Goal: Task Accomplishment & Management: Manage account settings

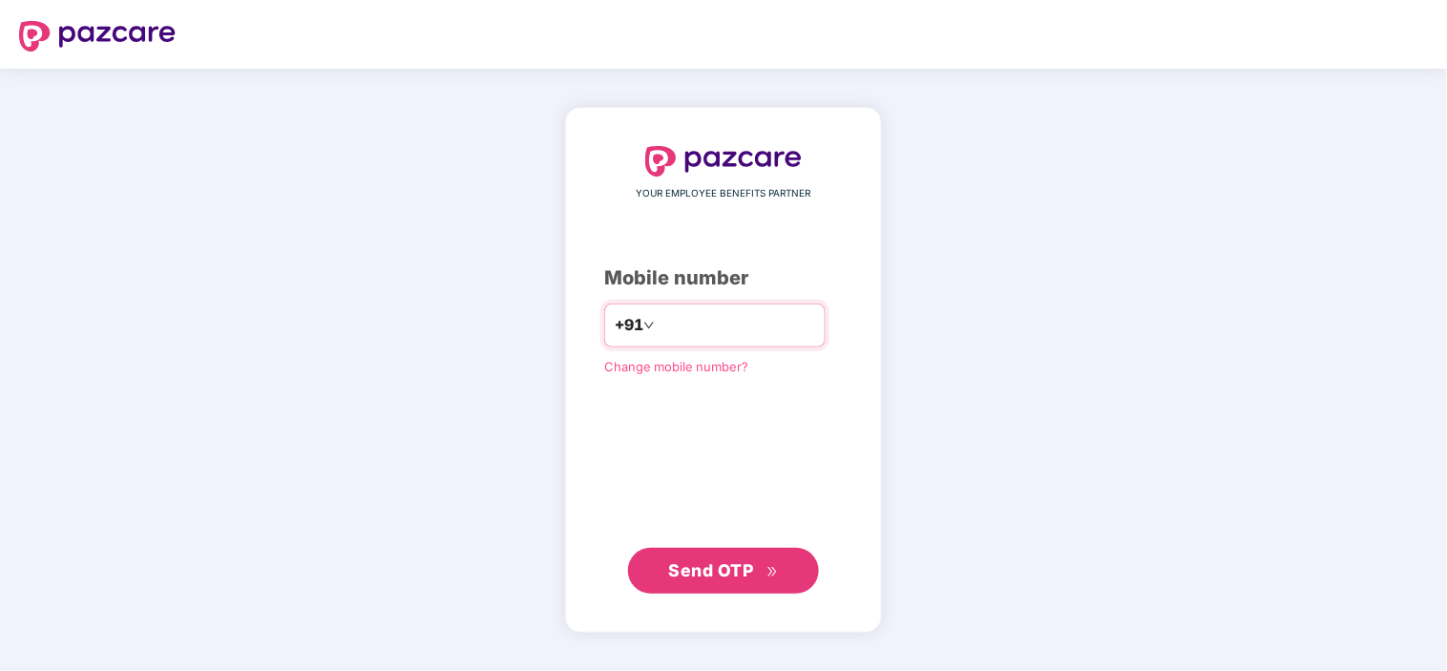
click at [758, 326] on input "number" at bounding box center [737, 325] width 157 height 31
type input "**********"
click at [728, 571] on span "Send OTP" at bounding box center [711, 570] width 85 height 20
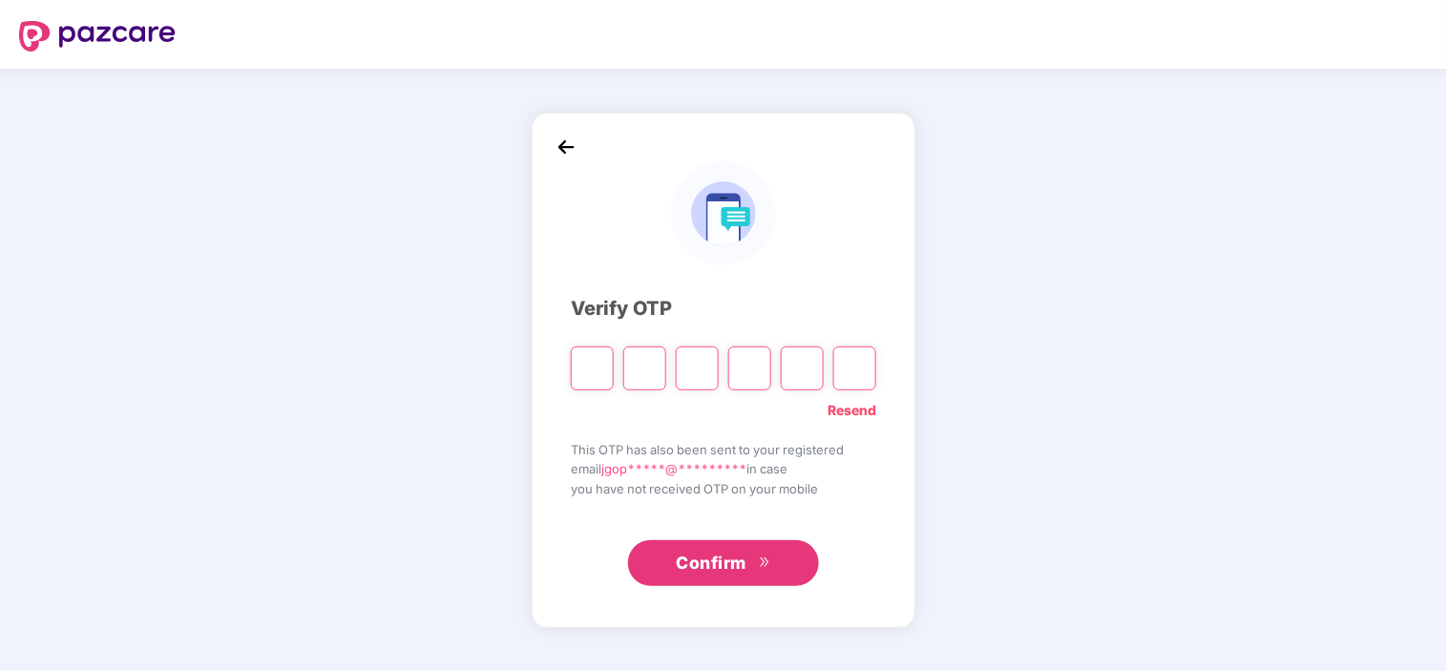
type input "*"
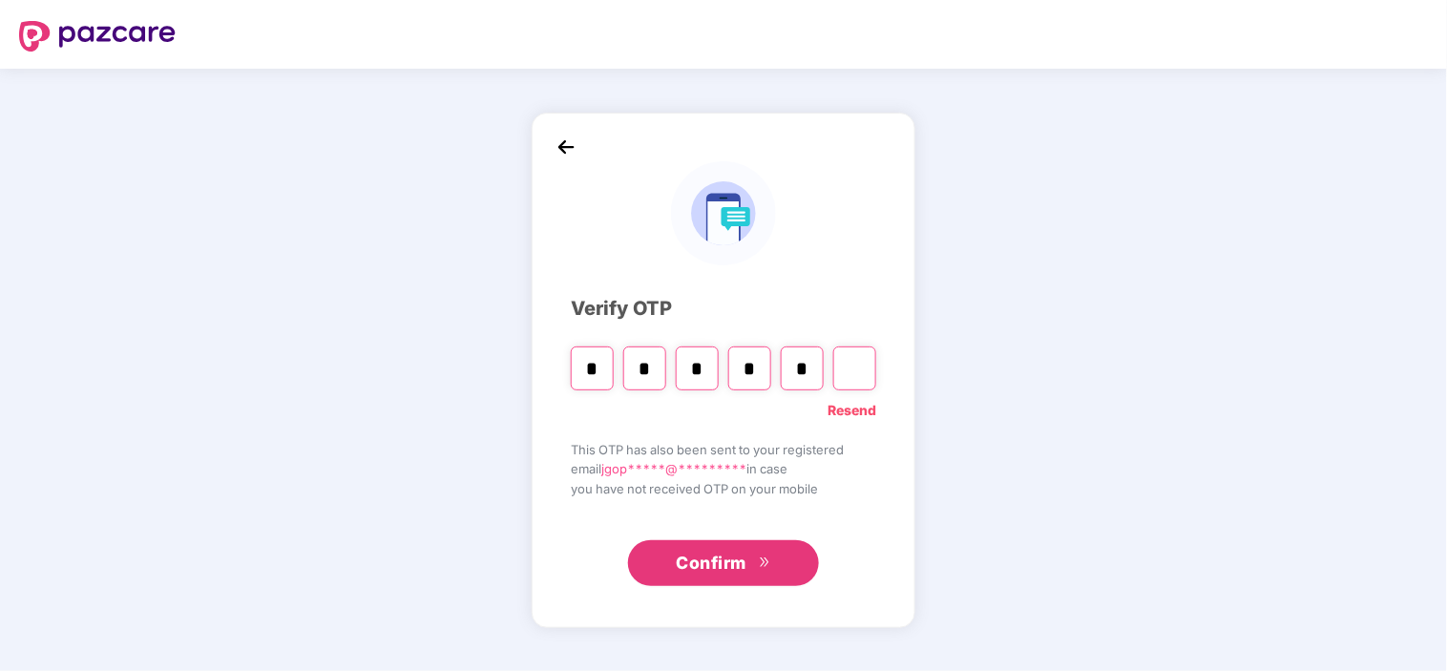
type input "*"
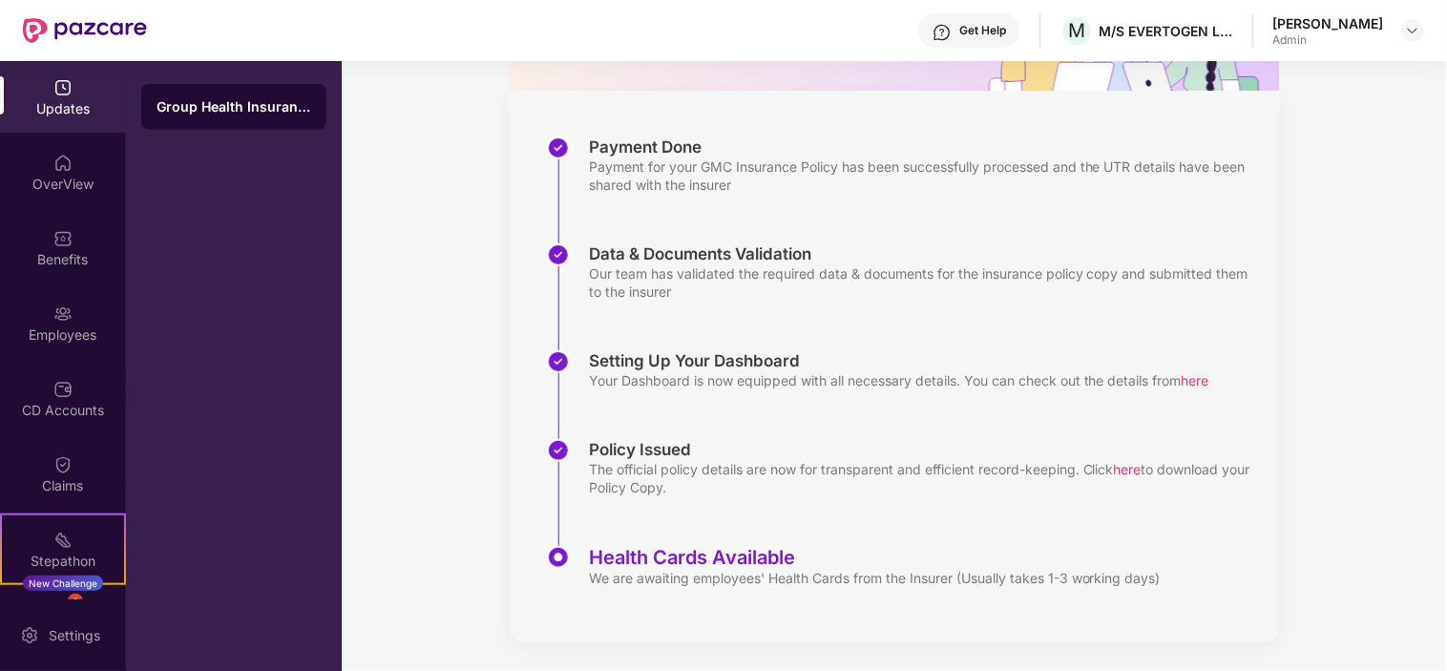
scroll to position [236, 0]
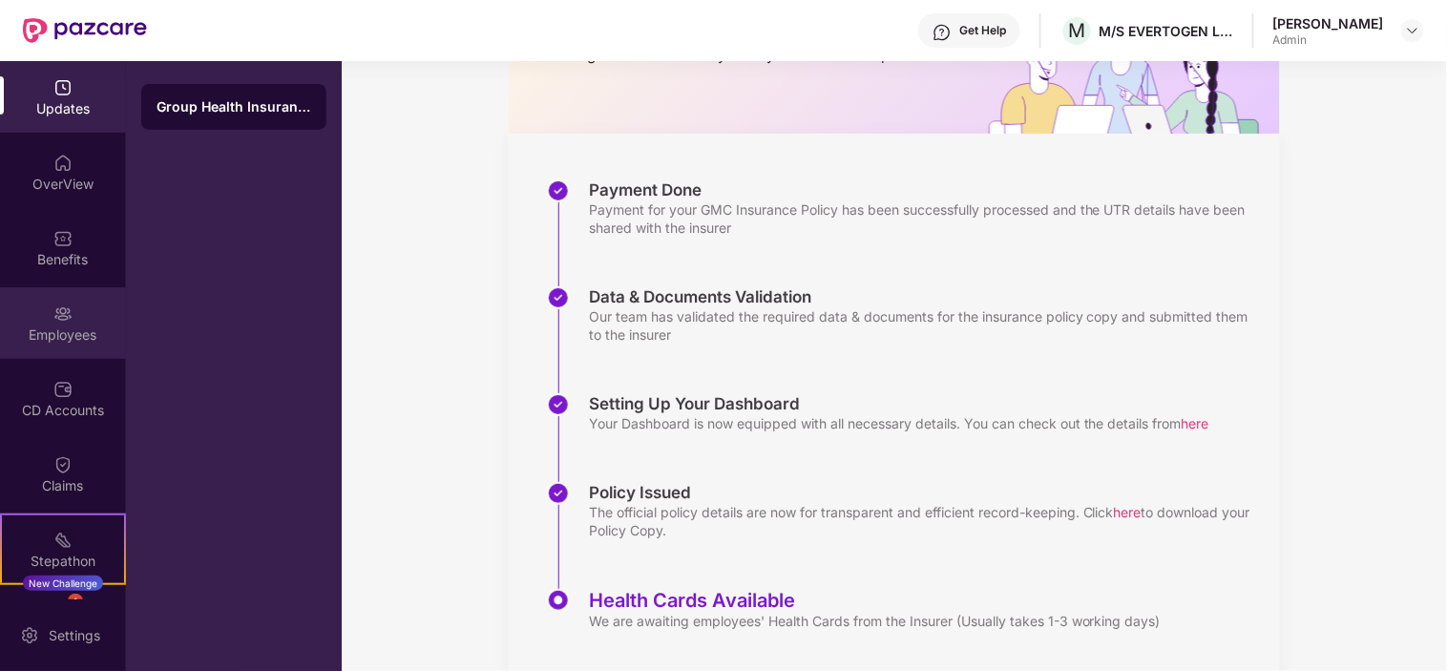
click at [94, 311] on div "Employees" at bounding box center [63, 323] width 126 height 72
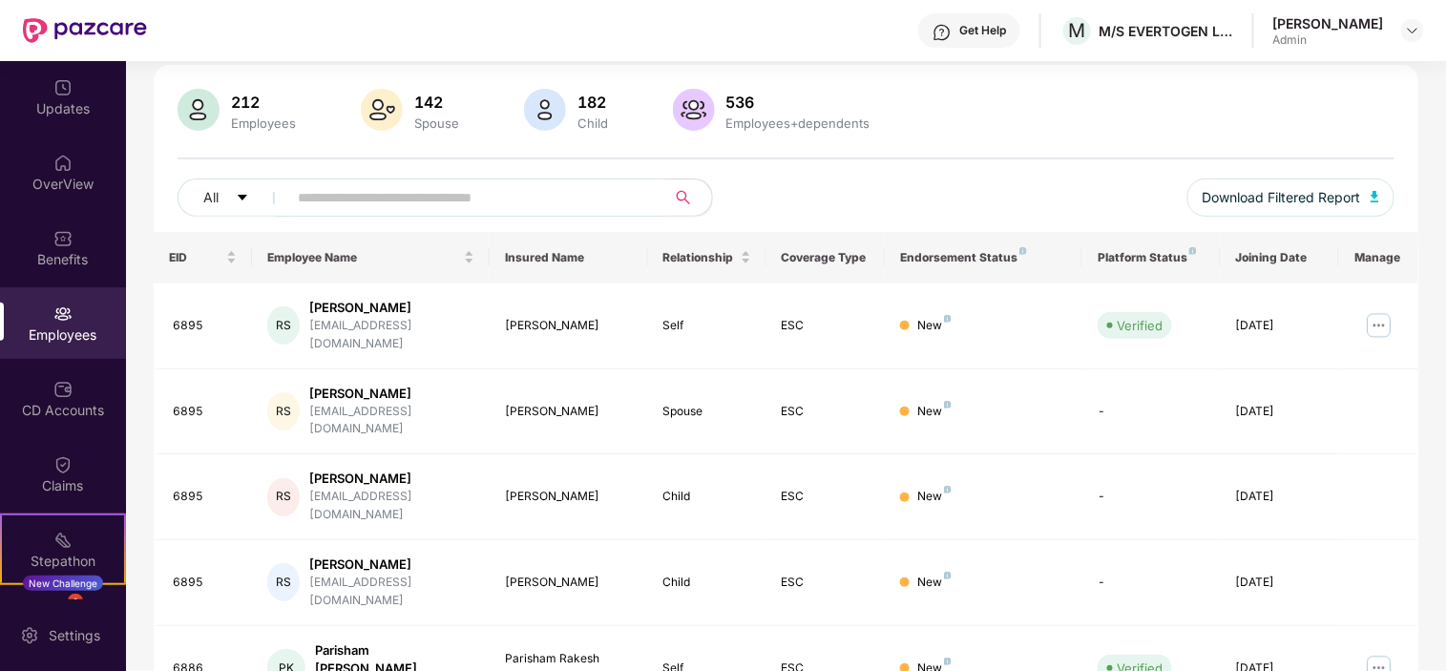
scroll to position [192, 0]
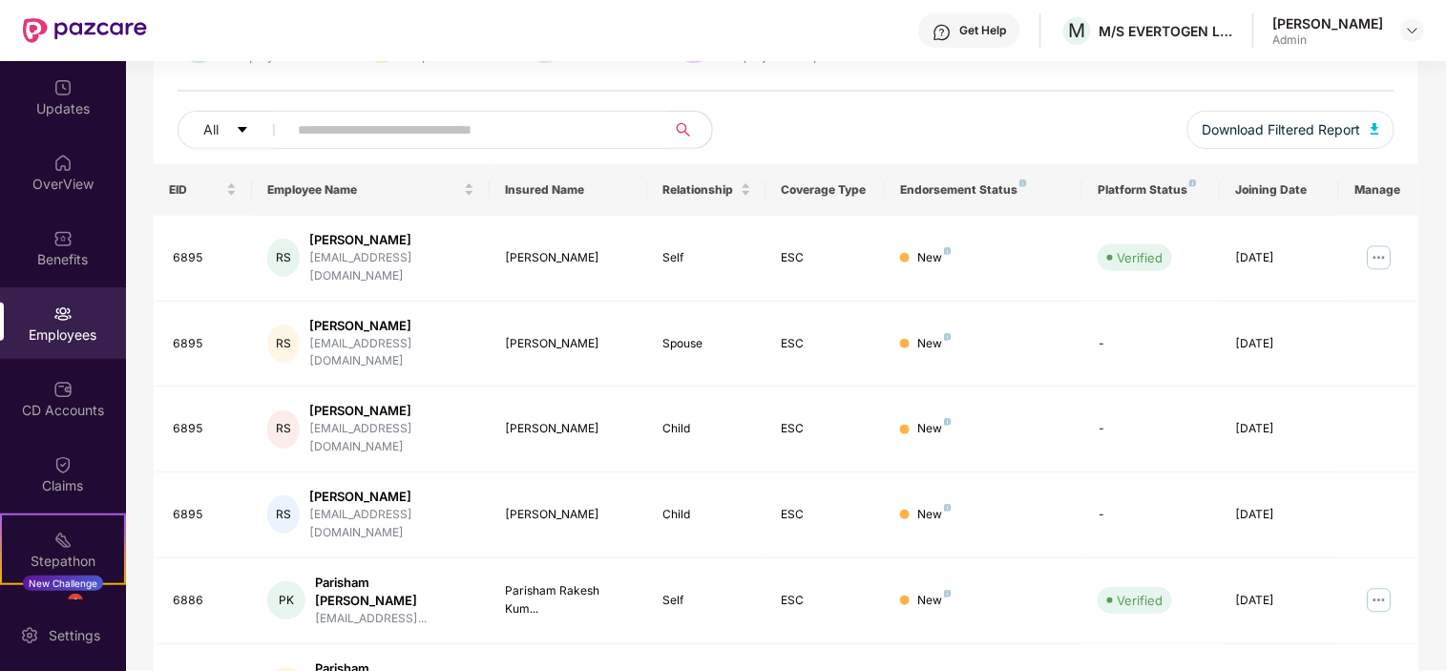
click at [454, 138] on input "text" at bounding box center [469, 129] width 343 height 29
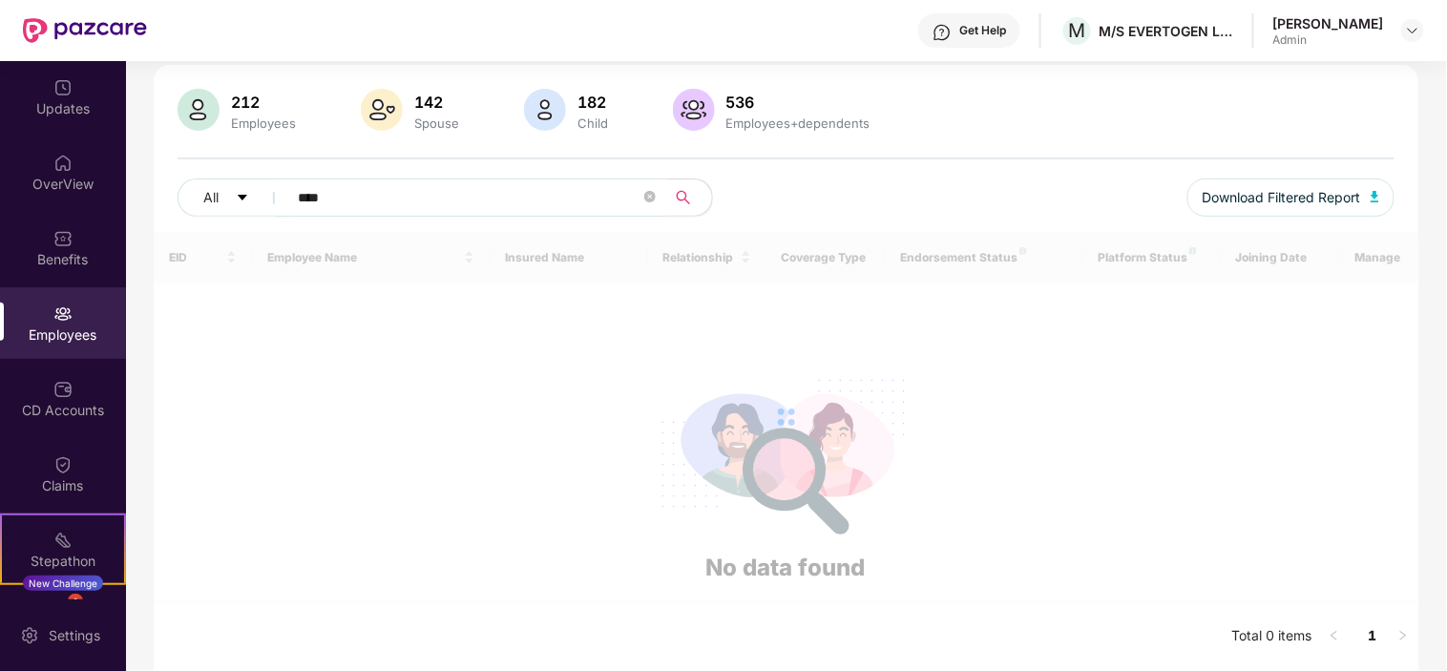
scroll to position [124, 0]
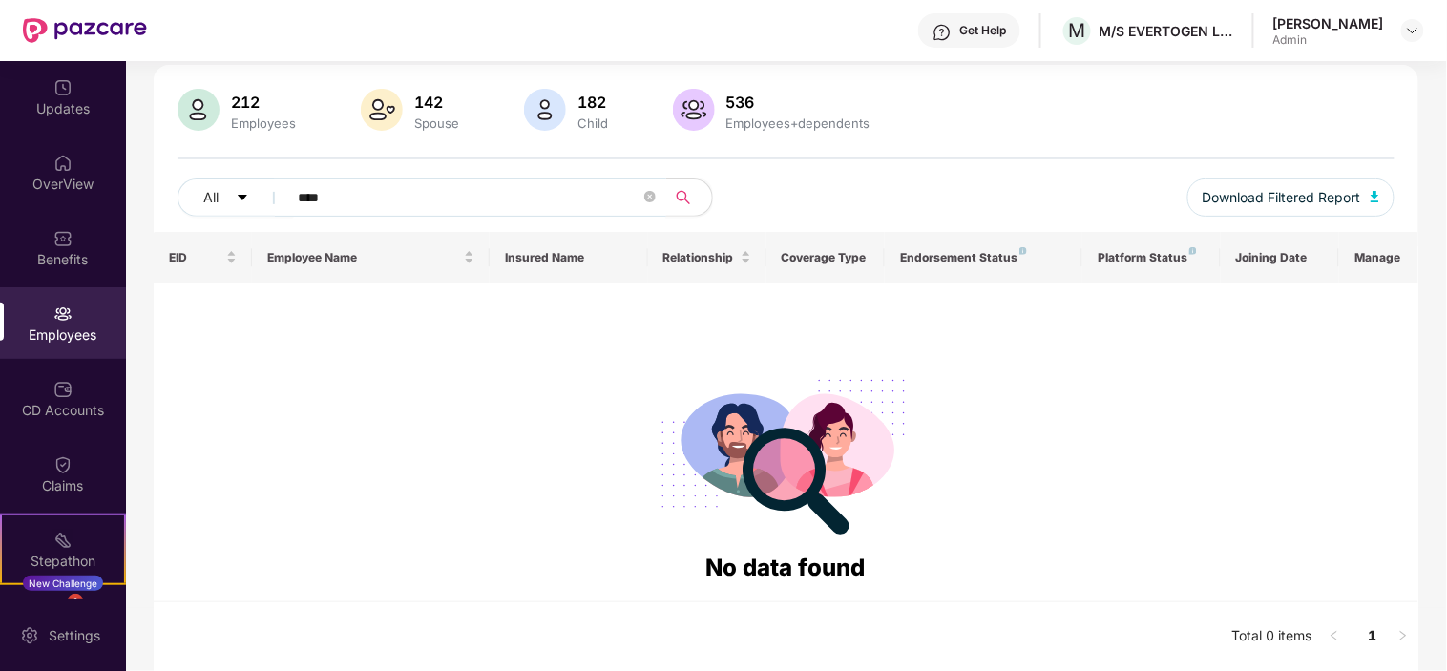
paste input "text"
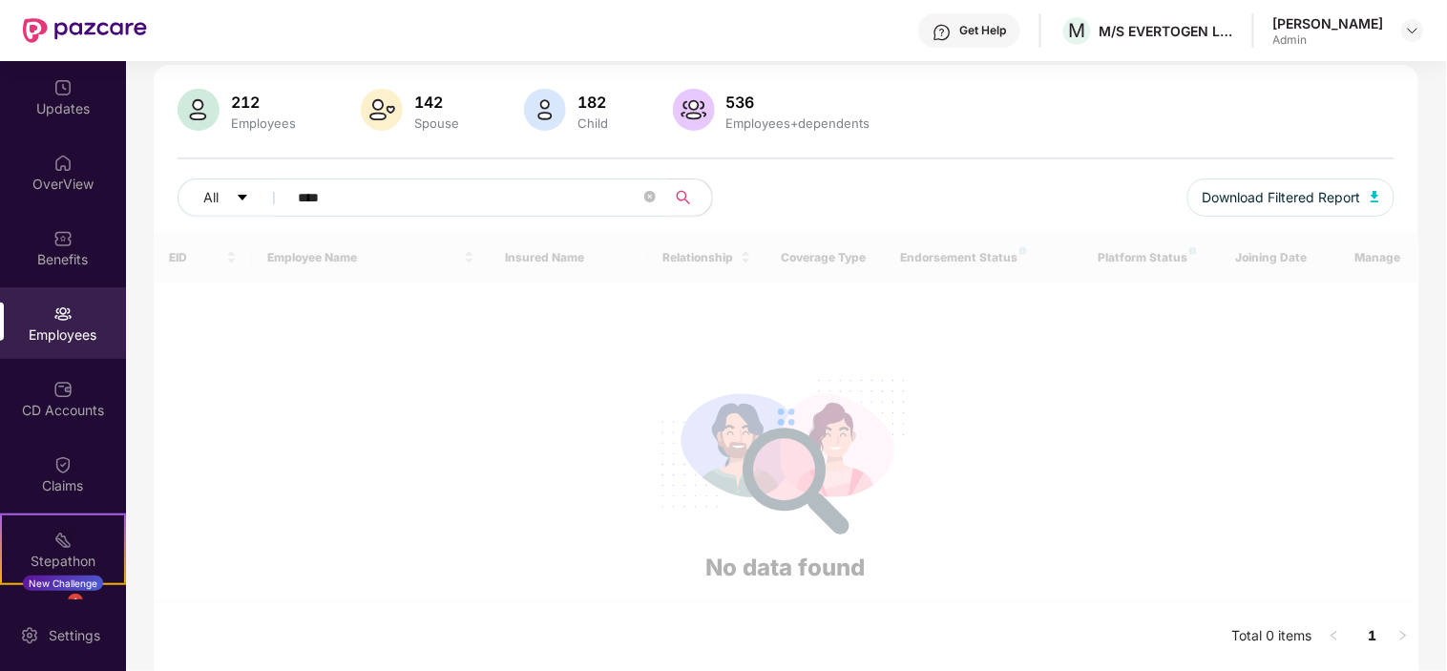
scroll to position [61, 0]
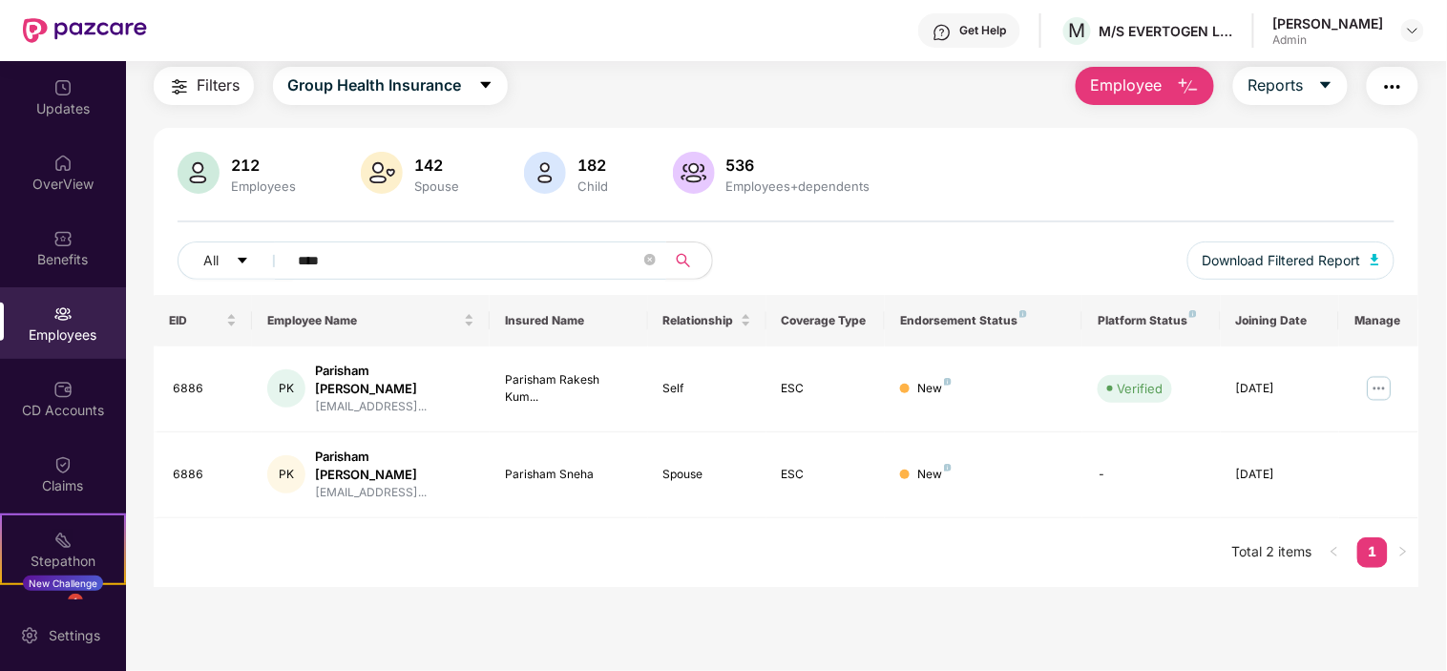
paste input "text"
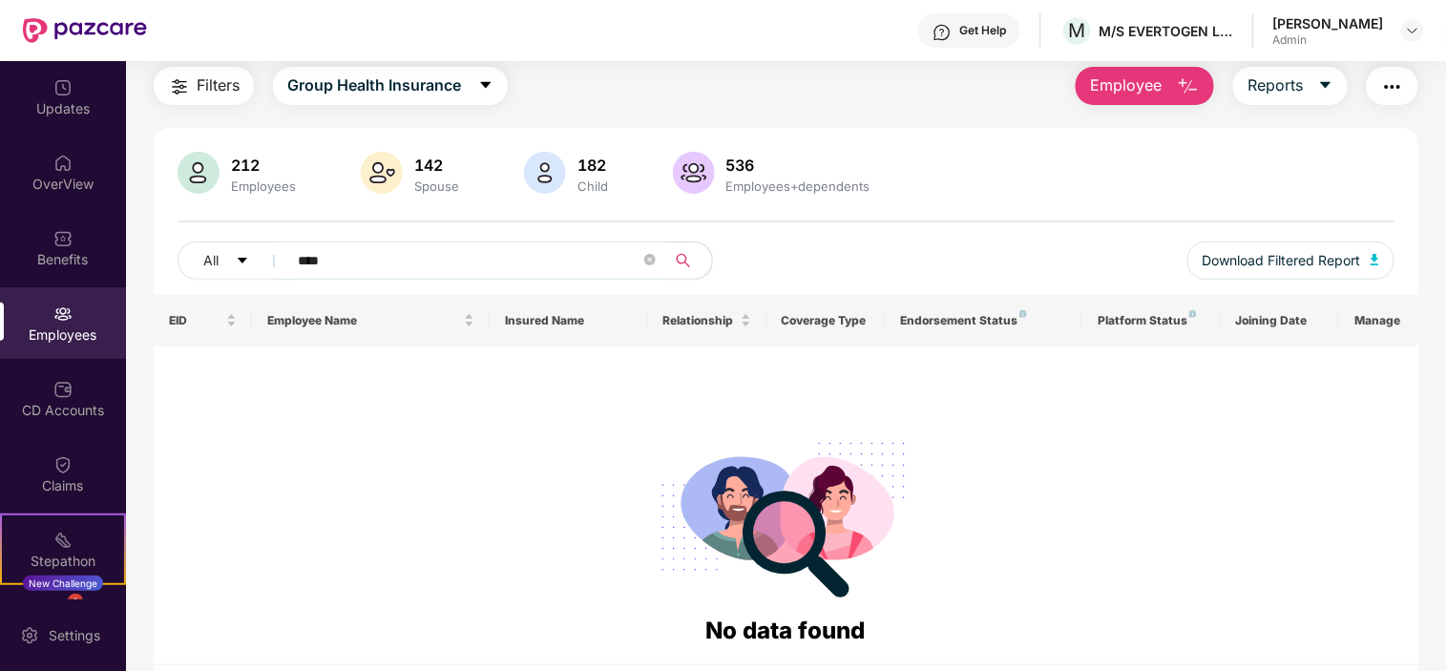
scroll to position [124, 0]
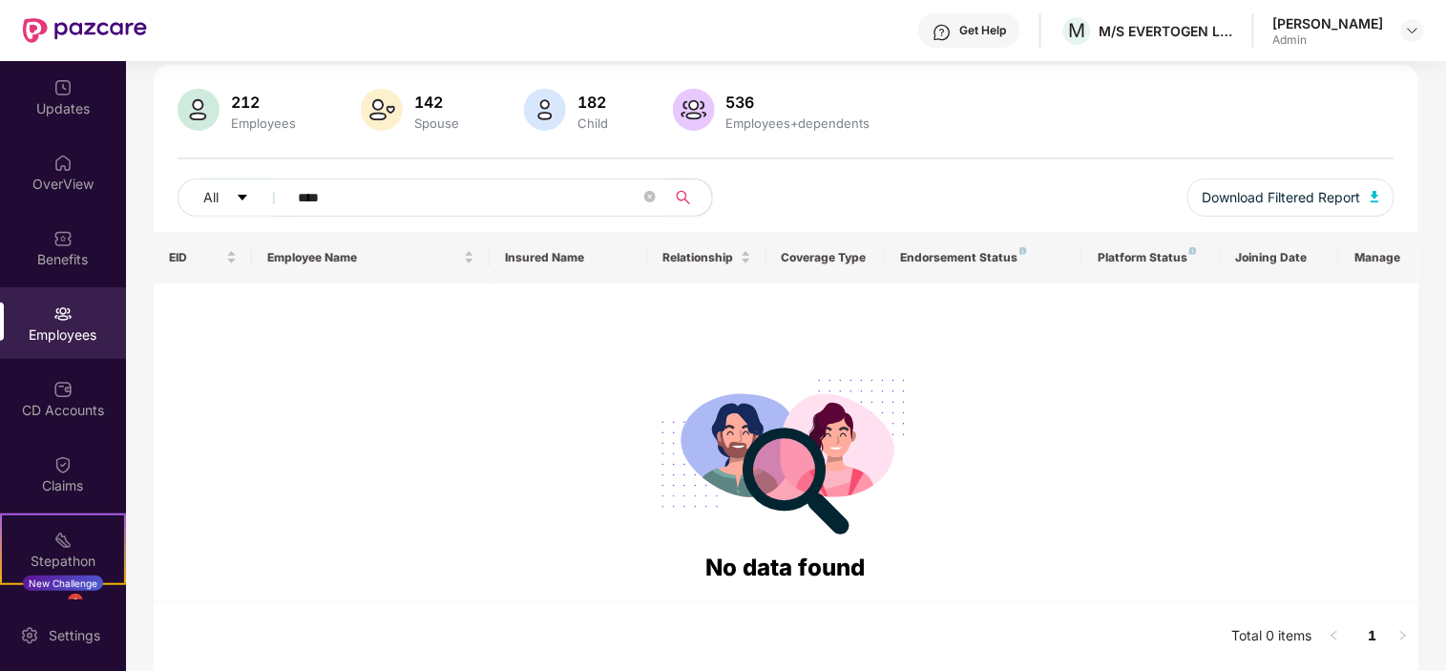
paste input "text"
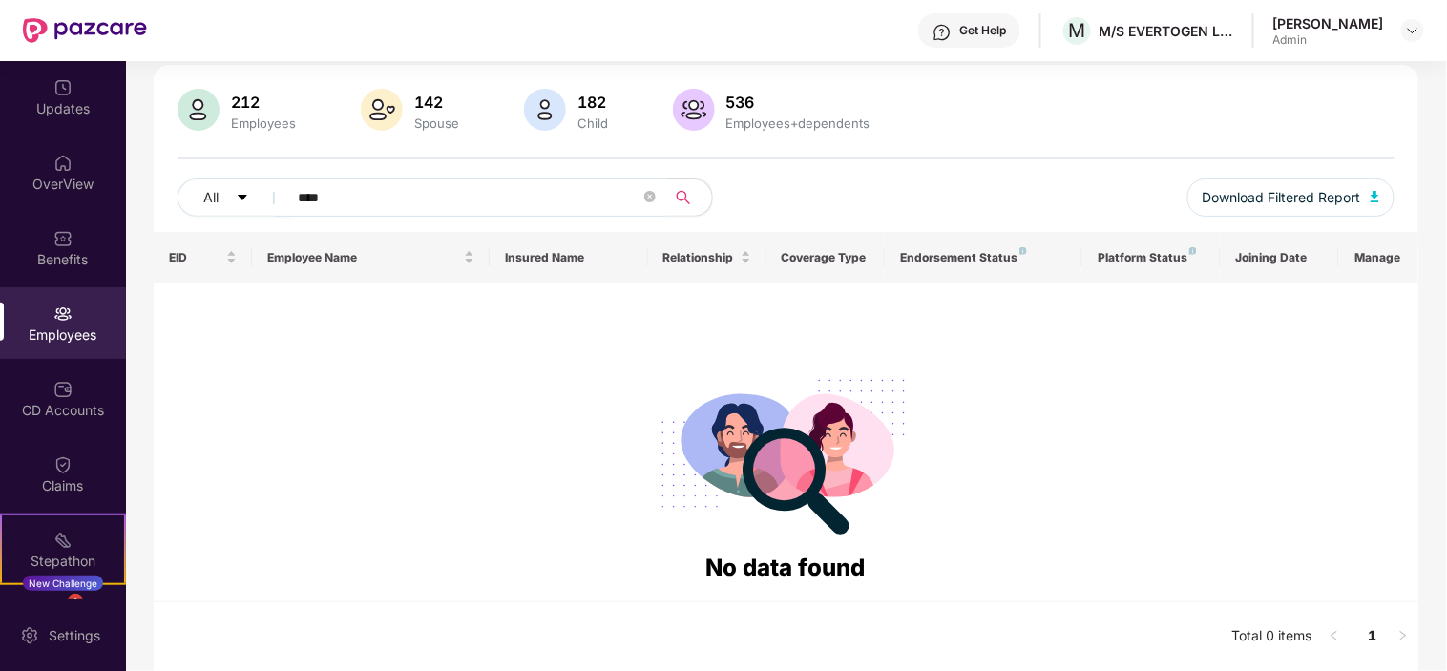
paste input "text"
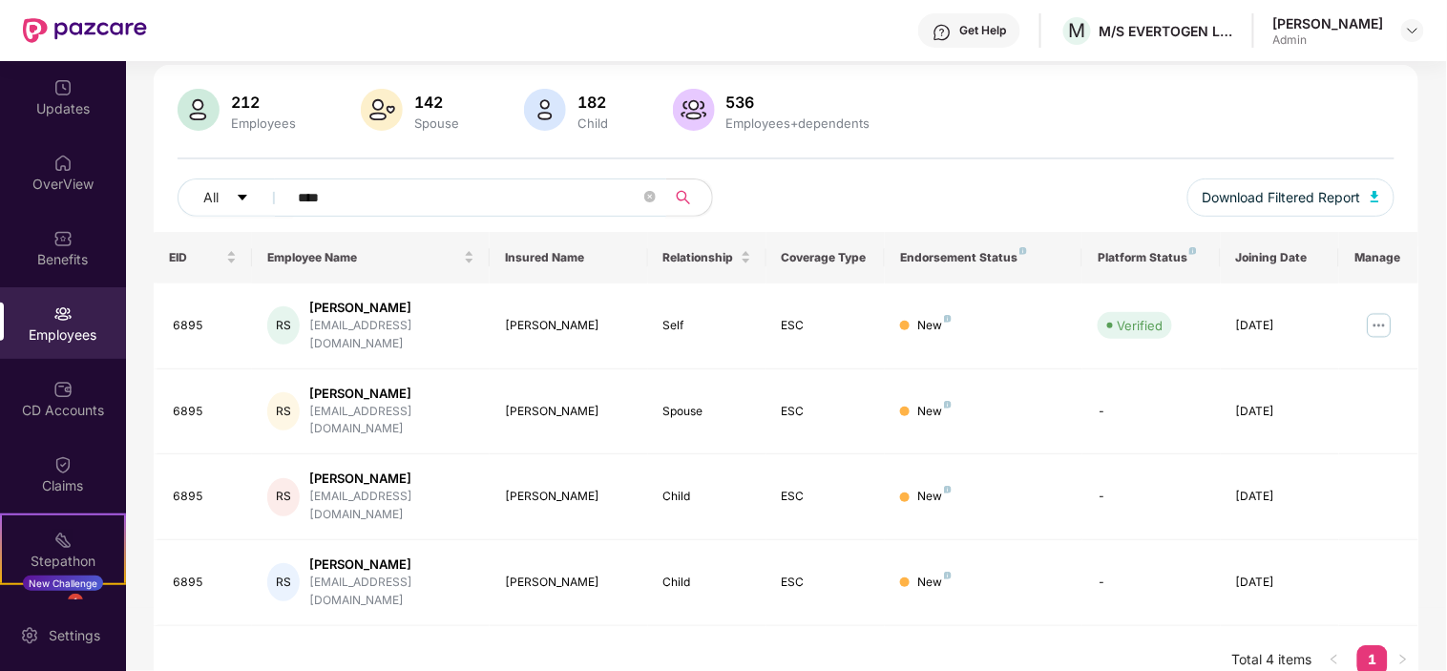
scroll to position [84, 0]
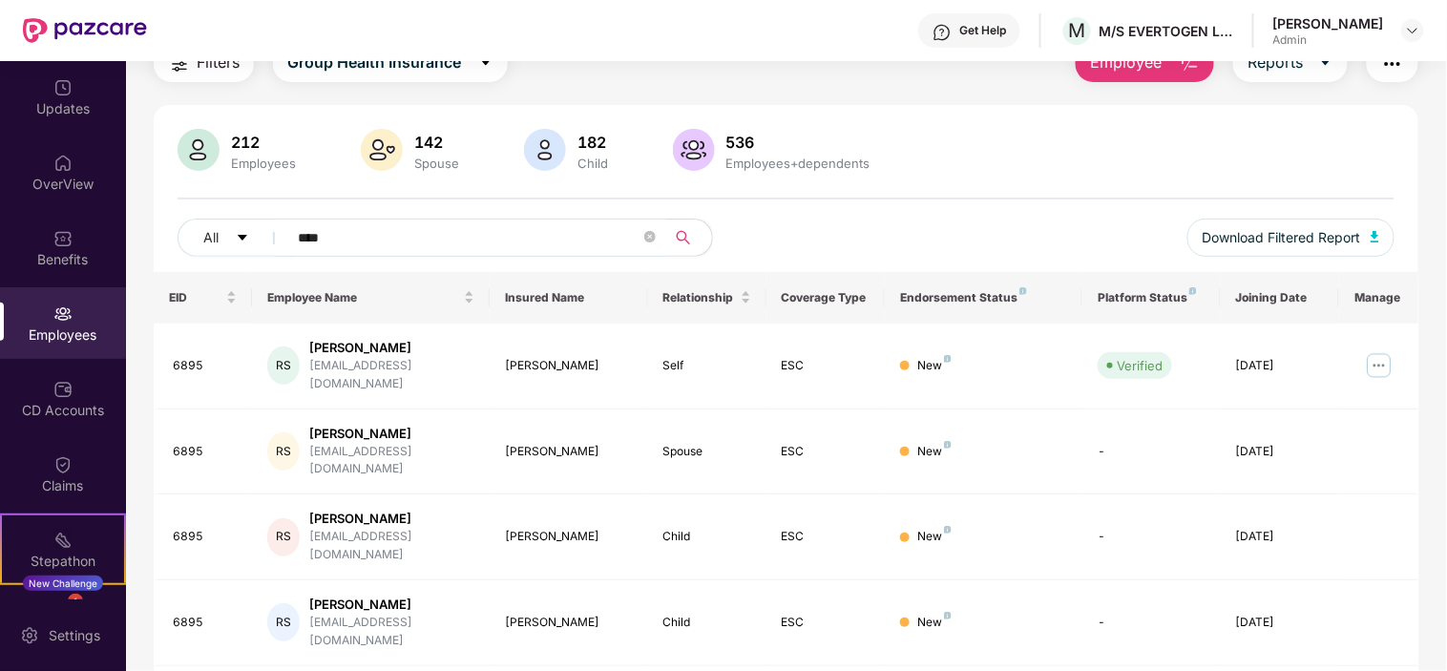
type input "****"
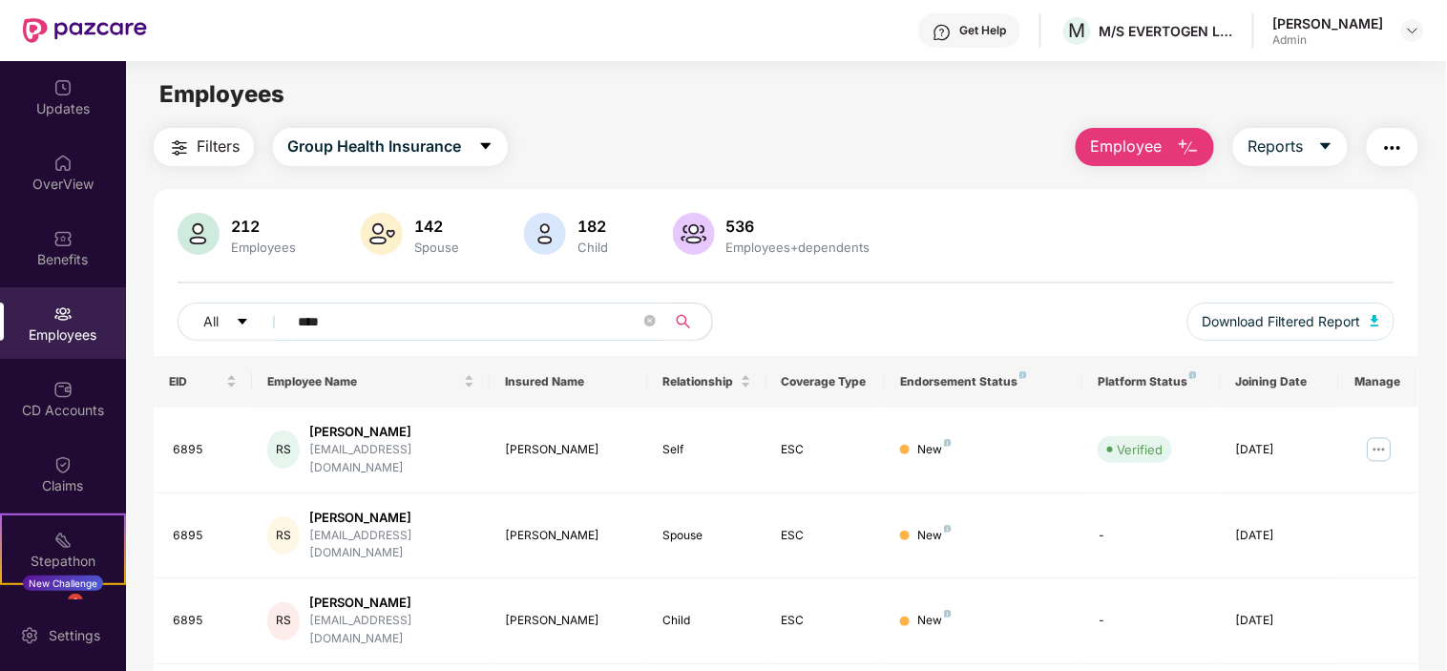
click at [1148, 154] on span "Employee" at bounding box center [1126, 147] width 72 height 24
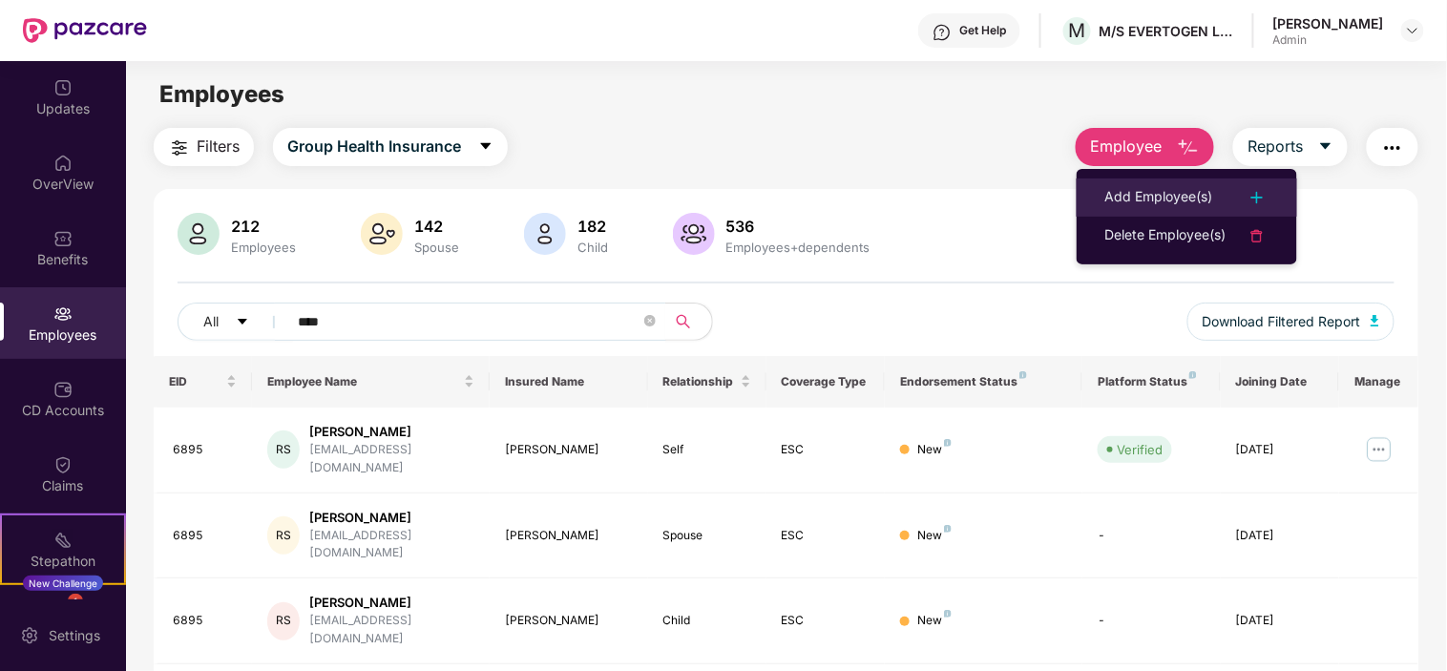
click at [1179, 198] on div "Add Employee(s)" at bounding box center [1159, 197] width 108 height 23
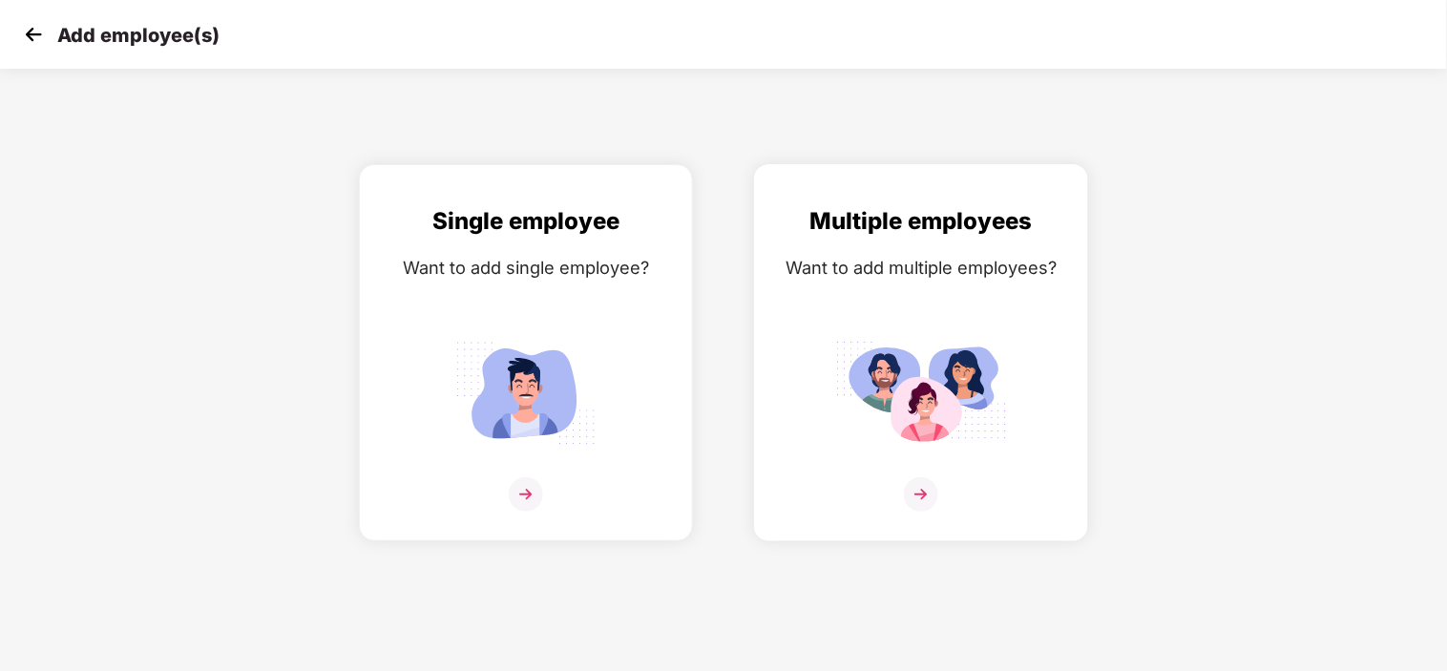
click at [930, 485] on img at bounding box center [921, 494] width 34 height 34
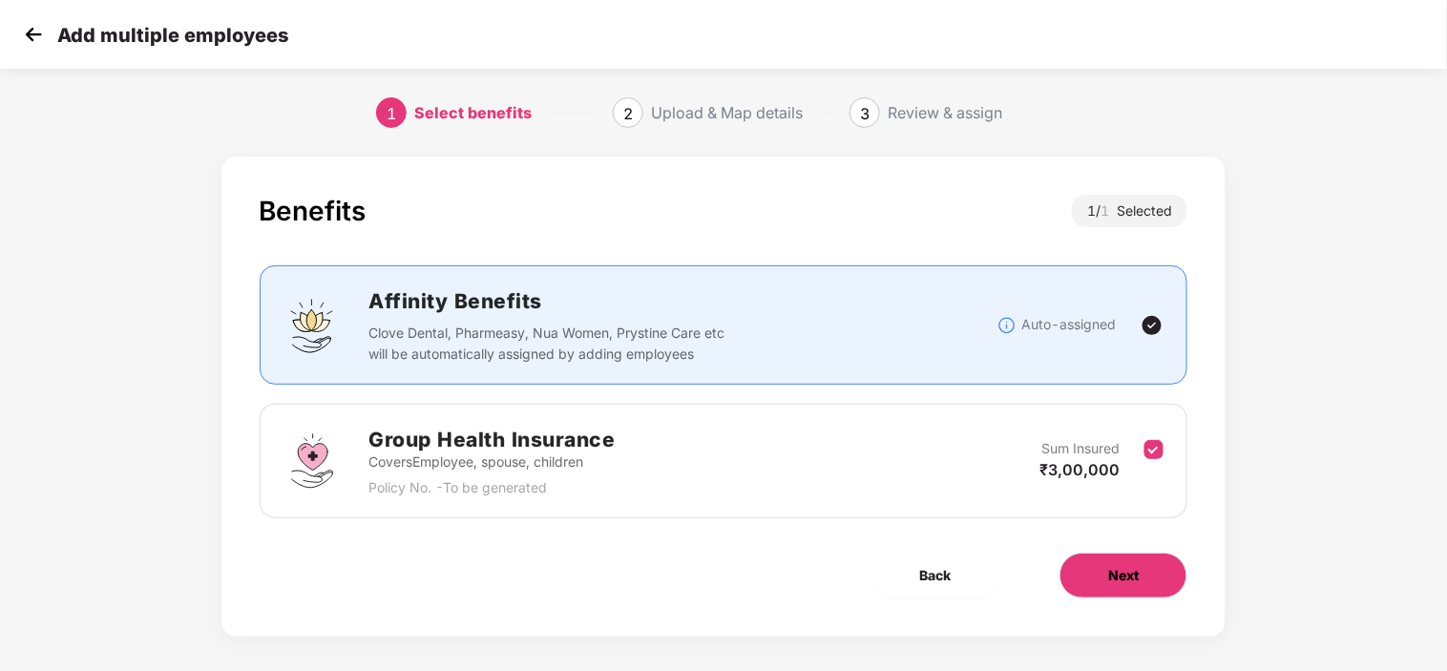
click at [1141, 556] on button "Next" at bounding box center [1123, 576] width 128 height 46
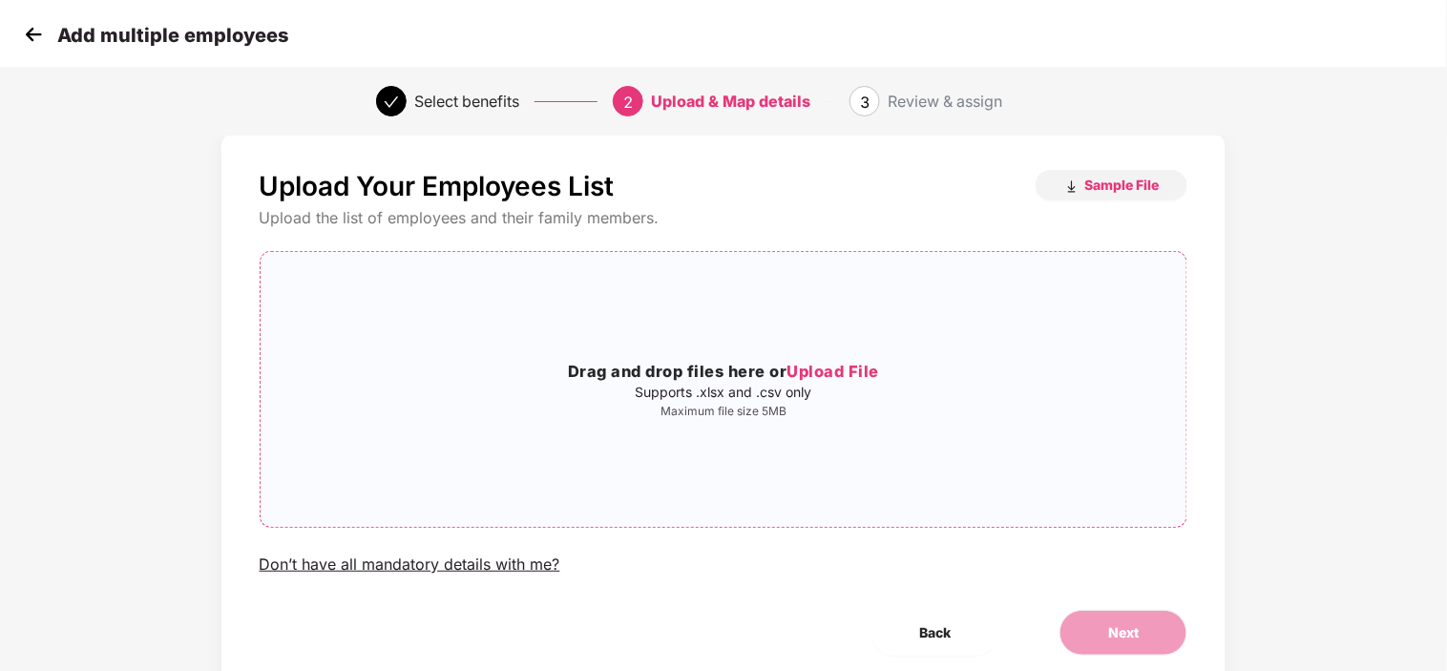
scroll to position [26, 0]
click at [1104, 186] on span "Sample File" at bounding box center [1121, 184] width 74 height 18
click at [30, 42] on img at bounding box center [33, 34] width 29 height 29
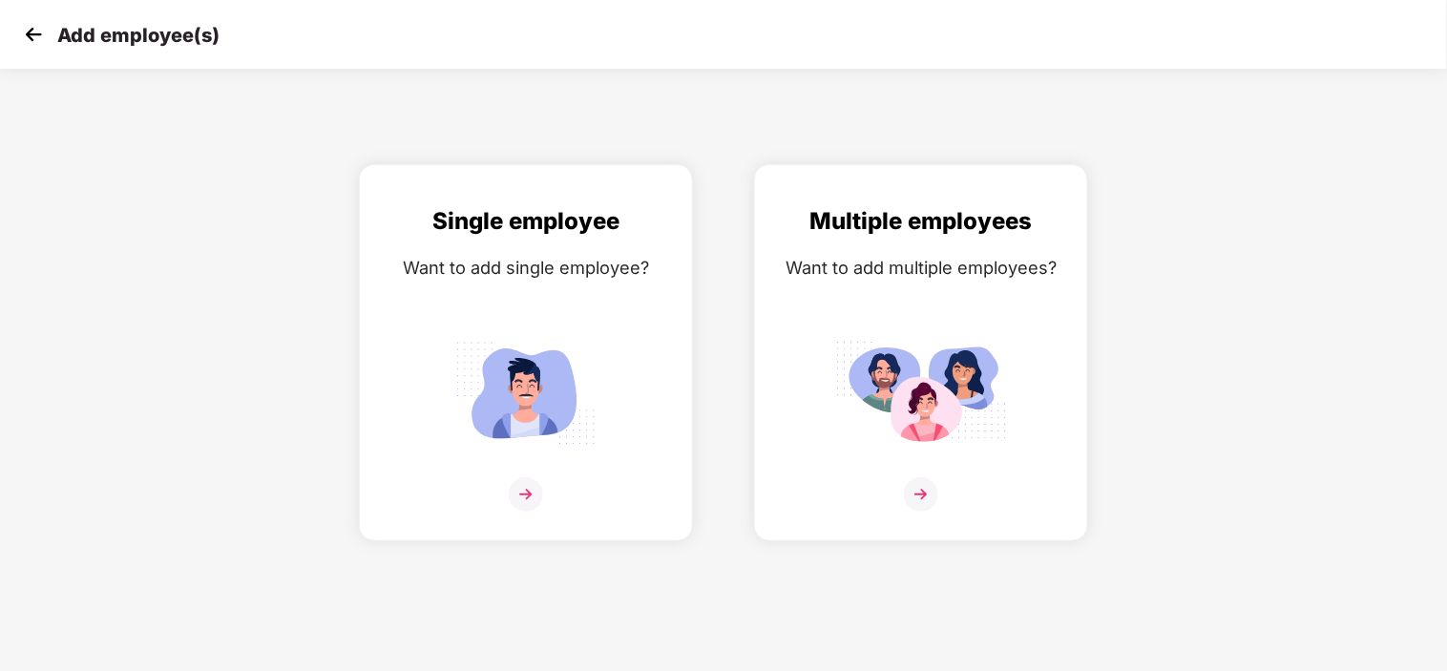
click at [20, 31] on img at bounding box center [33, 34] width 29 height 29
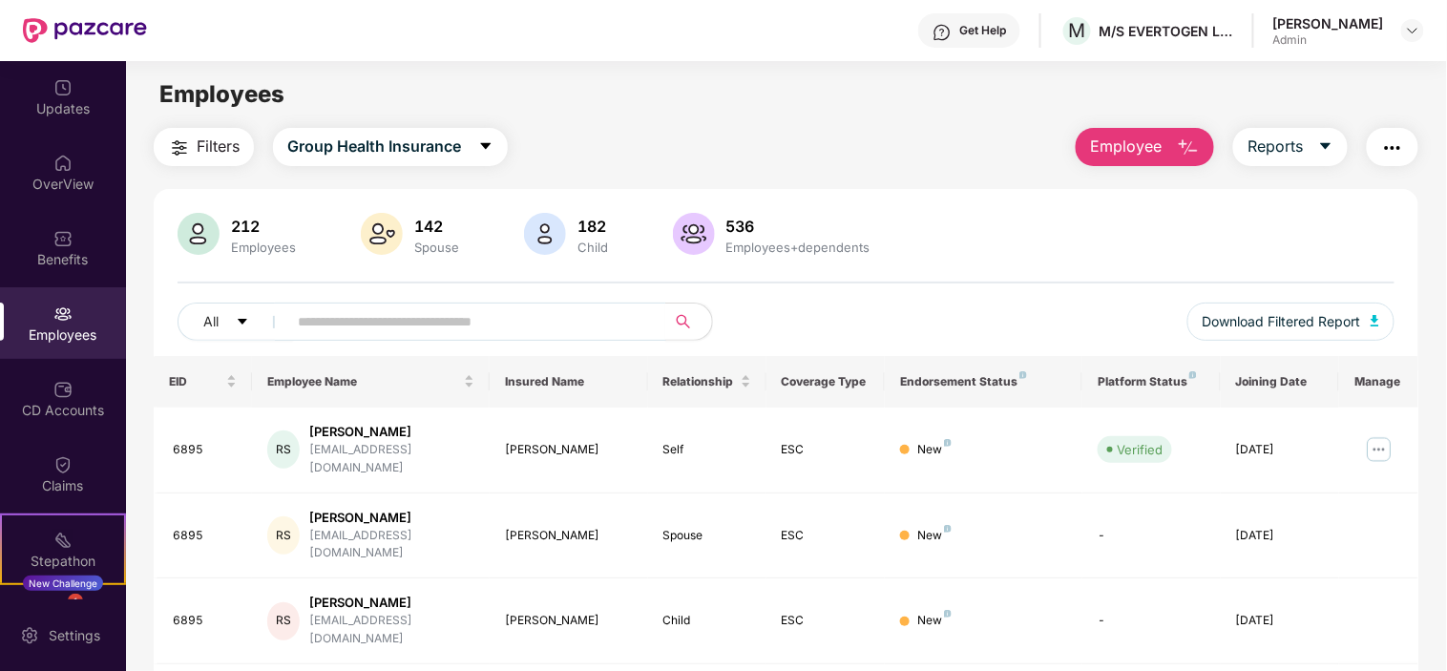
scroll to position [3, 0]
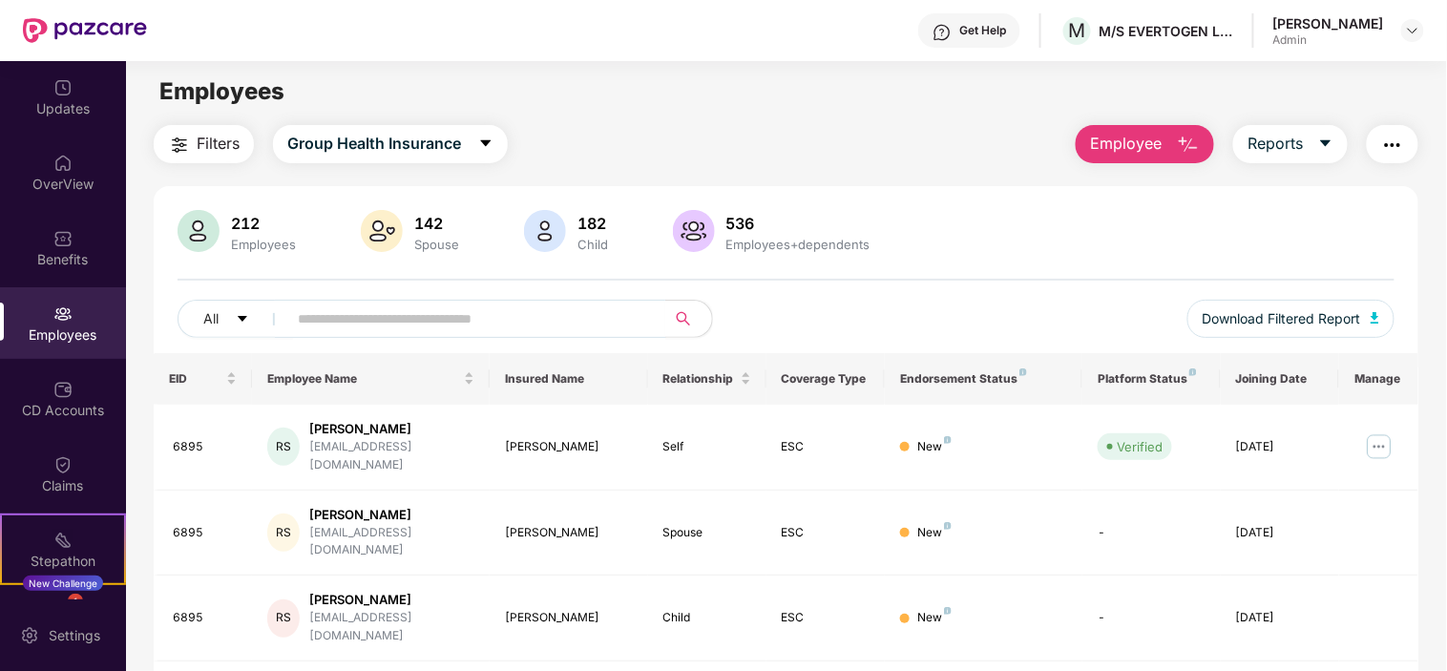
click at [1119, 134] on span "Employee" at bounding box center [1126, 144] width 72 height 24
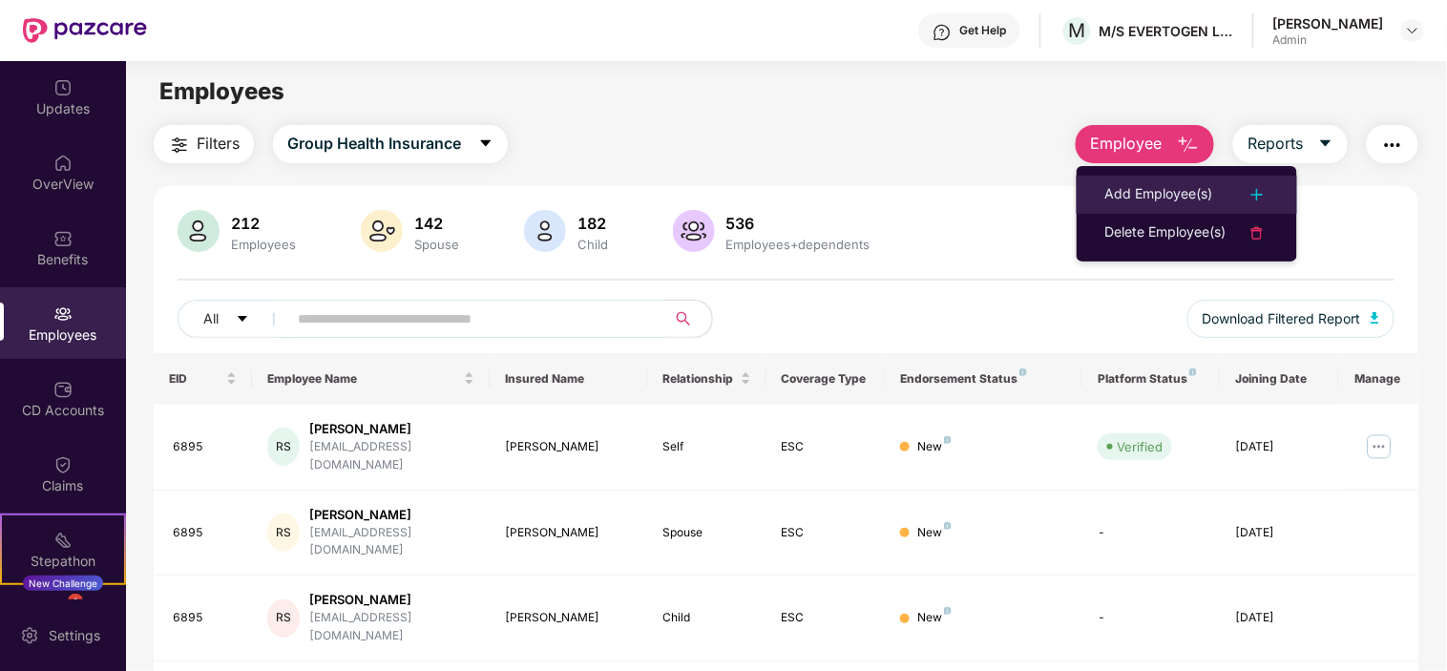
click at [1109, 199] on div "Add Employee(s)" at bounding box center [1159, 194] width 108 height 23
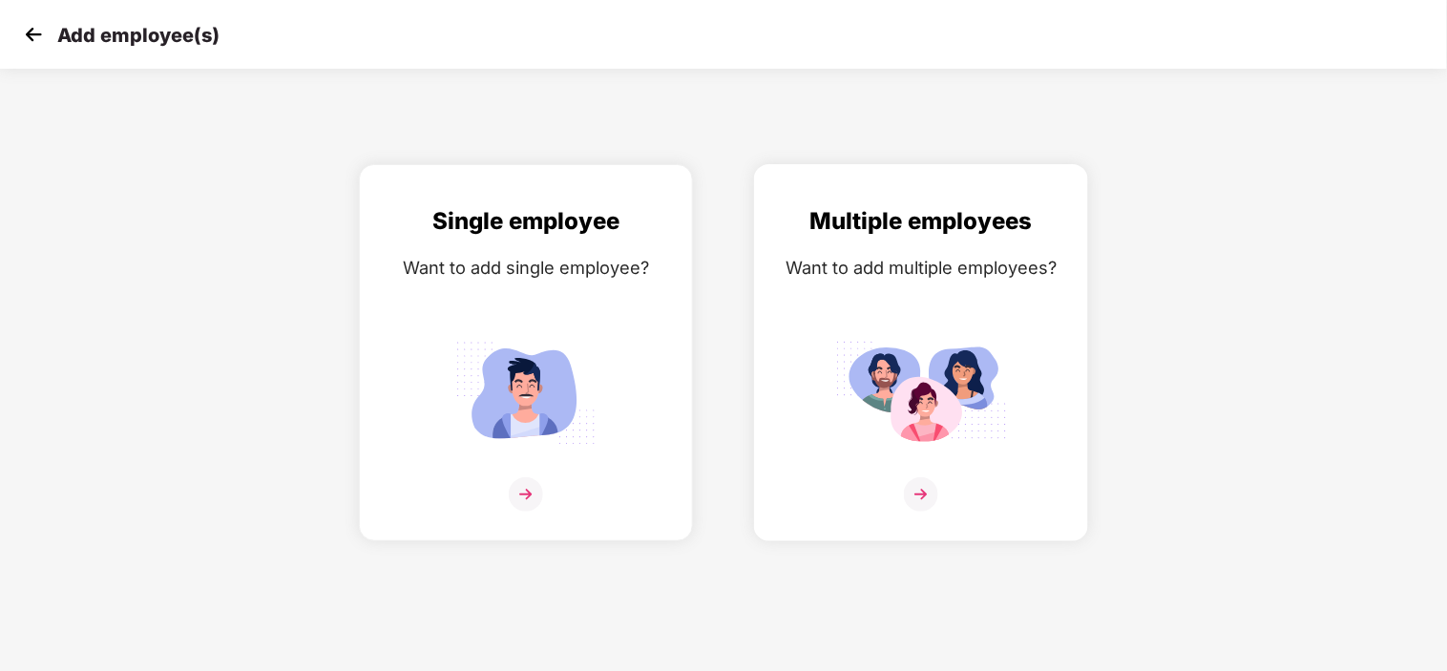
click at [911, 482] on img at bounding box center [921, 494] width 34 height 34
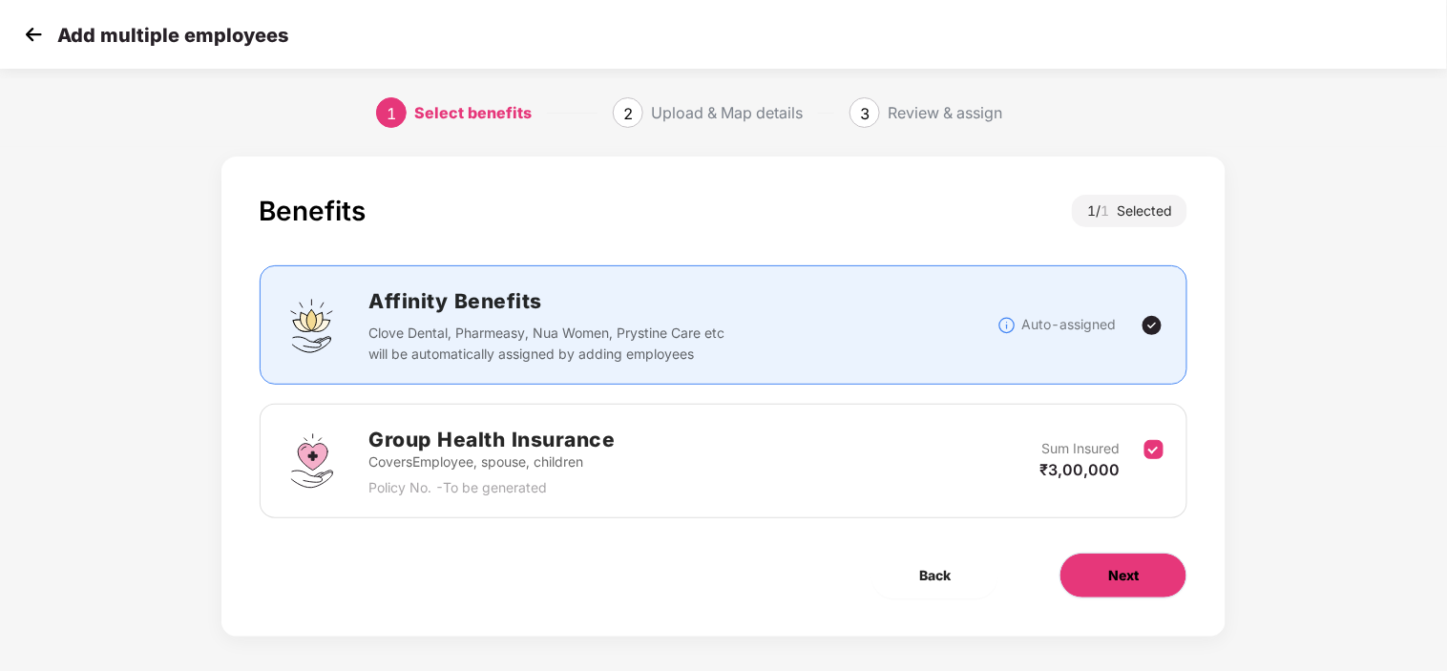
click at [1130, 580] on span "Next" at bounding box center [1123, 575] width 31 height 21
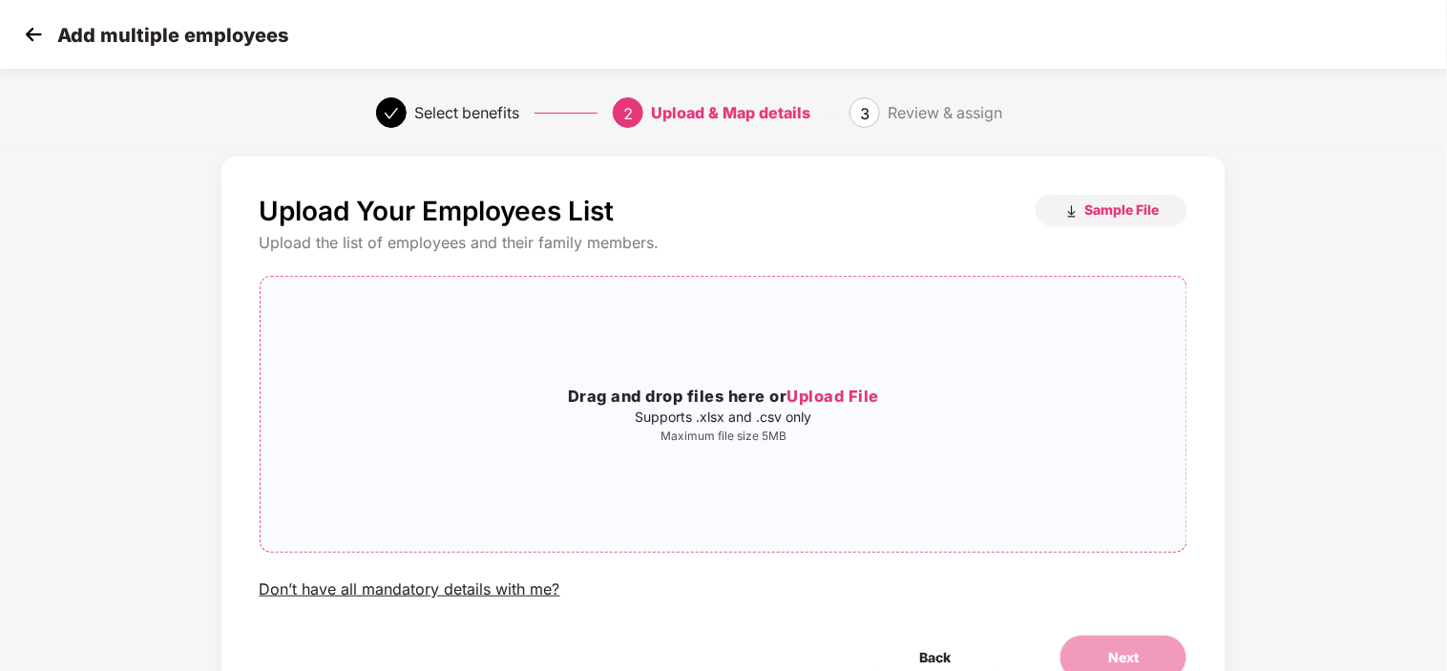
scroll to position [95, 0]
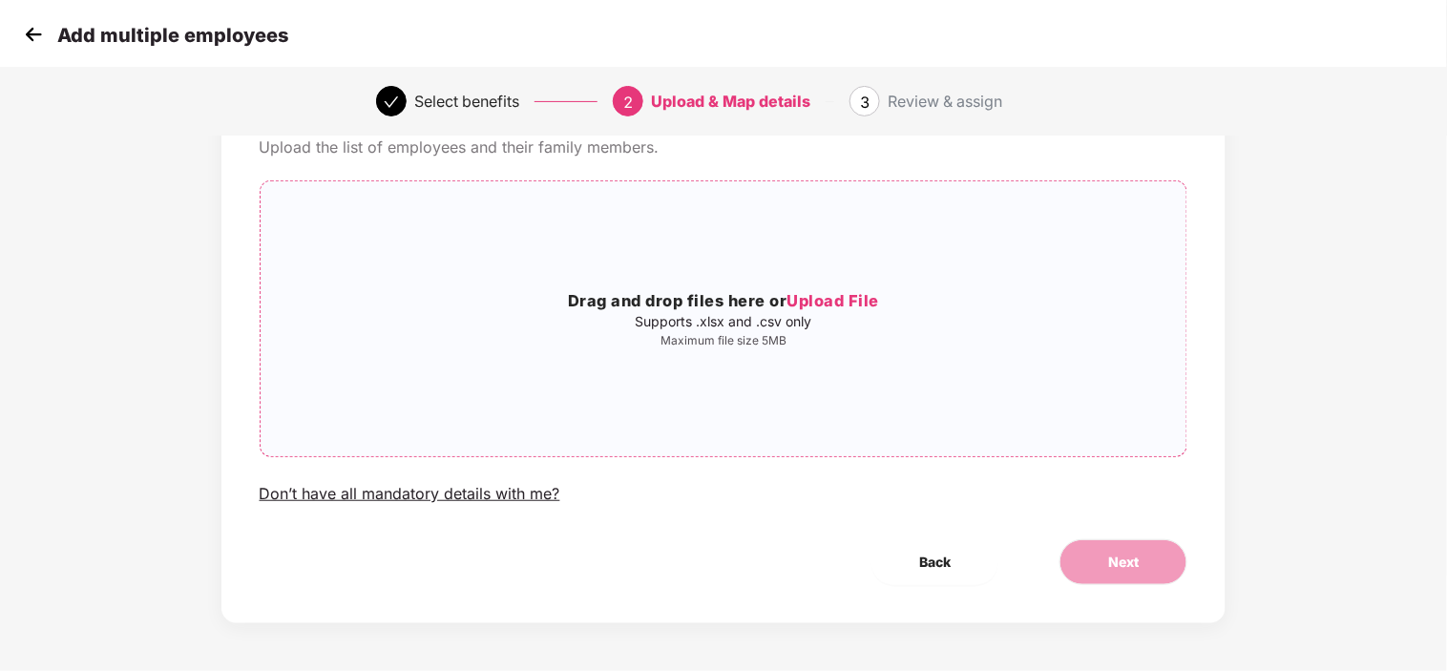
click at [873, 303] on span "Upload File" at bounding box center [832, 300] width 93 height 19
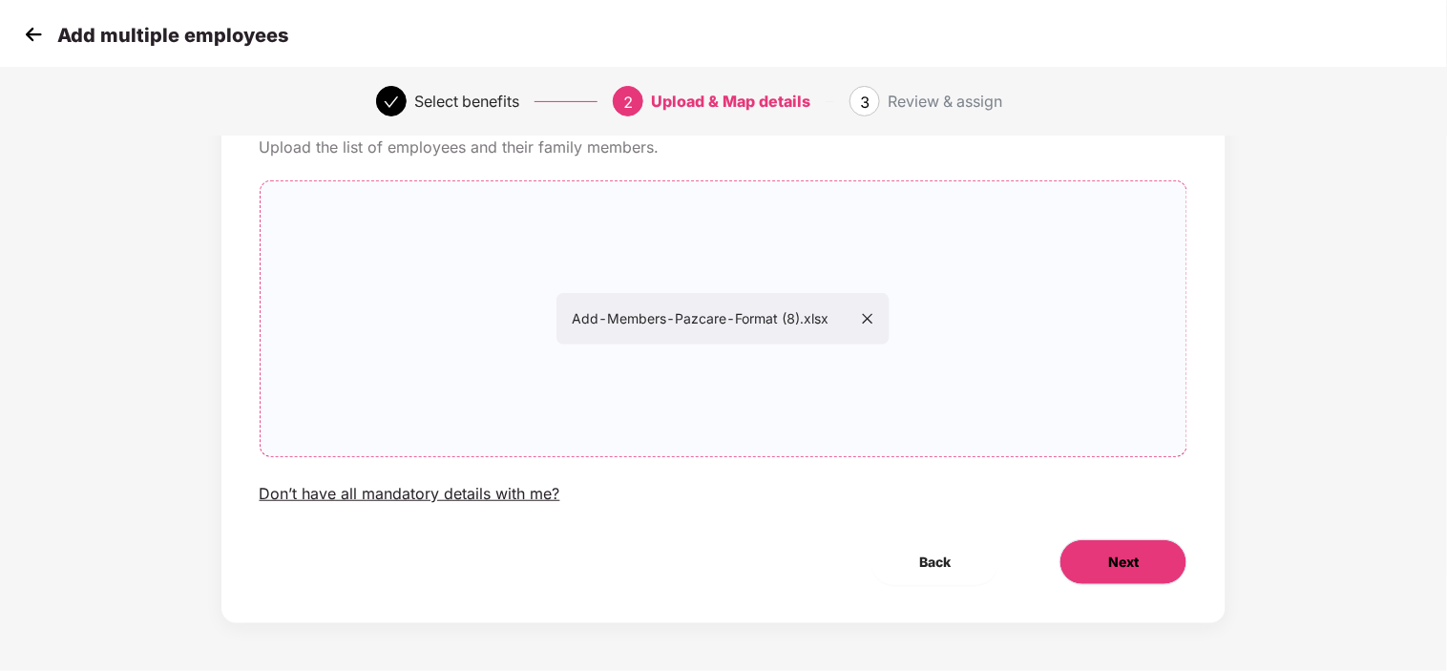
click at [1138, 563] on span "Next" at bounding box center [1123, 562] width 31 height 21
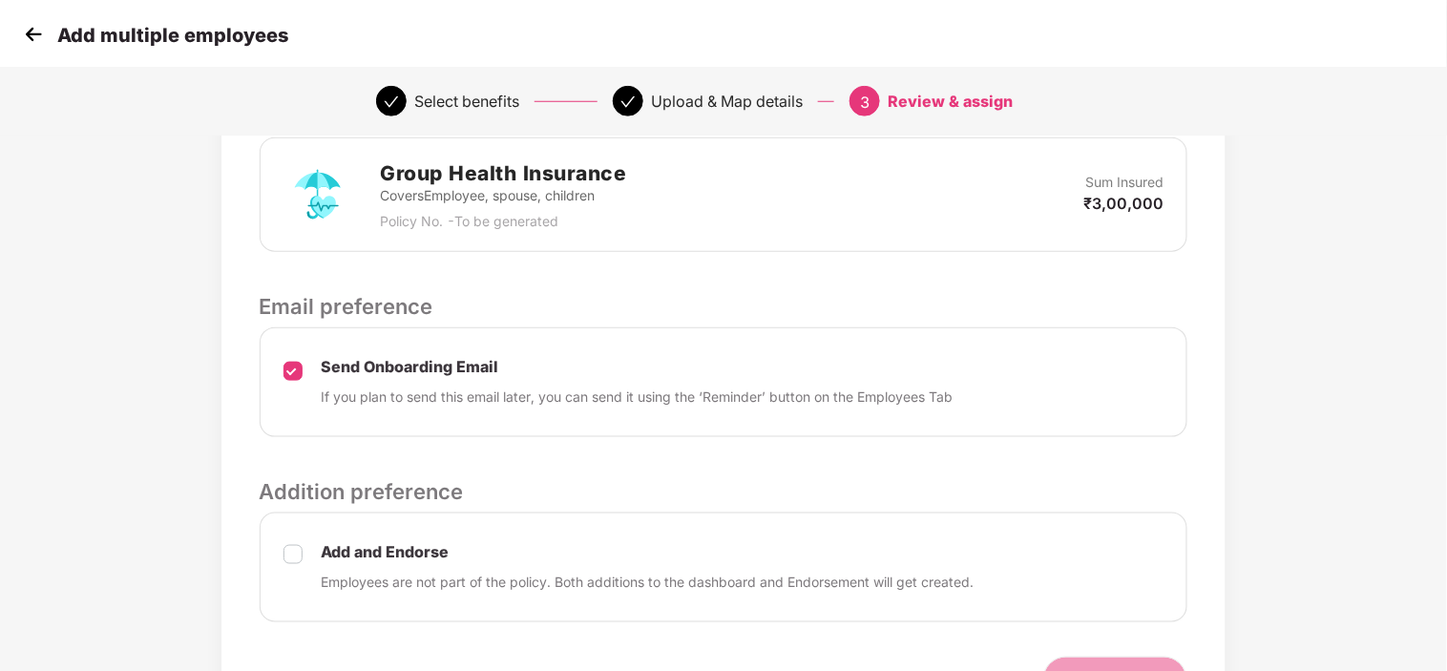
scroll to position [578, 0]
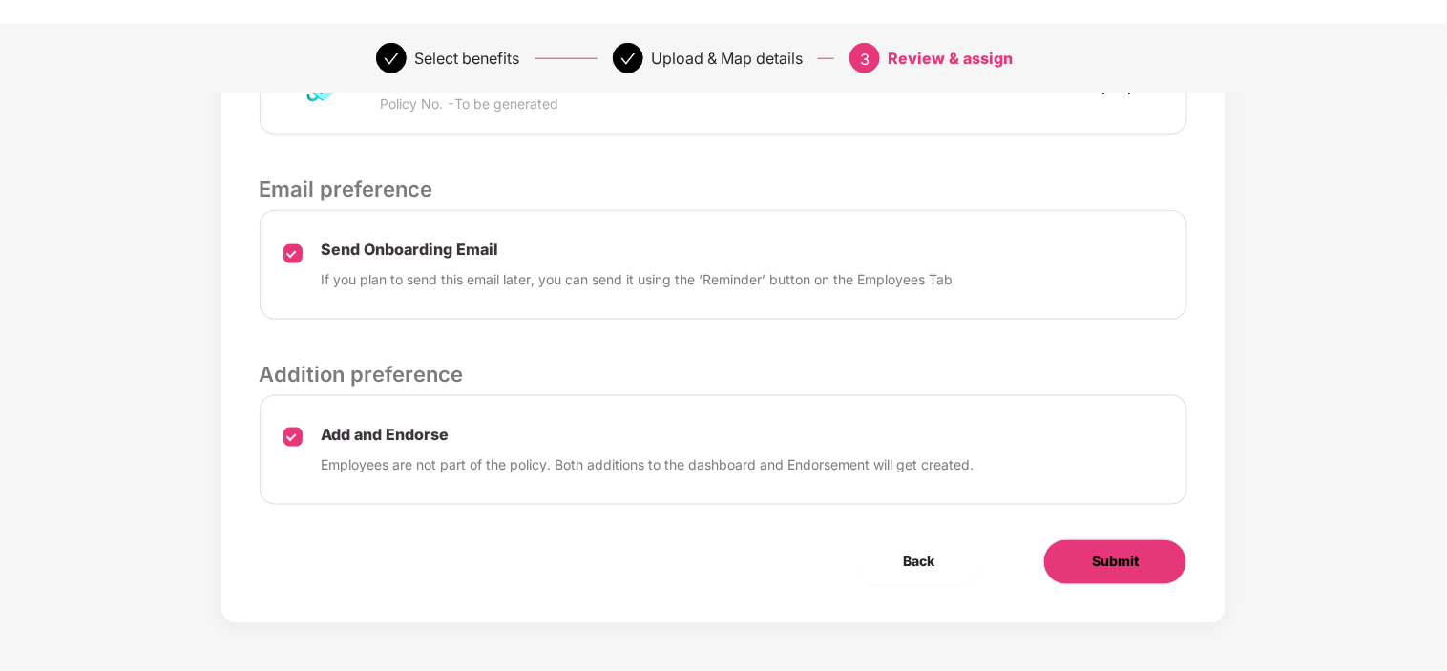
click at [1121, 574] on button "Submit" at bounding box center [1115, 562] width 144 height 46
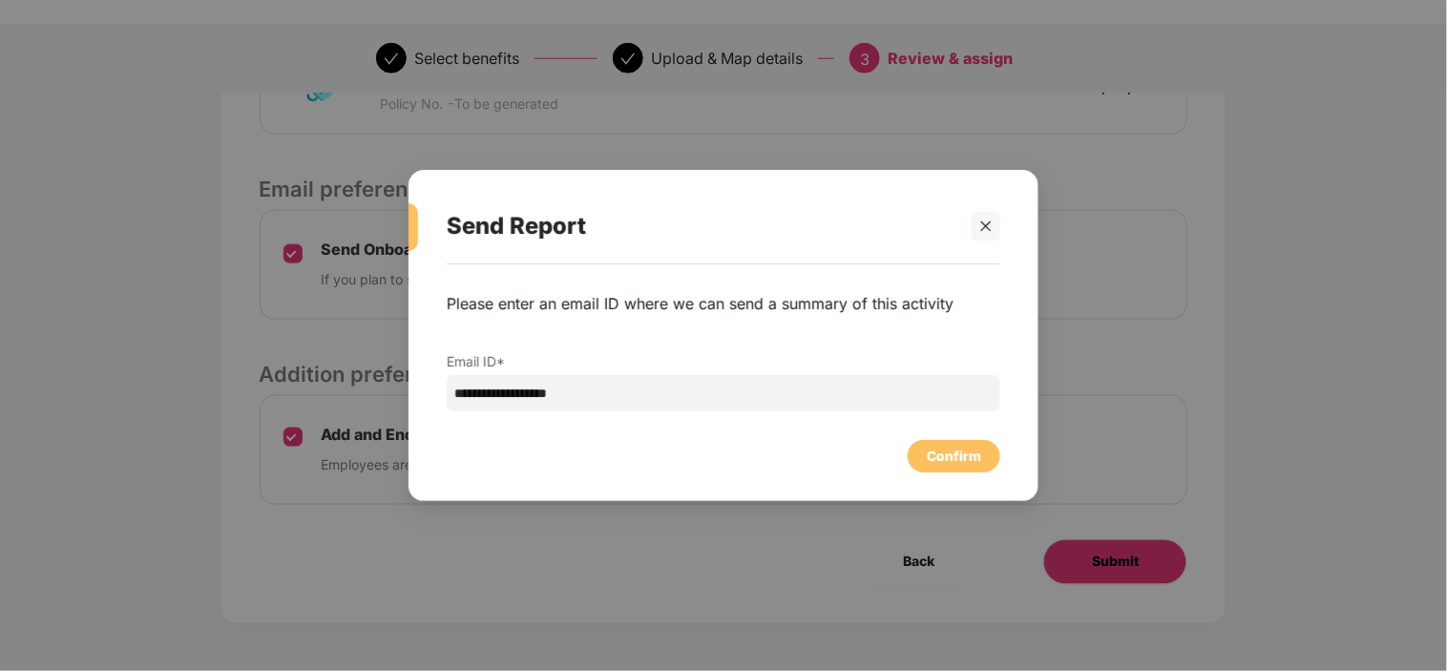
scroll to position [0, 0]
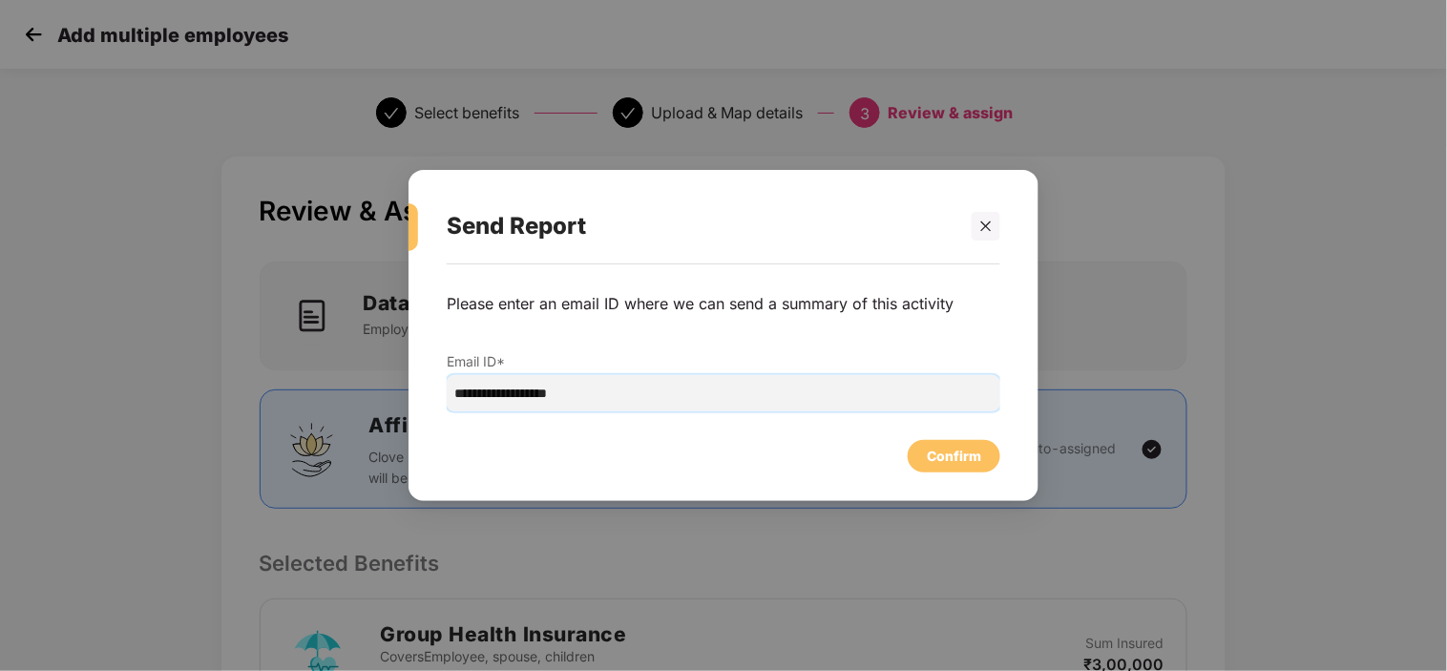
click at [845, 403] on input "**********" at bounding box center [724, 393] width 554 height 36
type input "**********"
click at [973, 460] on div "Confirm" at bounding box center [954, 456] width 54 height 21
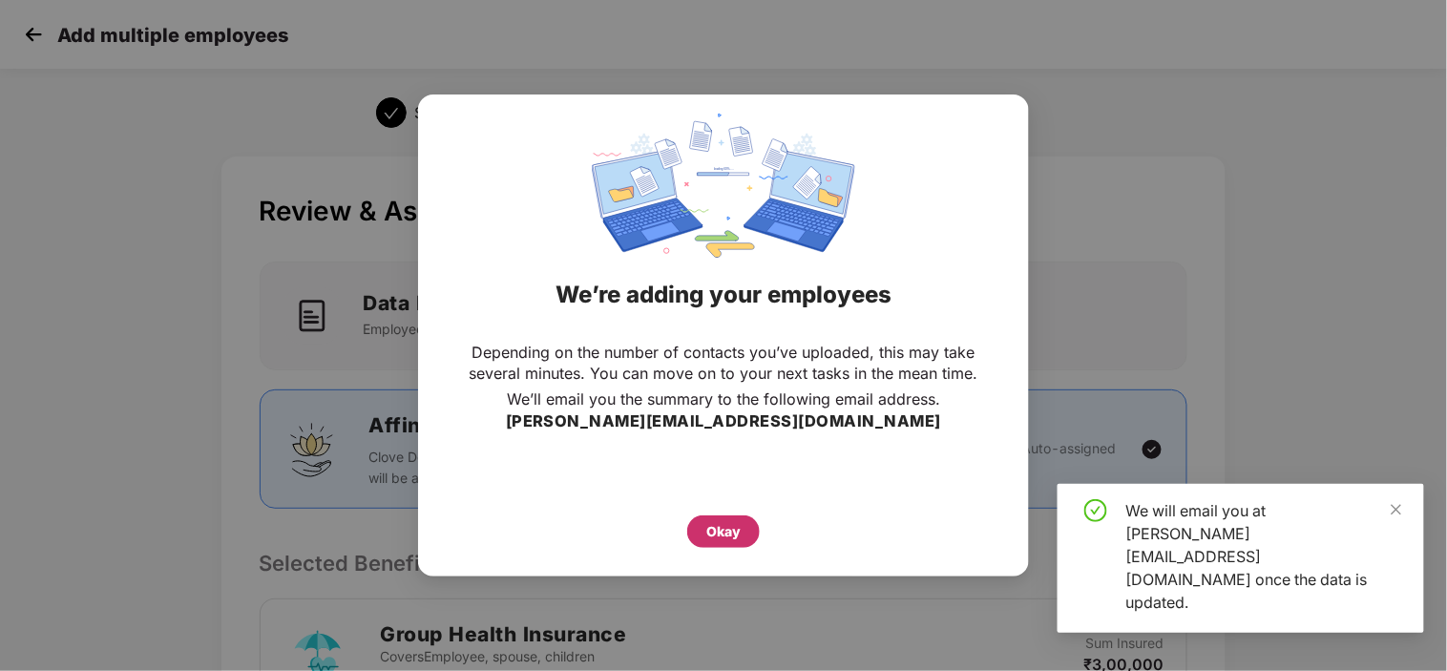
click at [714, 534] on div "Okay" at bounding box center [723, 531] width 34 height 21
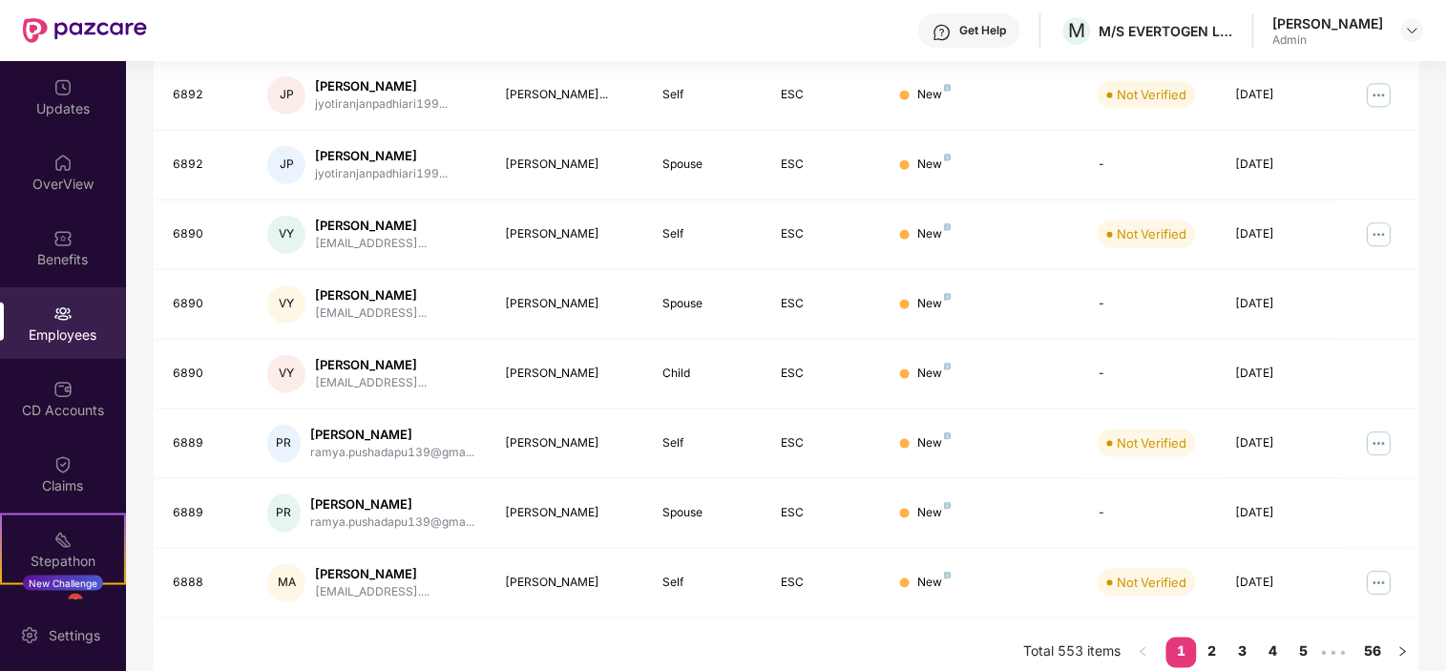
scroll to position [61, 0]
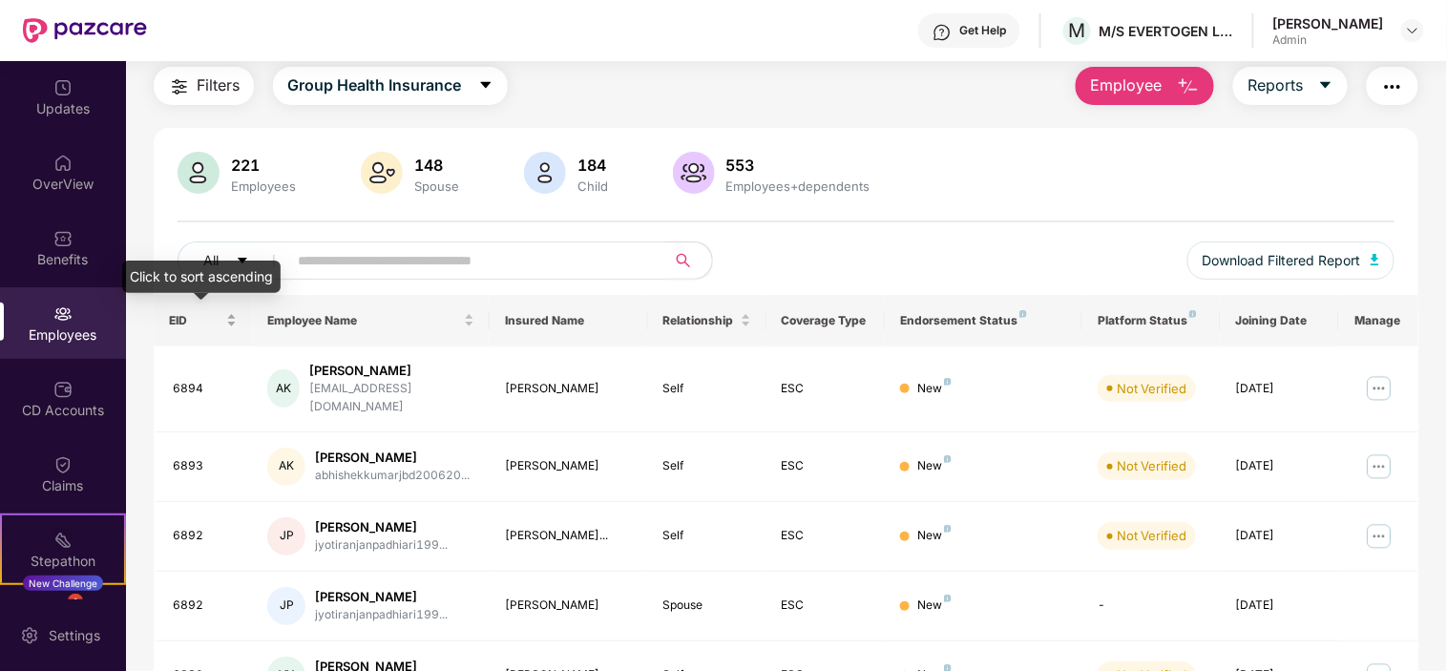
click at [178, 325] on span "EID" at bounding box center [196, 320] width 54 height 15
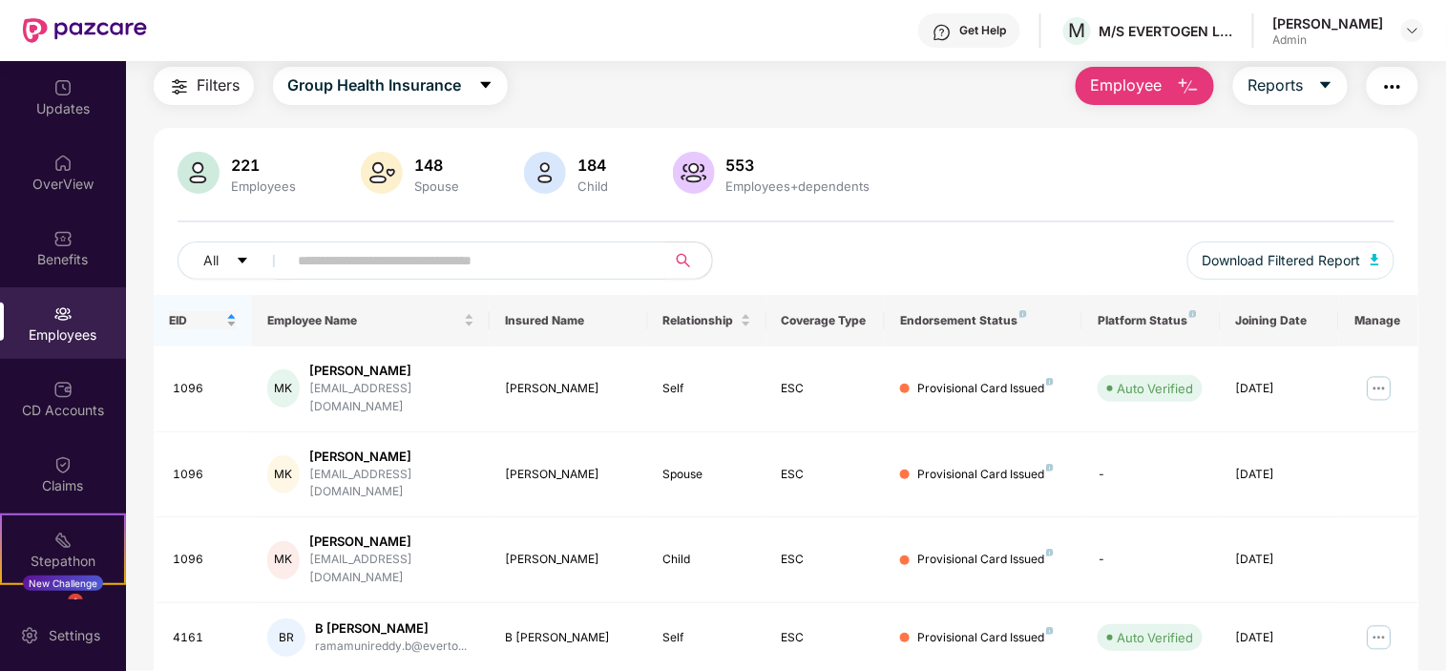
click at [177, 315] on span "EID" at bounding box center [196, 320] width 54 height 15
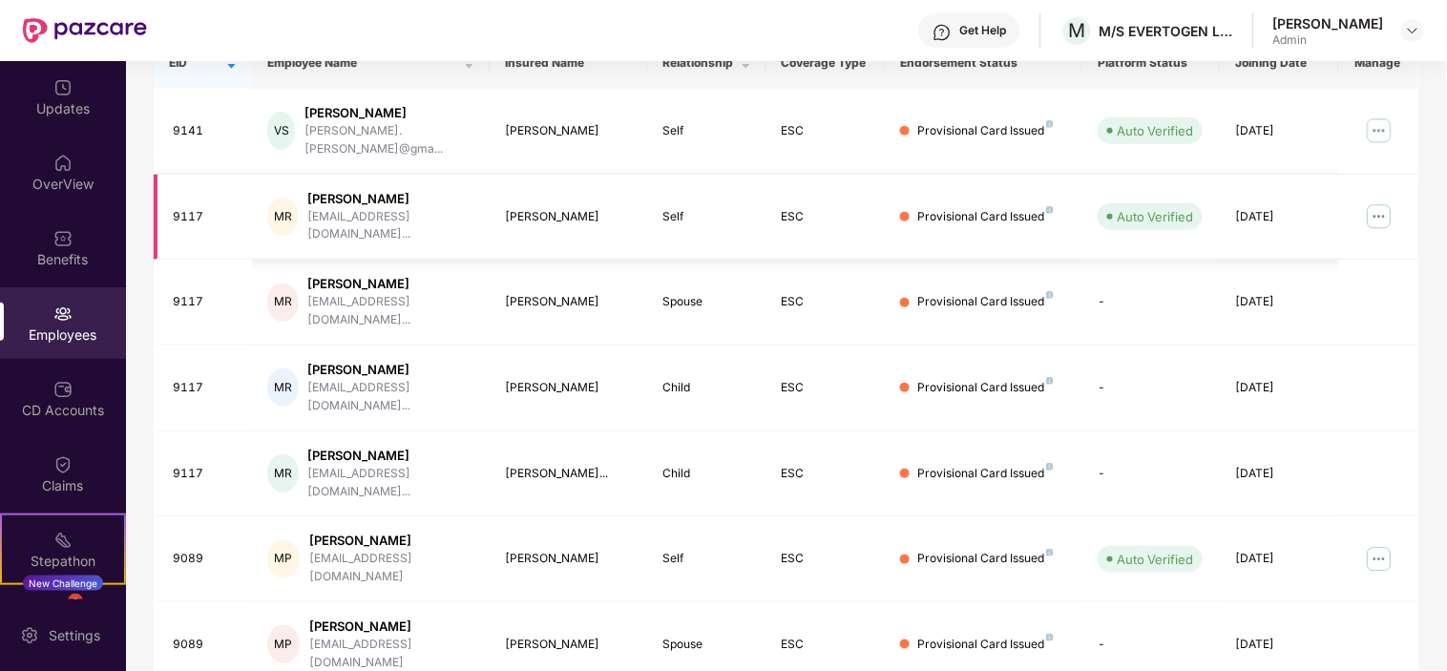
scroll to position [502, 0]
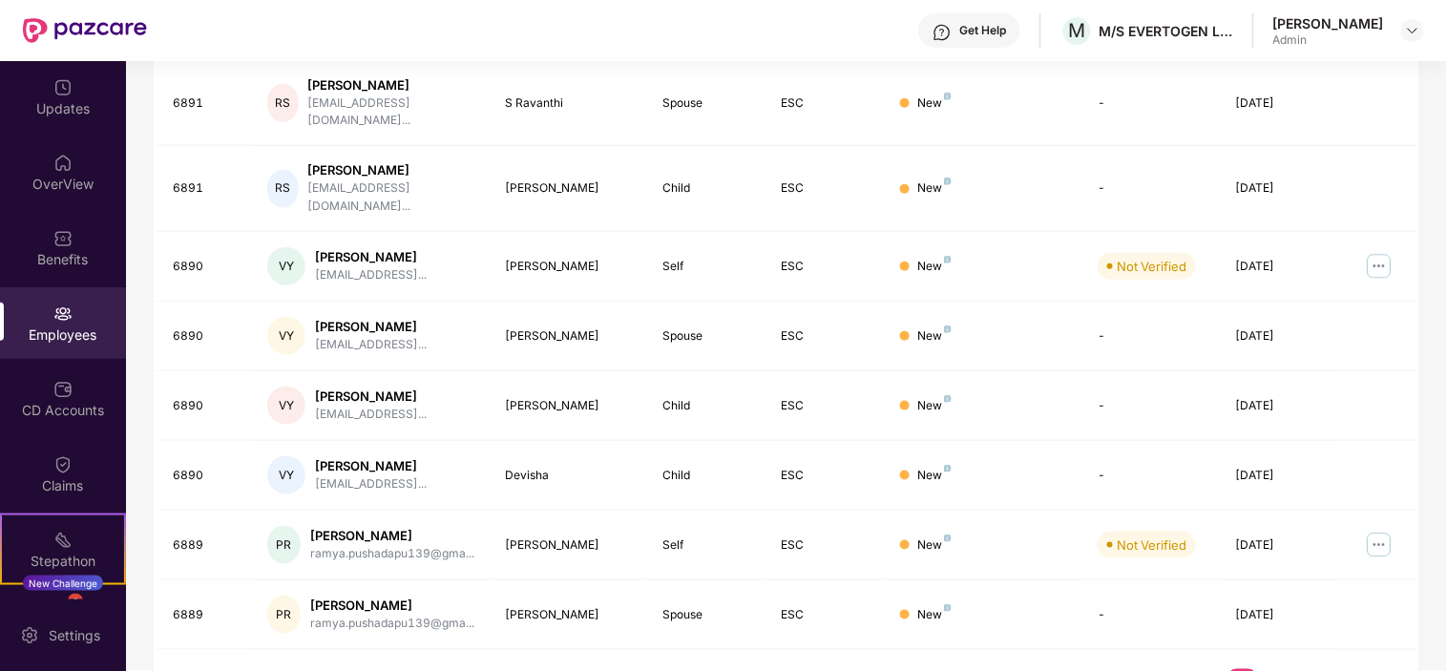
click at [1275, 669] on link "4" at bounding box center [1273, 683] width 31 height 29
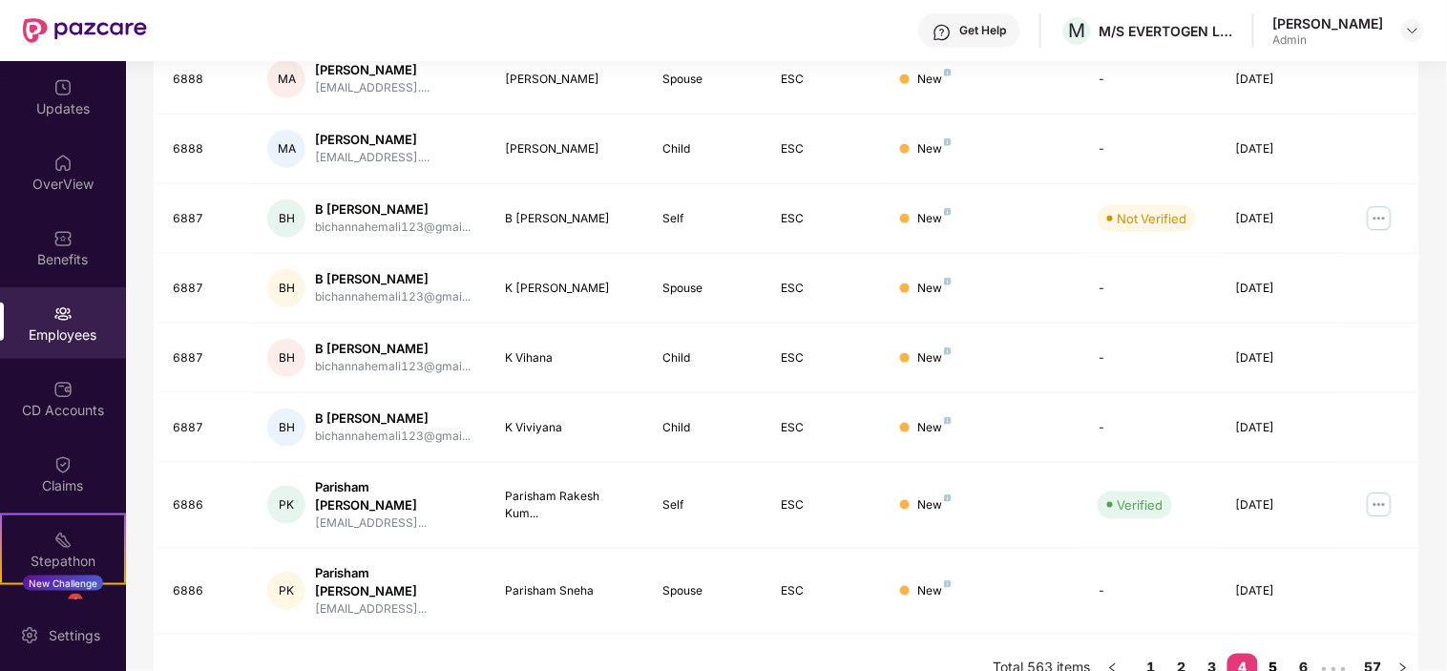
click at [1272, 654] on link "5" at bounding box center [1273, 668] width 31 height 29
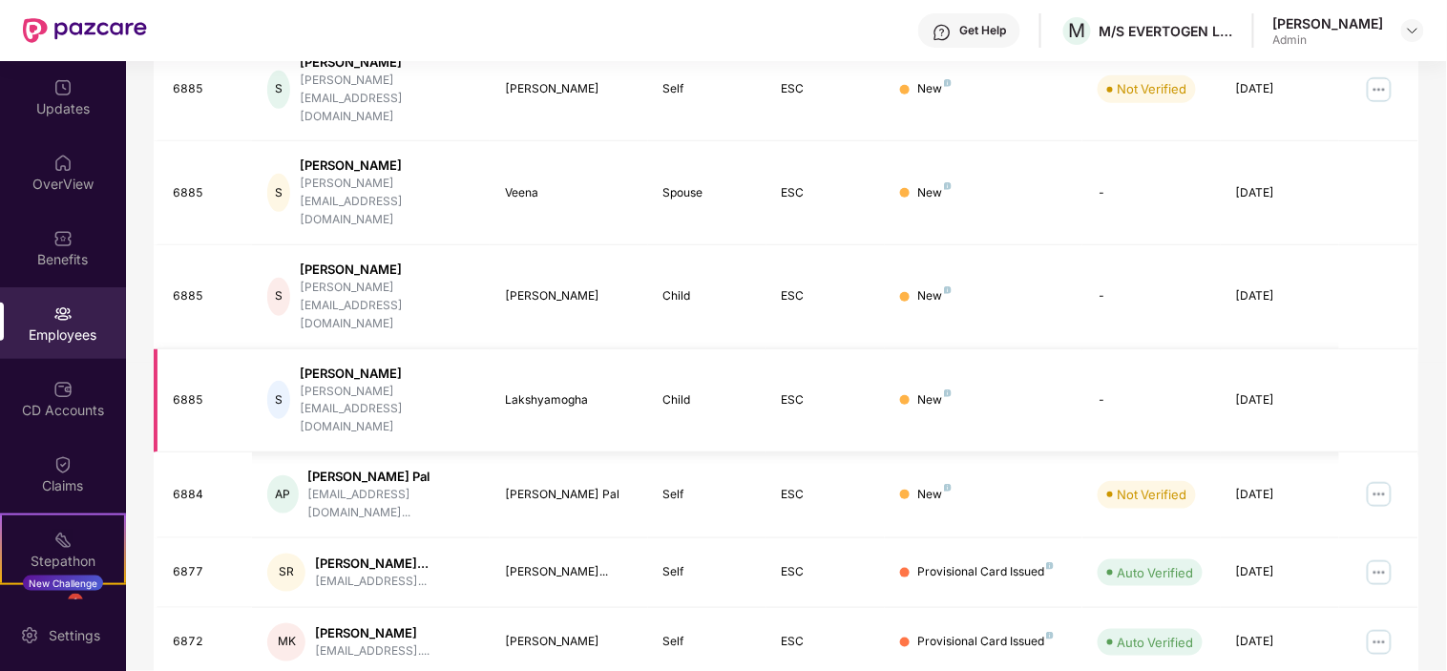
scroll to position [0, 0]
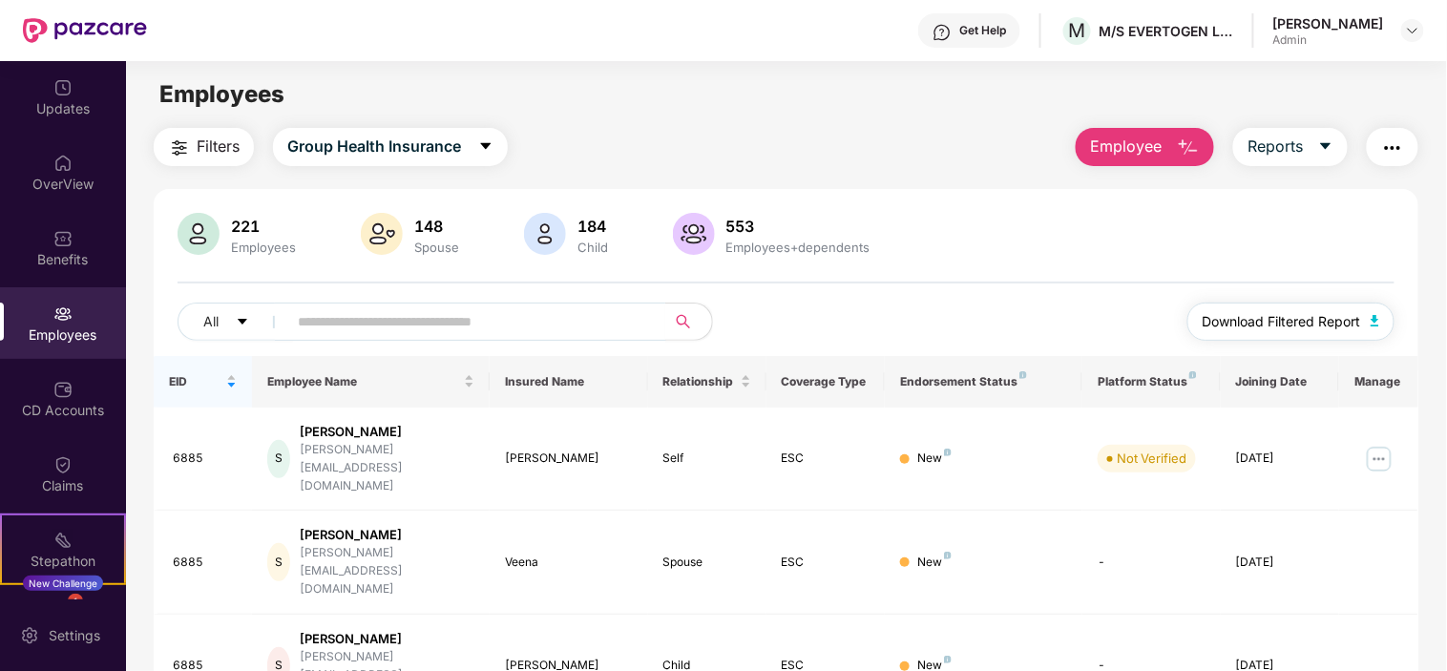
click at [1315, 332] on button "Download Filtered Report" at bounding box center [1291, 322] width 208 height 38
click at [1151, 153] on span "Employee" at bounding box center [1126, 147] width 72 height 24
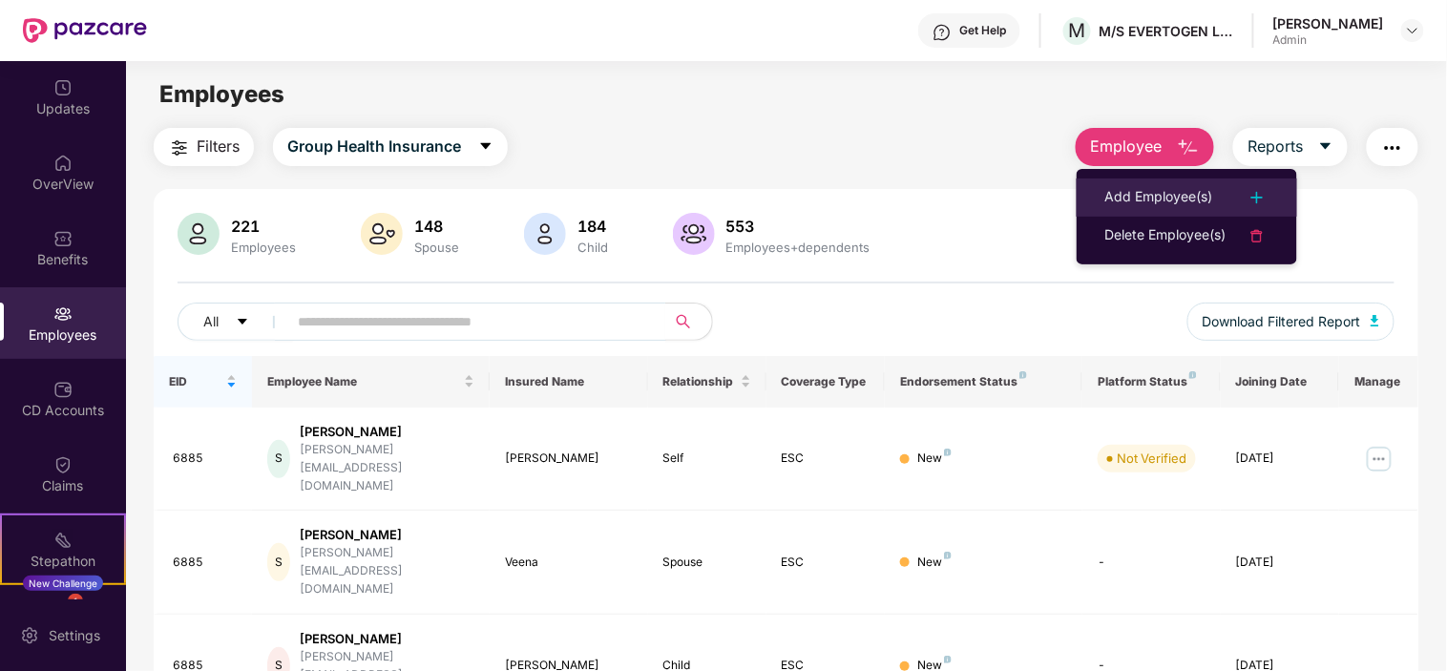
click at [1130, 189] on div "Add Employee(s)" at bounding box center [1159, 197] width 108 height 23
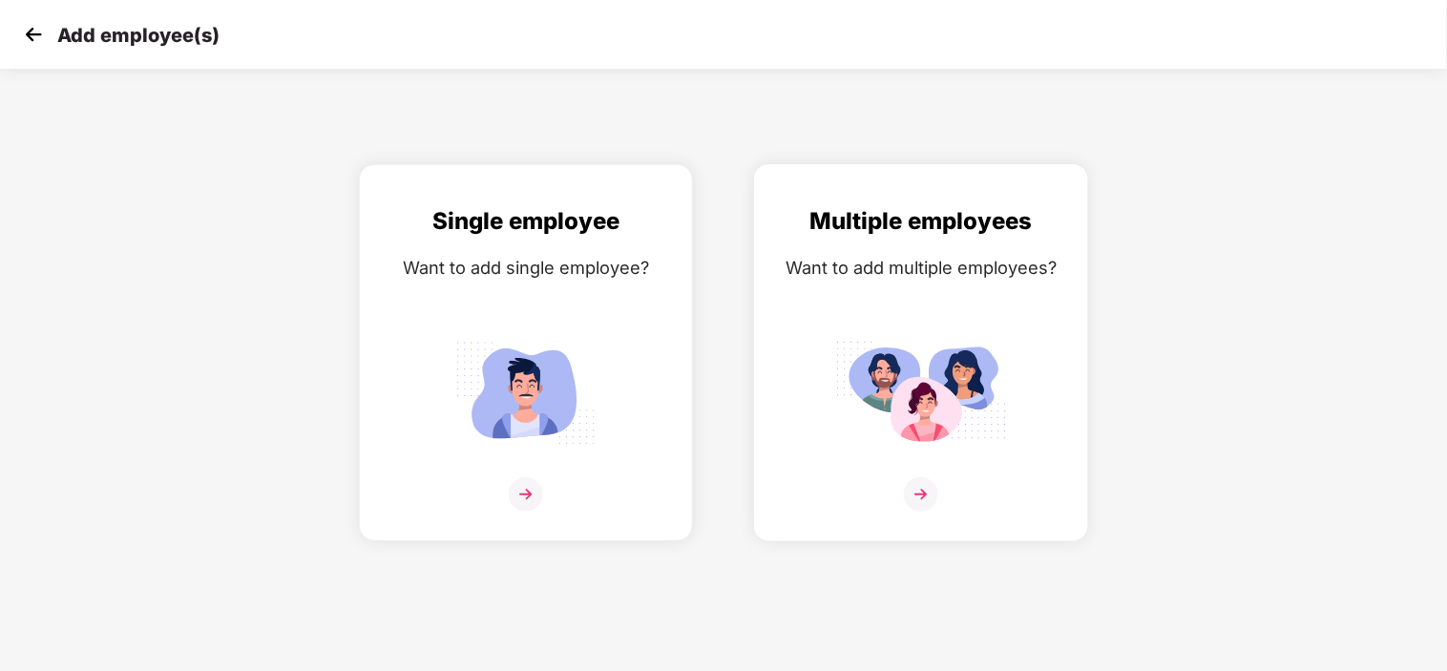
click at [924, 472] on div "Multiple employees Want to add multiple employees?" at bounding box center [921, 369] width 294 height 332
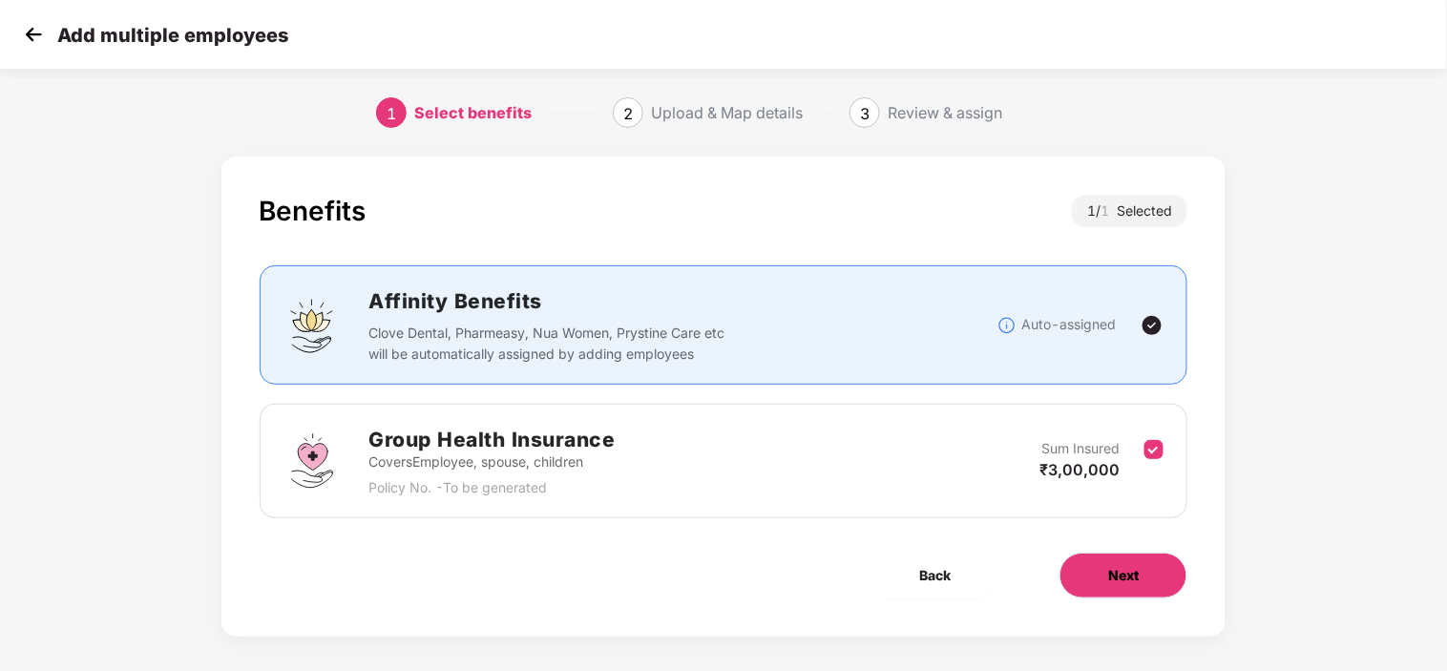
click at [1090, 592] on button "Next" at bounding box center [1123, 576] width 128 height 46
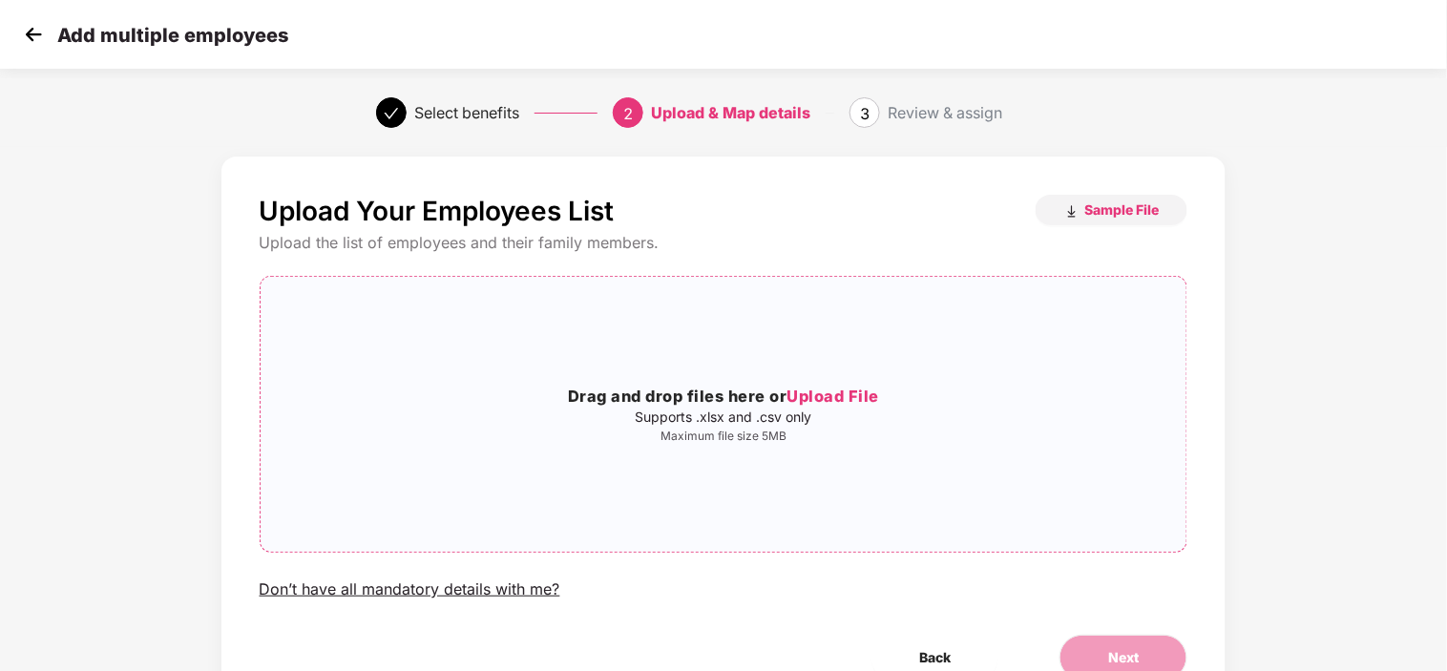
click at [827, 391] on span "Upload File" at bounding box center [832, 396] width 93 height 19
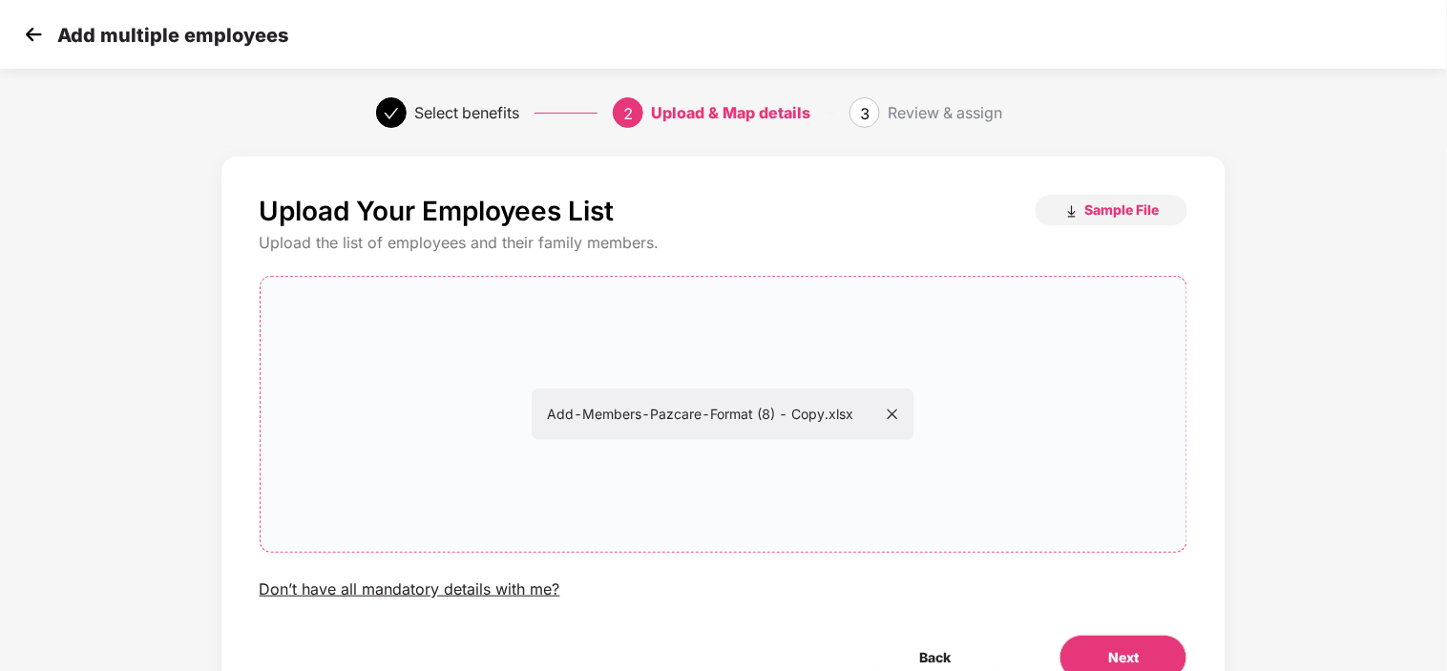
scroll to position [95, 0]
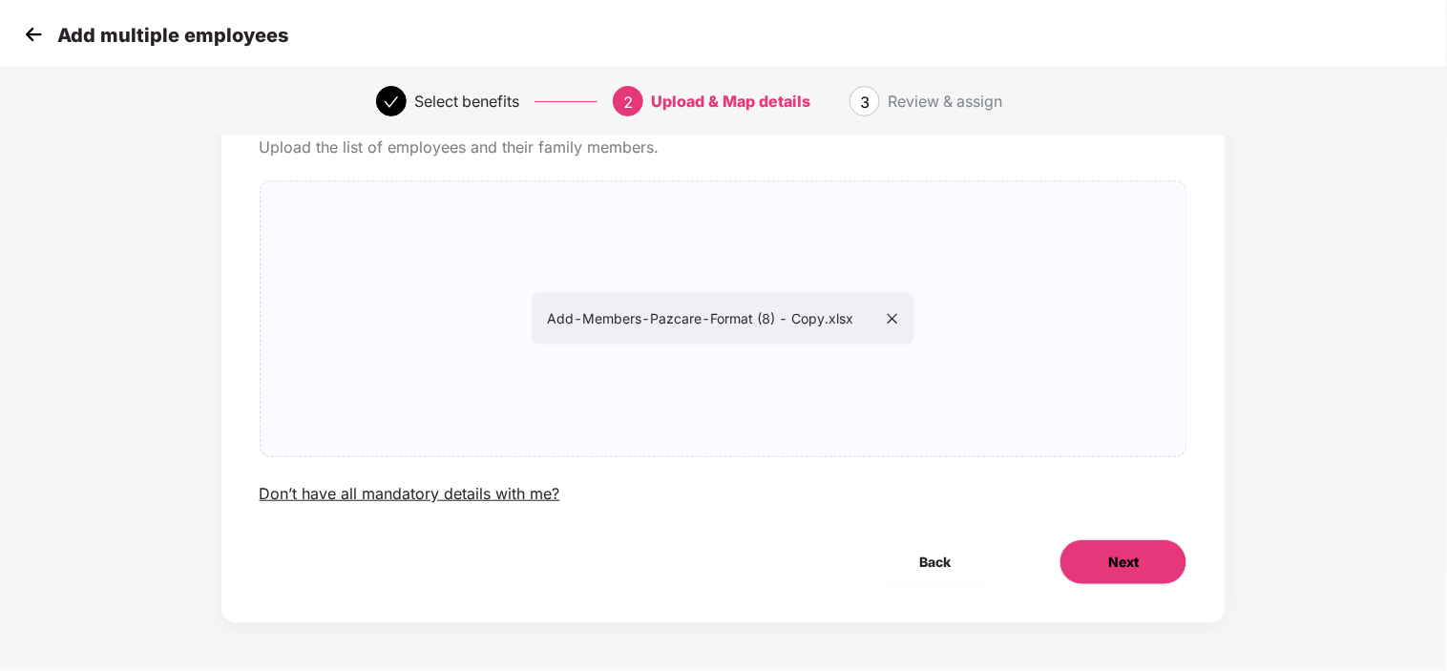
click at [1104, 568] on button "Next" at bounding box center [1123, 562] width 128 height 46
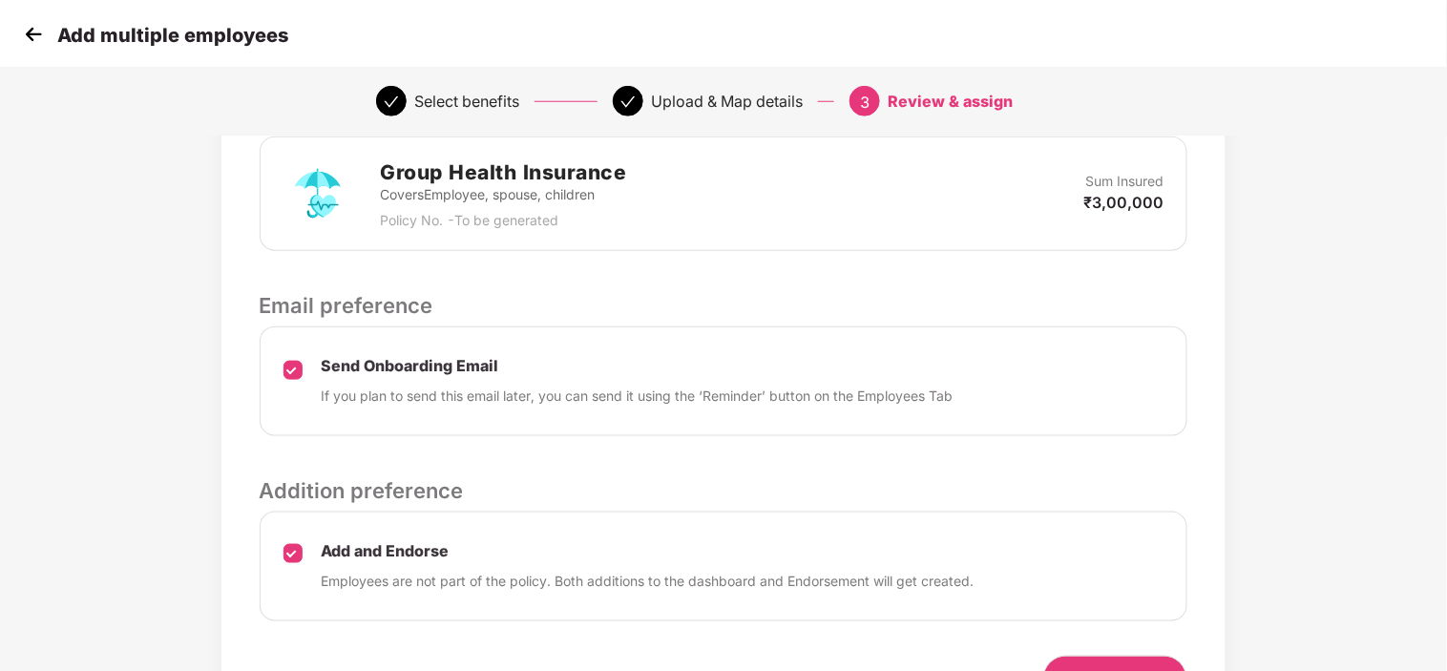
scroll to position [578, 0]
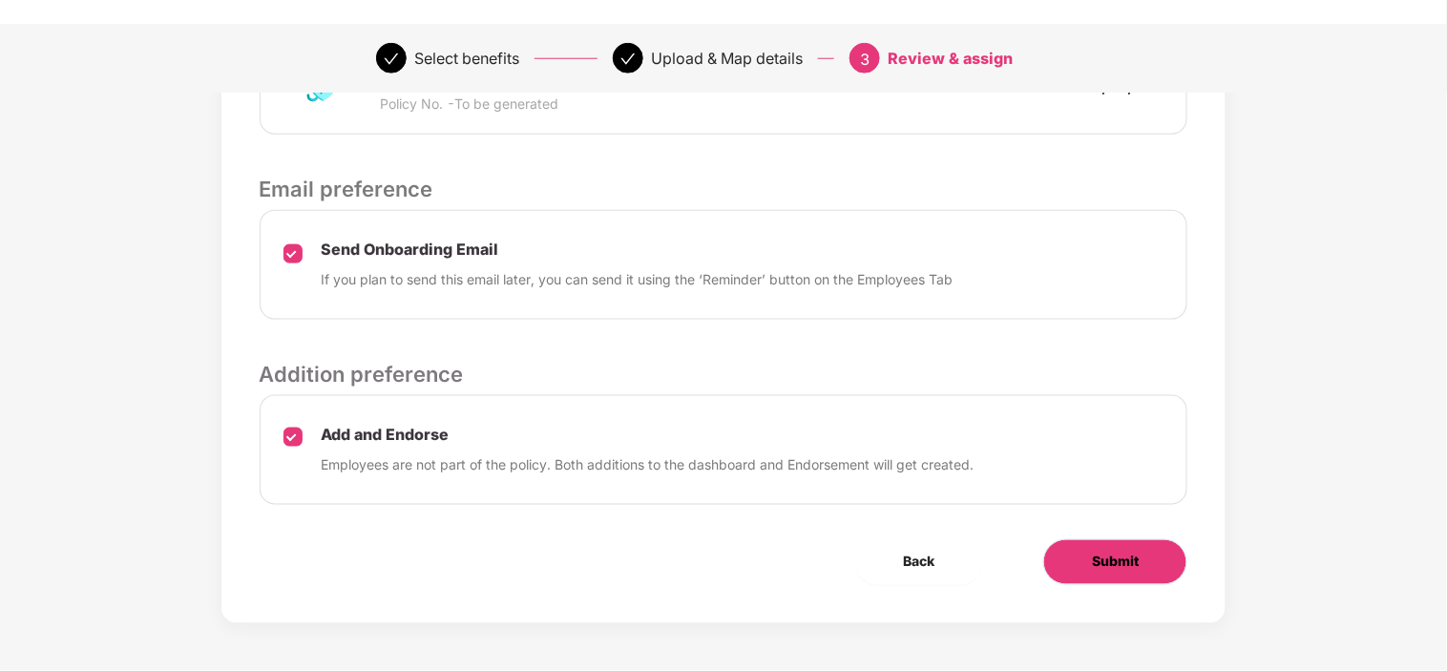
click at [1099, 573] on span "Submit" at bounding box center [1115, 562] width 47 height 21
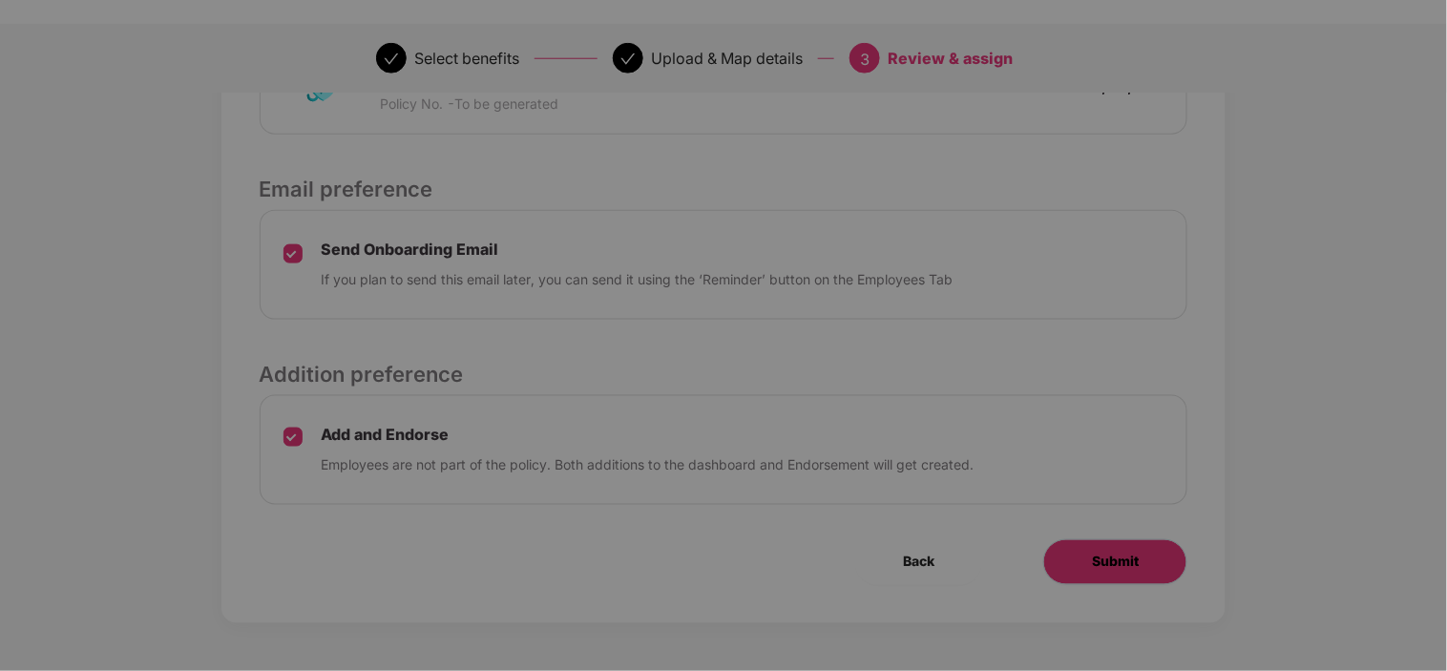
scroll to position [0, 0]
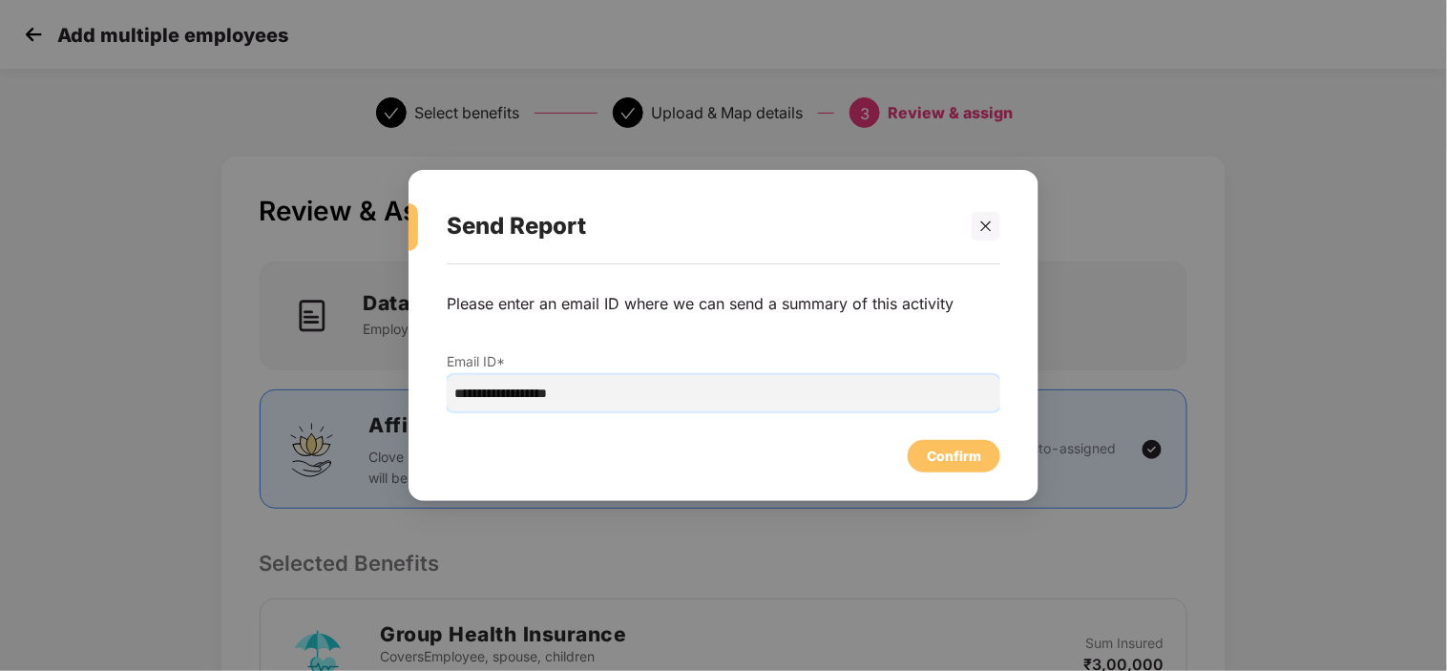
click at [837, 393] on input "**********" at bounding box center [724, 393] width 554 height 36
type input "**********"
click at [927, 449] on div "Confirm" at bounding box center [954, 456] width 54 height 21
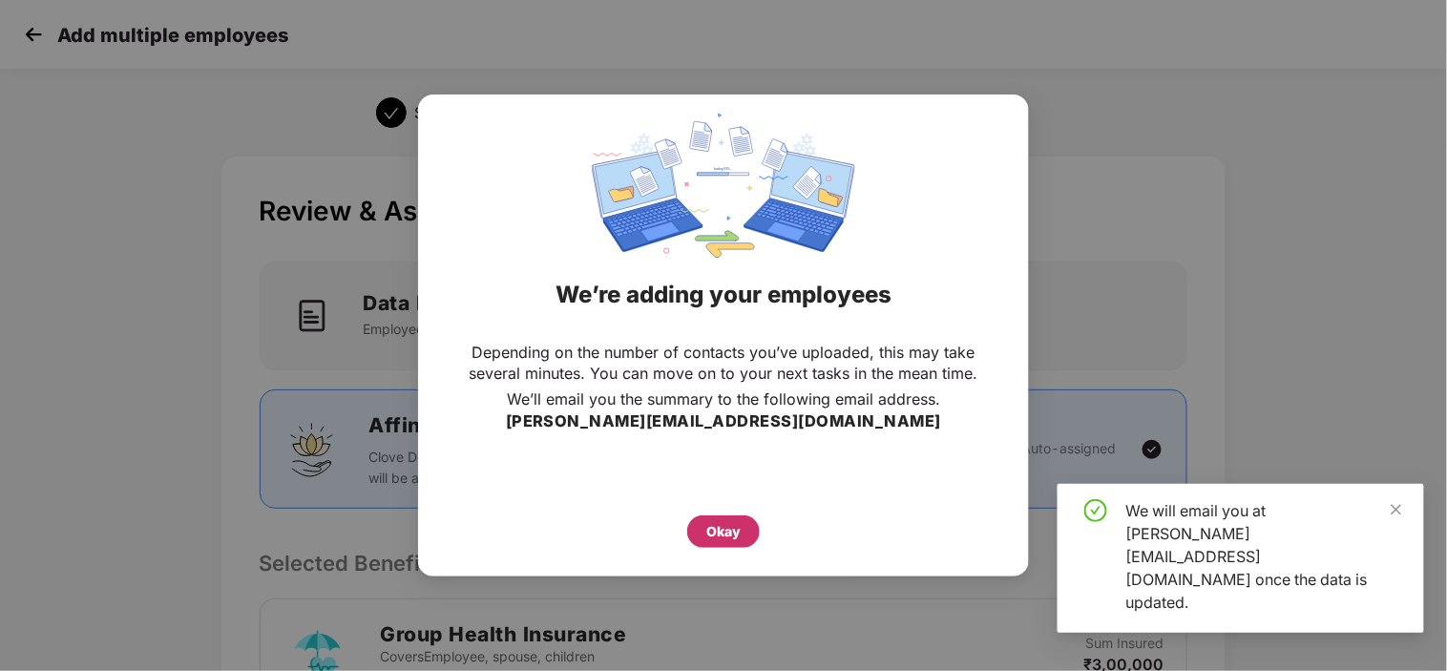
click at [718, 525] on div "Okay" at bounding box center [723, 531] width 34 height 21
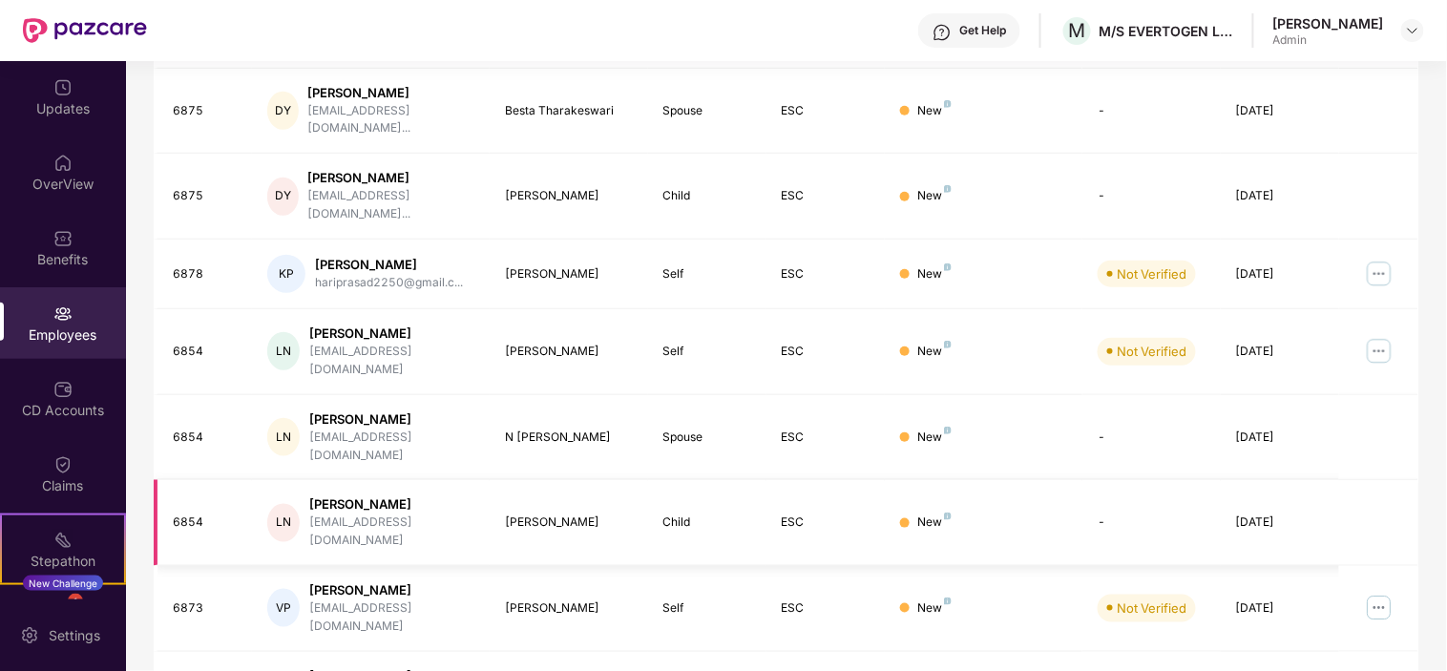
scroll to position [502, 0]
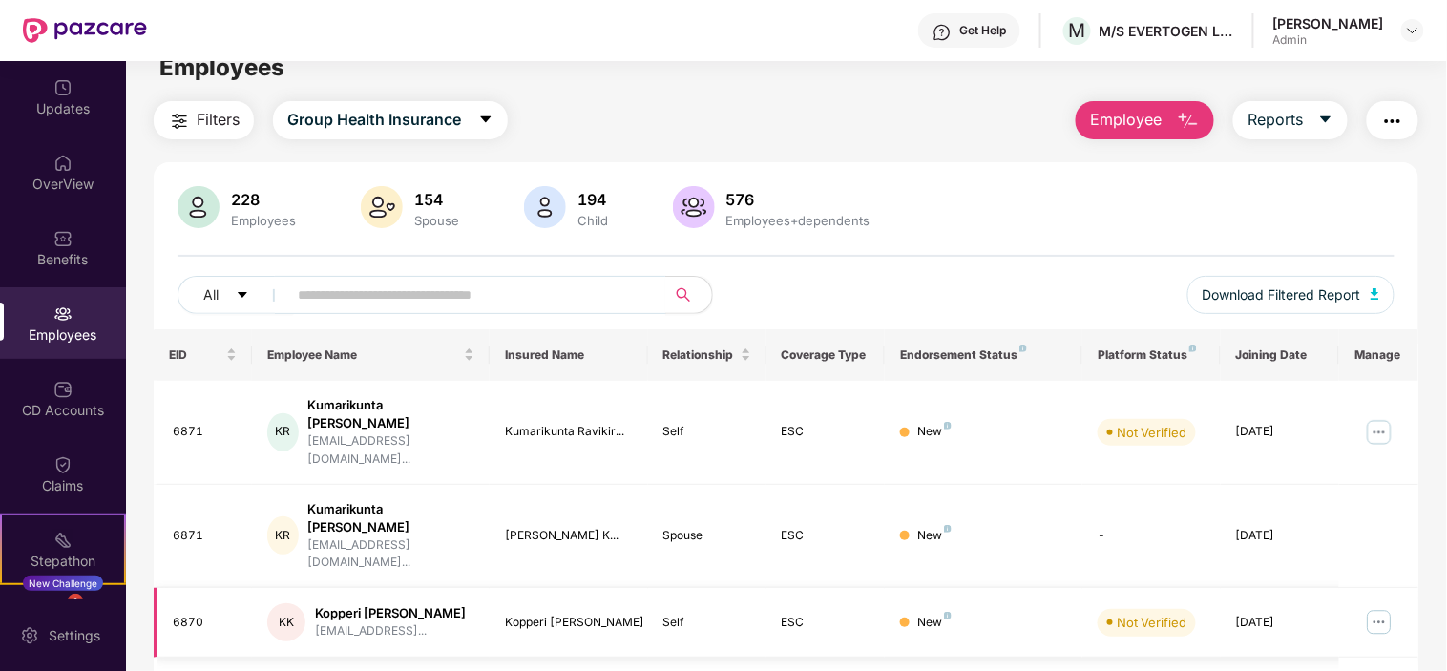
scroll to position [0, 0]
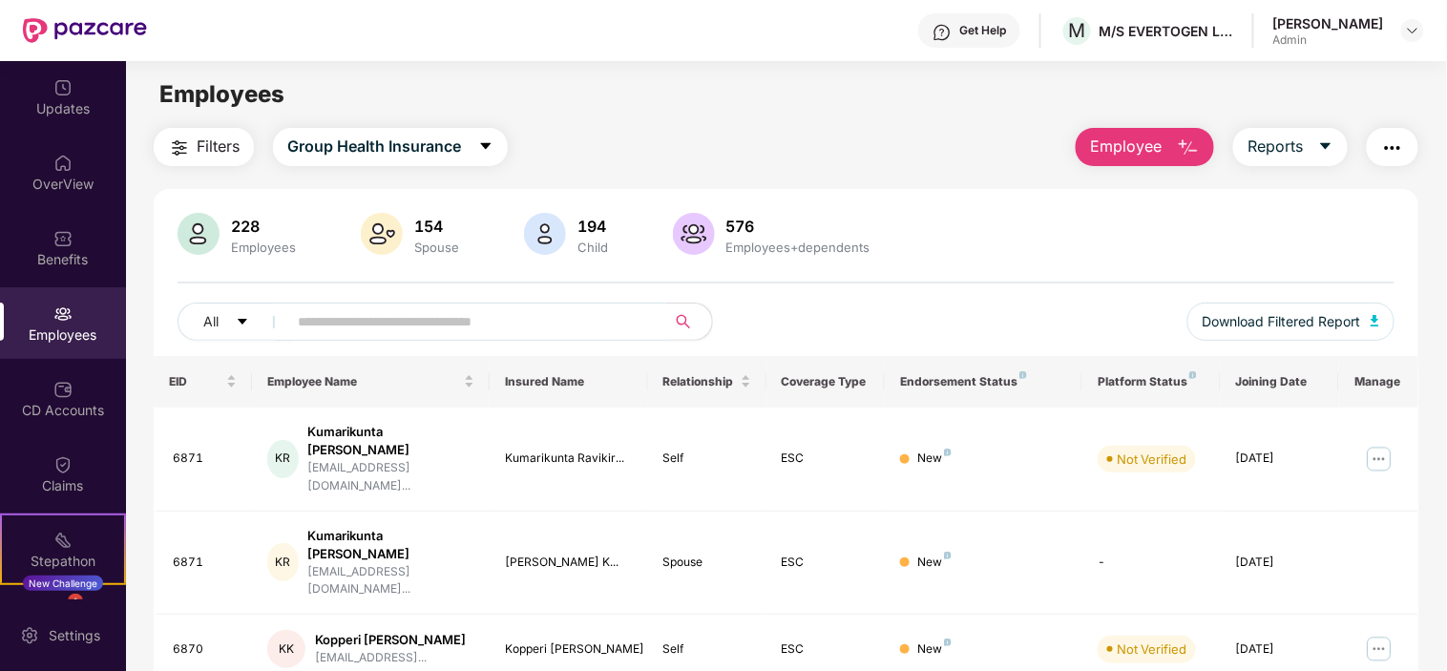
click at [444, 316] on input "text" at bounding box center [469, 321] width 343 height 29
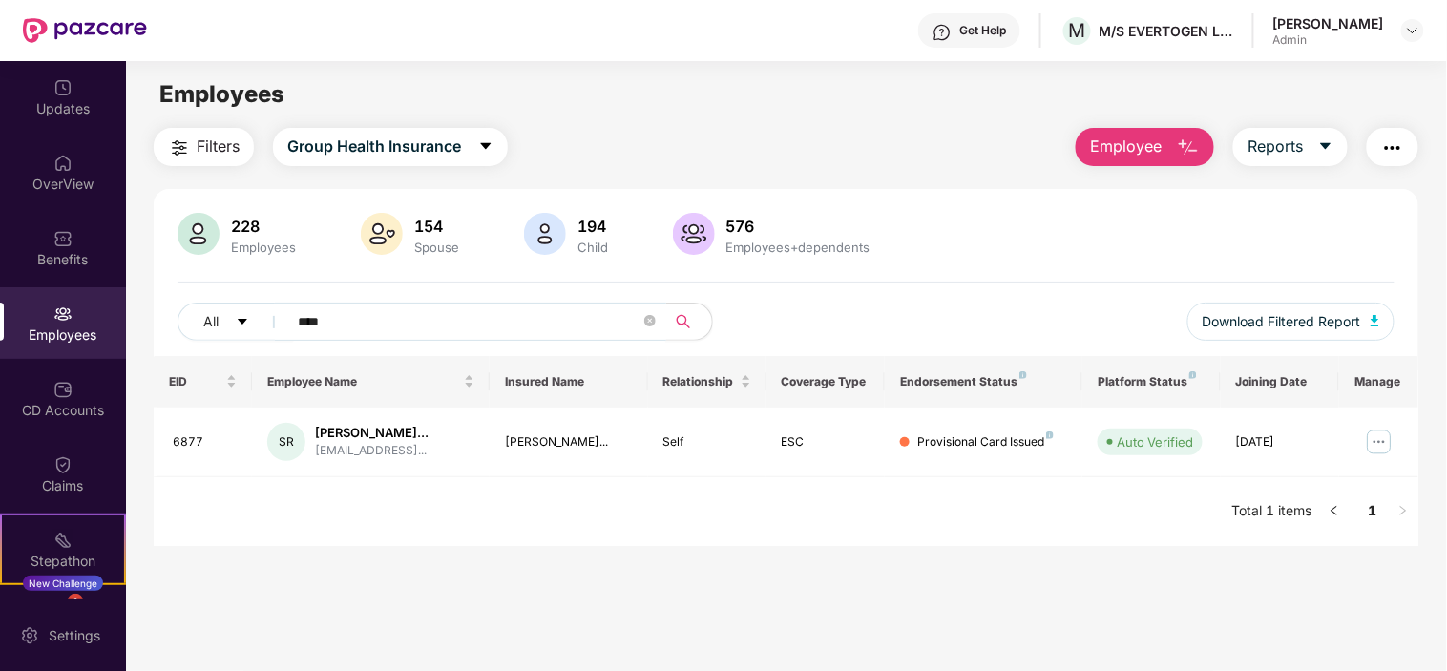
type input "****"
click at [1374, 454] on img at bounding box center [1379, 442] width 31 height 31
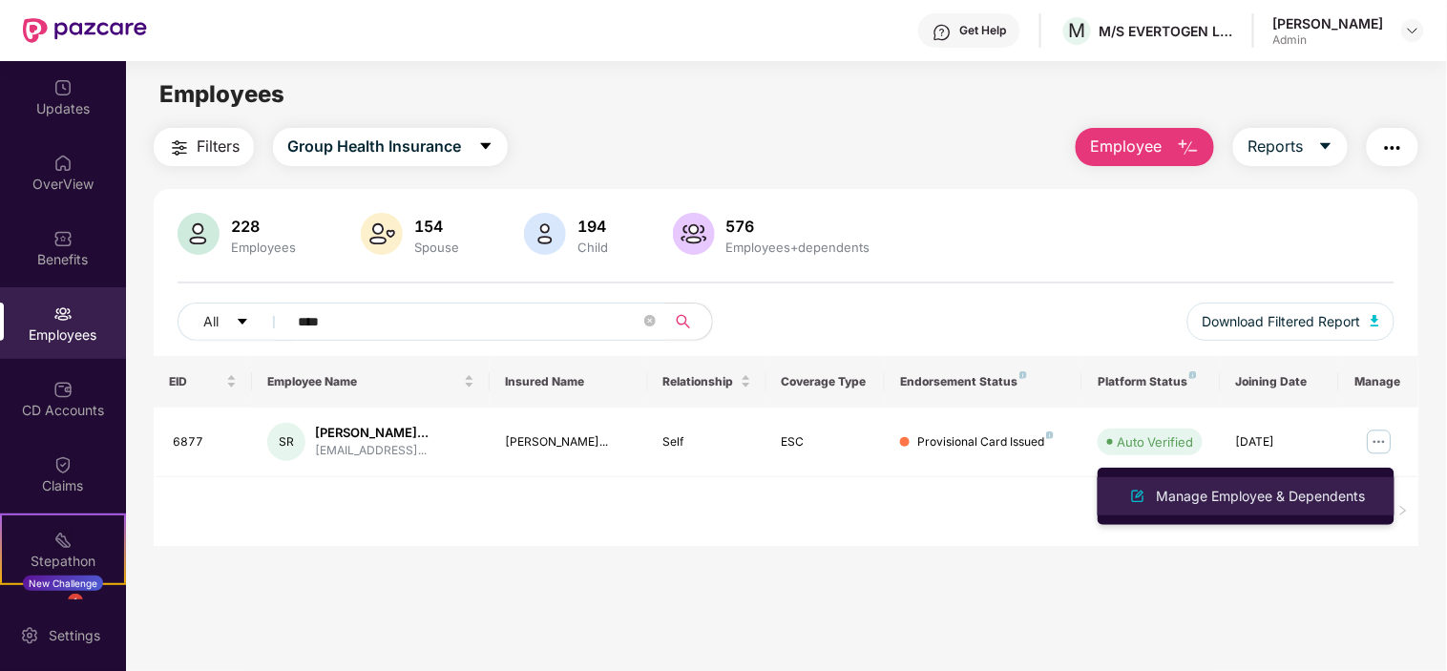
click at [1253, 500] on div "Manage Employee & Dependents" at bounding box center [1261, 496] width 217 height 21
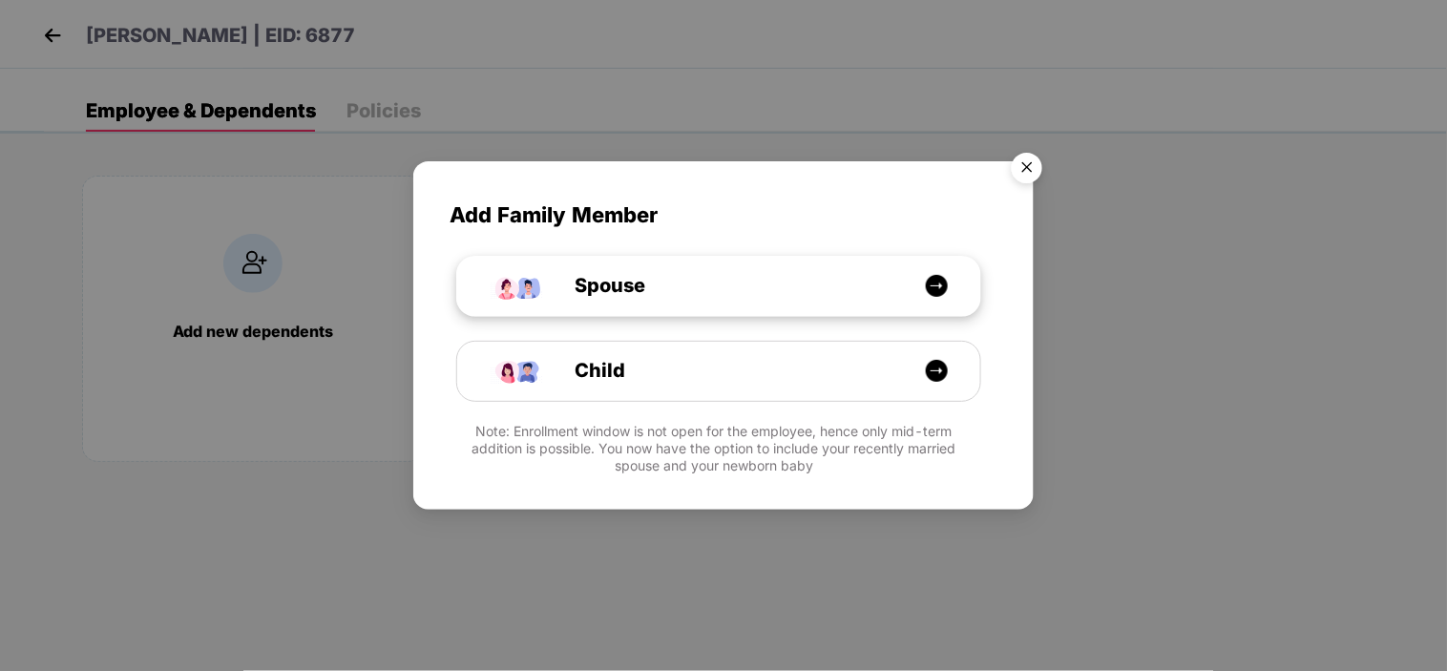
click at [922, 292] on div "Spouse" at bounding box center [729, 286] width 392 height 30
select select "****"
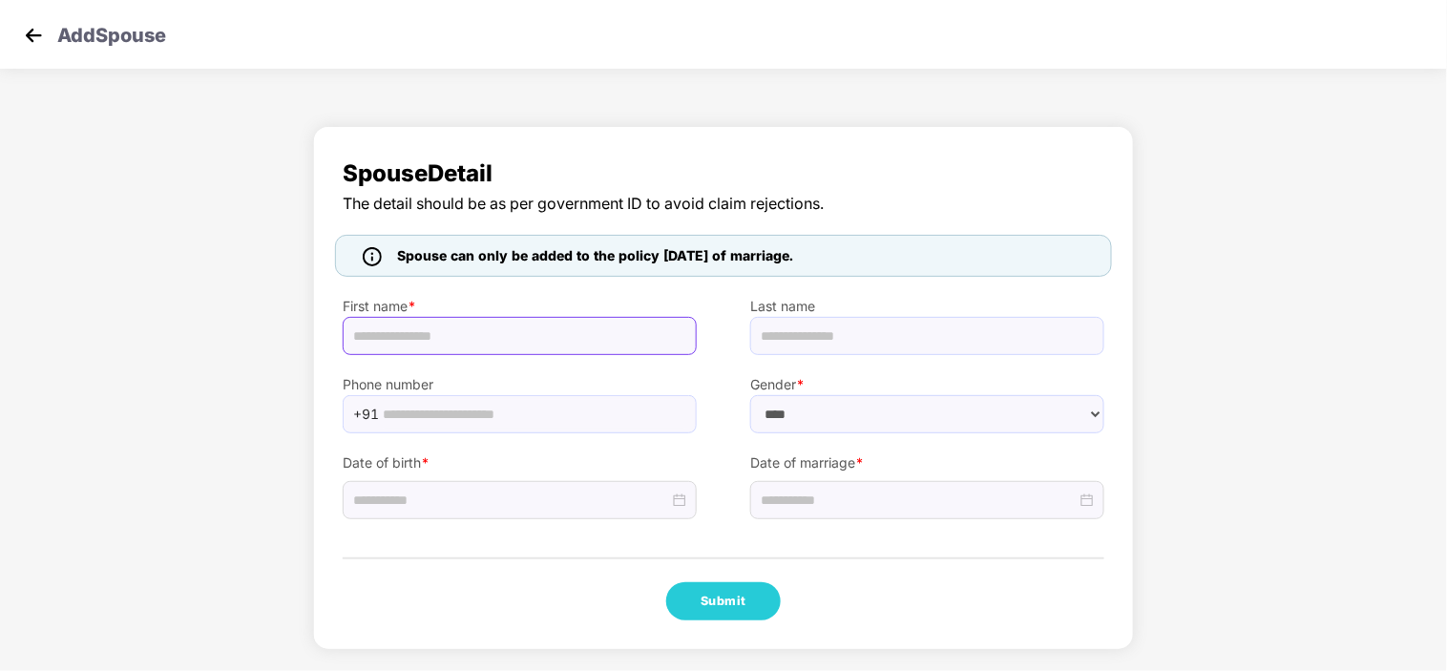
click at [661, 323] on input "text" at bounding box center [520, 336] width 354 height 38
type input "*"
paste input "********"
type input "********"
paste input "**********"
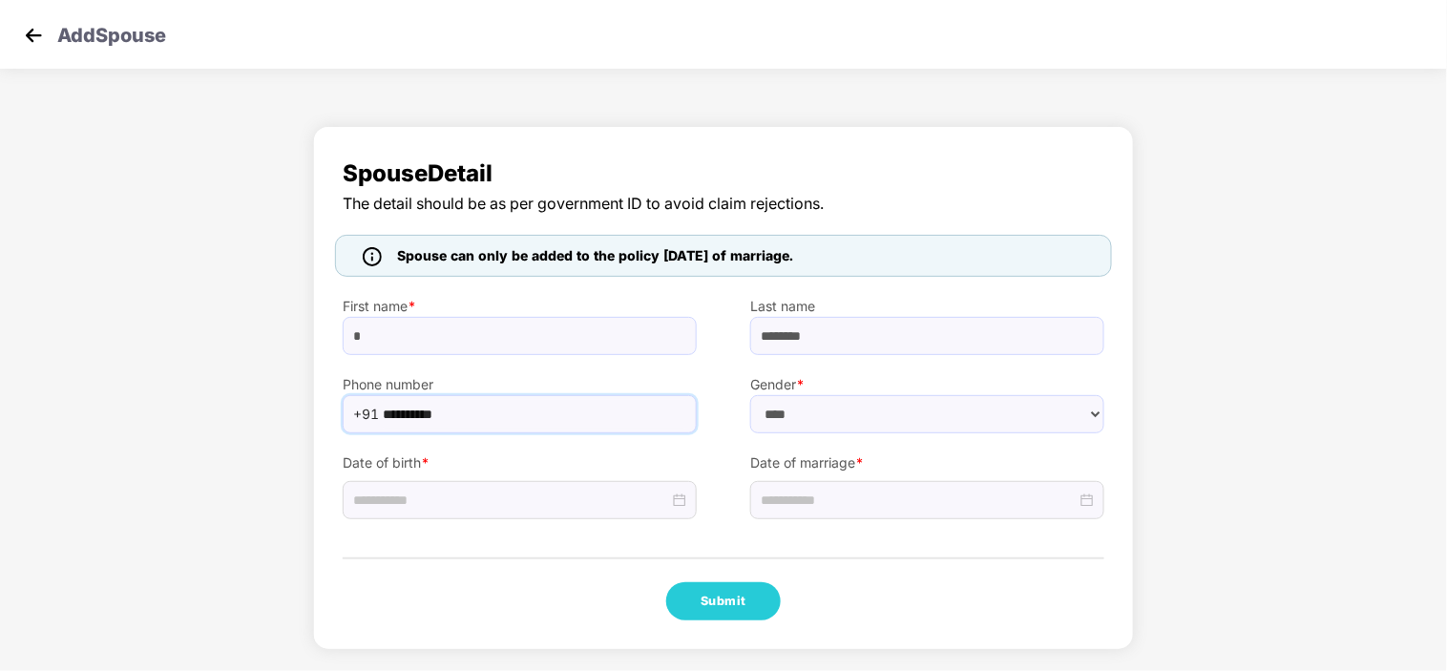
type input "**********"
select select "******"
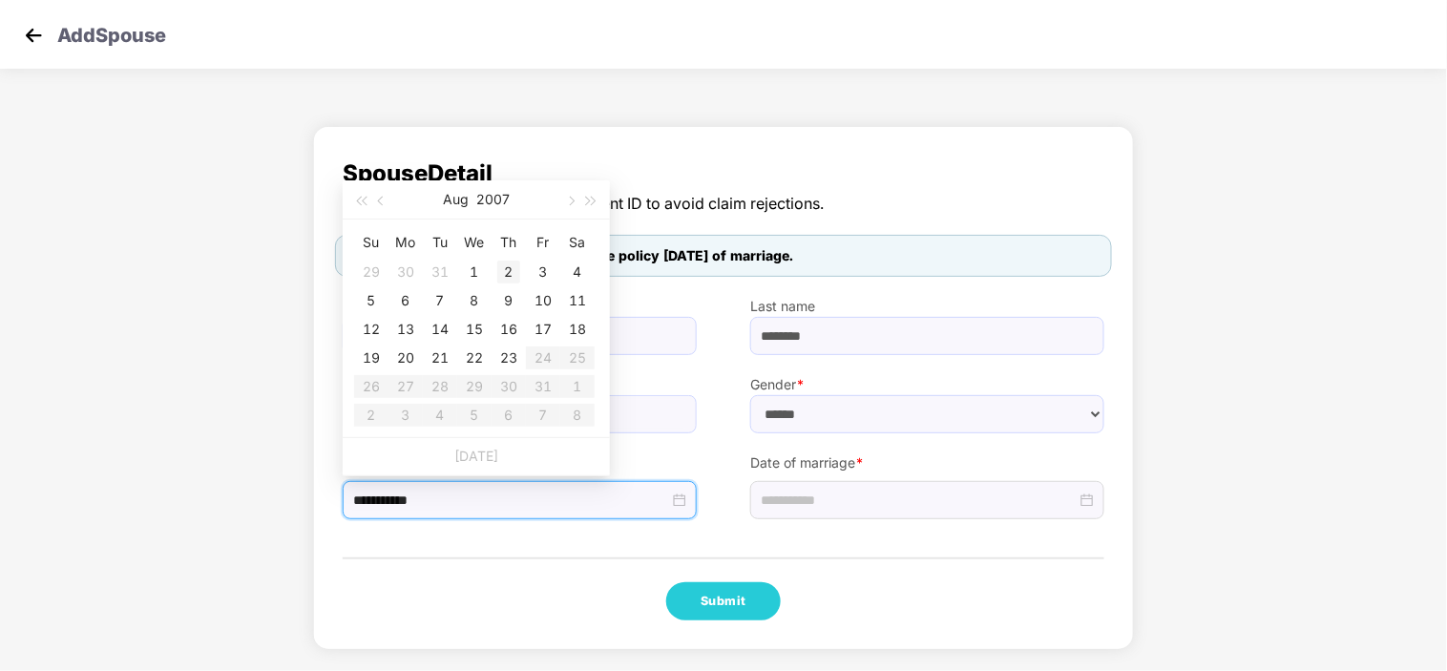
type input "**********"
click at [471, 201] on div "Aug 2007" at bounding box center [476, 199] width 166 height 38
click at [484, 201] on button "2007" at bounding box center [492, 199] width 33 height 38
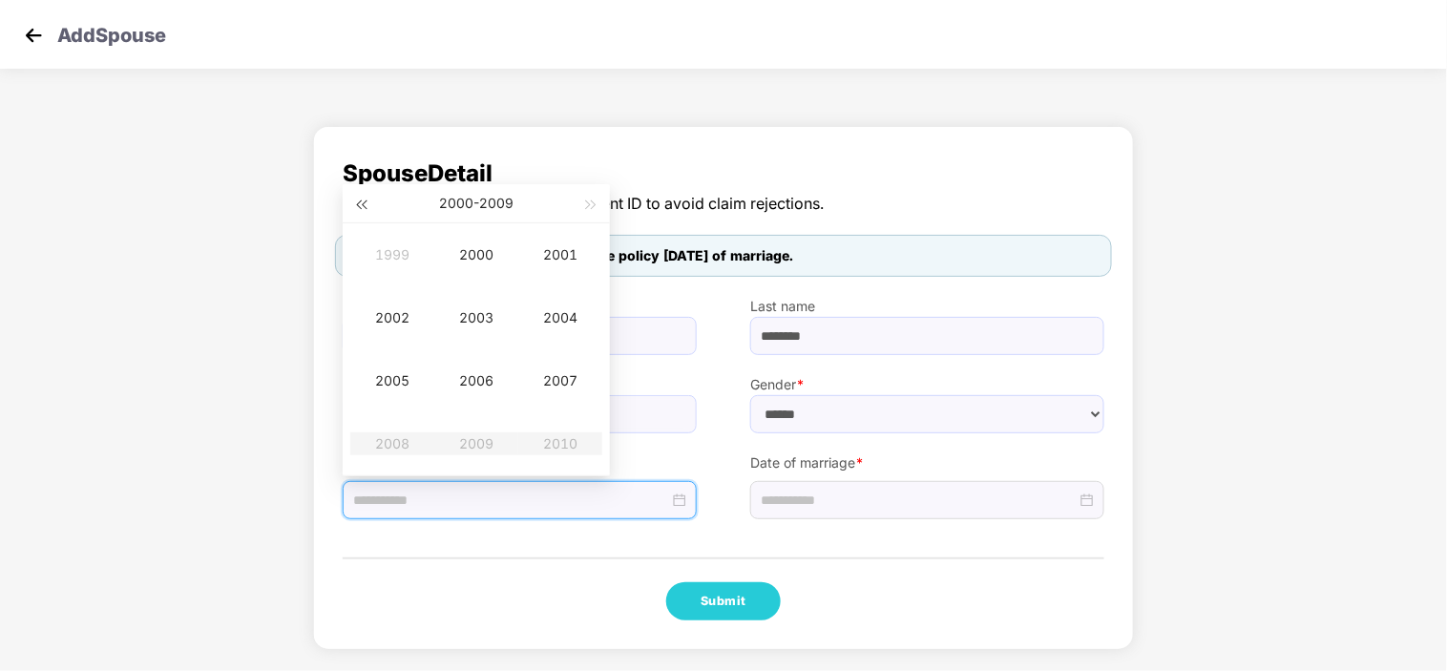
click at [366, 202] on span "button" at bounding box center [361, 205] width 10 height 10
type input "**********"
click at [558, 363] on td "1997" at bounding box center [560, 380] width 84 height 63
type input "**********"
click at [453, 386] on div "Aug" at bounding box center [476, 380] width 57 height 23
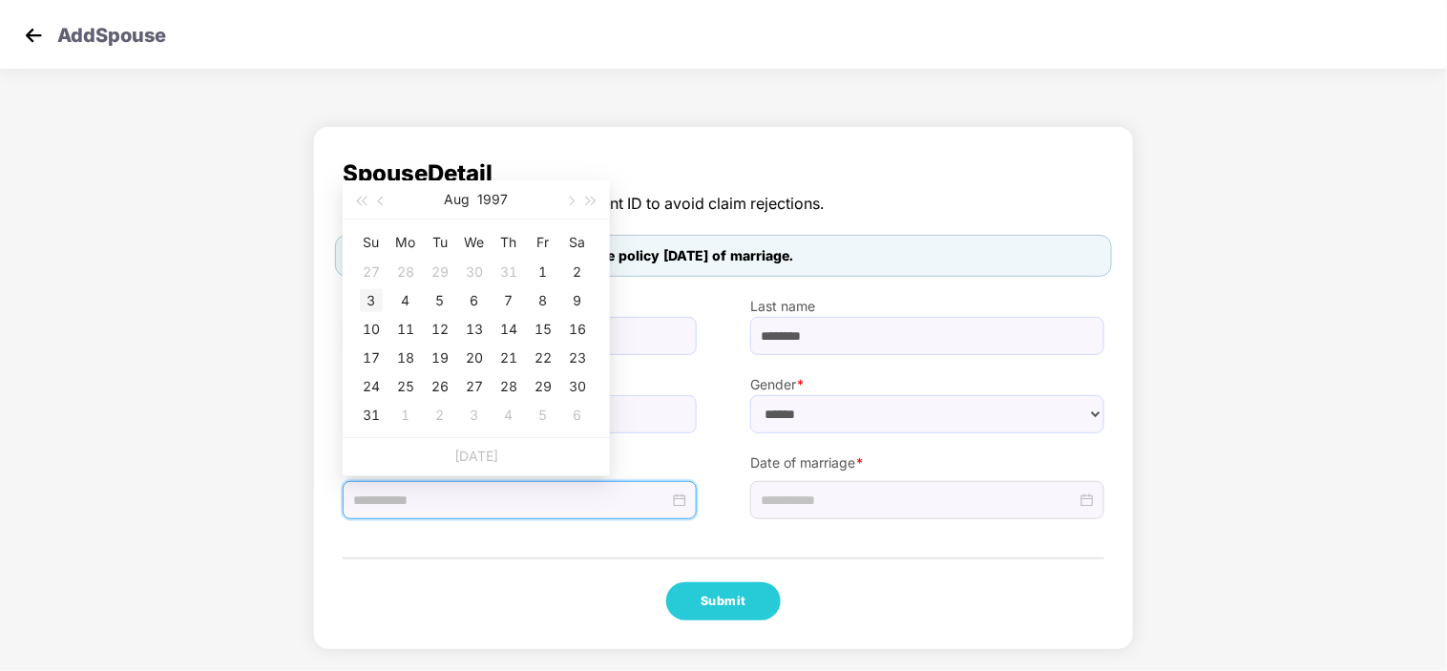
type input "**********"
click at [375, 292] on div "3" at bounding box center [371, 300] width 23 height 23
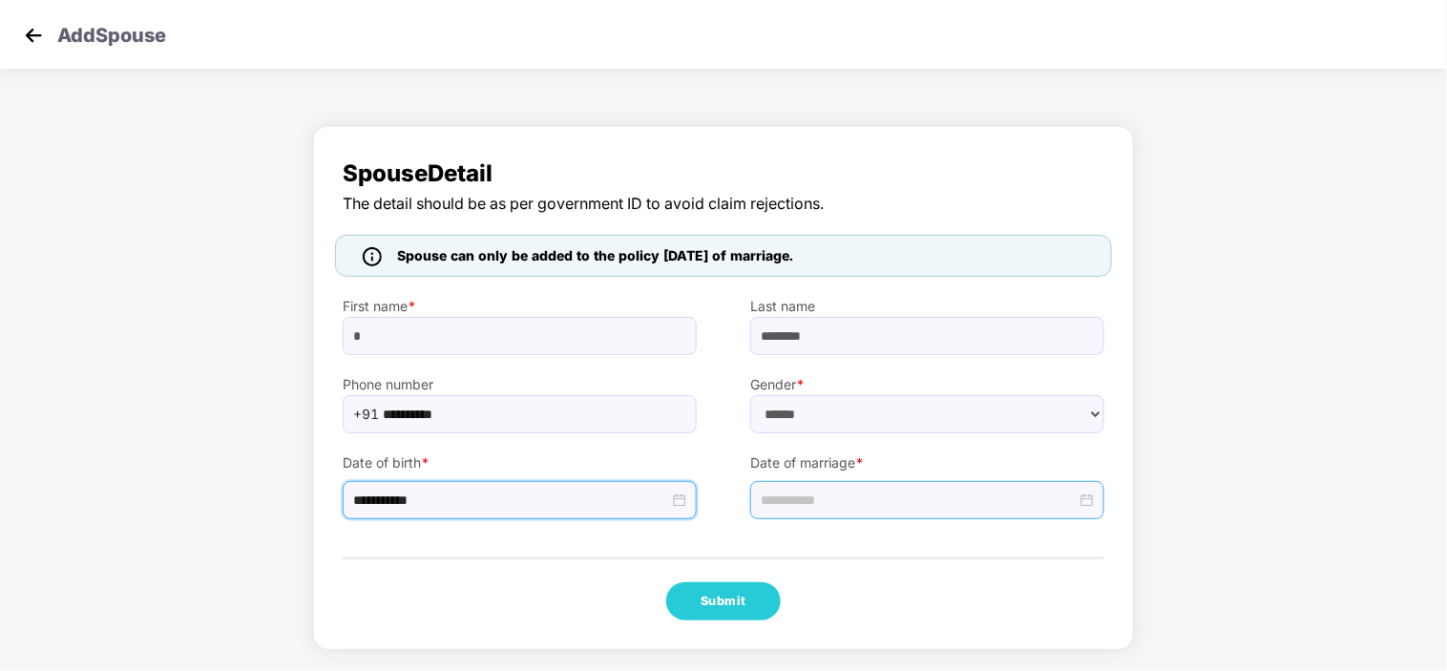
click at [922, 499] on input at bounding box center [919, 500] width 316 height 21
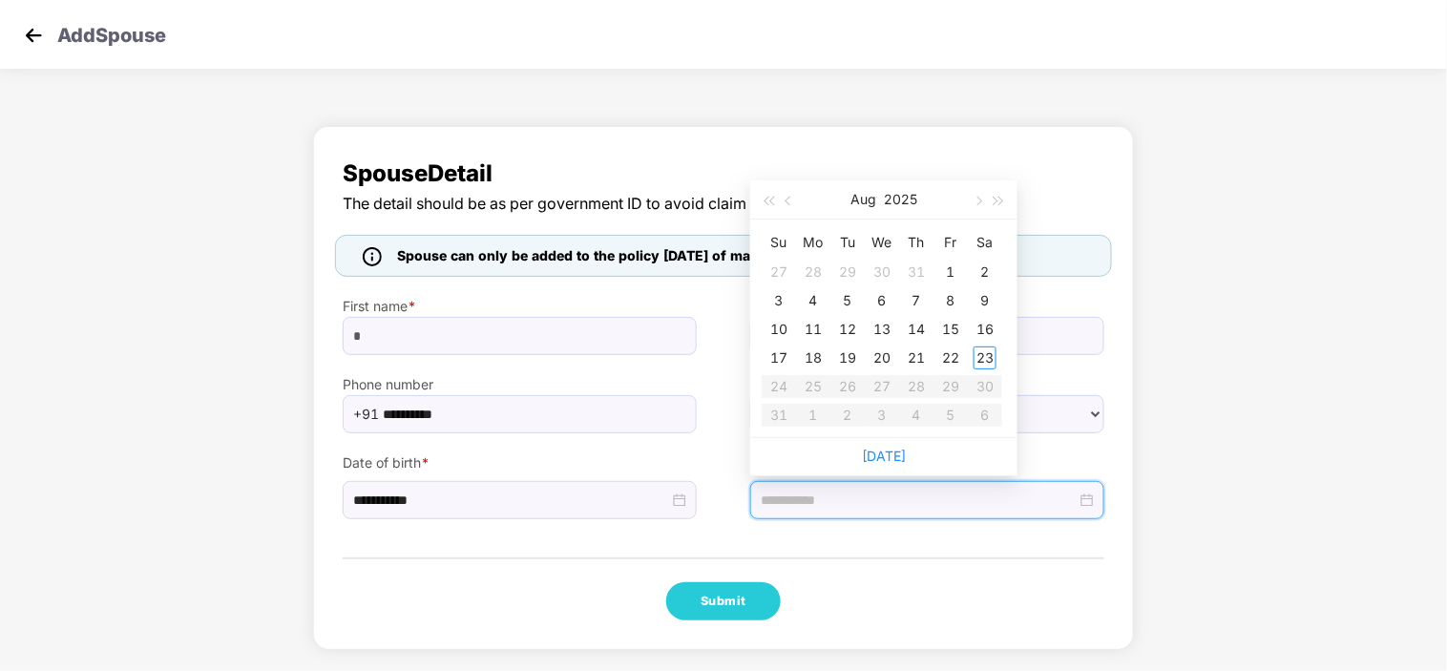
type input "**********"
click at [765, 194] on button "button" at bounding box center [768, 199] width 21 height 38
click at [913, 207] on button "2024" at bounding box center [901, 199] width 34 height 38
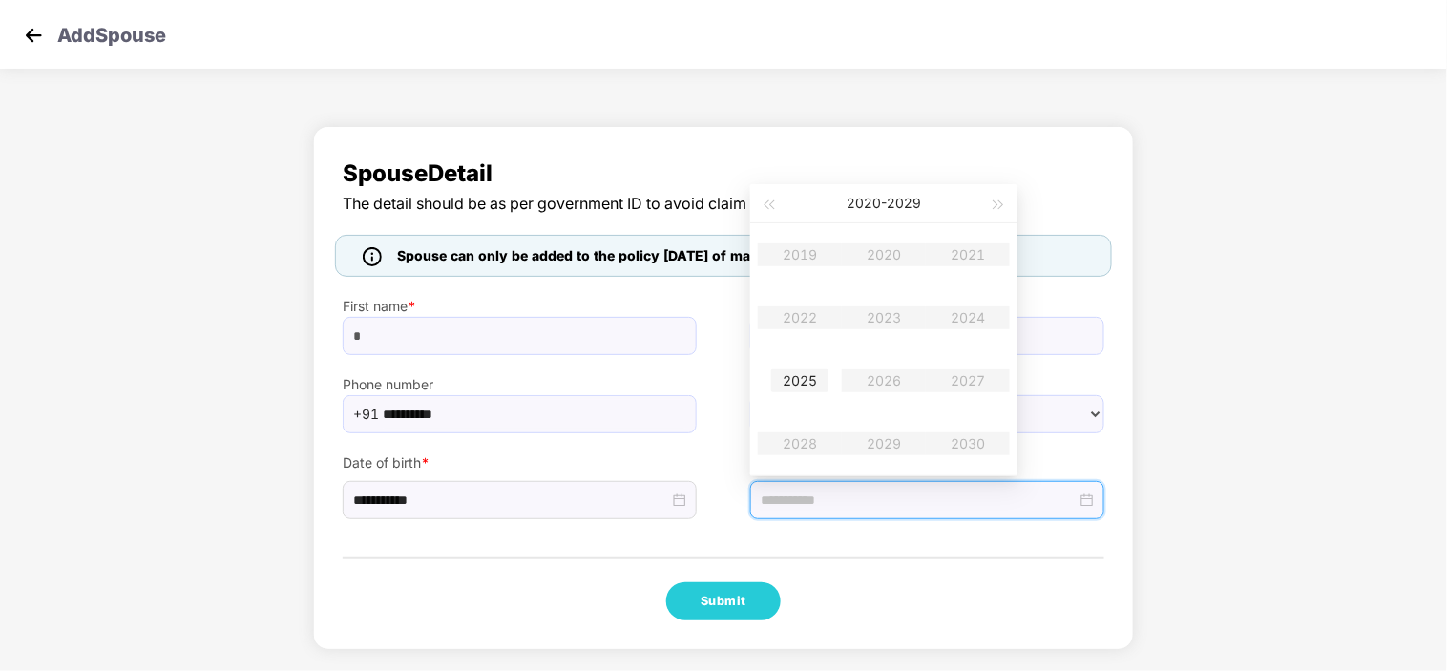
type input "**********"
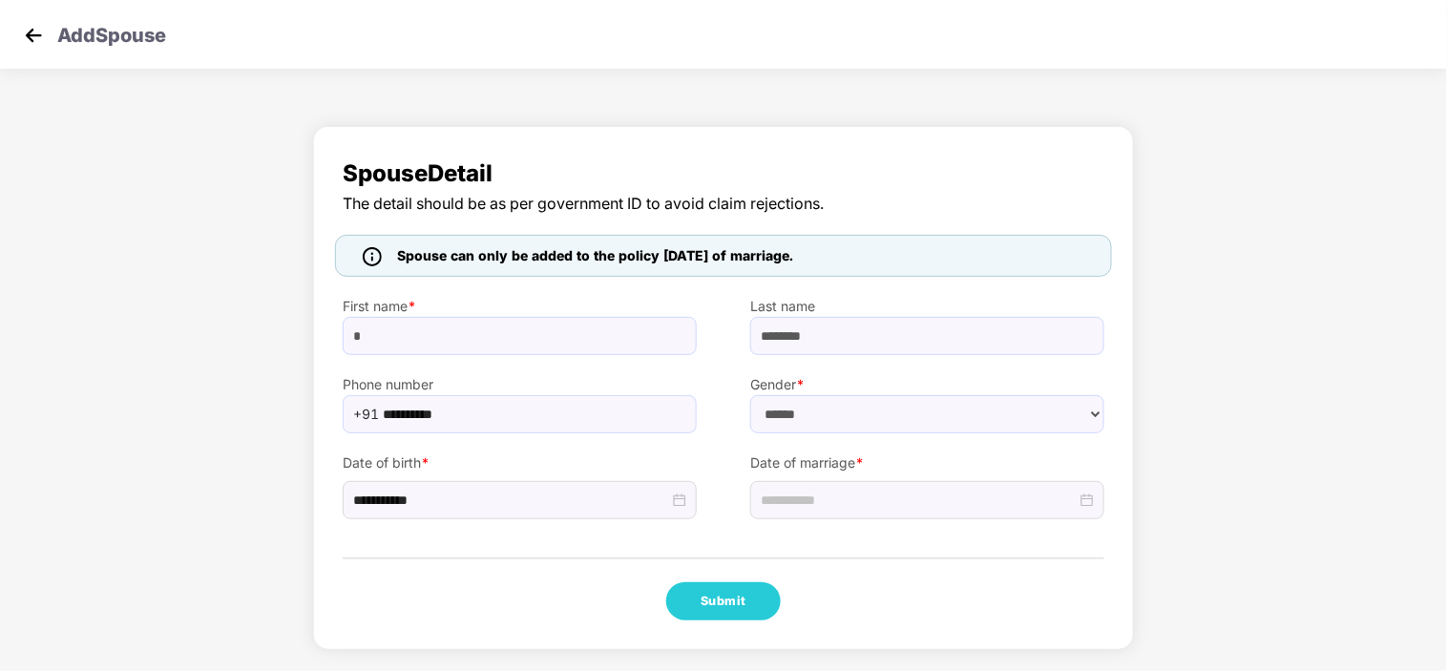
click at [880, 615] on div "Submit" at bounding box center [724, 601] width 762 height 38
click at [36, 25] on img at bounding box center [33, 35] width 29 height 29
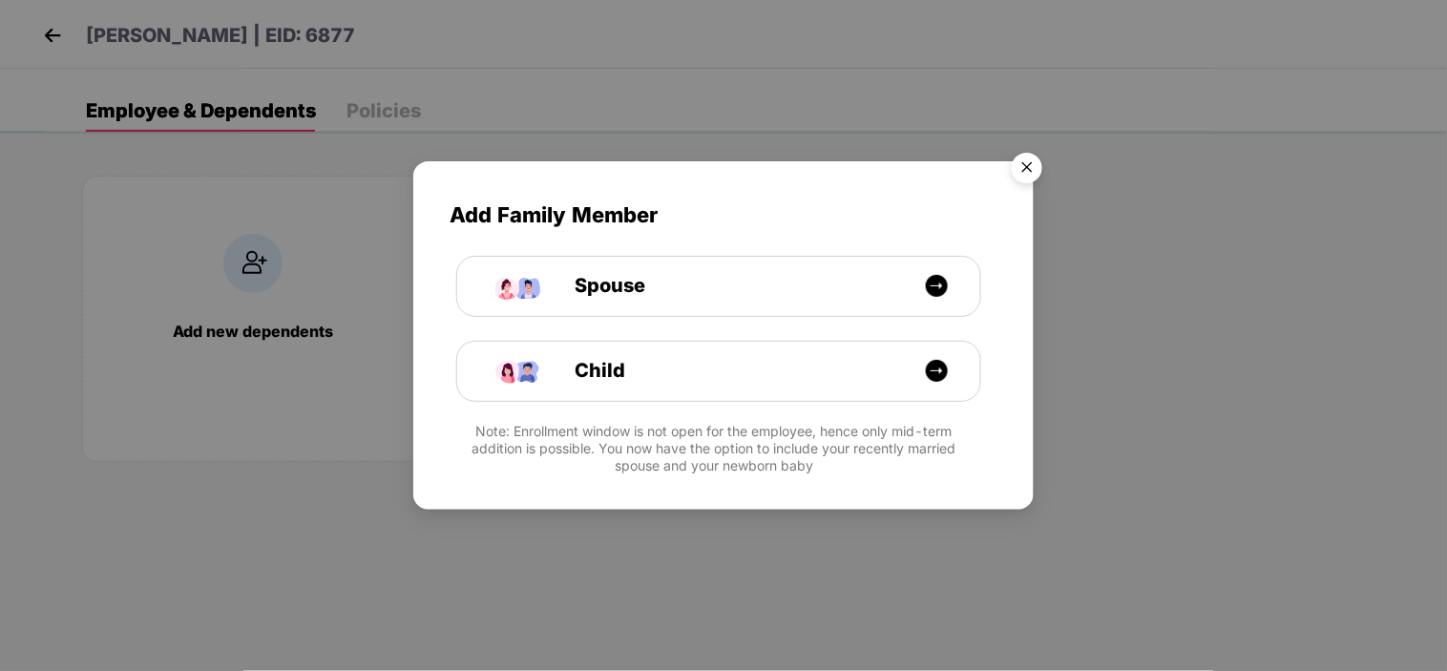
click at [1031, 165] on img "Close" at bounding box center [1026, 170] width 53 height 53
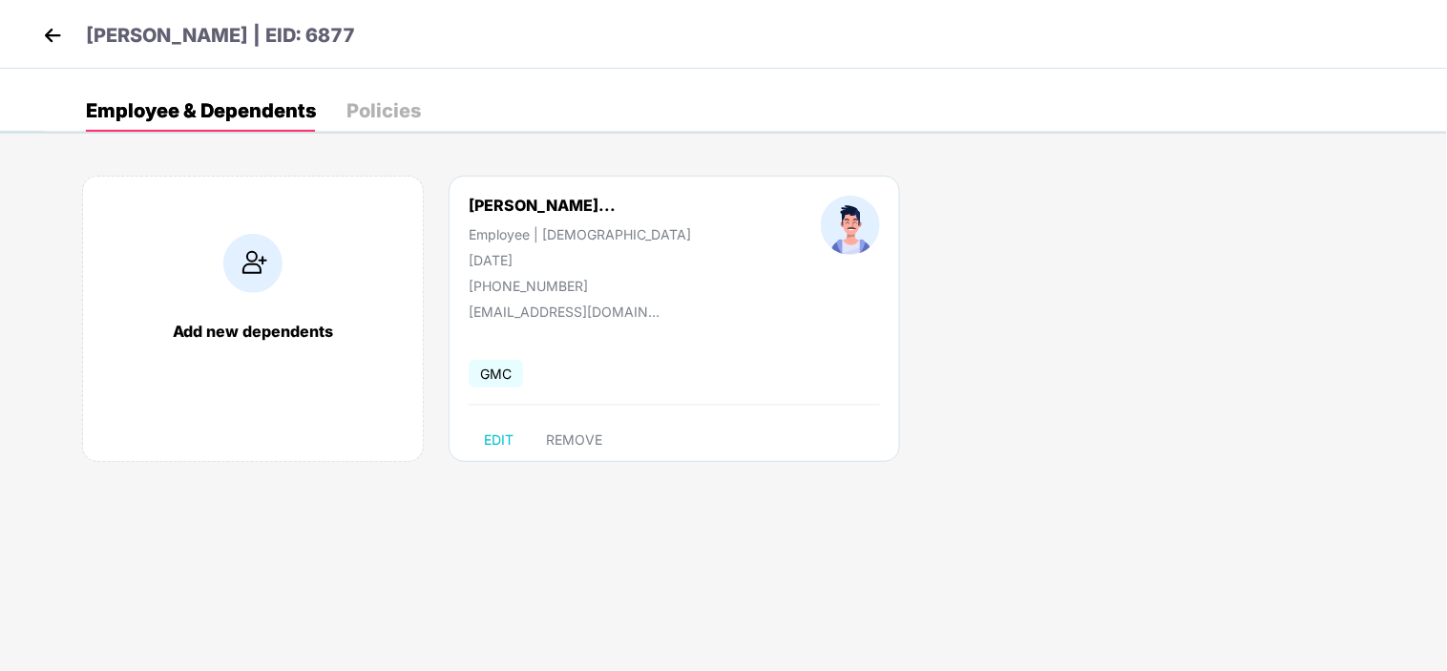
click at [52, 36] on img at bounding box center [52, 35] width 29 height 29
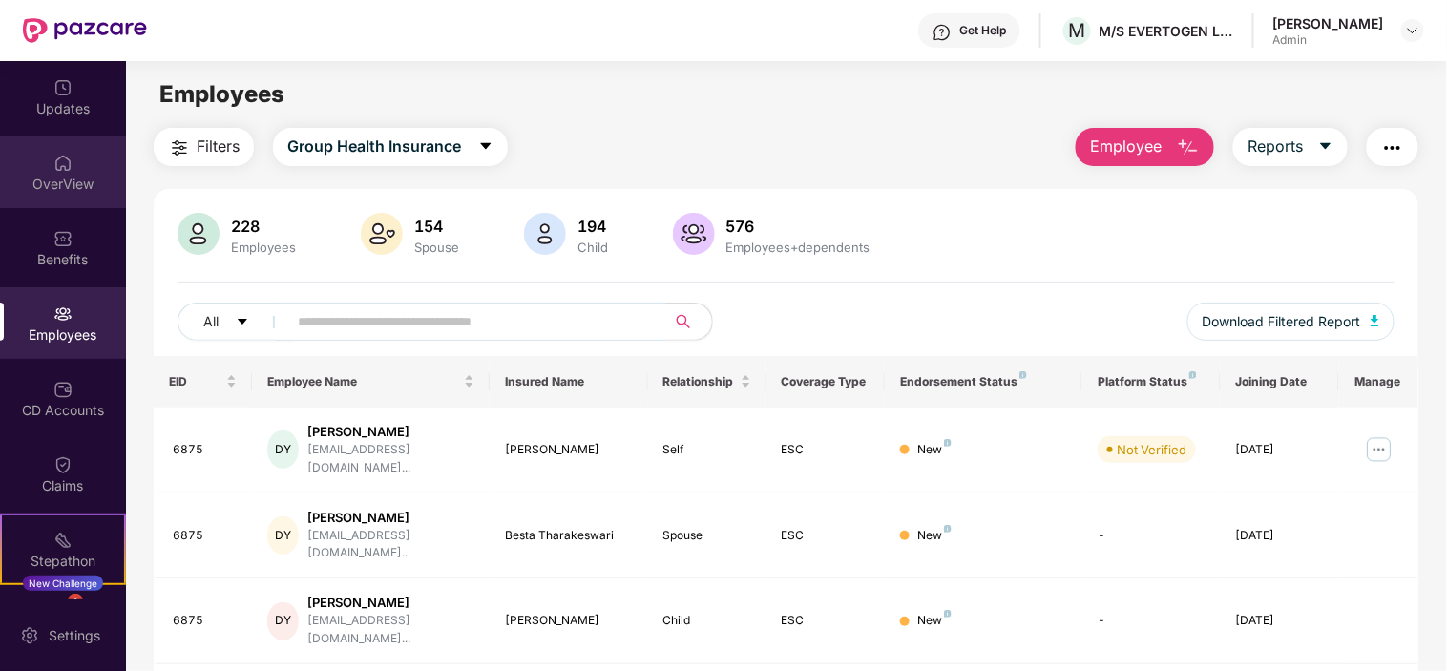
click at [64, 193] on div "OverView" at bounding box center [63, 172] width 126 height 72
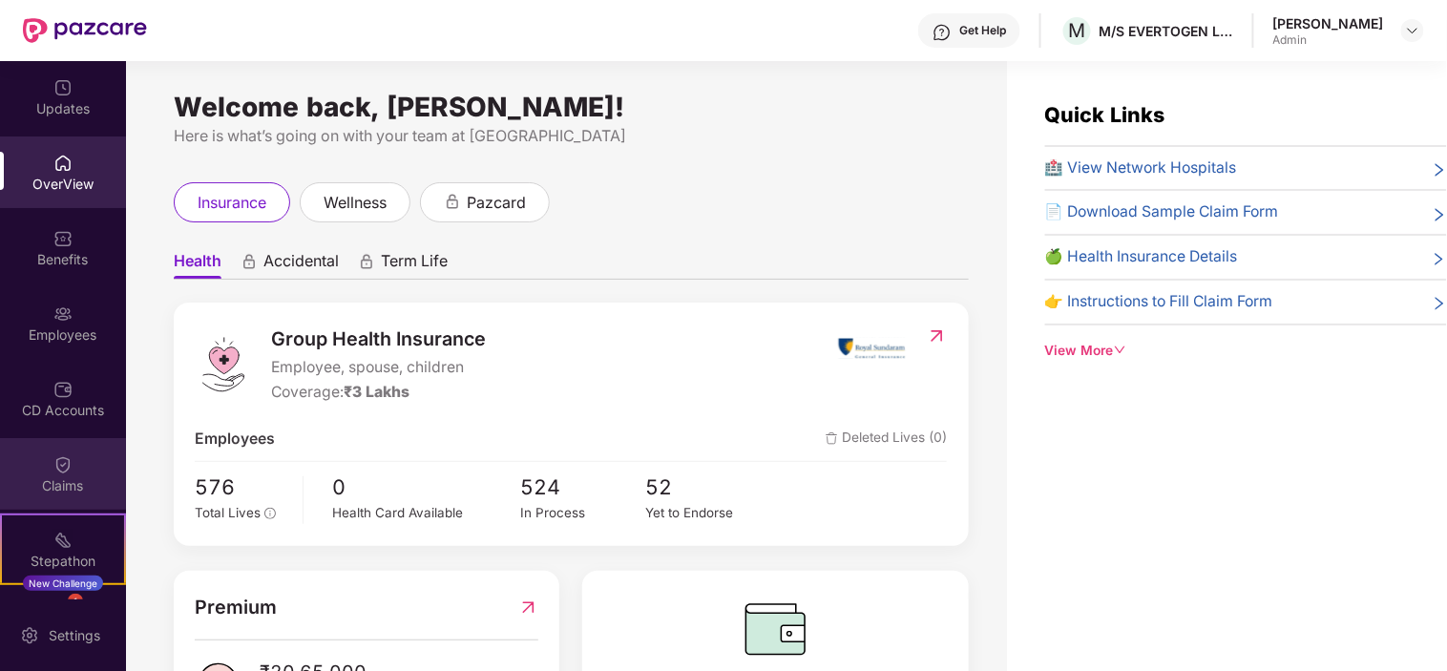
click at [88, 460] on div "Claims" at bounding box center [63, 474] width 126 height 72
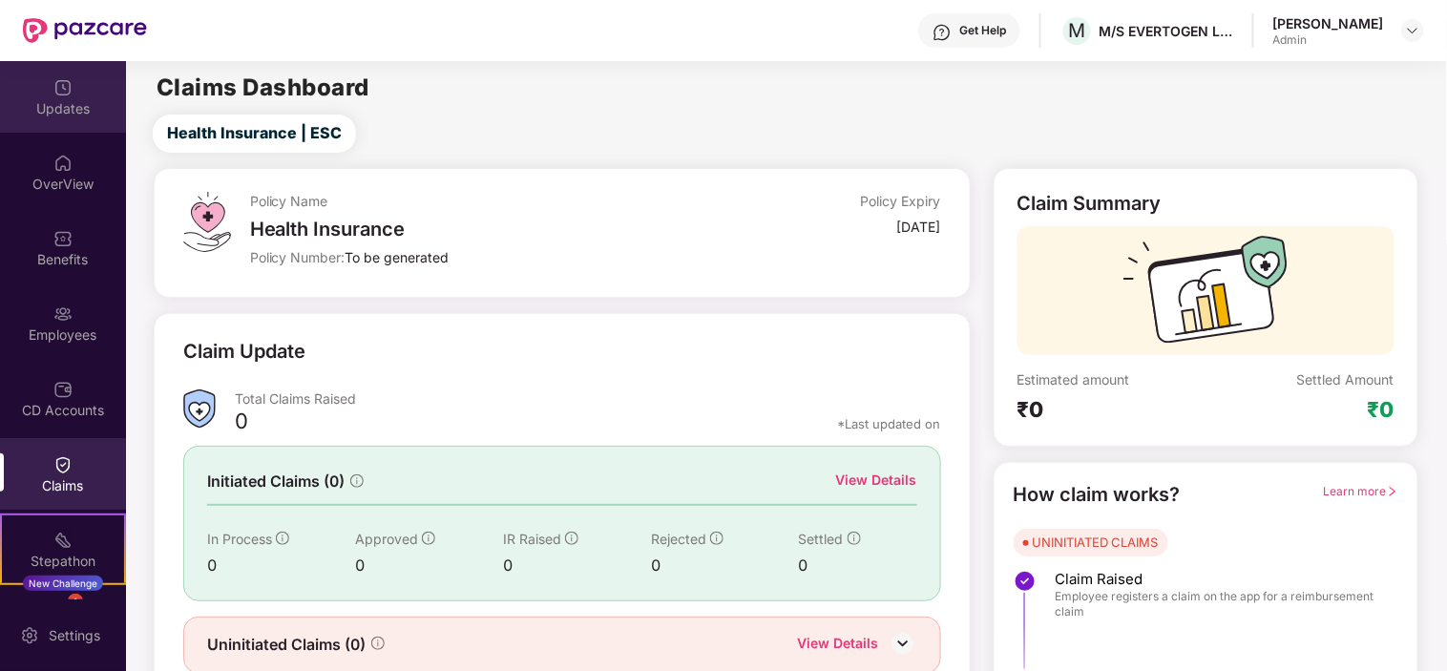
click at [43, 105] on div "Updates" at bounding box center [63, 108] width 126 height 19
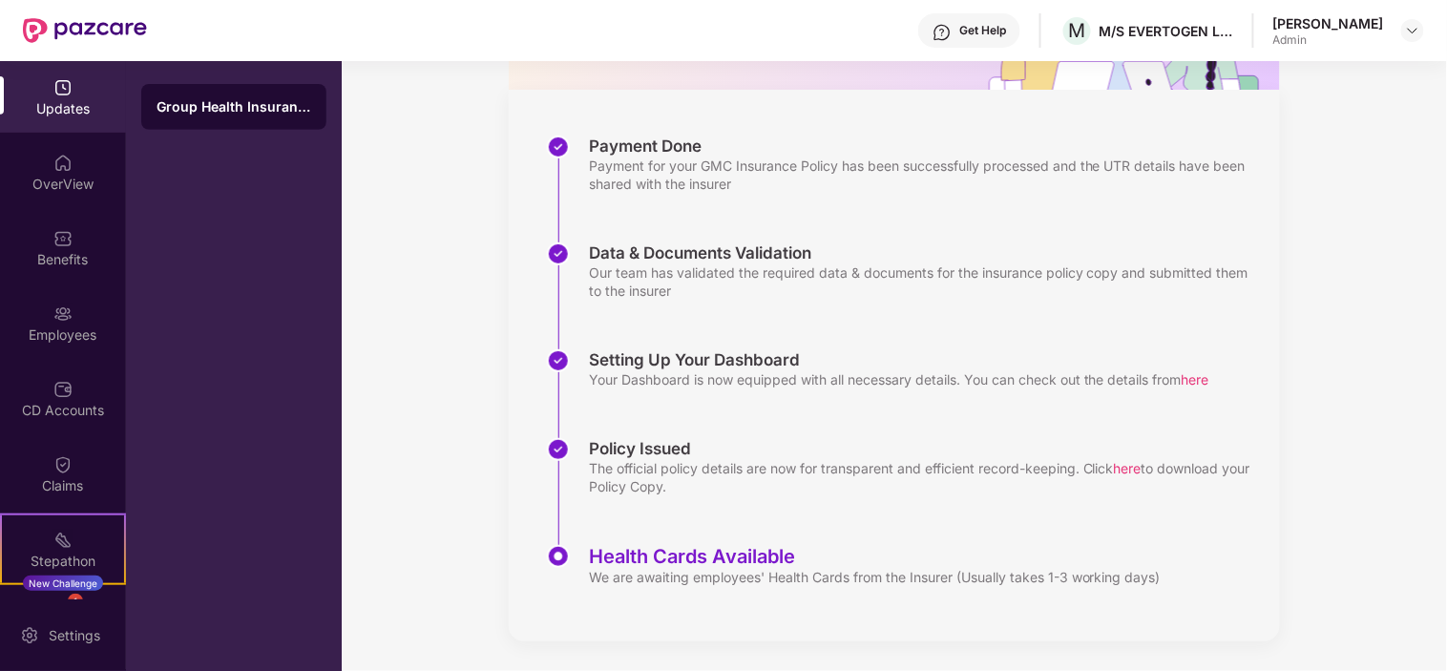
scroll to position [236, 0]
click at [697, 559] on div "Health Cards Available" at bounding box center [875, 556] width 572 height 23
click at [55, 178] on div "OverView" at bounding box center [63, 184] width 126 height 19
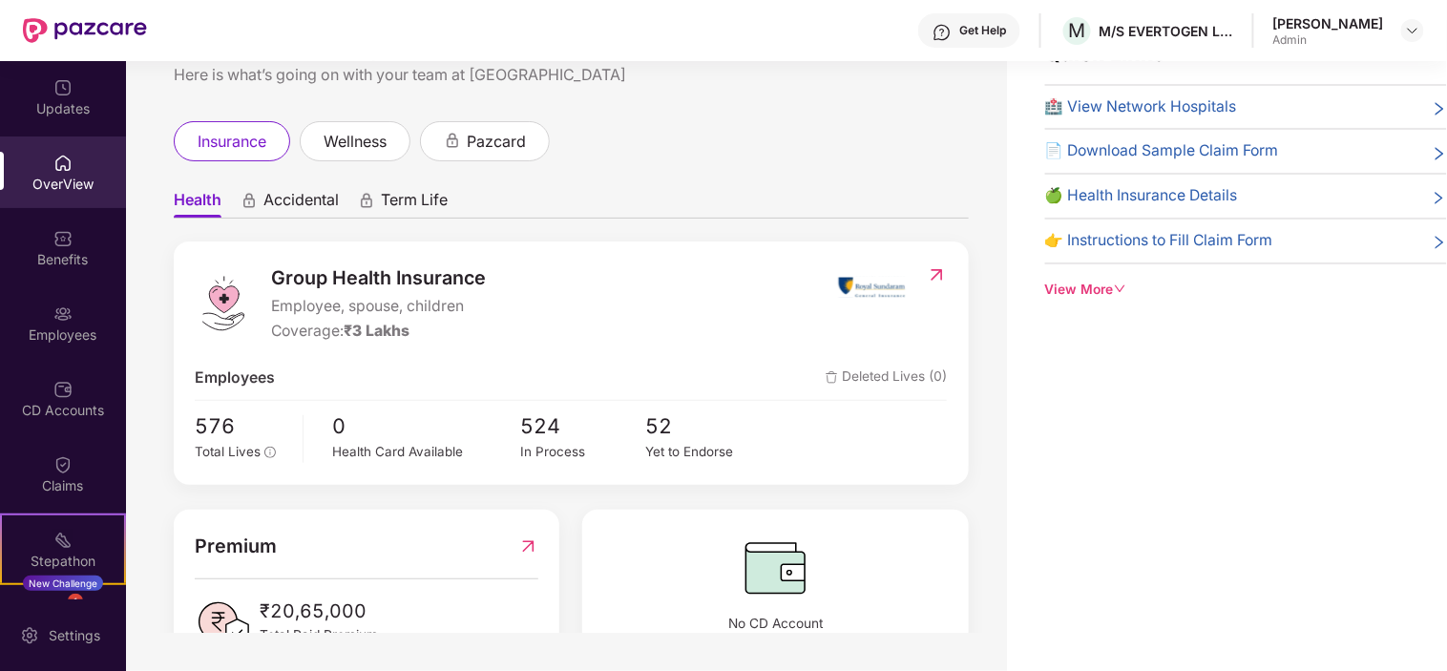
click at [1065, 299] on div "View More" at bounding box center [1246, 290] width 402 height 21
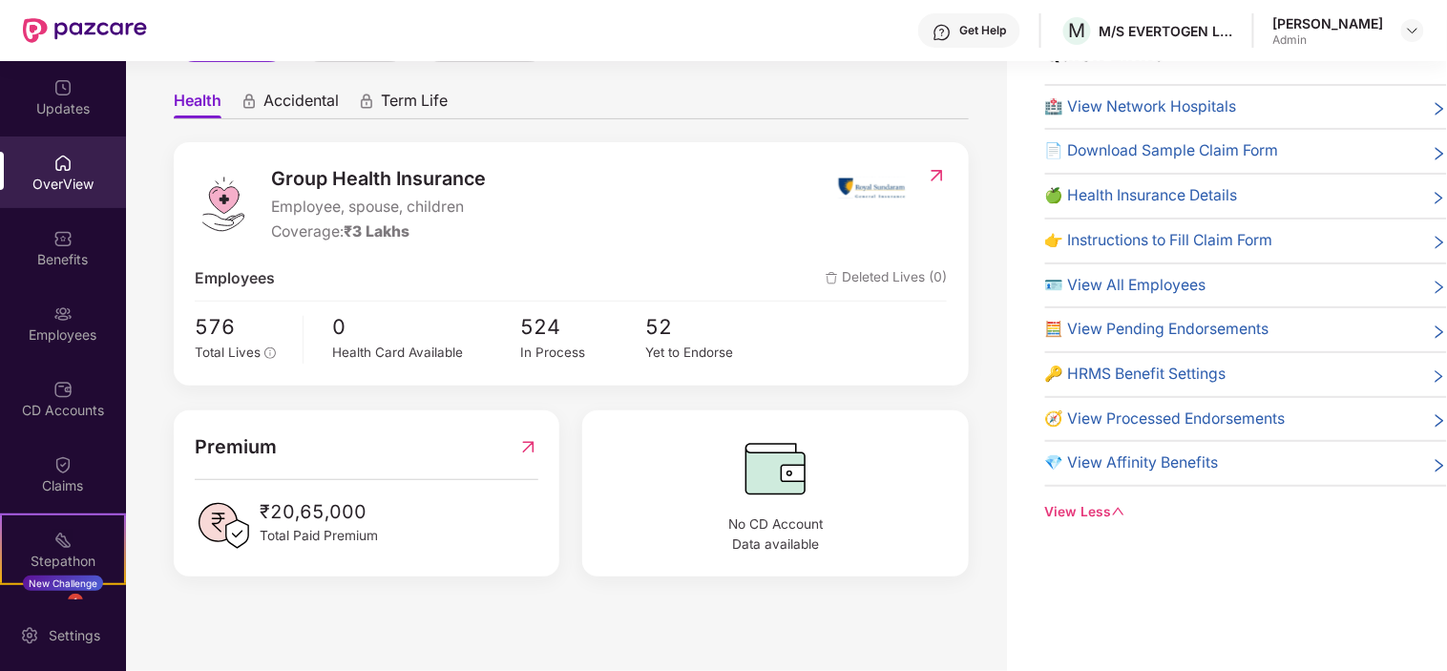
scroll to position [0, 0]
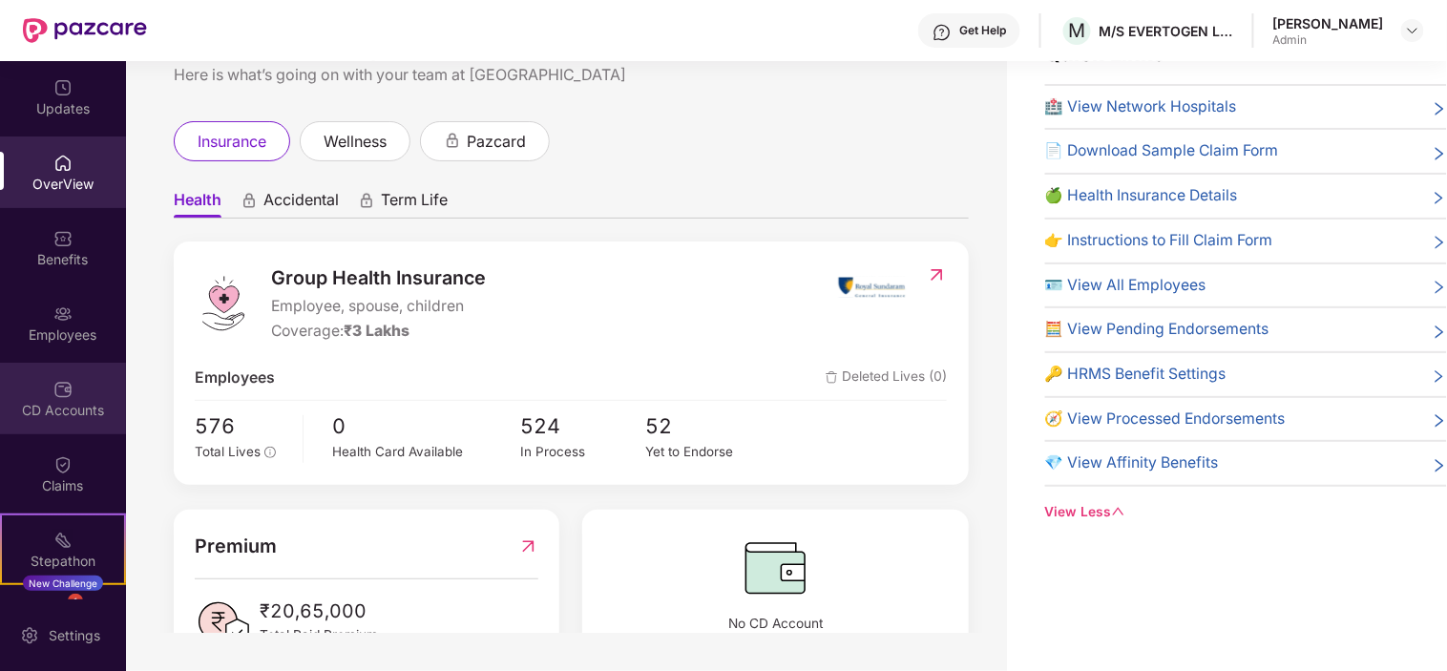
click at [74, 395] on div "CD Accounts" at bounding box center [63, 399] width 126 height 72
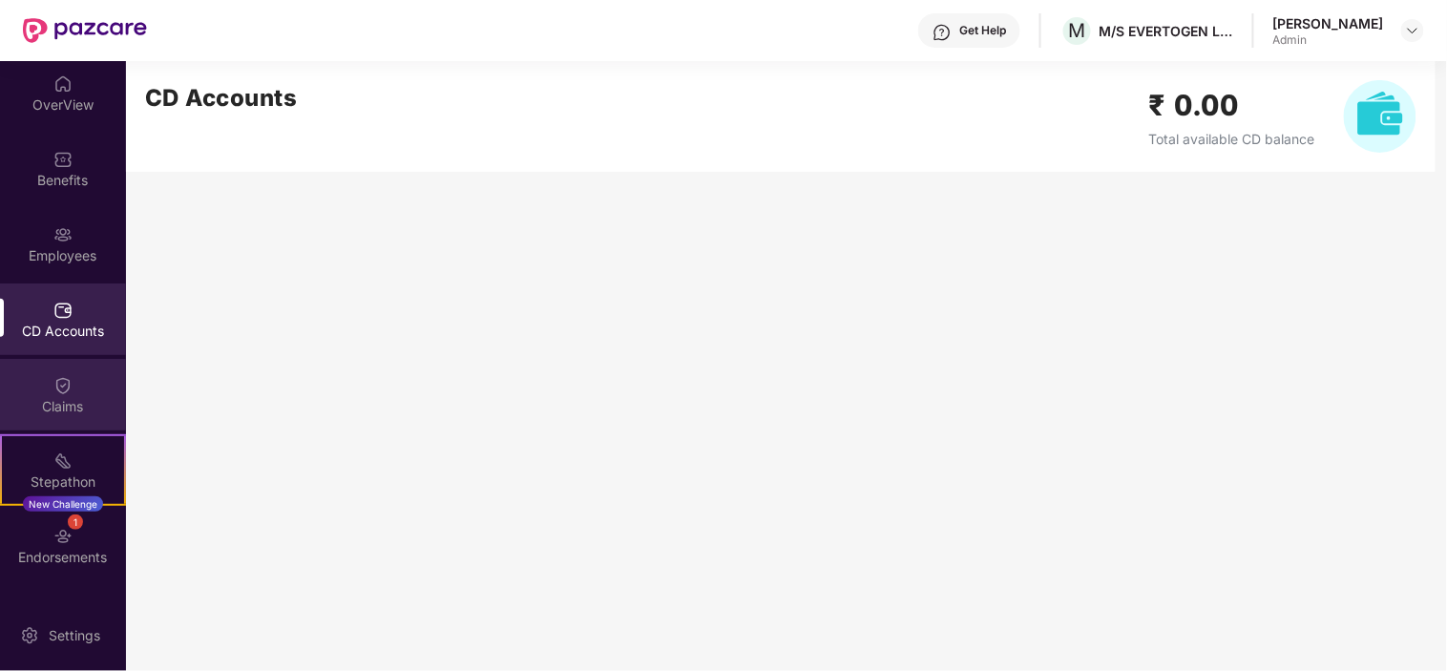
scroll to position [139, 0]
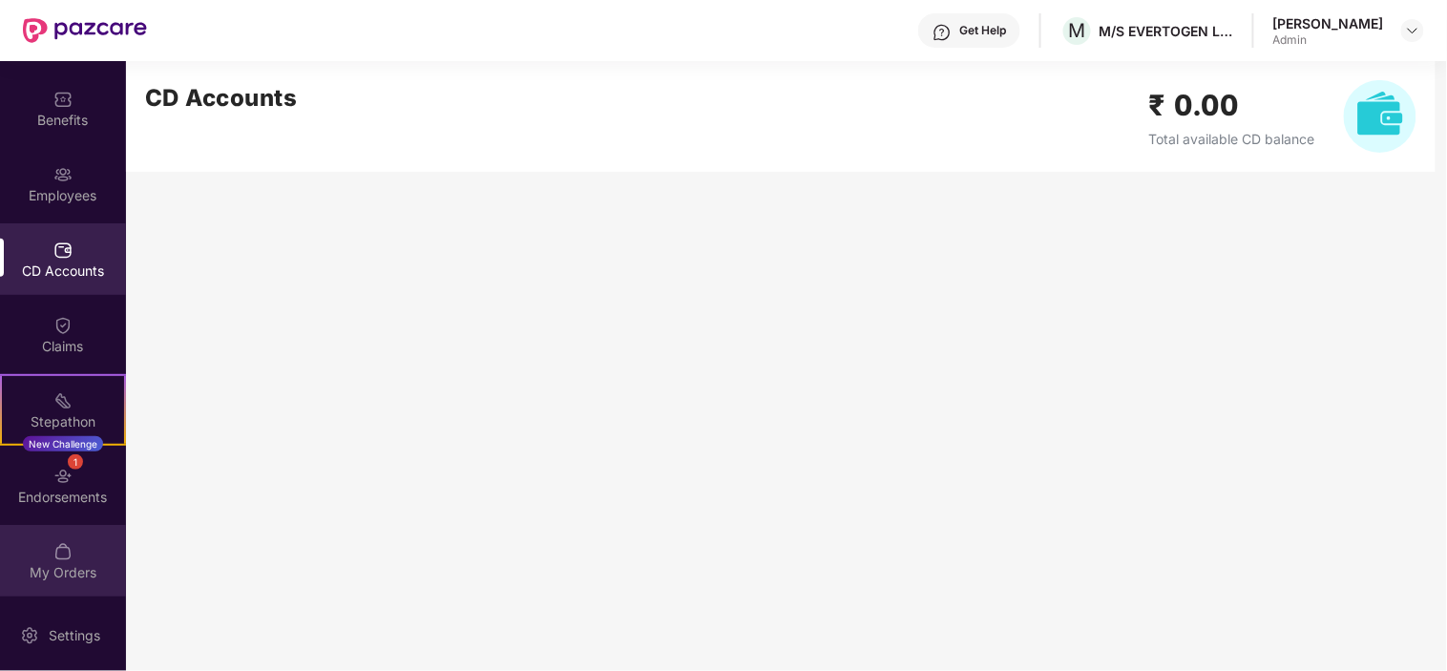
click at [67, 540] on div at bounding box center [62, 549] width 19 height 19
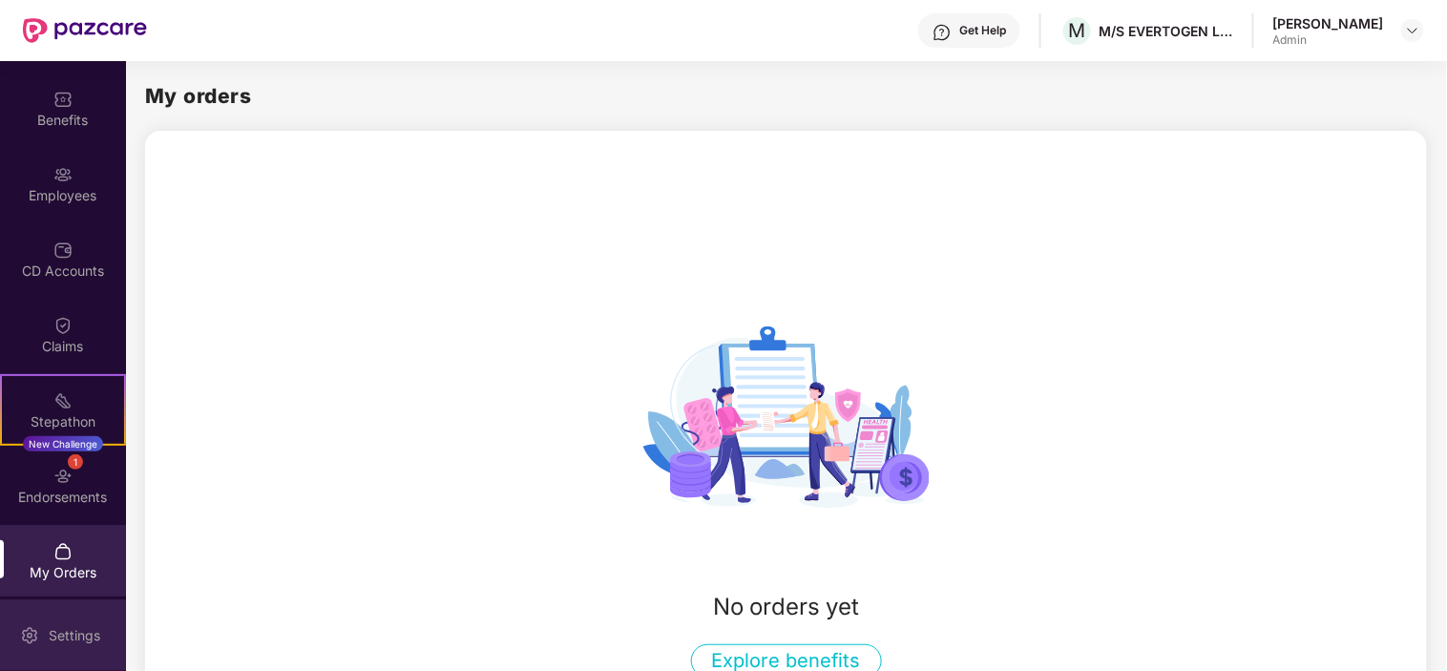
click at [76, 608] on div "Settings" at bounding box center [63, 635] width 126 height 72
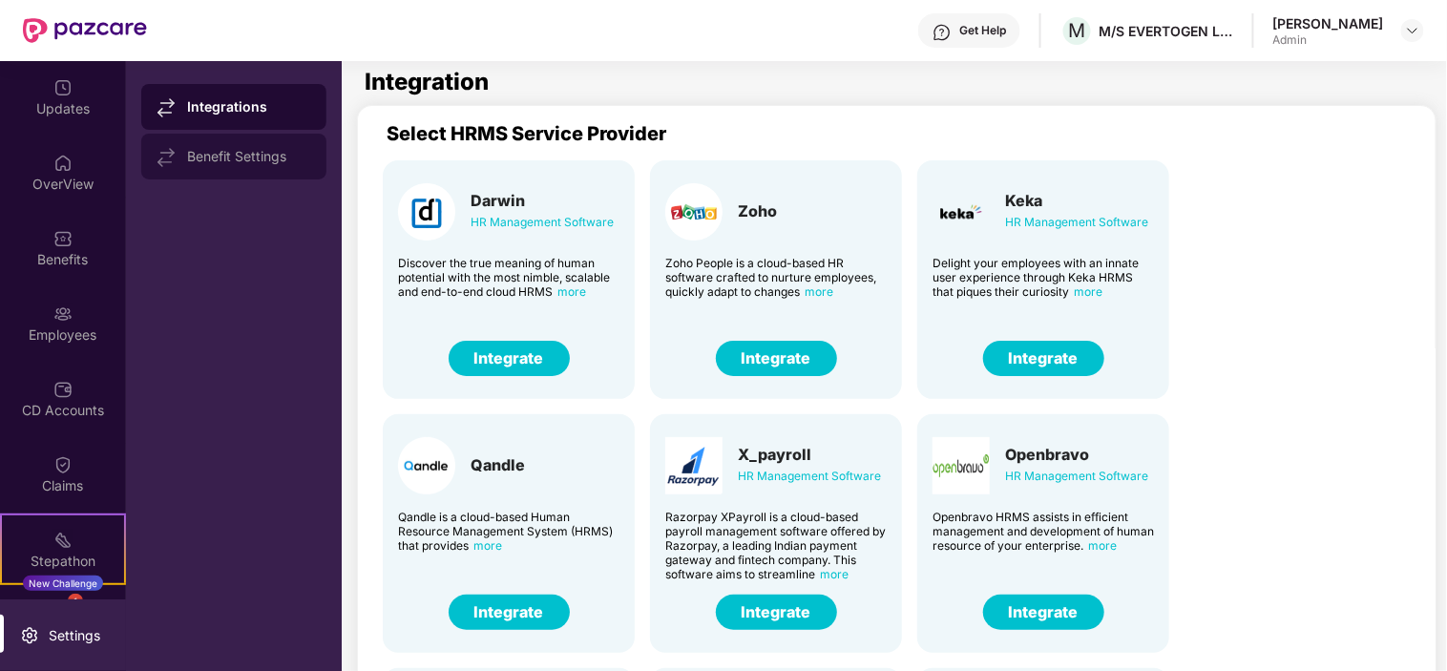
click at [222, 150] on div "Benefit Settings" at bounding box center [249, 156] width 124 height 15
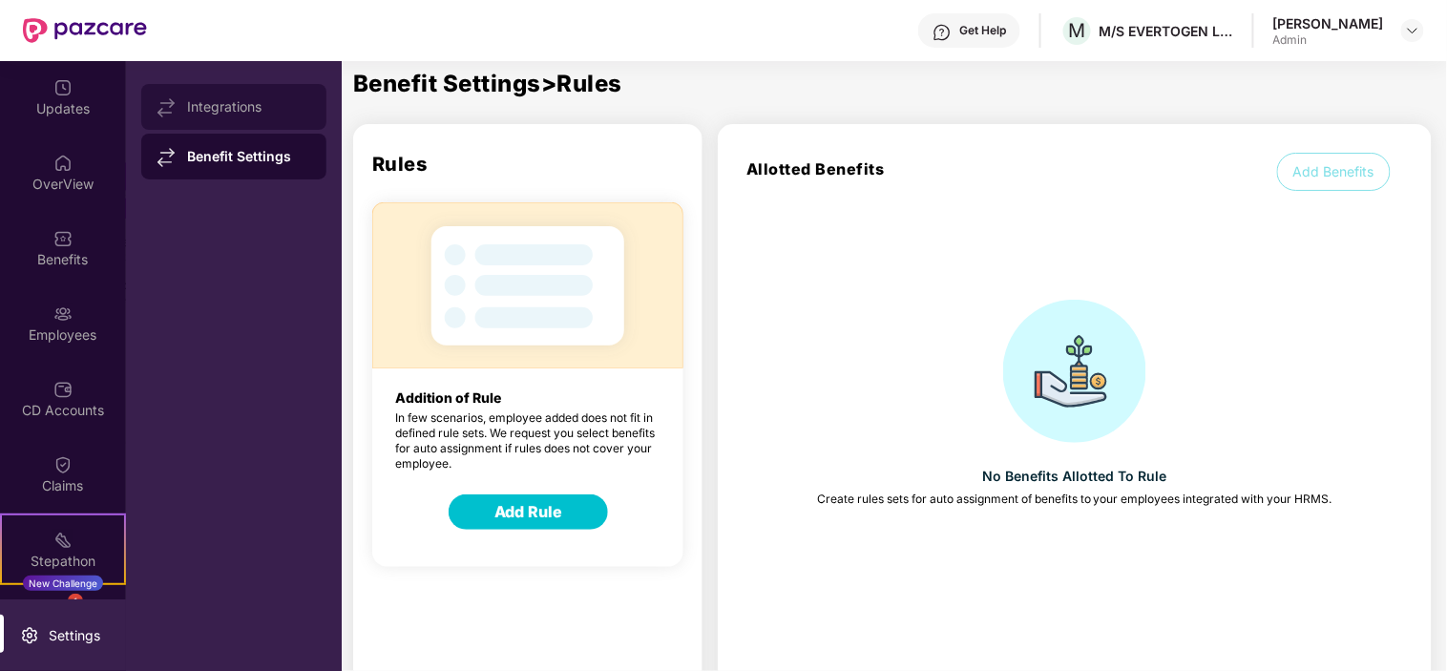
click at [246, 95] on div "Integrations" at bounding box center [233, 107] width 185 height 46
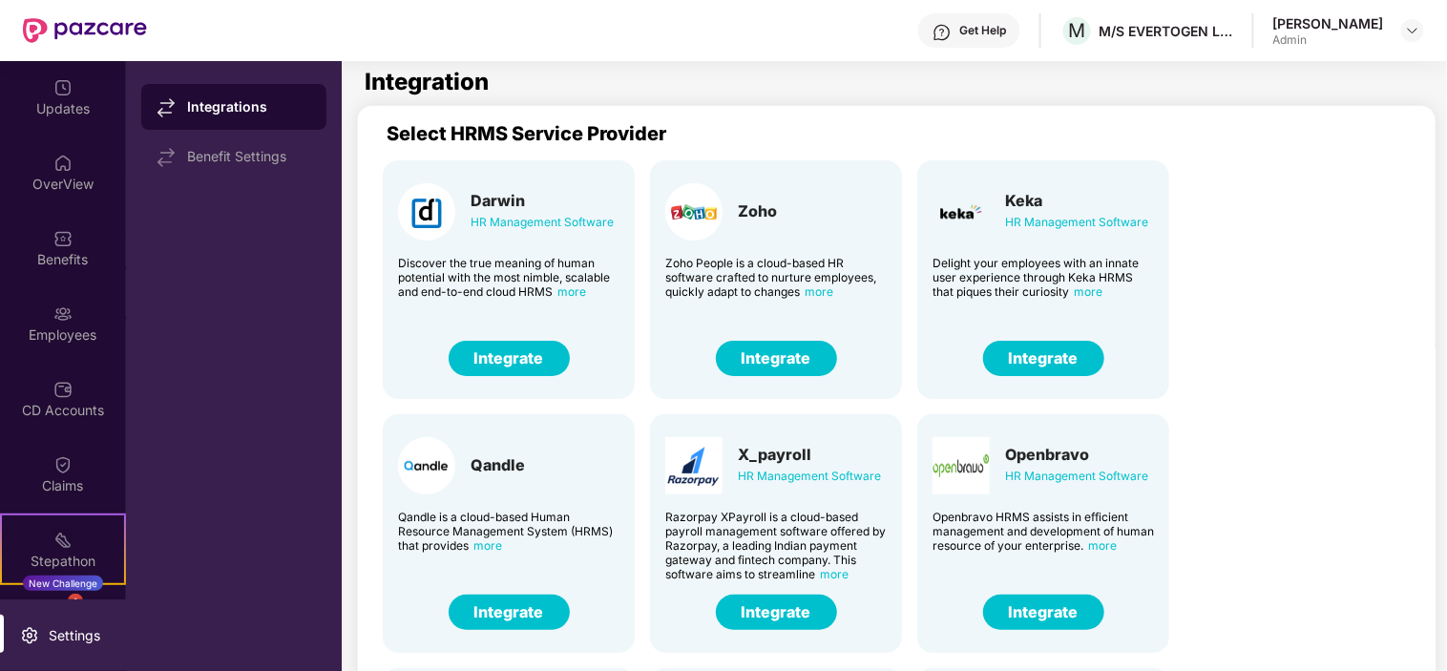
click at [1029, 366] on button "Integrate" at bounding box center [1043, 358] width 121 height 35
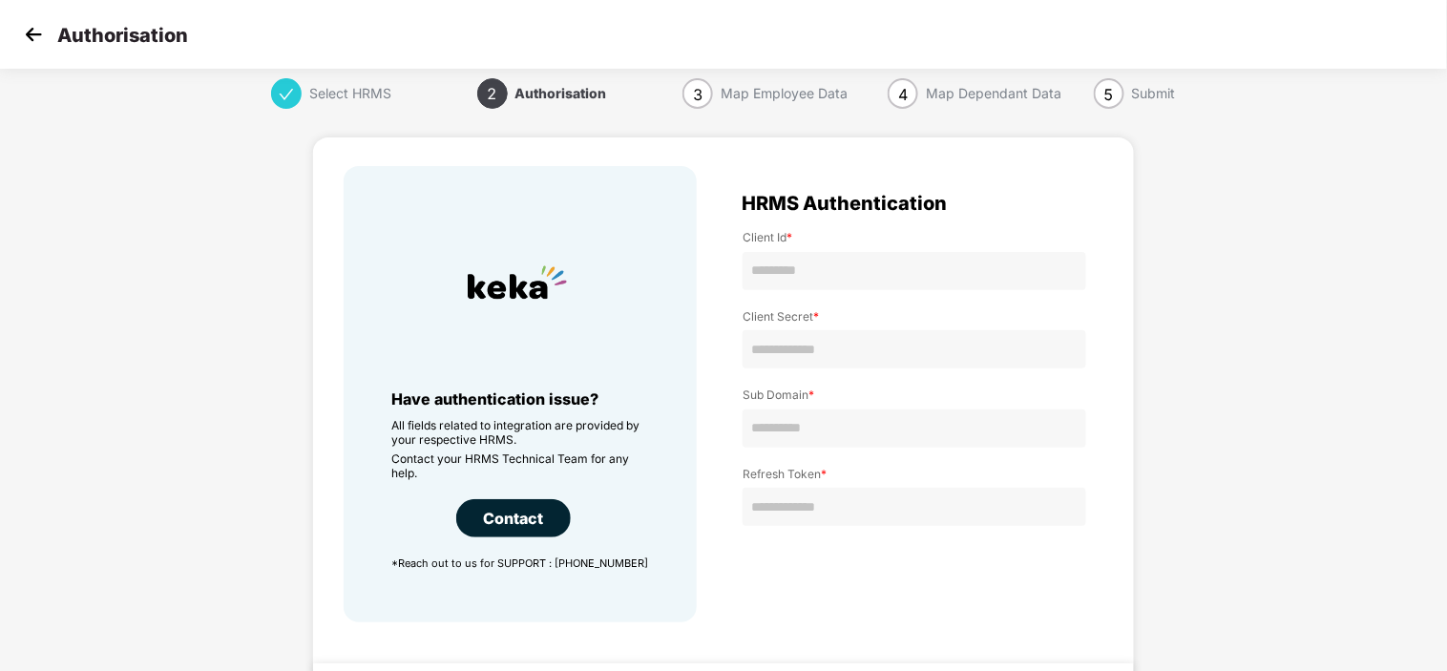
click at [30, 31] on img at bounding box center [33, 34] width 29 height 29
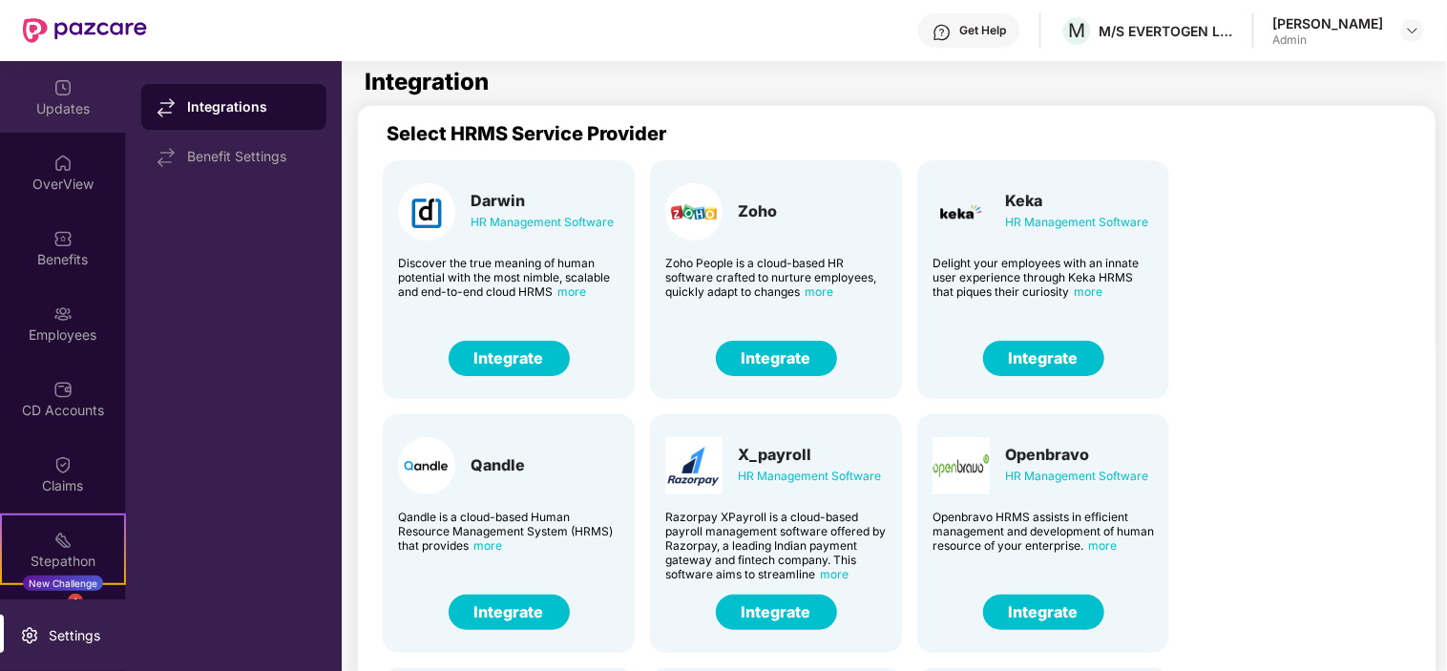
click at [90, 122] on div "Updates" at bounding box center [63, 97] width 126 height 72
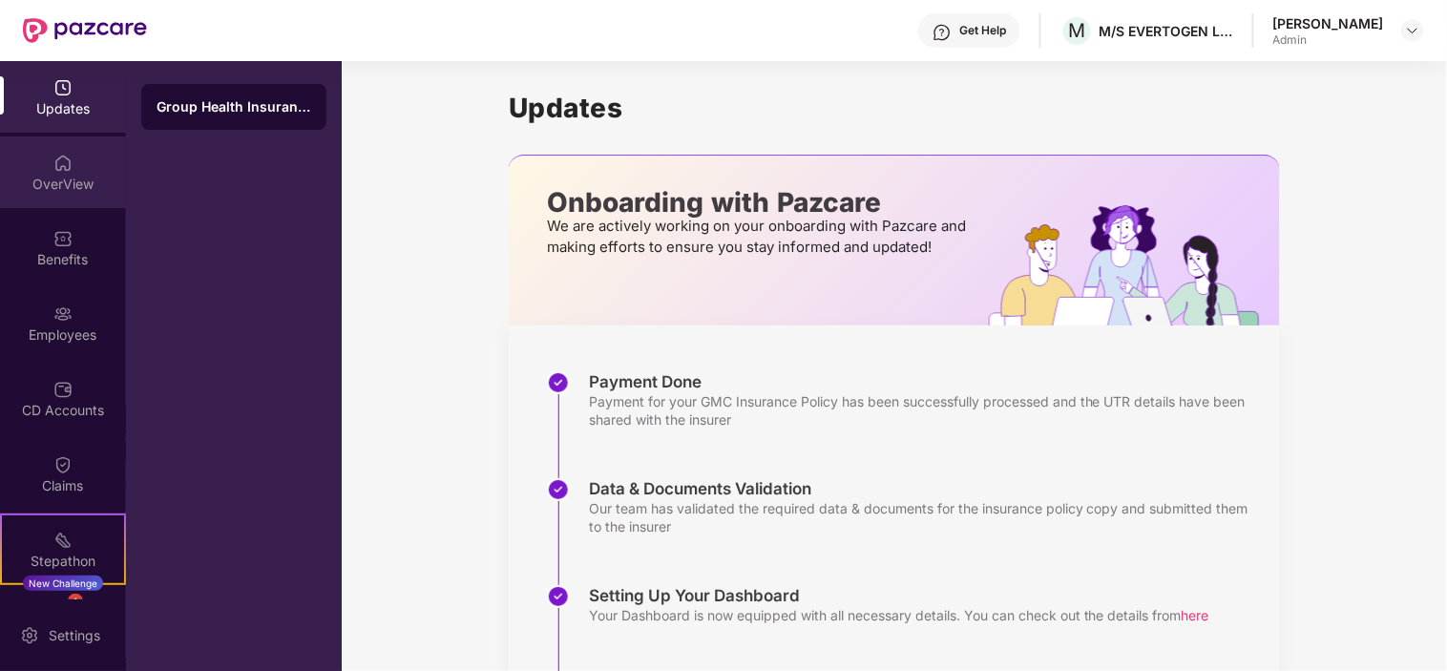
click at [72, 191] on div "OverView" at bounding box center [63, 184] width 126 height 19
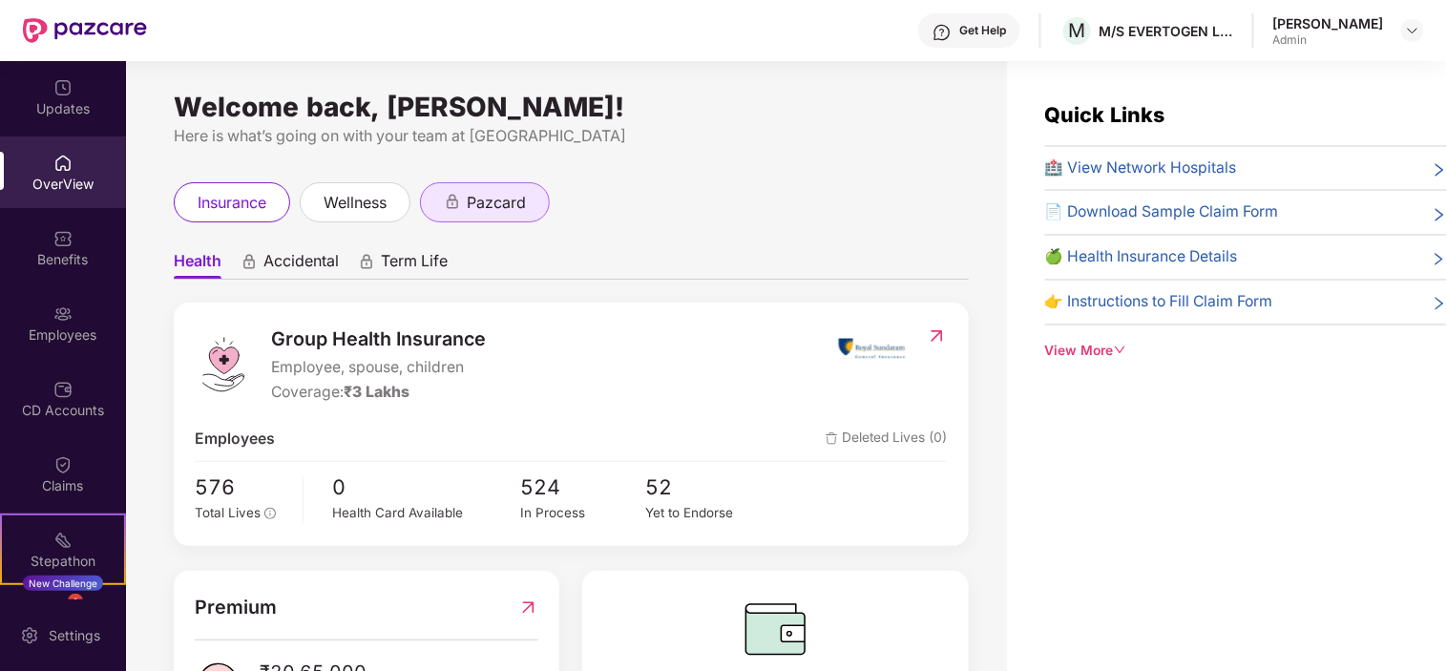
click at [482, 193] on span "pazcard" at bounding box center [496, 203] width 59 height 24
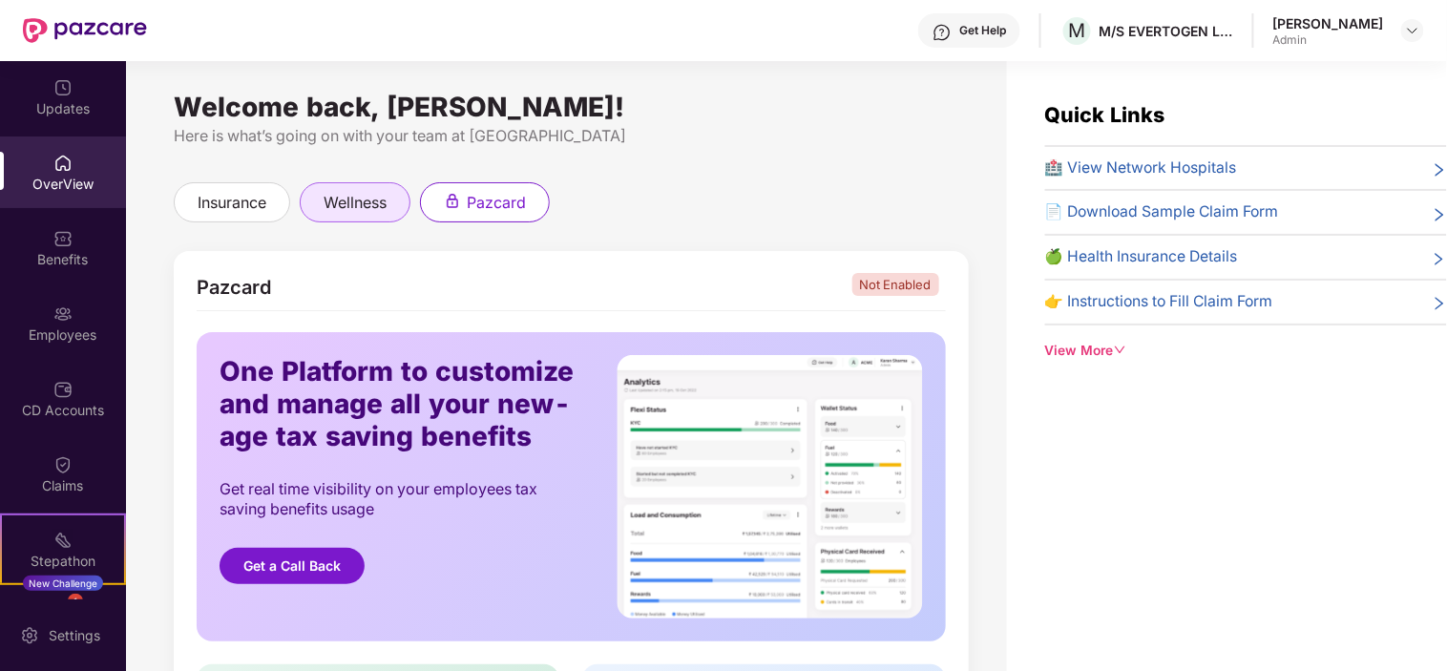
click at [363, 200] on span "wellness" at bounding box center [355, 203] width 63 height 24
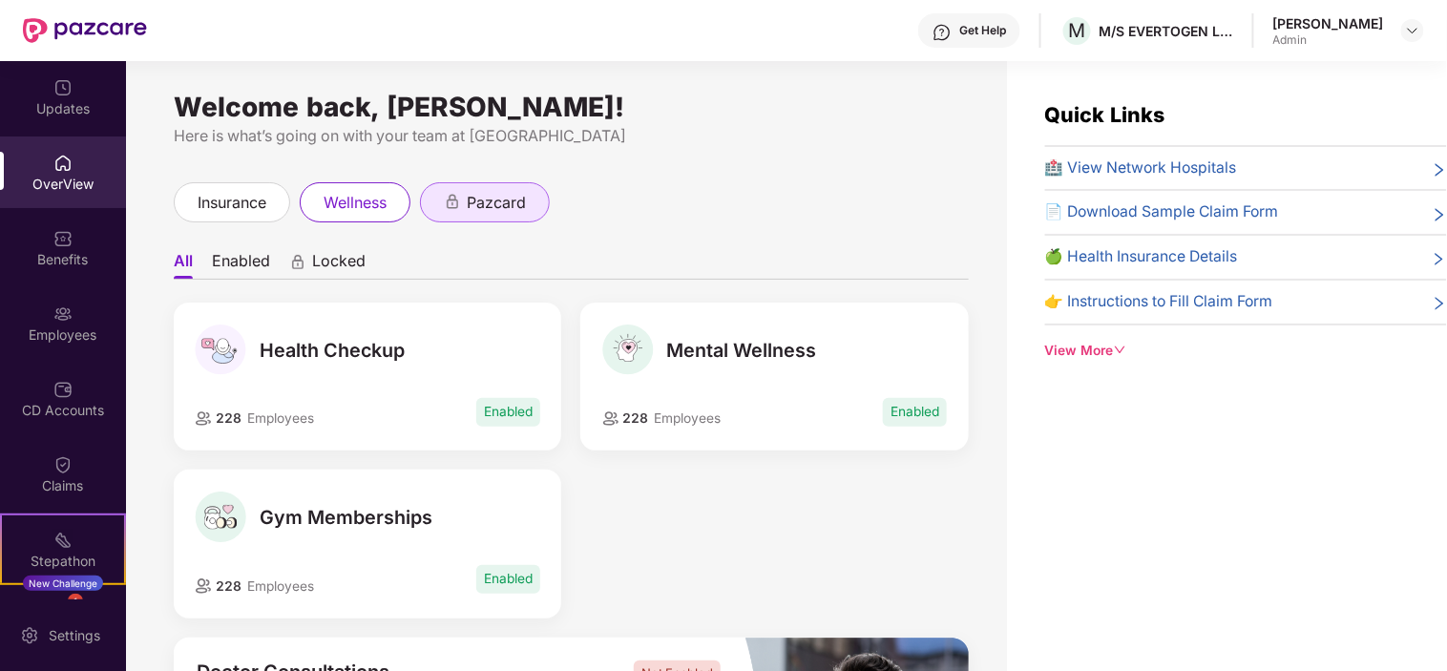
click at [490, 197] on span "pazcard" at bounding box center [496, 203] width 59 height 24
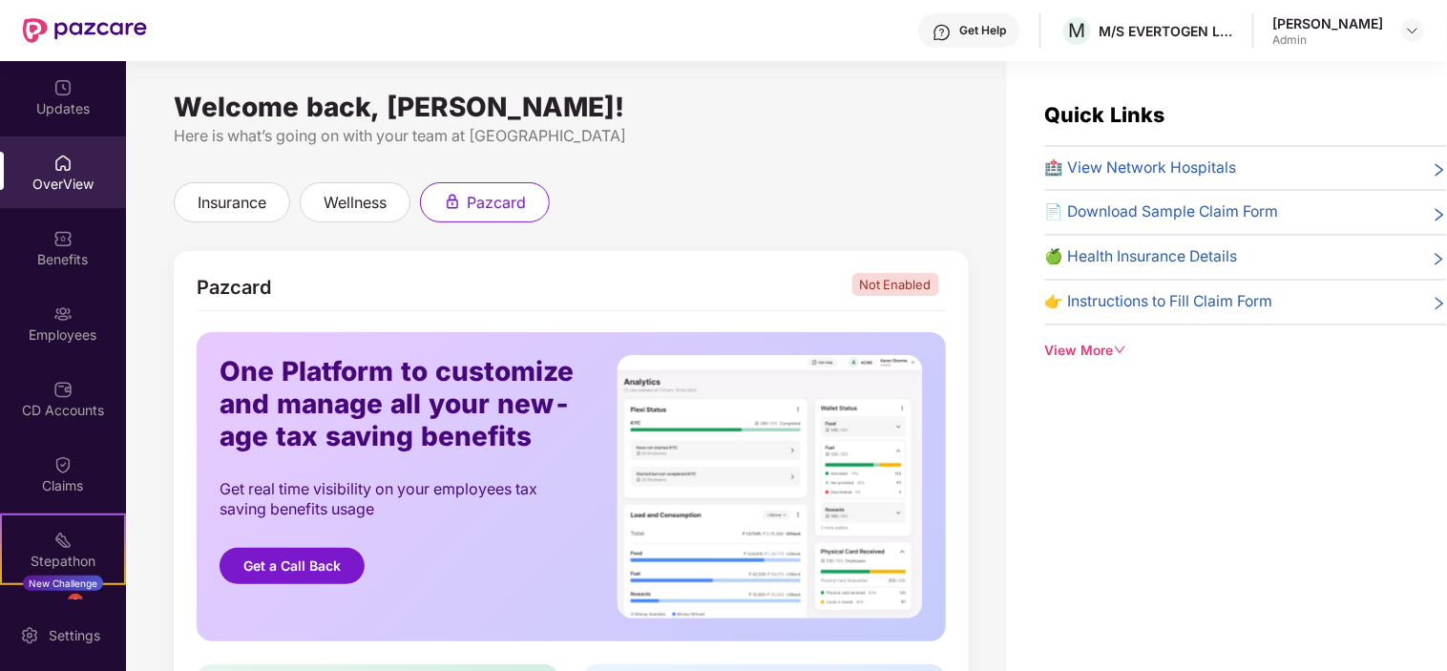
click at [803, 464] on img at bounding box center [770, 486] width 306 height 263
click at [68, 172] on img at bounding box center [62, 163] width 19 height 19
click at [213, 193] on span "insurance" at bounding box center [232, 203] width 69 height 24
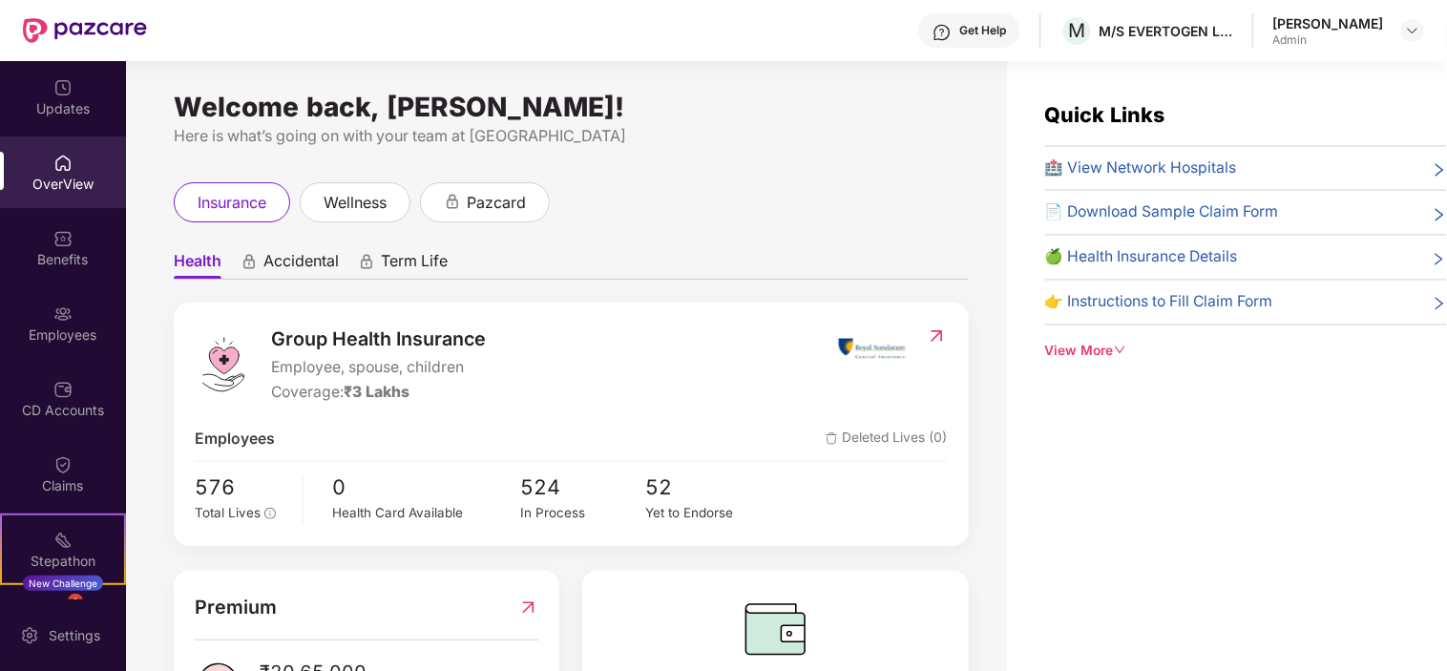
click at [299, 262] on span "Accidental" at bounding box center [300, 265] width 75 height 28
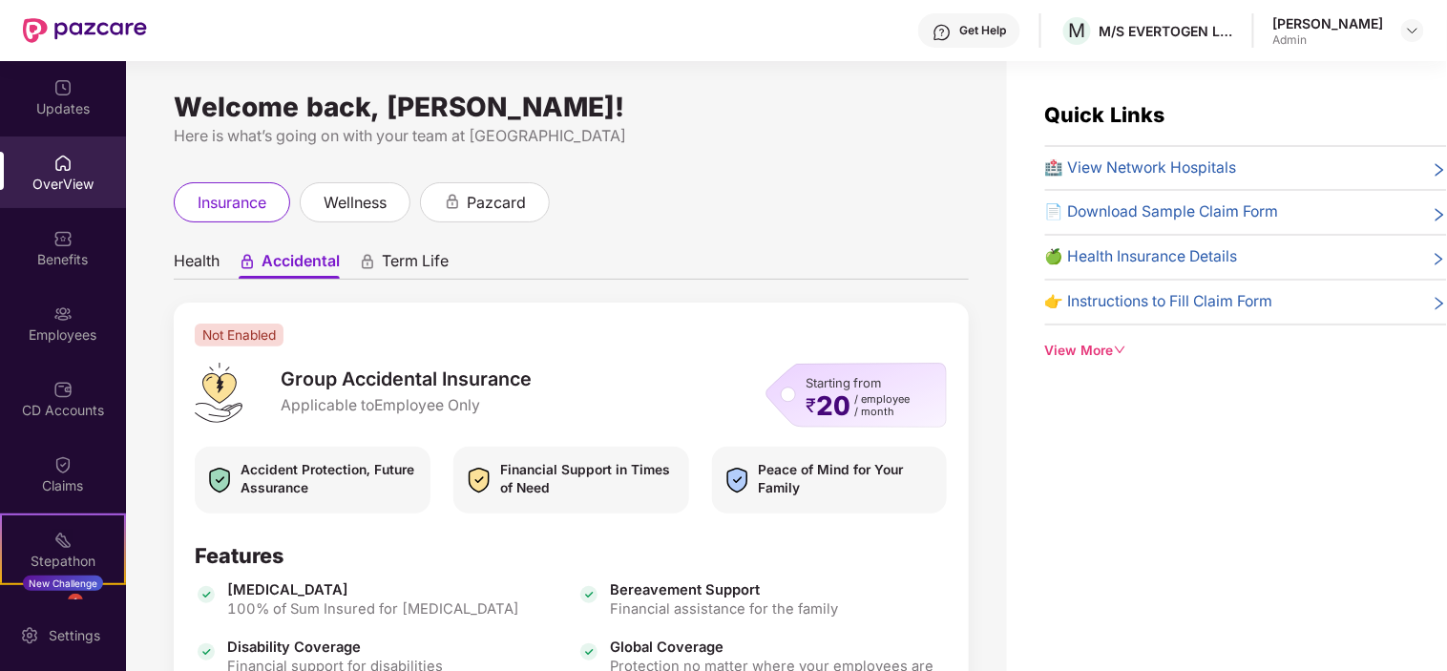
click at [414, 261] on span "Term Life" at bounding box center [415, 265] width 67 height 28
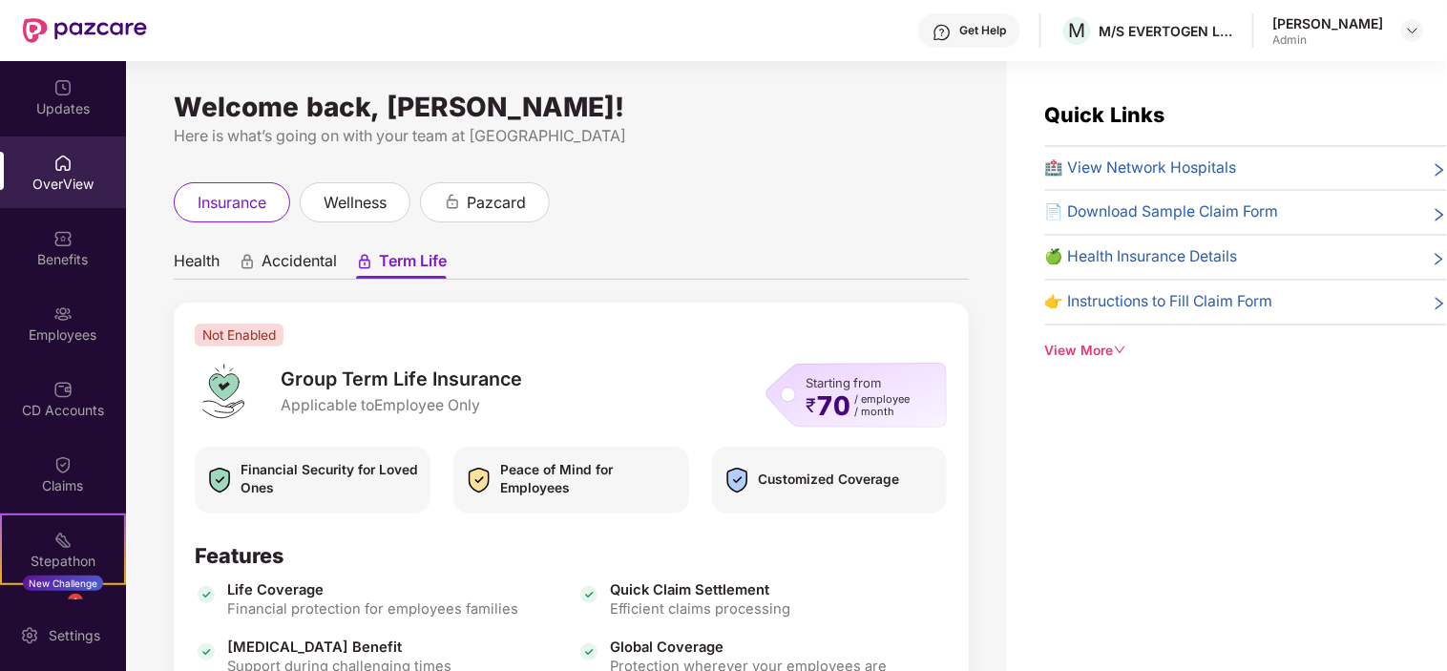
click at [186, 251] on span "Health" at bounding box center [197, 265] width 46 height 28
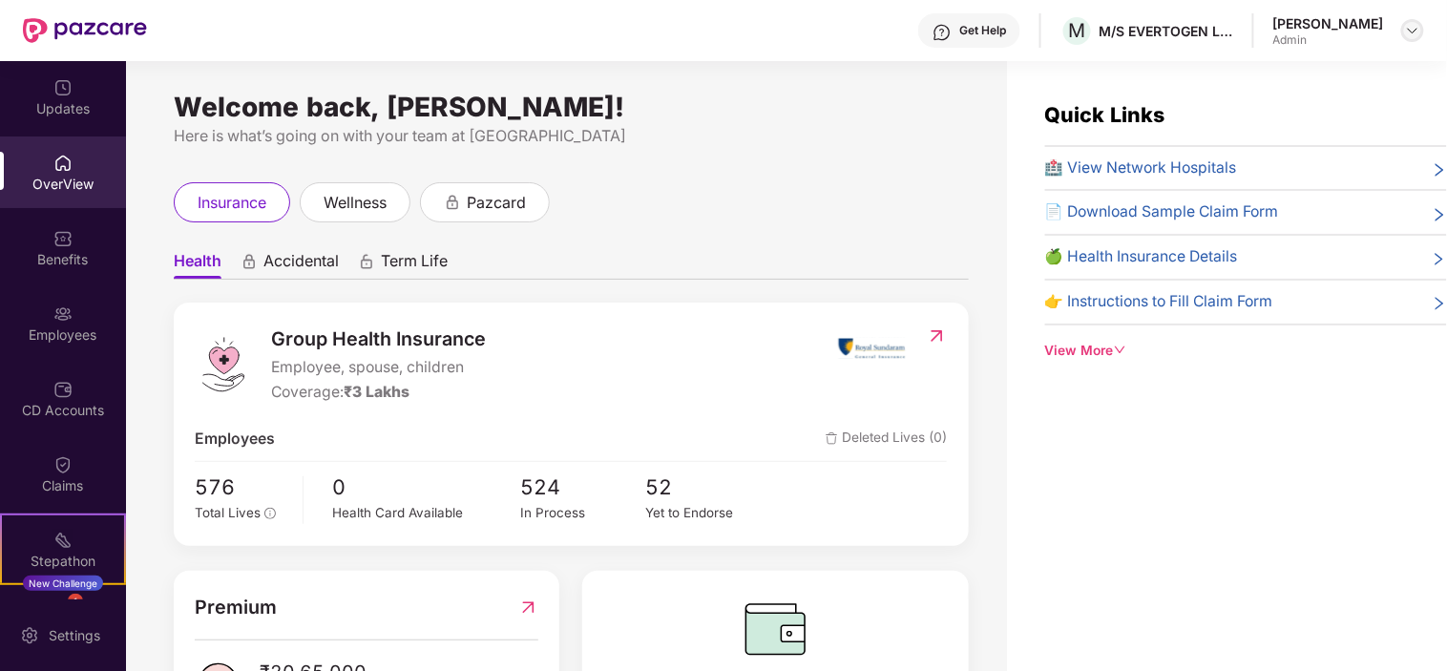
click at [1412, 31] on img at bounding box center [1412, 30] width 15 height 15
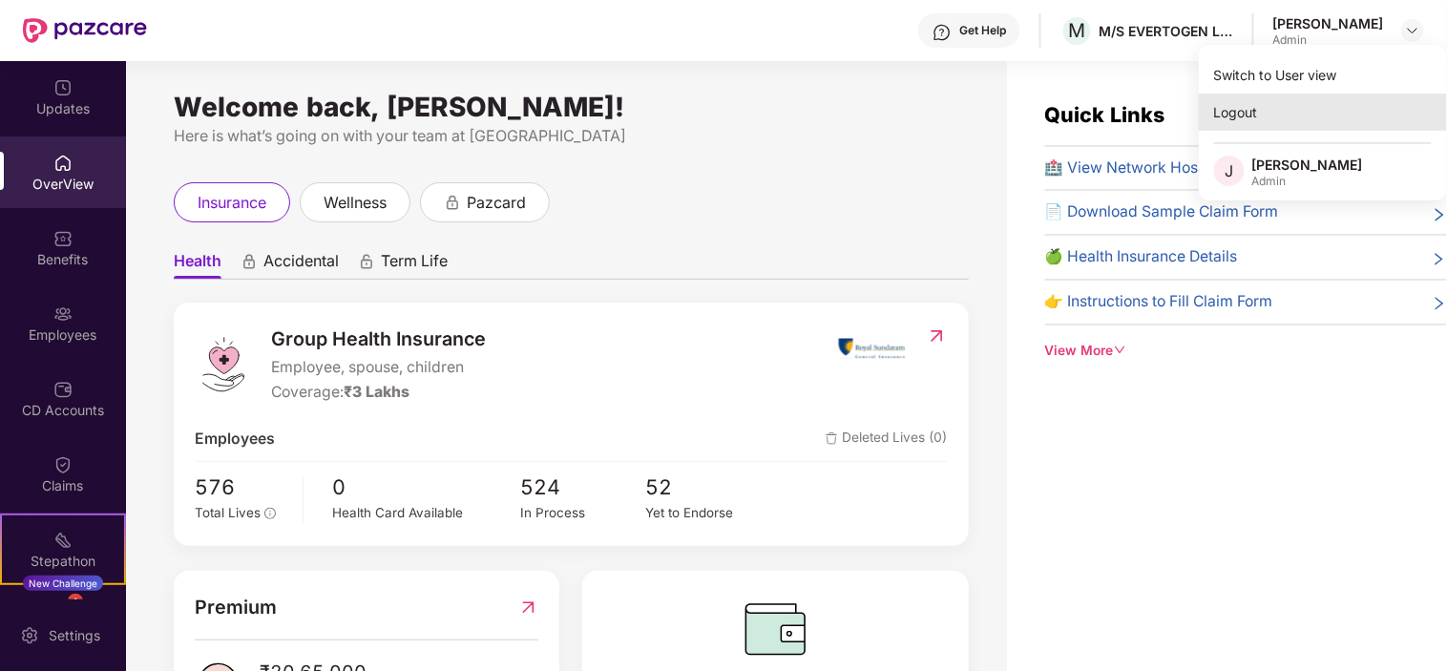
click at [1233, 111] on div "Logout" at bounding box center [1323, 112] width 248 height 37
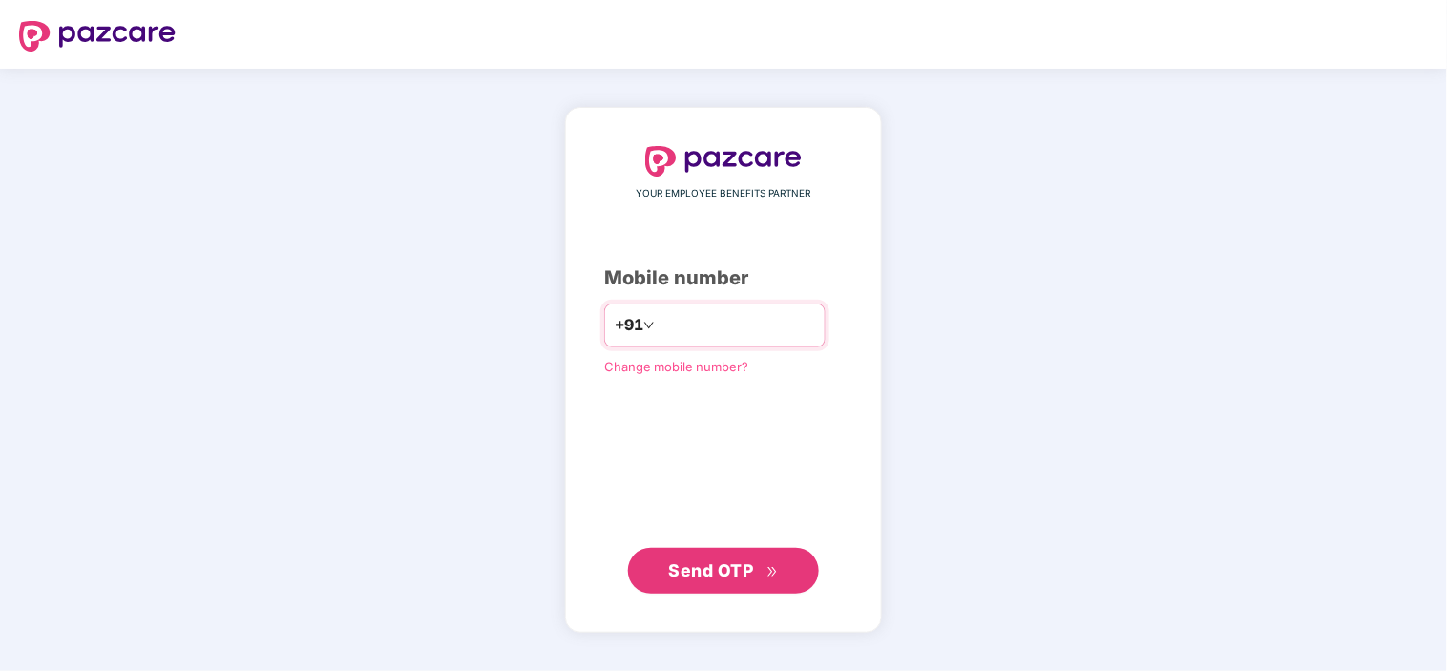
click at [765, 326] on input "number" at bounding box center [737, 325] width 157 height 31
type input "**********"
click at [711, 575] on span "Send OTP" at bounding box center [711, 569] width 85 height 20
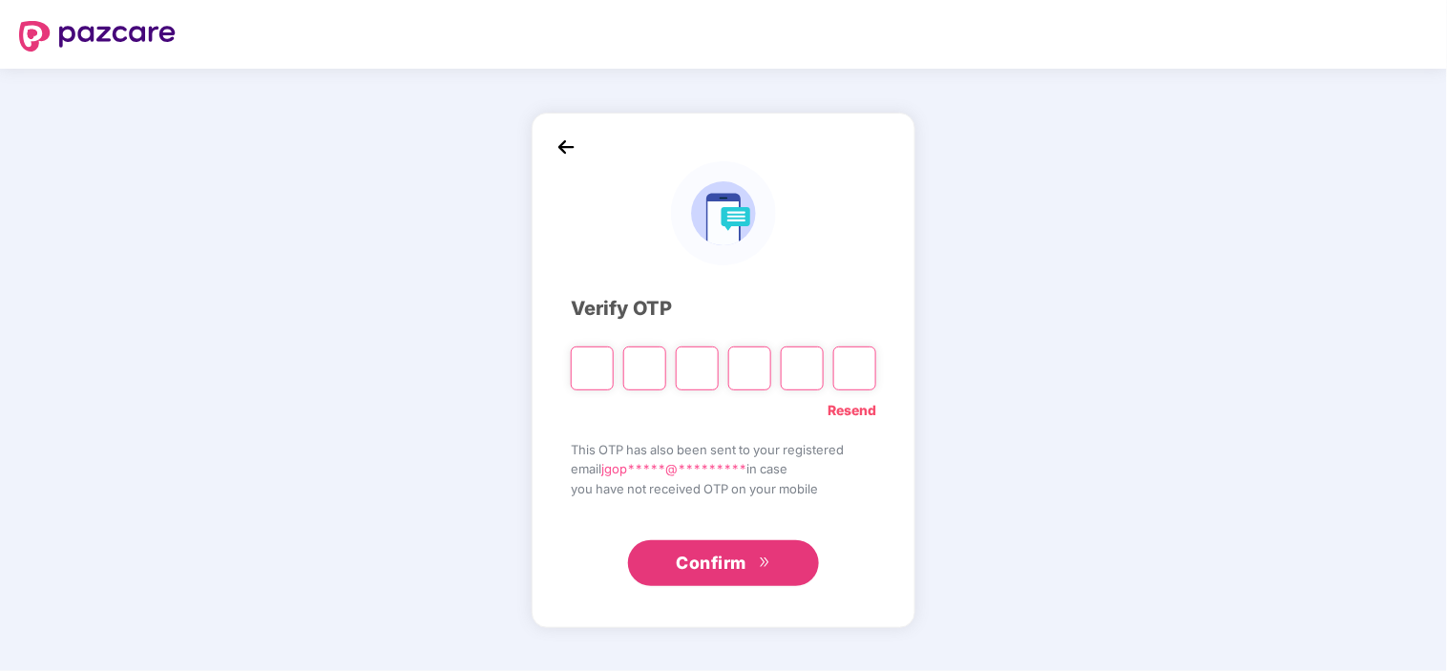
type input "*"
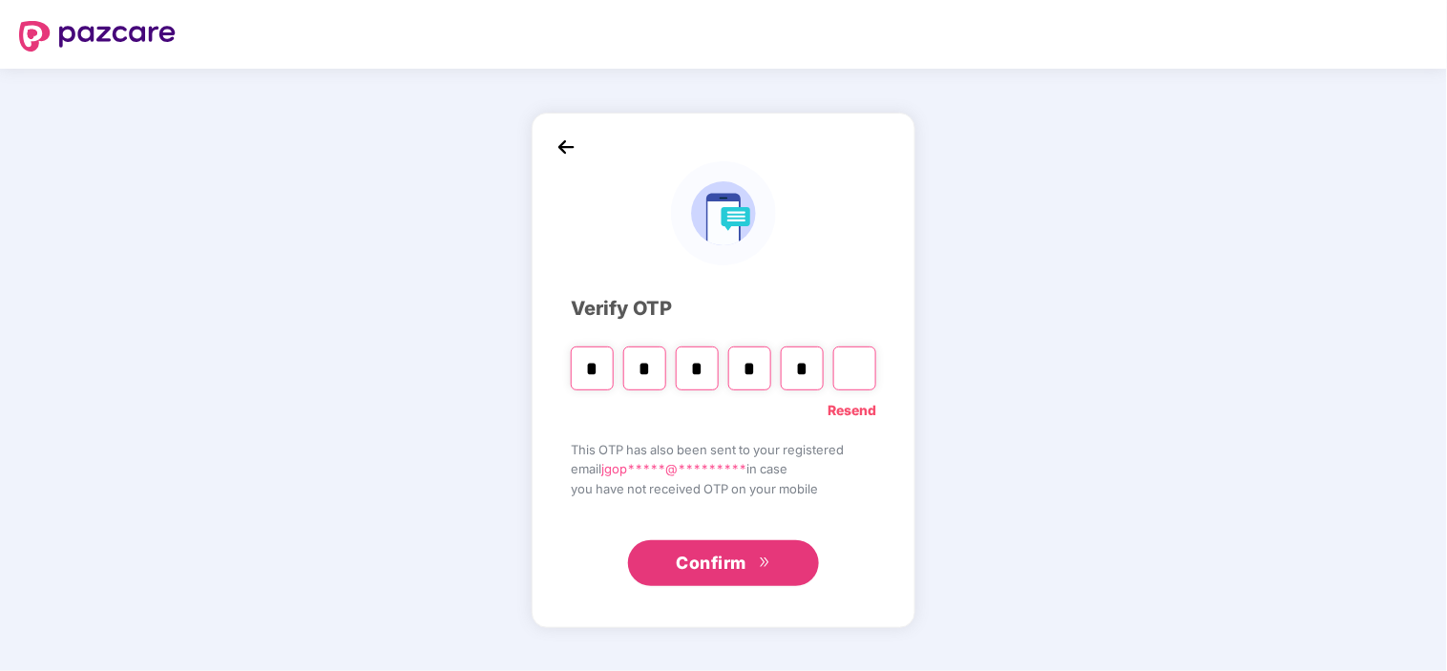
type input "*"
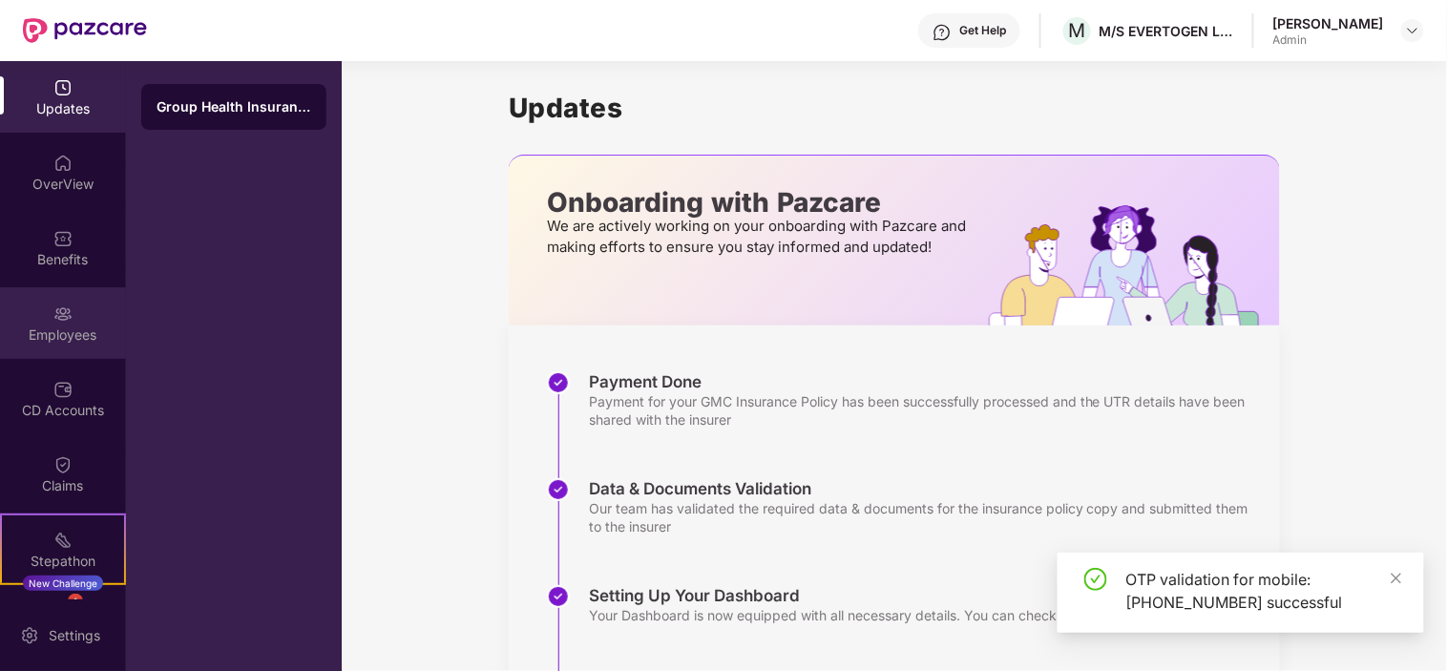
click at [95, 322] on div "Employees" at bounding box center [63, 323] width 126 height 72
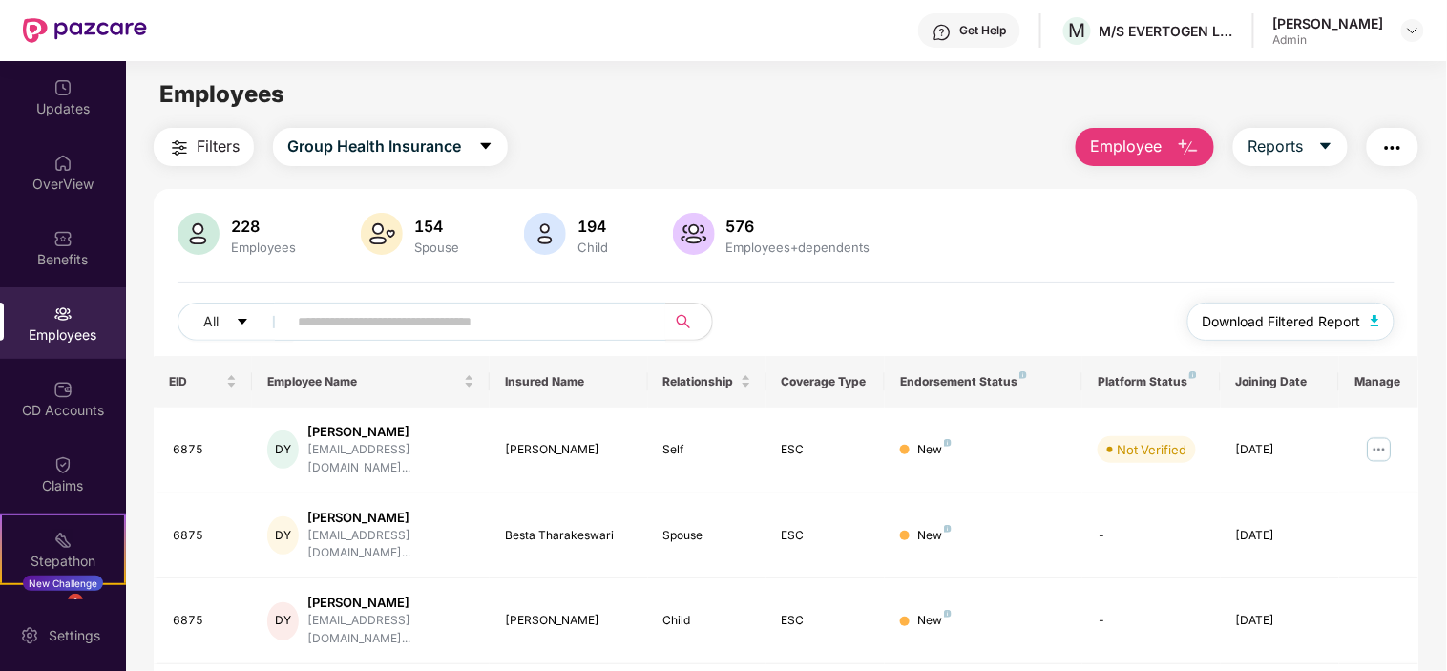
click at [1275, 303] on button "Download Filtered Report" at bounding box center [1291, 322] width 208 height 38
click at [1308, 307] on button "Download Filtered Report" at bounding box center [1291, 322] width 208 height 38
click at [456, 329] on input "text" at bounding box center [469, 321] width 343 height 29
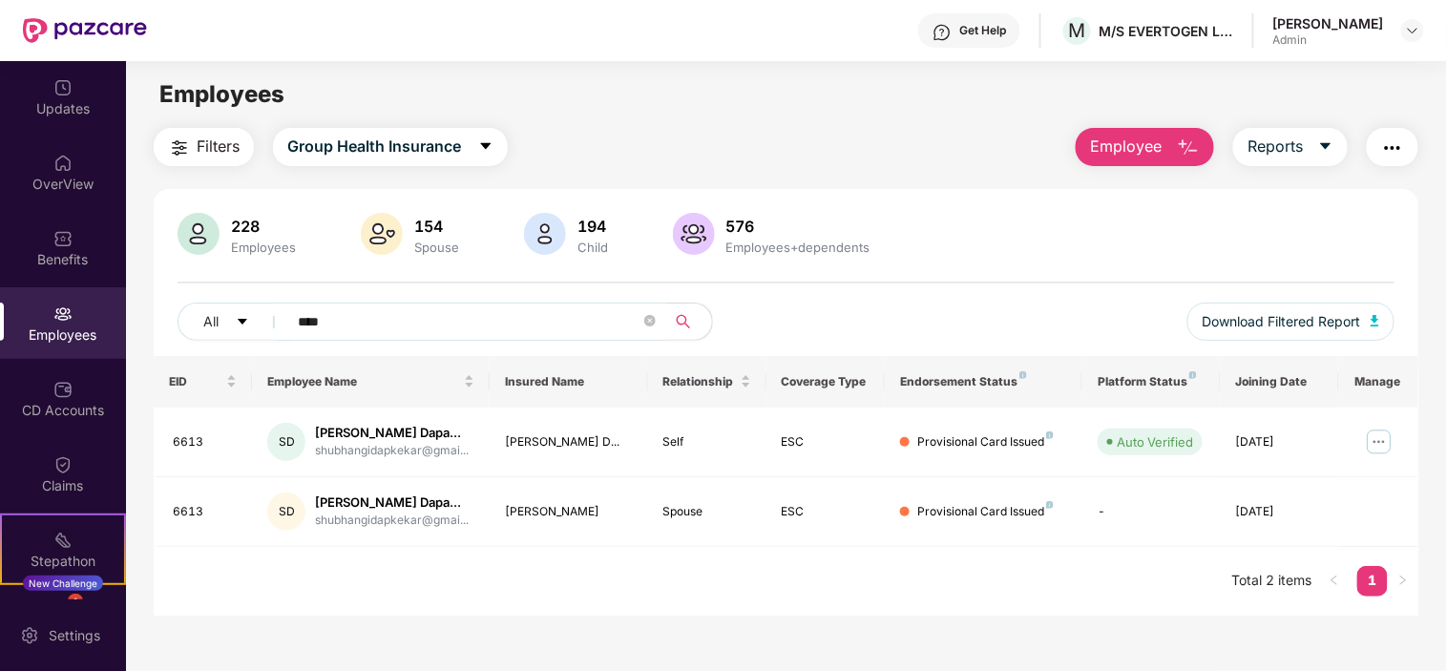
type input "****"
click at [1113, 148] on span "Employee" at bounding box center [1126, 147] width 72 height 24
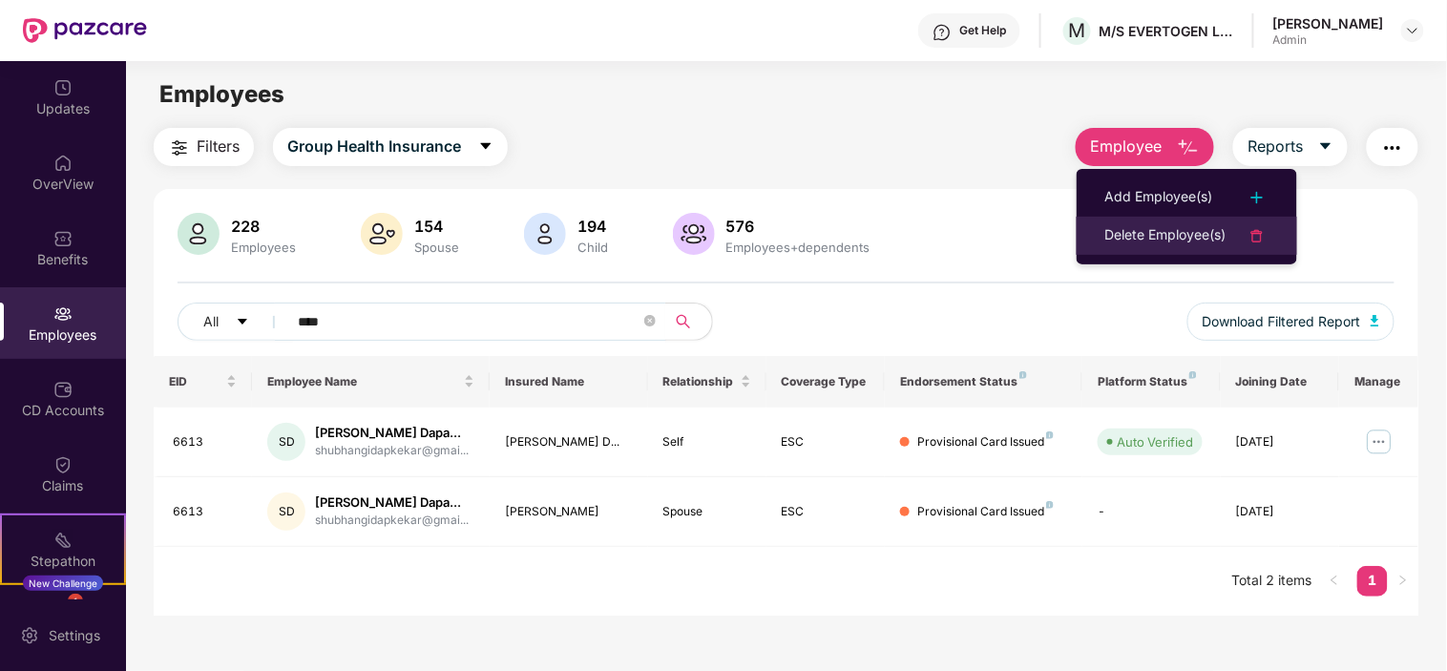
click at [1123, 224] on div "Delete Employee(s)" at bounding box center [1165, 235] width 121 height 23
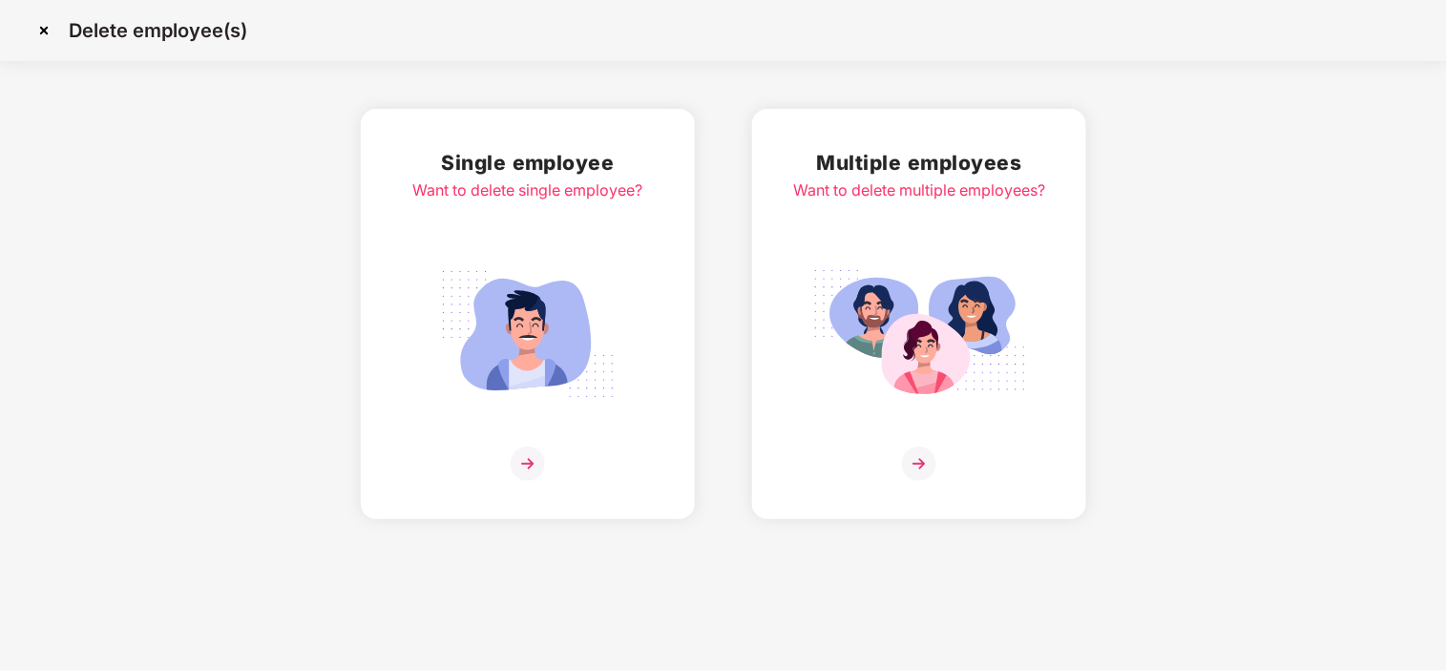
click at [530, 474] on img at bounding box center [528, 464] width 34 height 34
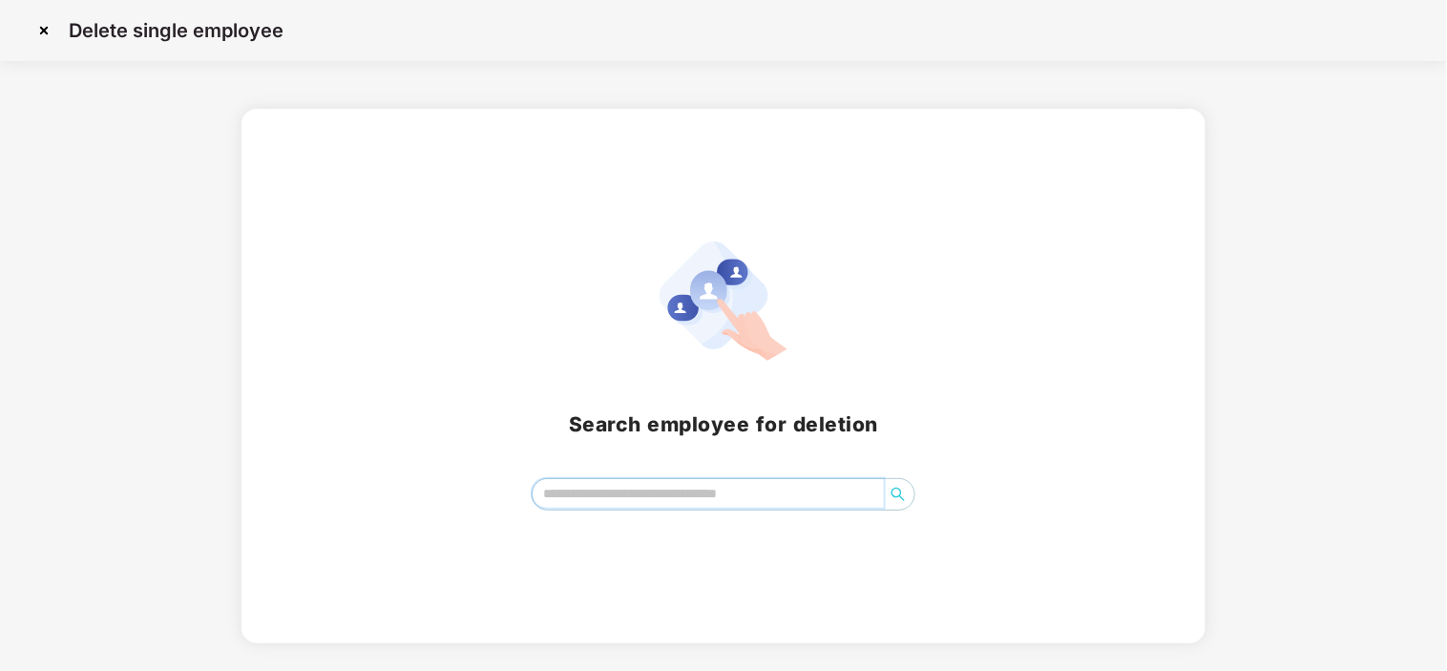
click at [633, 490] on input "search" at bounding box center [708, 493] width 350 height 29
type input "****"
click at [895, 491] on icon "search" at bounding box center [897, 494] width 15 height 15
click at [730, 502] on input "****" at bounding box center [708, 493] width 350 height 29
click at [616, 493] on input "search" at bounding box center [708, 493] width 350 height 29
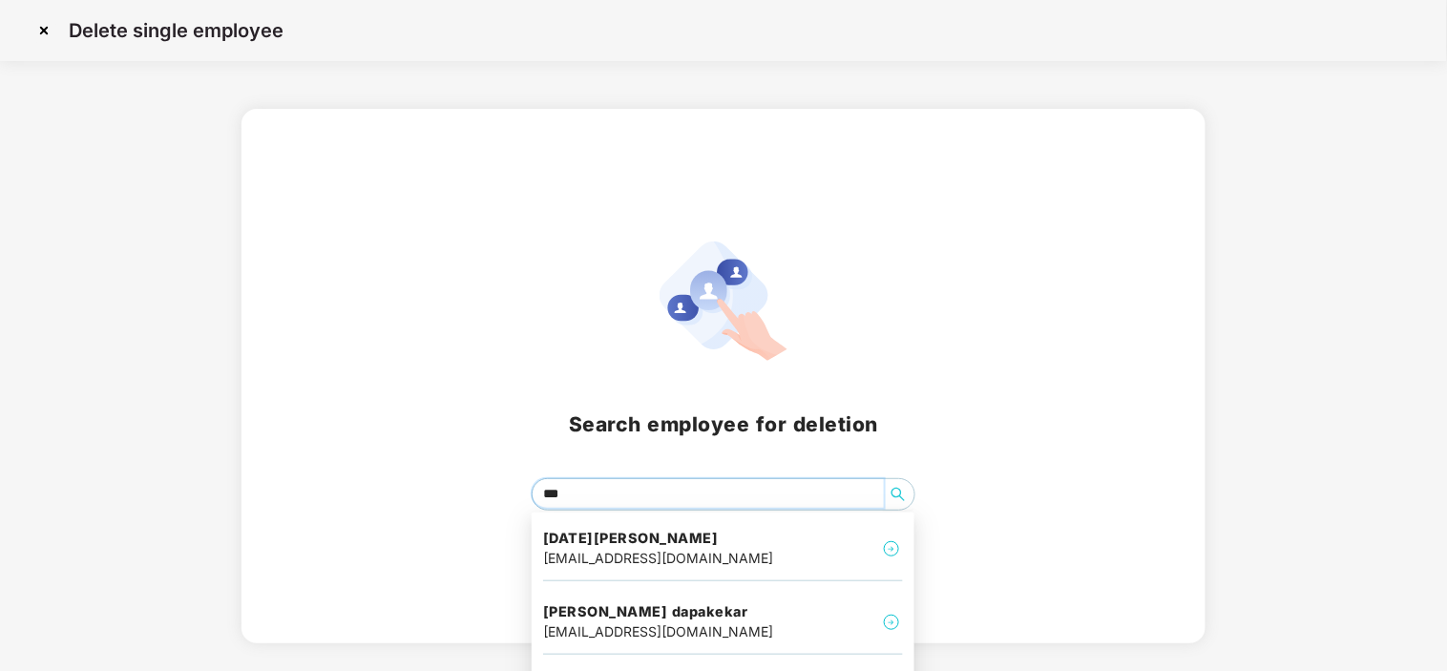
type input "****"
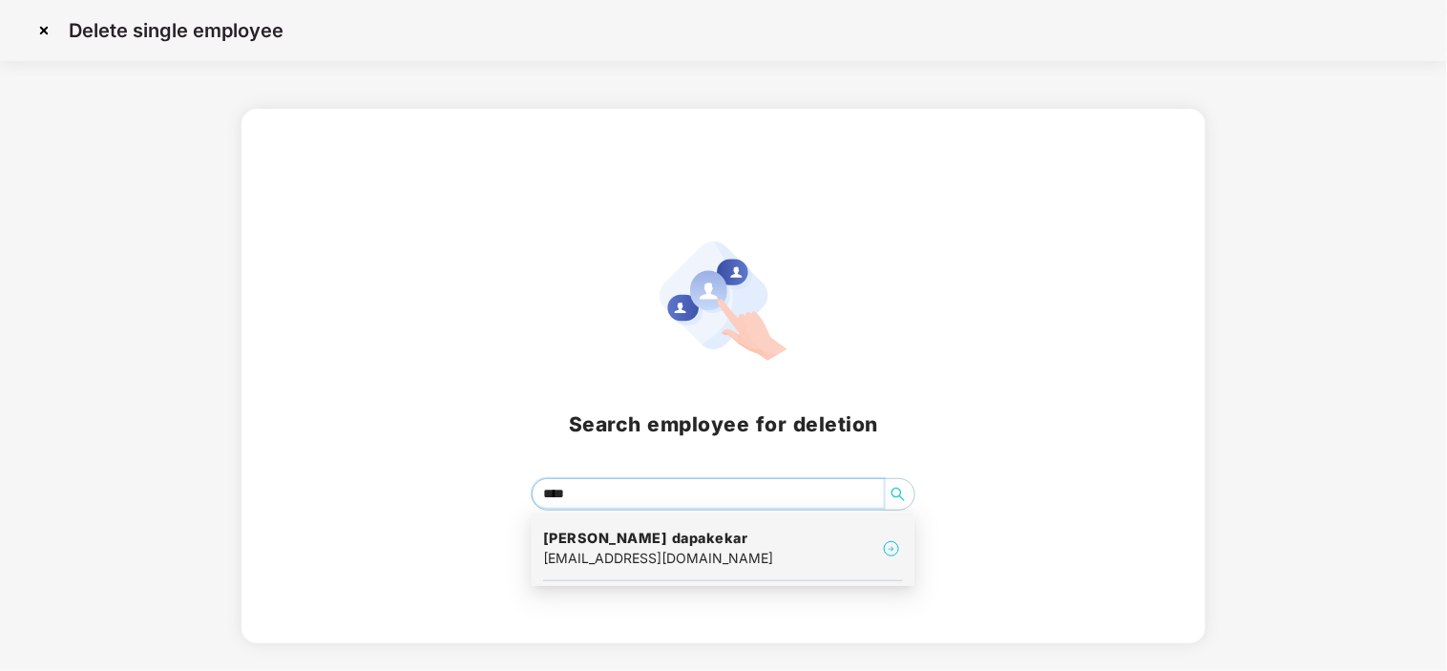
click at [674, 570] on div "Shubhangi Narsing dapakekar shubhangidapkekar@gmail.com" at bounding box center [723, 549] width 360 height 64
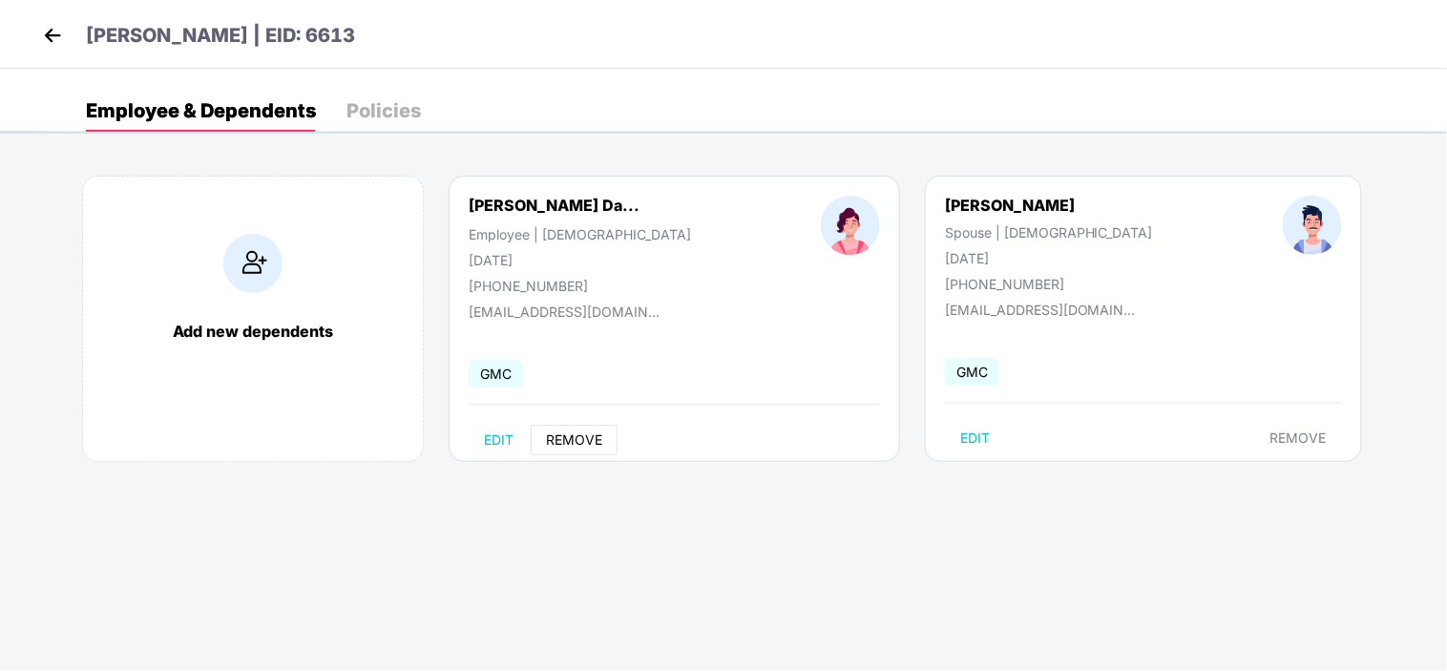
click at [575, 430] on button "REMOVE" at bounding box center [574, 440] width 87 height 31
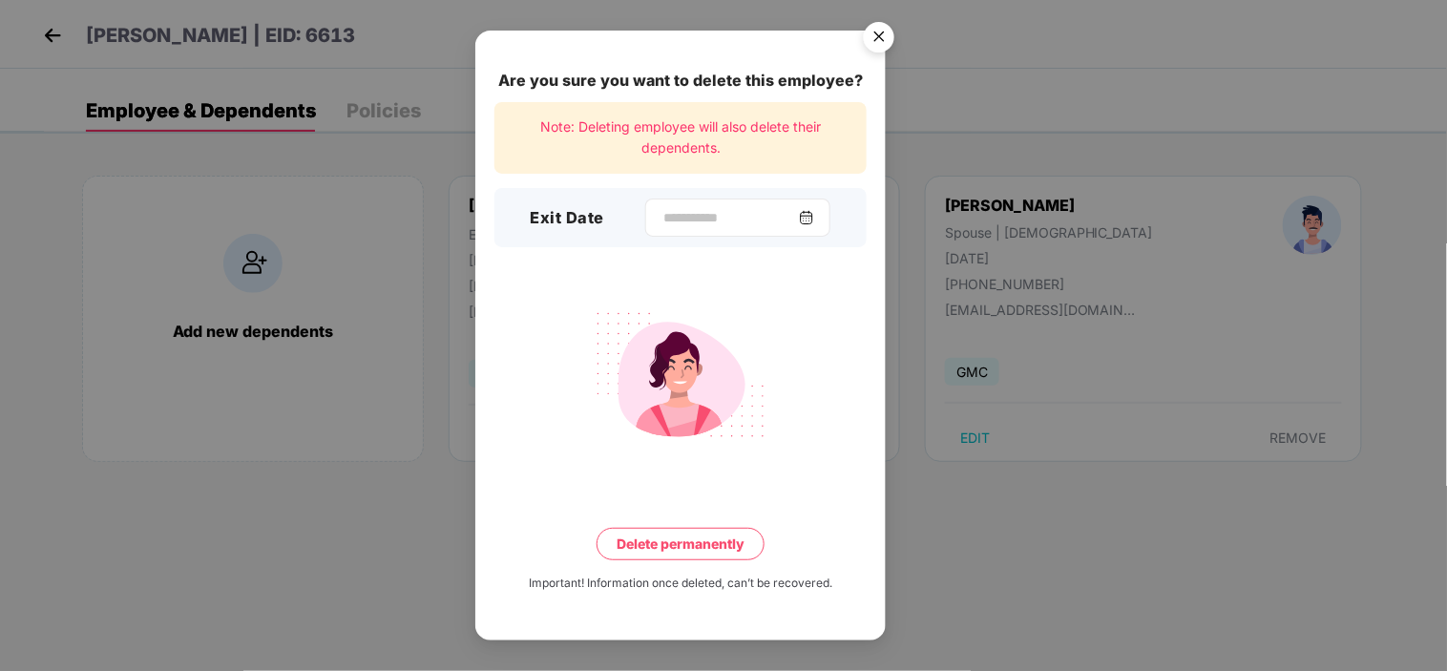
click at [709, 206] on div at bounding box center [737, 218] width 185 height 38
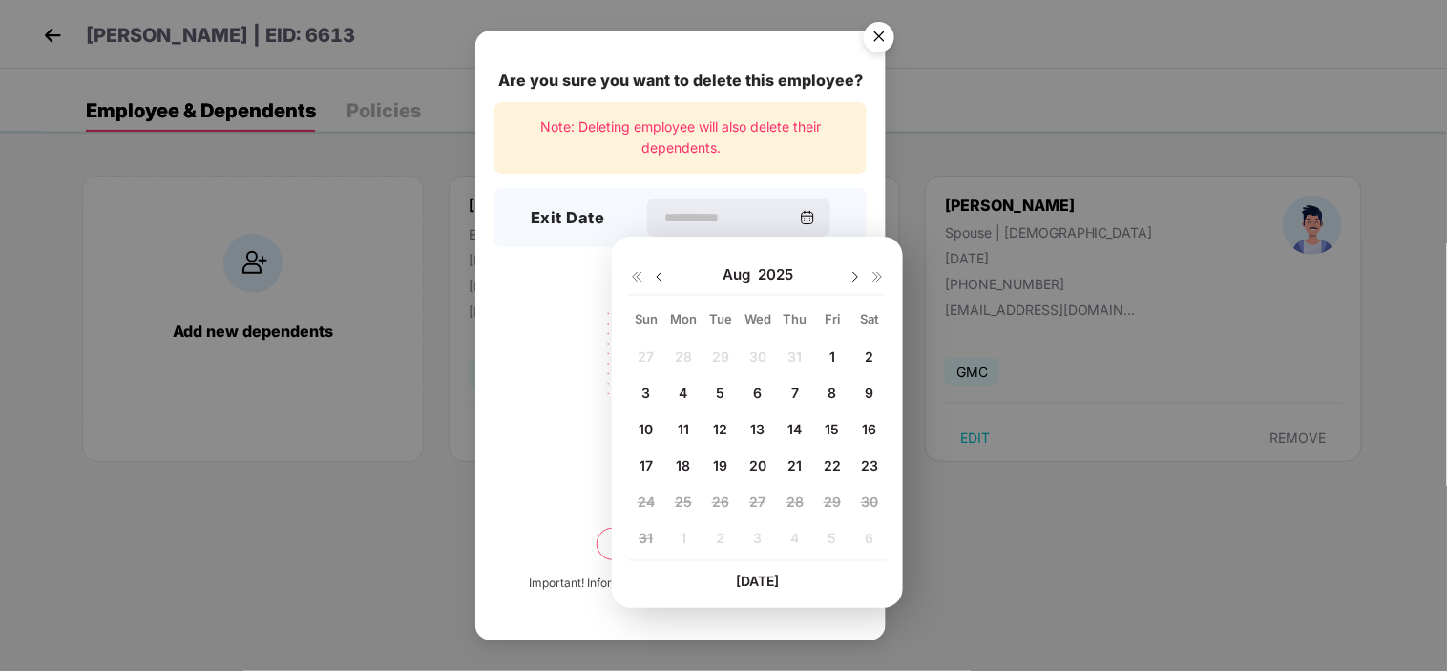
click at [664, 271] on img at bounding box center [659, 276] width 15 height 15
click at [725, 428] on div "1 2 3 4 5 6 7 8 9 10 11 12 13 14 15 16 17 18 19 20 21 22 23 24 25 26 27 28 29 3…" at bounding box center [757, 451] width 257 height 218
click at [854, 279] on img at bounding box center [854, 276] width 15 height 15
click at [821, 464] on div "25" at bounding box center [832, 464] width 29 height 29
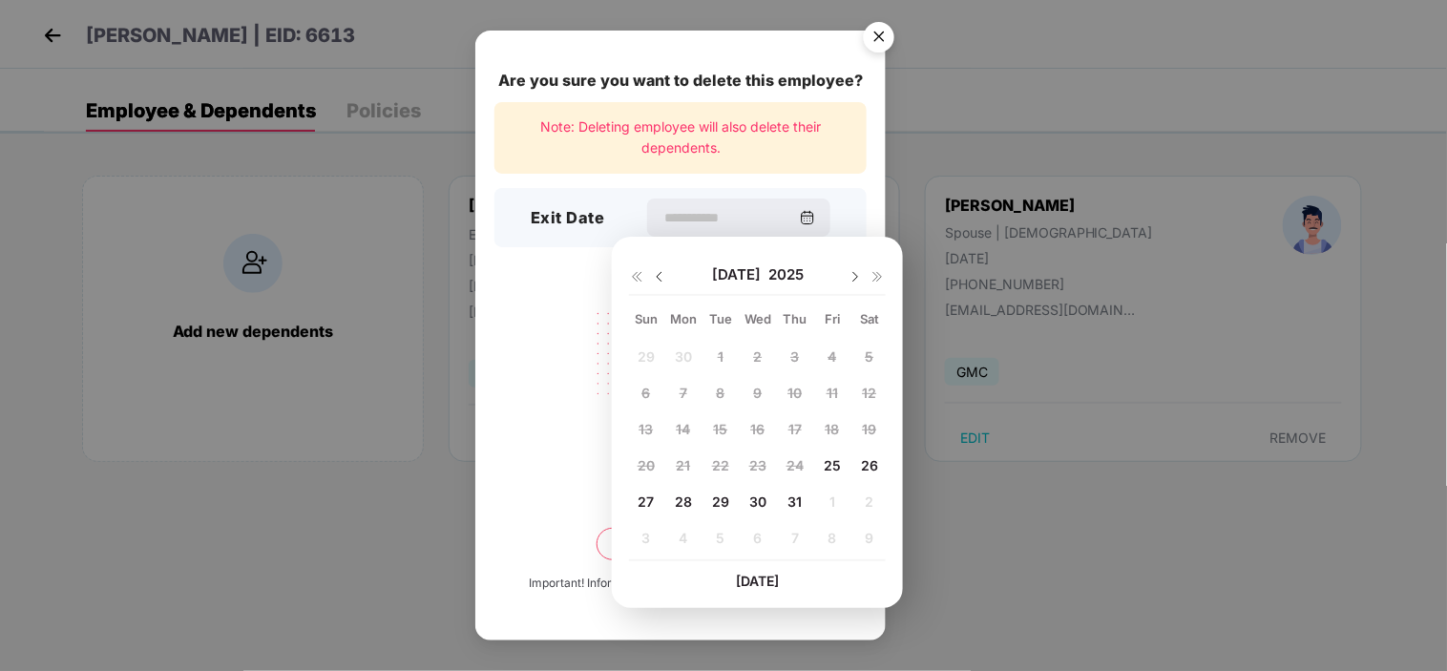
type input "**********"
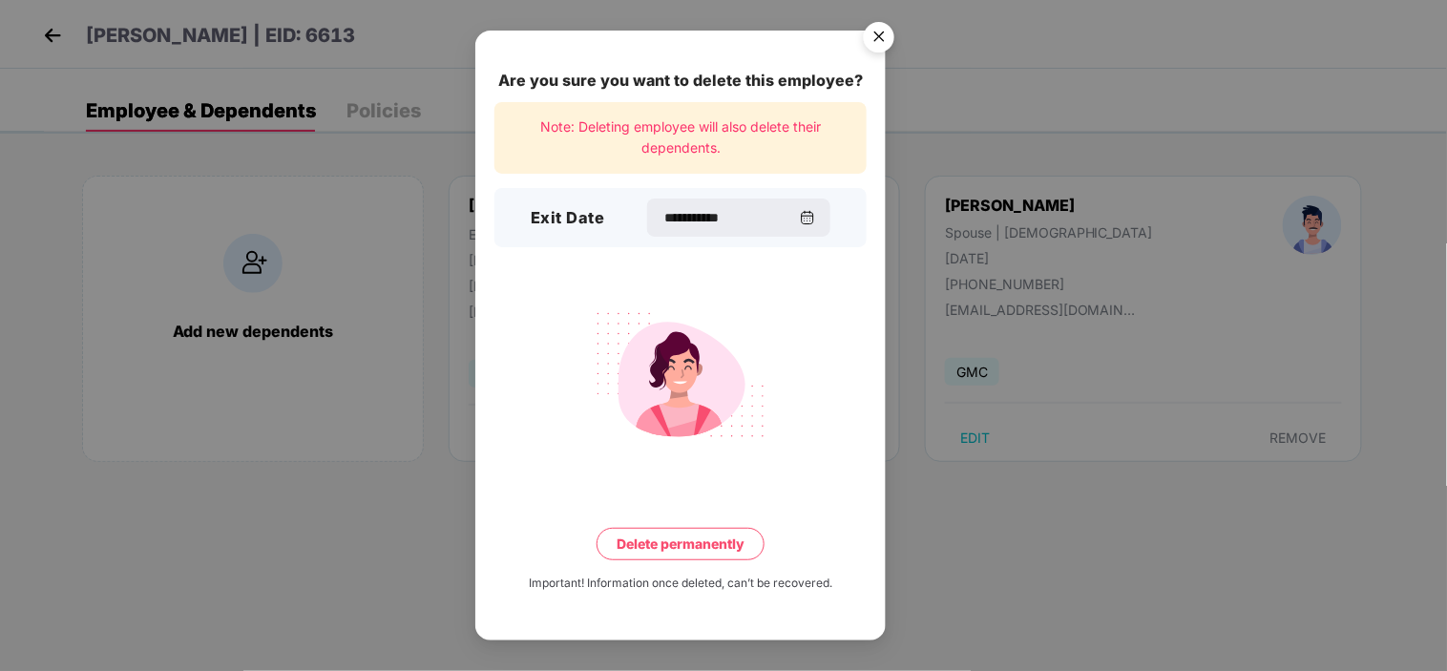
click at [742, 545] on button "Delete permanently" at bounding box center [680, 544] width 168 height 32
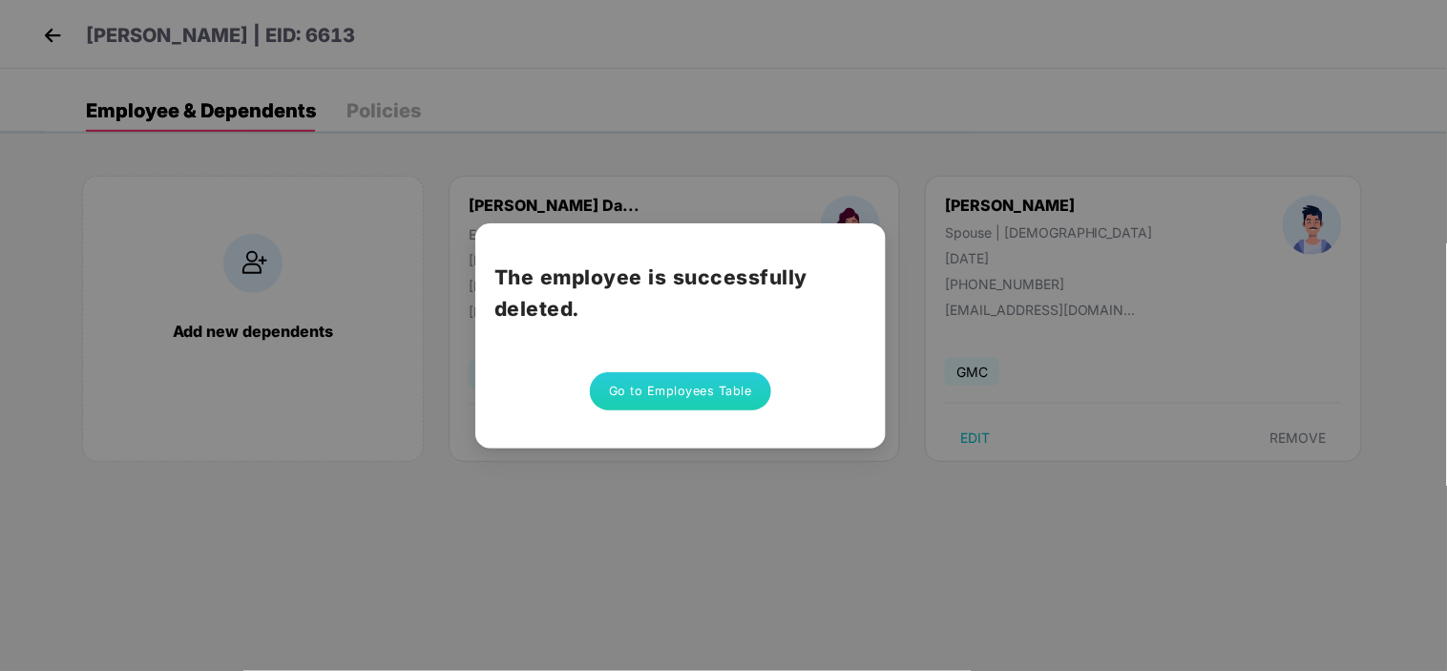
click at [711, 379] on button "Go to Employees Table" at bounding box center [680, 391] width 181 height 38
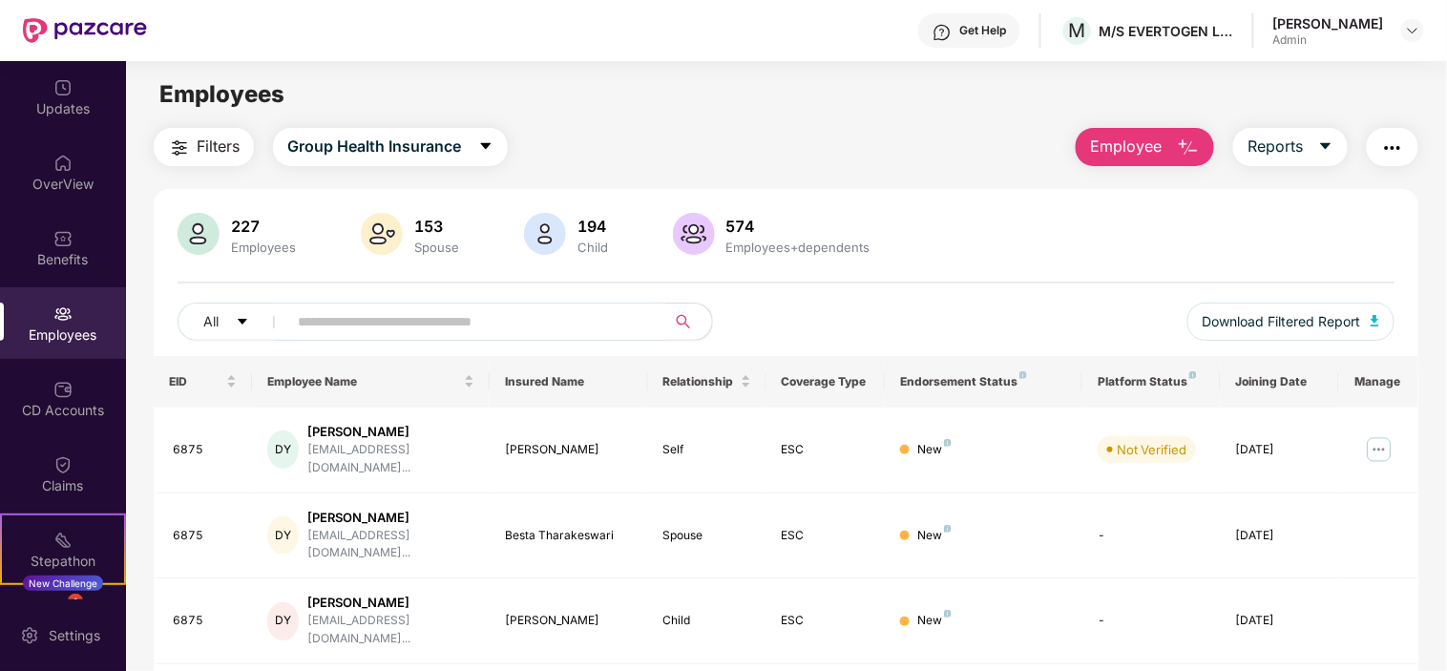
click at [1158, 151] on span "Employee" at bounding box center [1126, 147] width 72 height 24
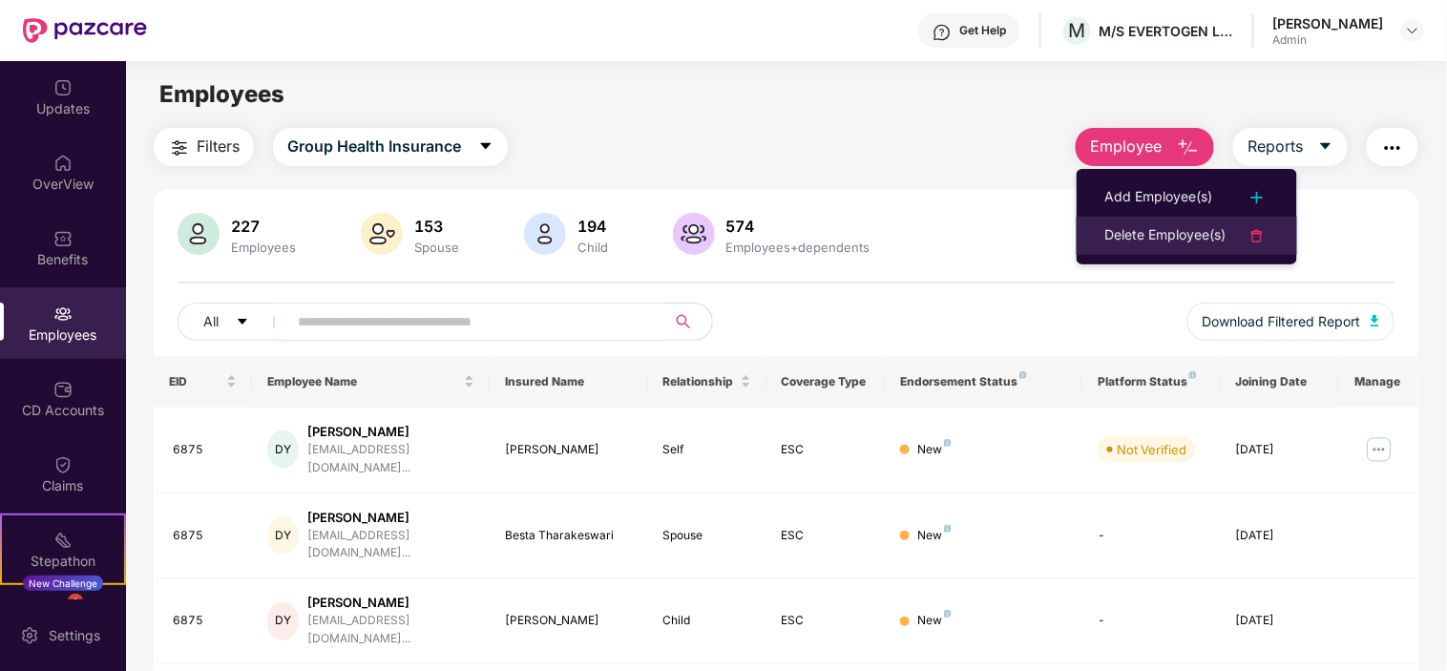
click at [1143, 227] on div "Delete Employee(s)" at bounding box center [1165, 235] width 121 height 23
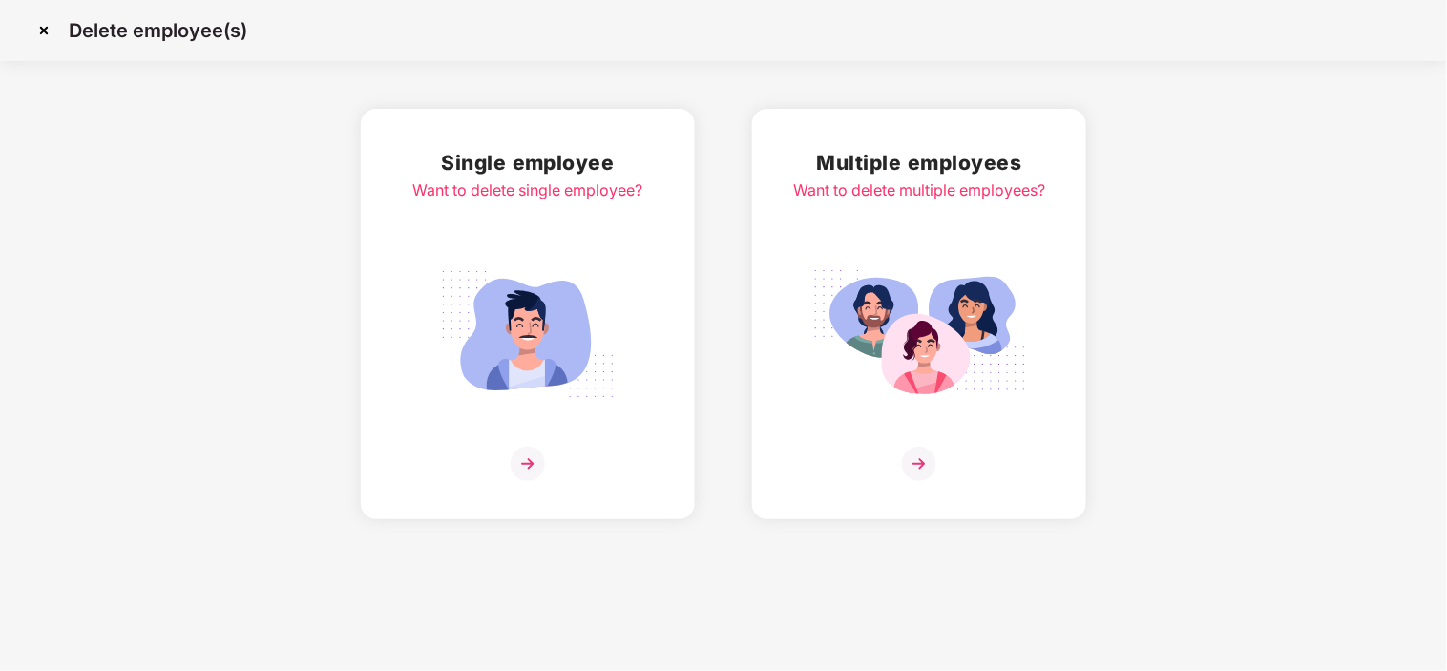
click at [516, 447] on img at bounding box center [528, 464] width 34 height 34
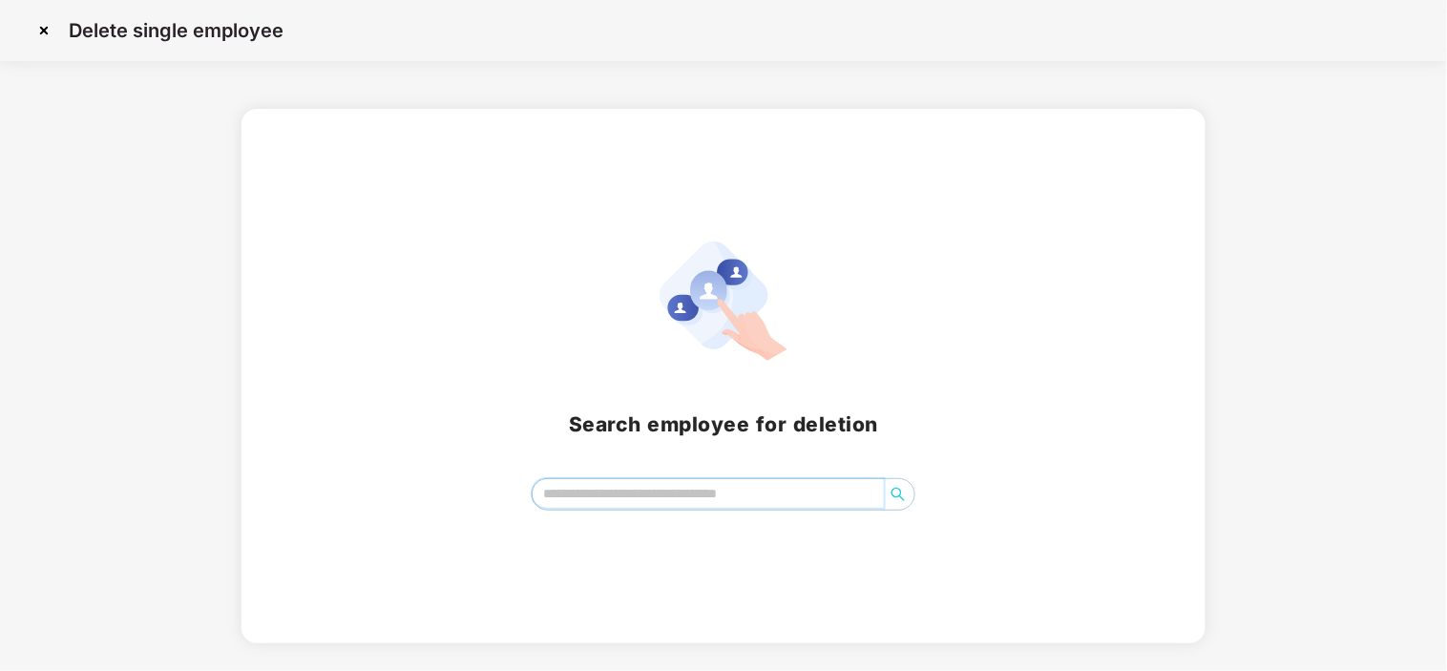
click at [671, 484] on input "search" at bounding box center [708, 493] width 350 height 29
type input "****"
click at [901, 498] on icon "search" at bounding box center [896, 494] width 13 height 13
click at [623, 488] on input "search" at bounding box center [708, 493] width 350 height 29
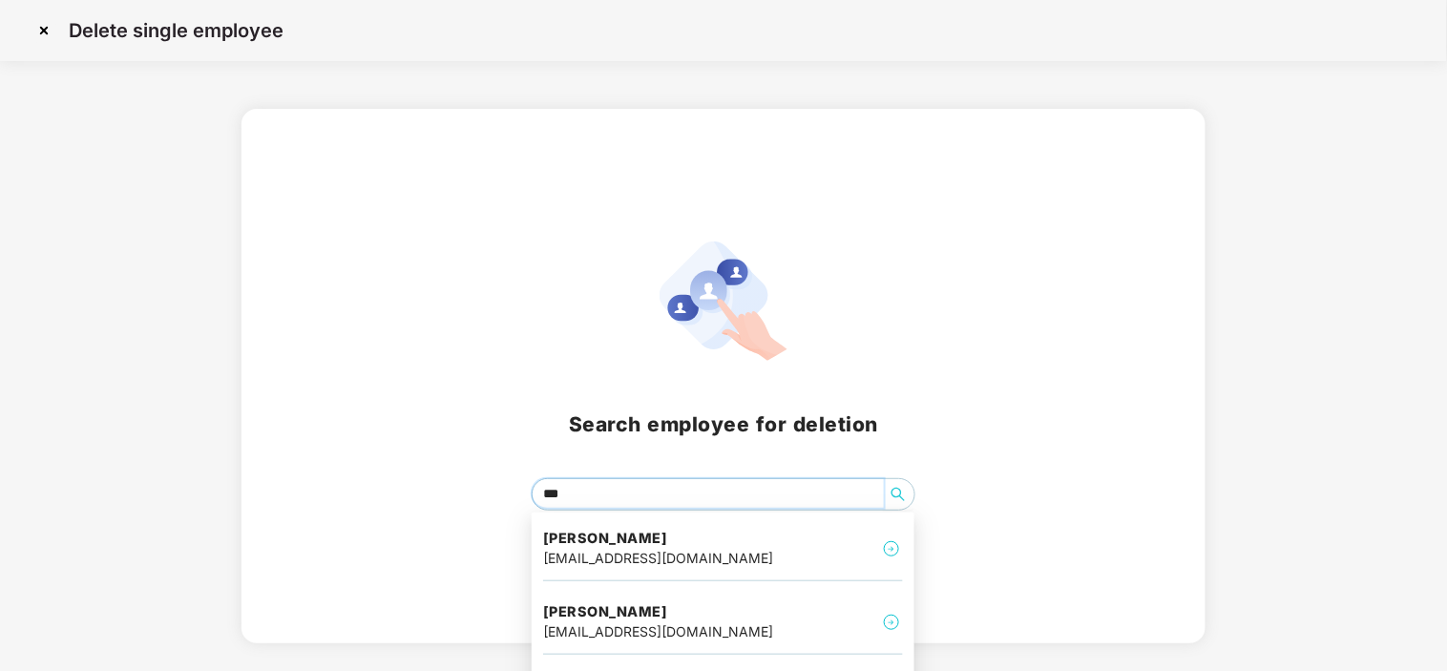
type input "****"
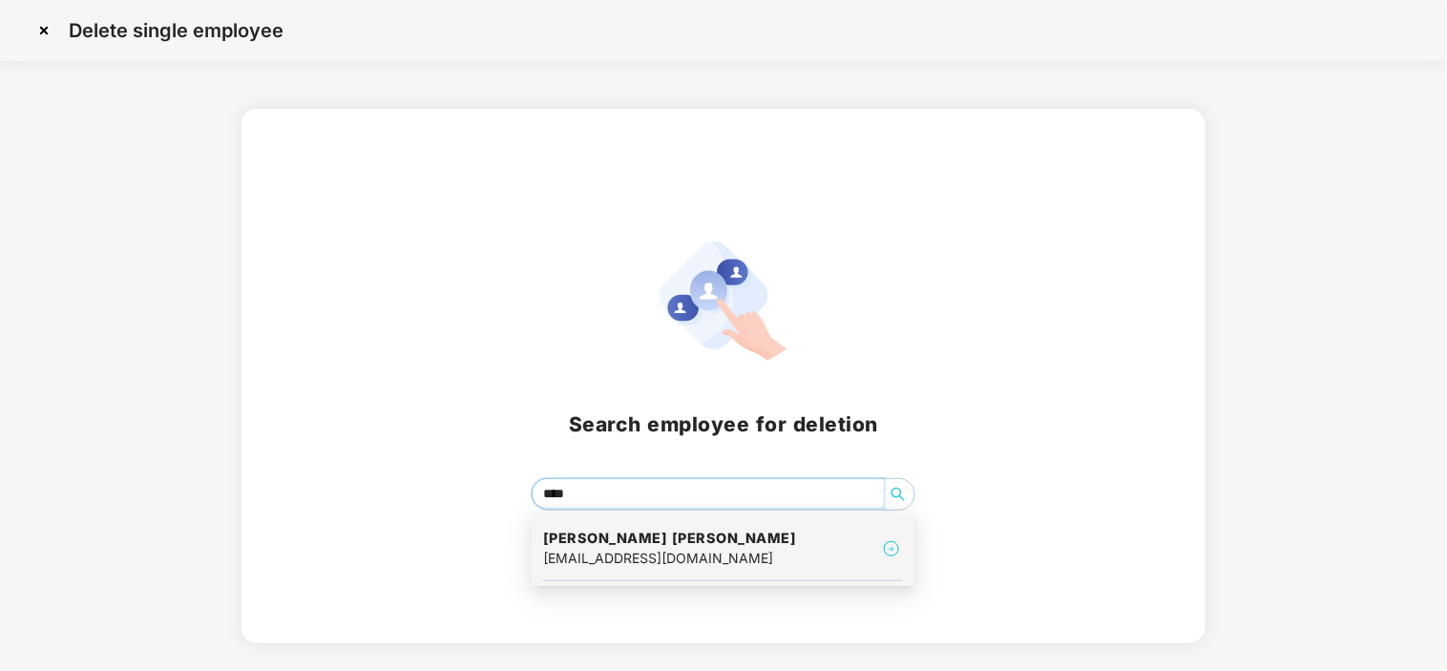
click at [625, 539] on h4 "[PERSON_NAME] [PERSON_NAME]" at bounding box center [670, 538] width 254 height 19
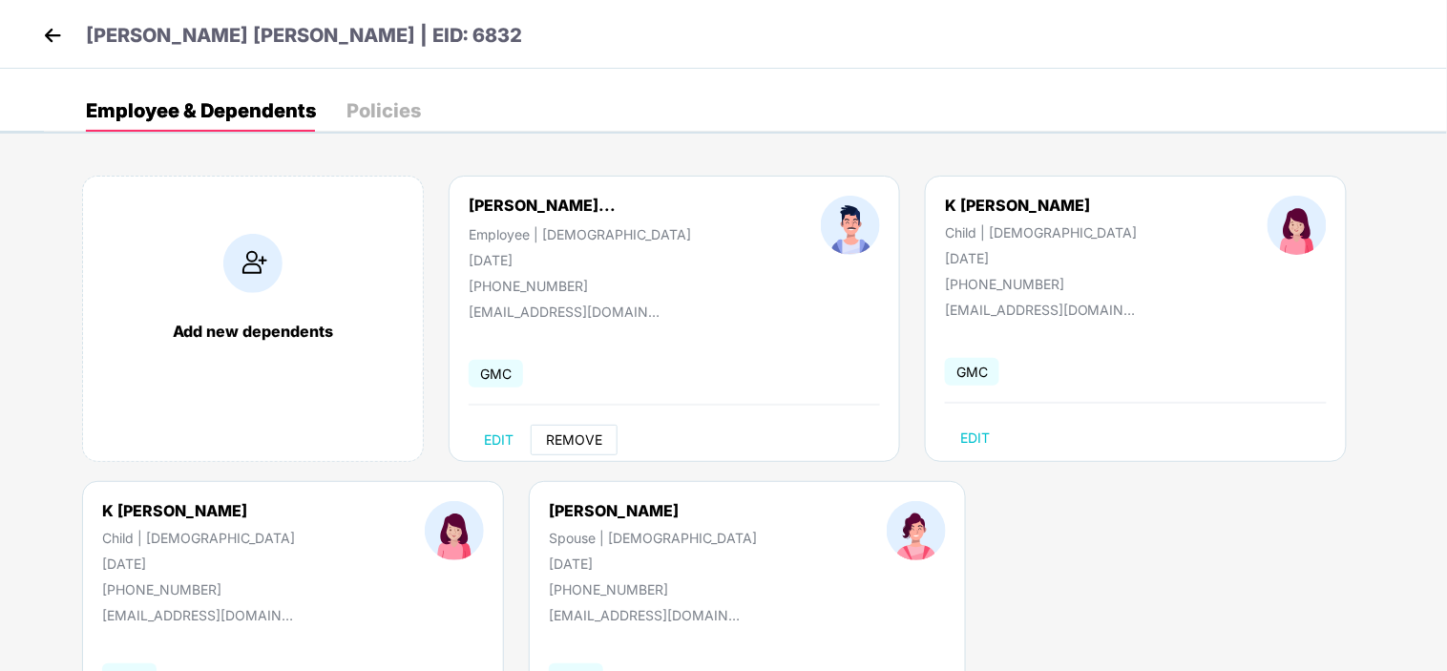
click at [578, 440] on span "REMOVE" at bounding box center [574, 439] width 56 height 15
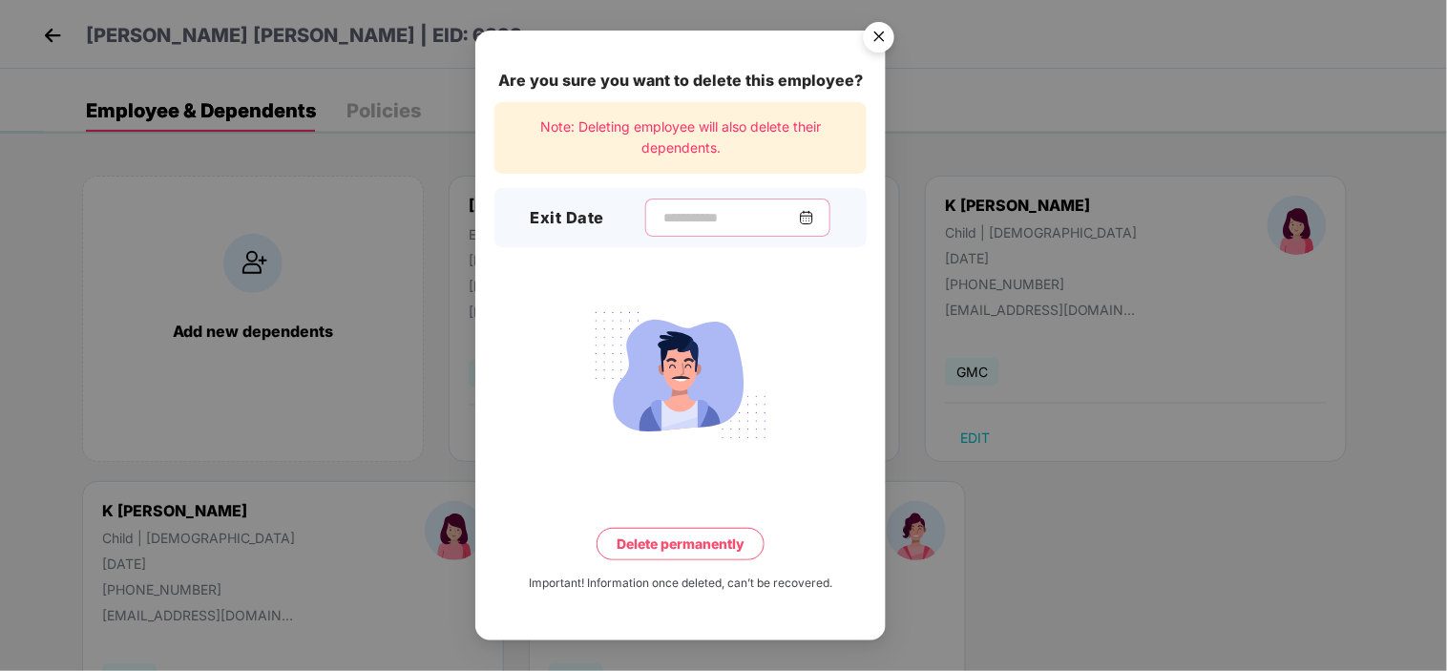
click at [697, 216] on input at bounding box center [729, 218] width 137 height 20
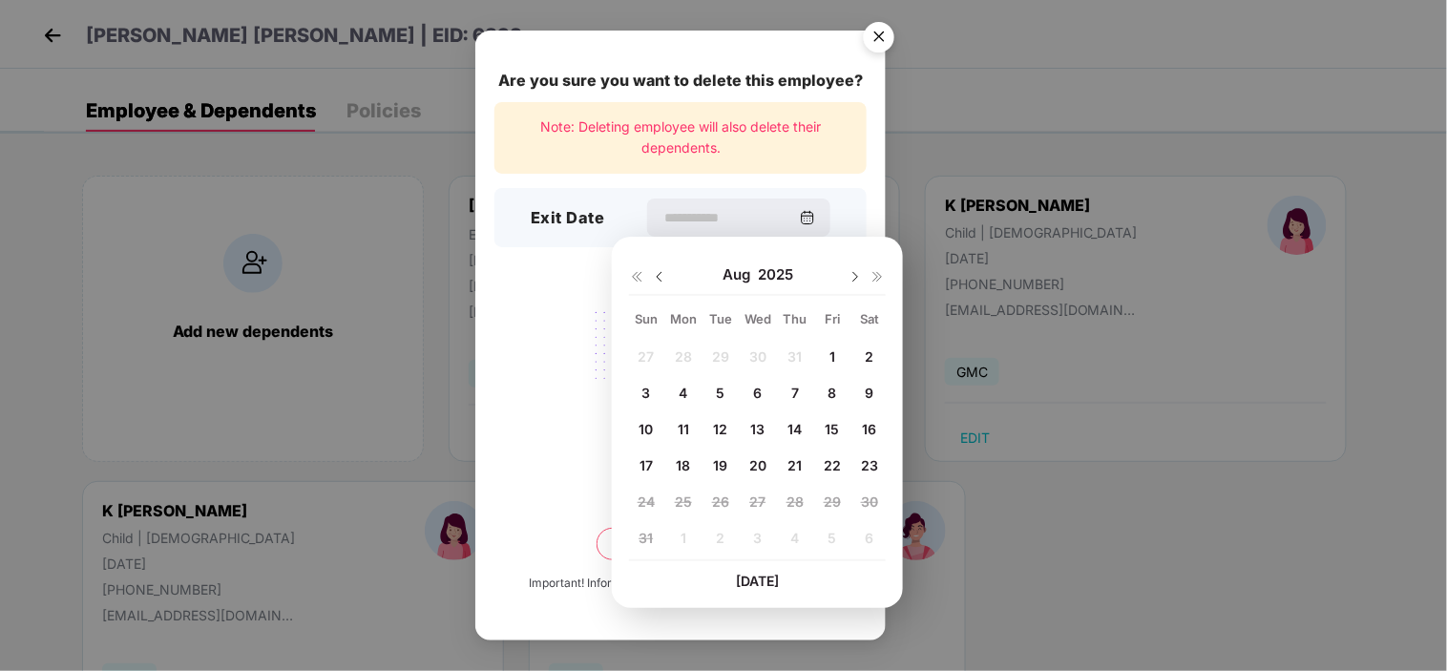
click at [657, 278] on img at bounding box center [659, 276] width 15 height 15
click at [827, 455] on div "25" at bounding box center [832, 464] width 29 height 29
type input "**********"
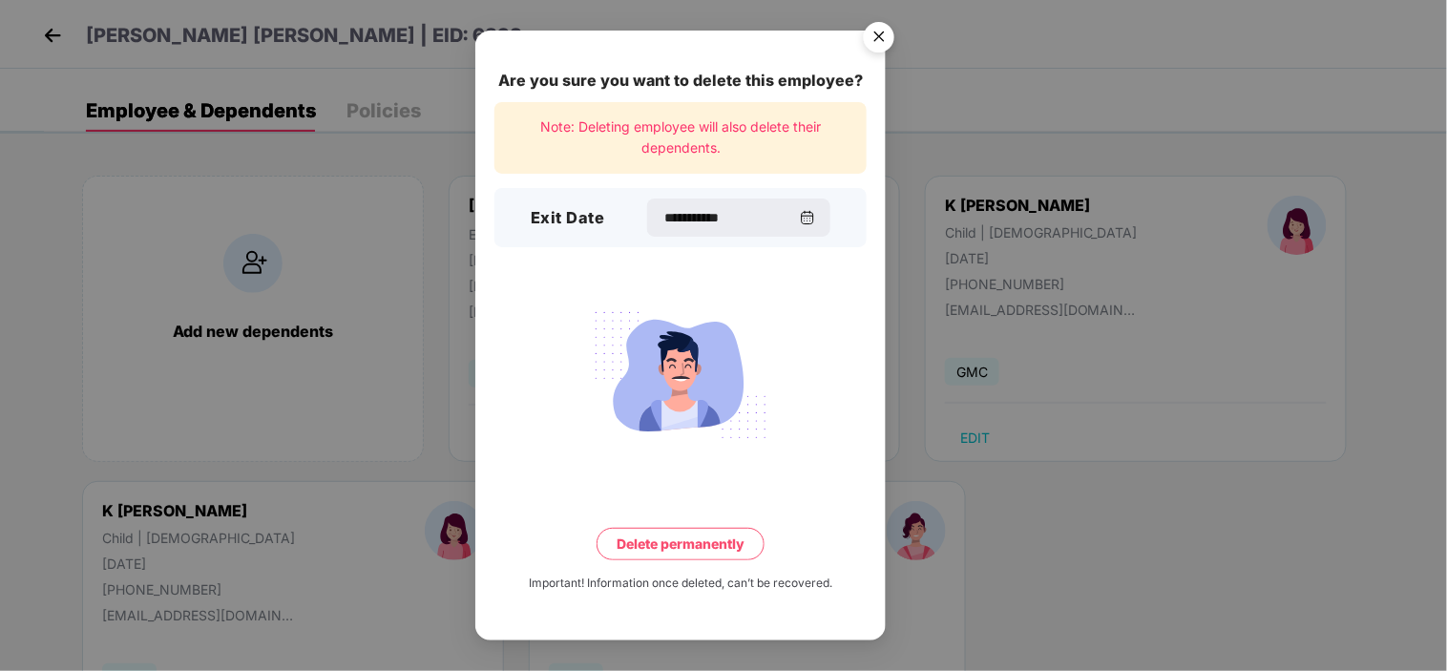
click at [703, 544] on button "Delete permanently" at bounding box center [680, 544] width 168 height 32
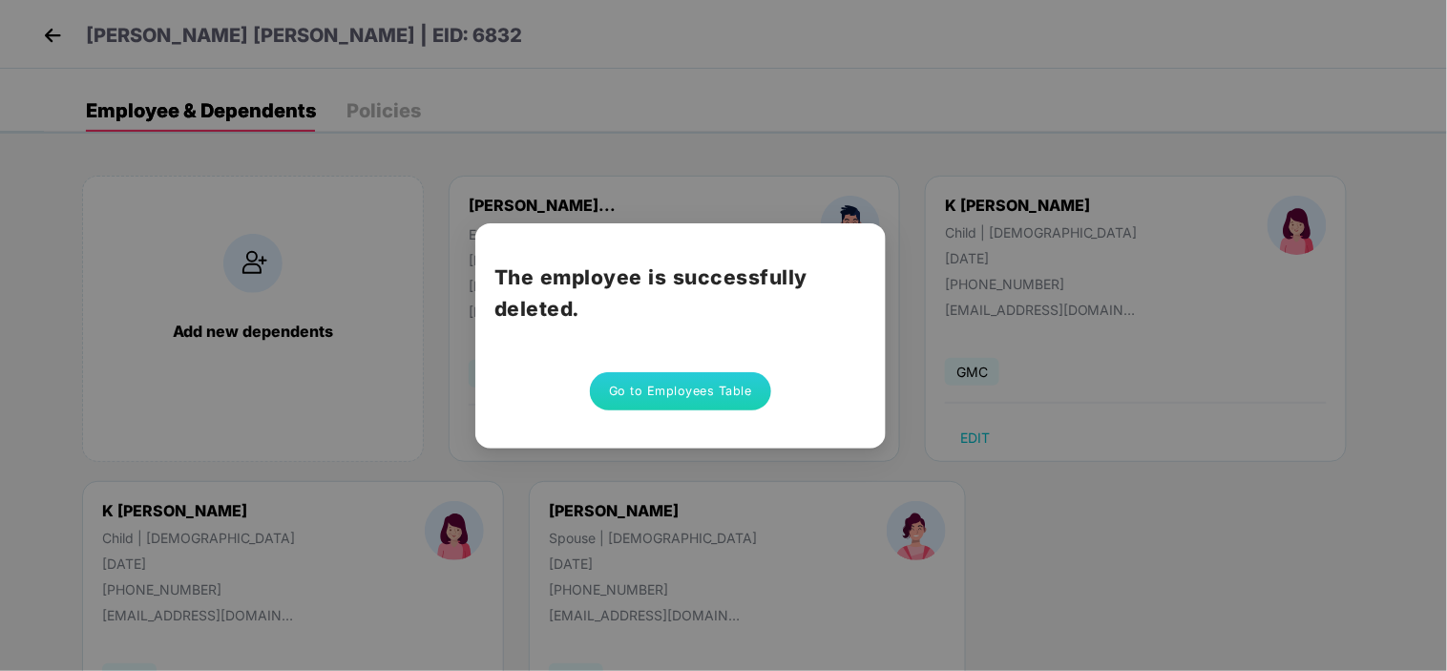
click at [680, 401] on button "Go to Employees Table" at bounding box center [680, 391] width 181 height 38
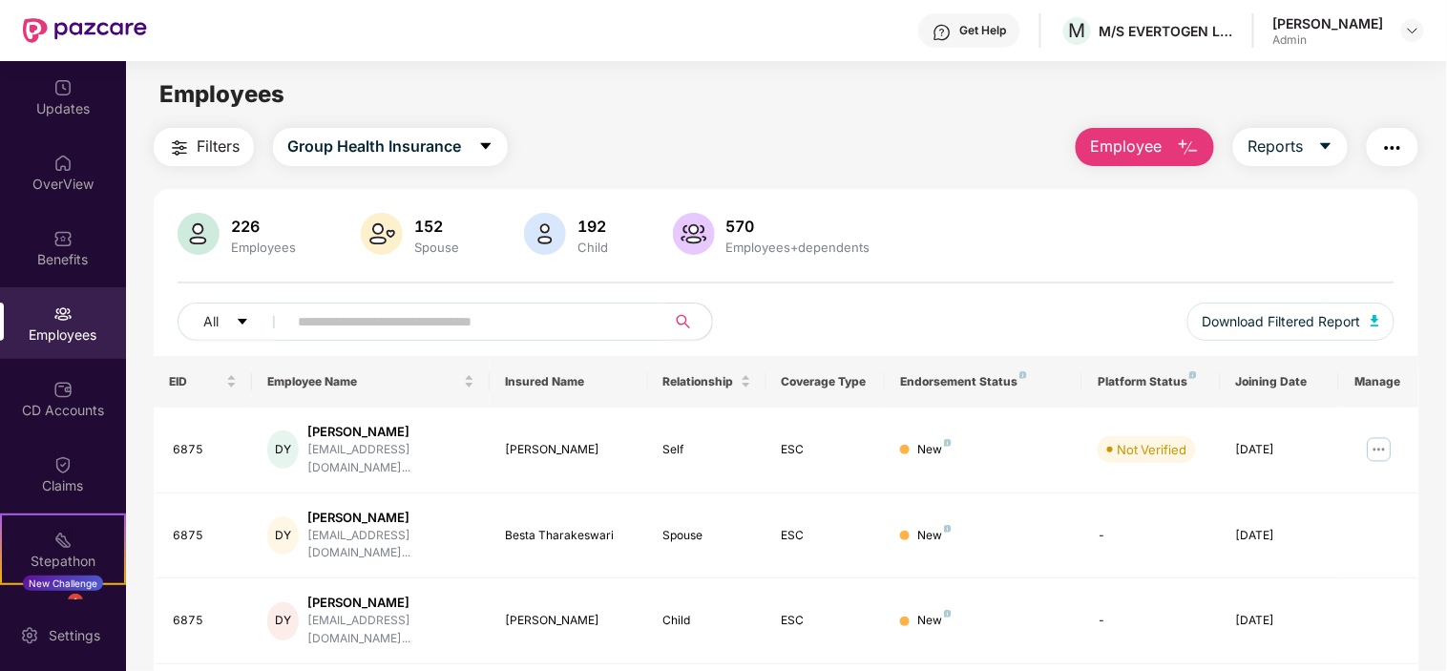
click at [1170, 149] on button "Employee" at bounding box center [1145, 147] width 138 height 38
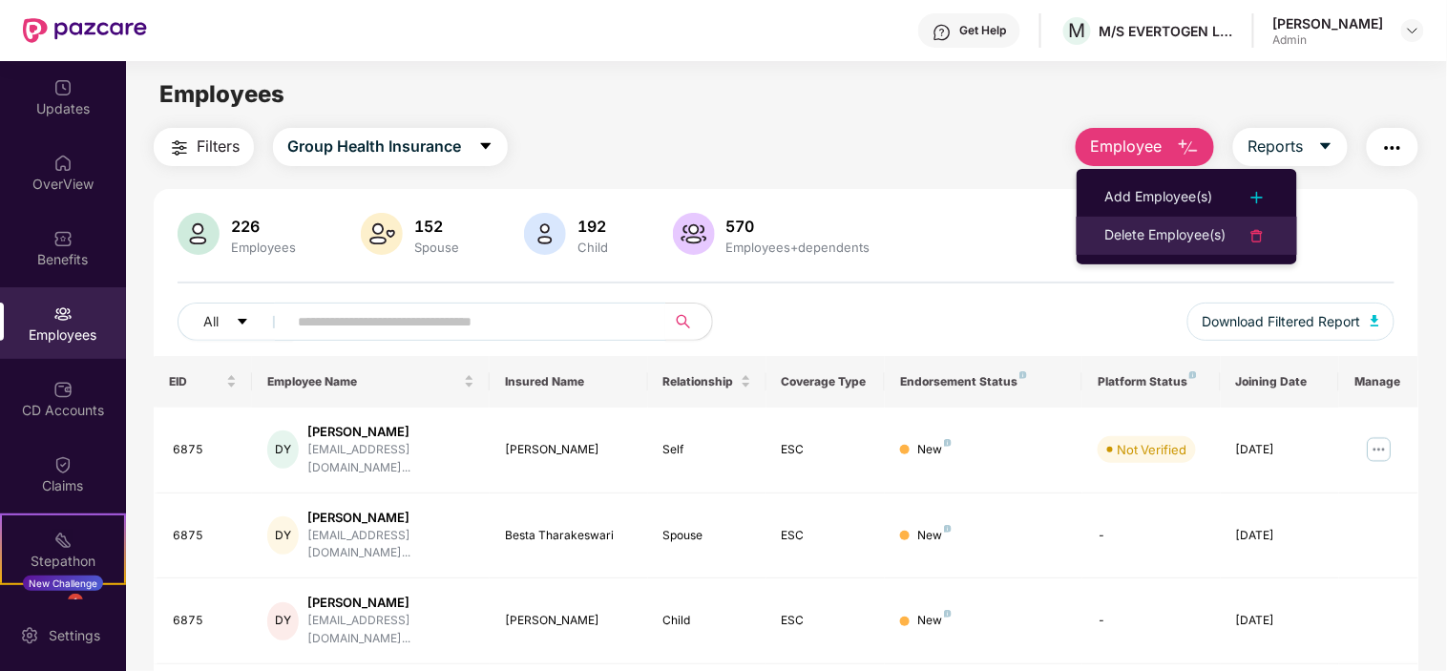
click at [1138, 244] on div "Delete Employee(s)" at bounding box center [1165, 235] width 121 height 23
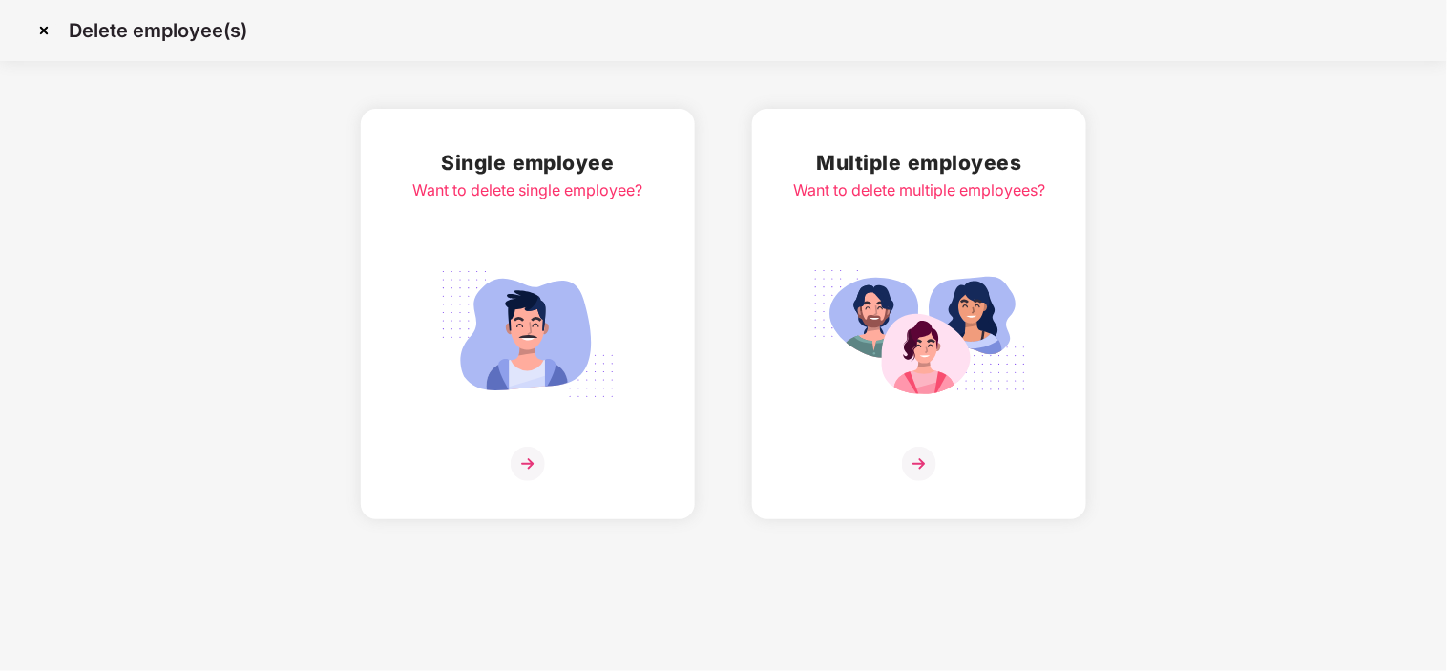
click at [519, 461] on img at bounding box center [528, 464] width 34 height 34
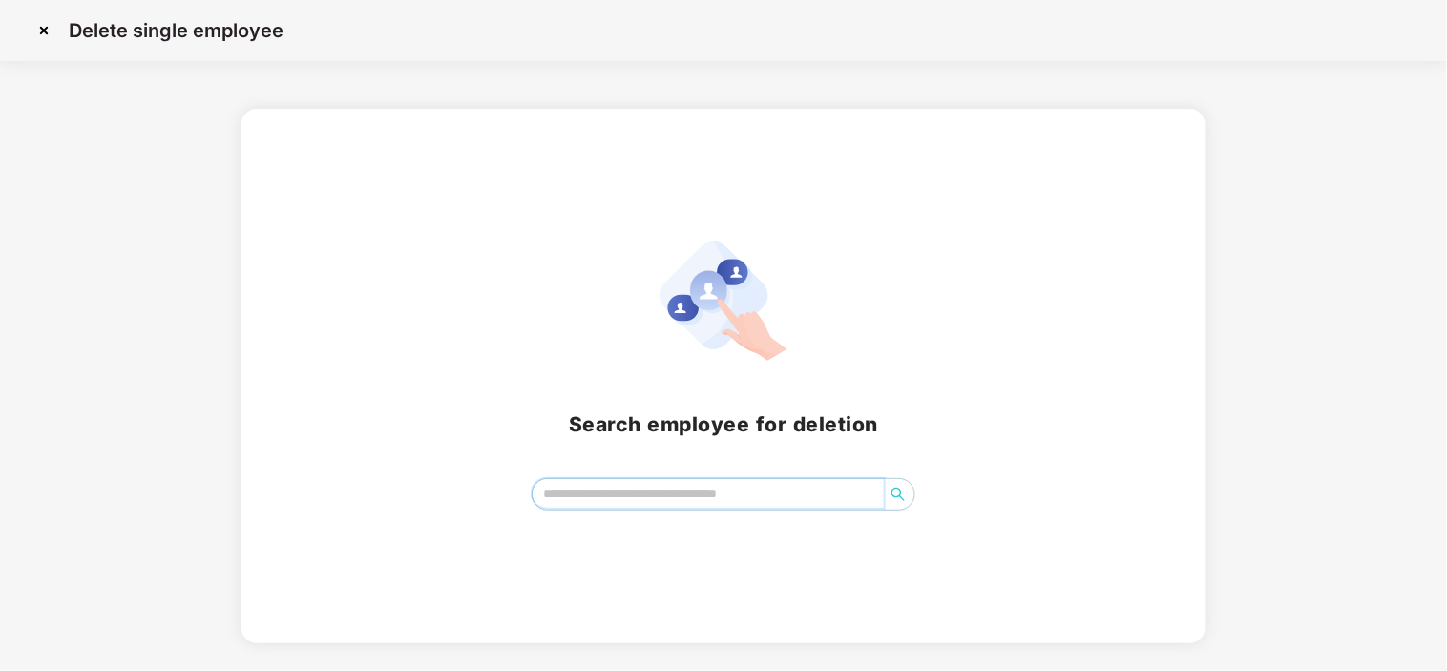
click at [710, 496] on input "search" at bounding box center [708, 493] width 350 height 29
type input "****"
click at [687, 492] on input "search" at bounding box center [708, 493] width 350 height 29
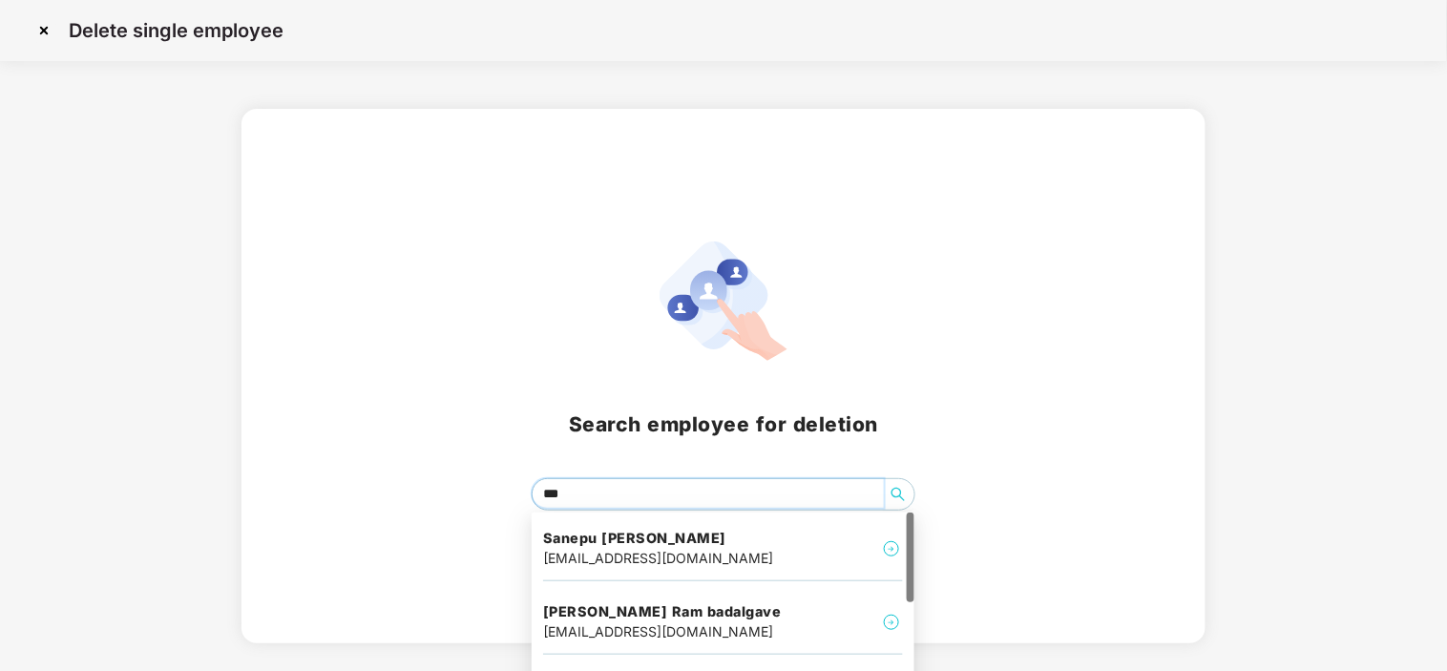
type input "****"
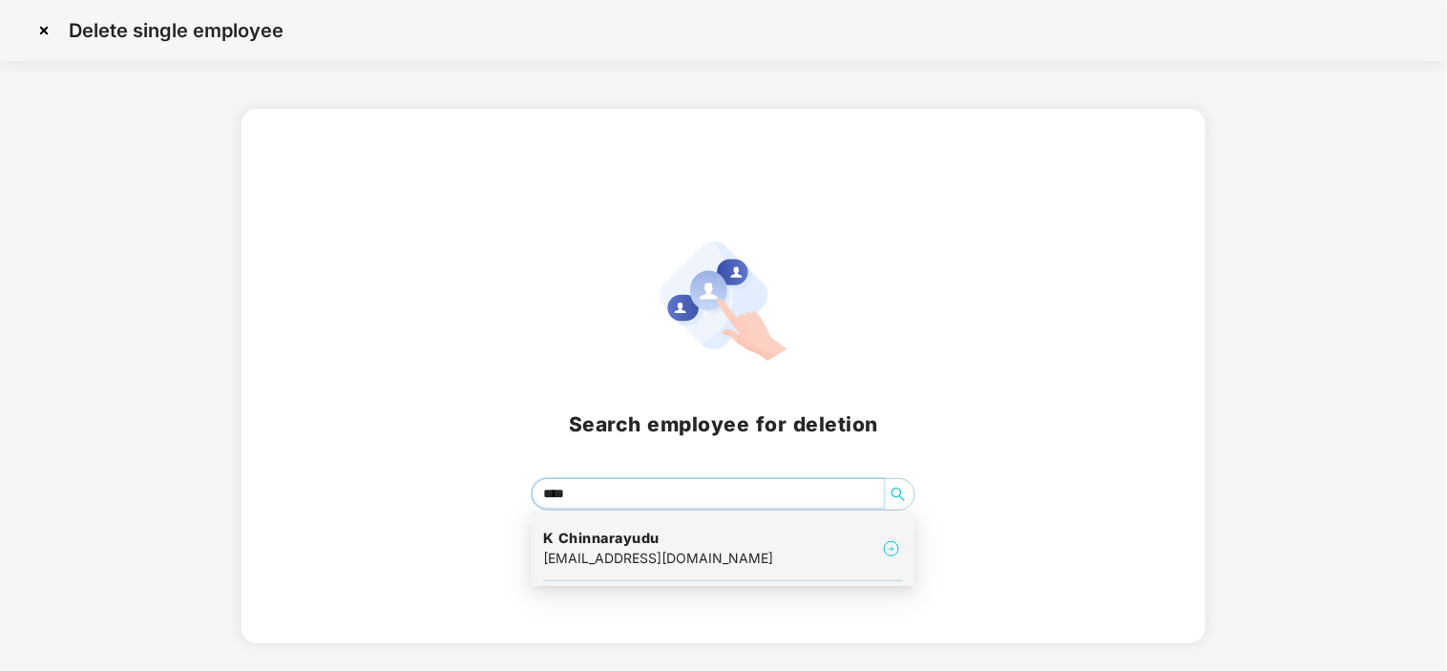
click at [632, 532] on h4 "K Chinnarayudu" at bounding box center [658, 538] width 230 height 19
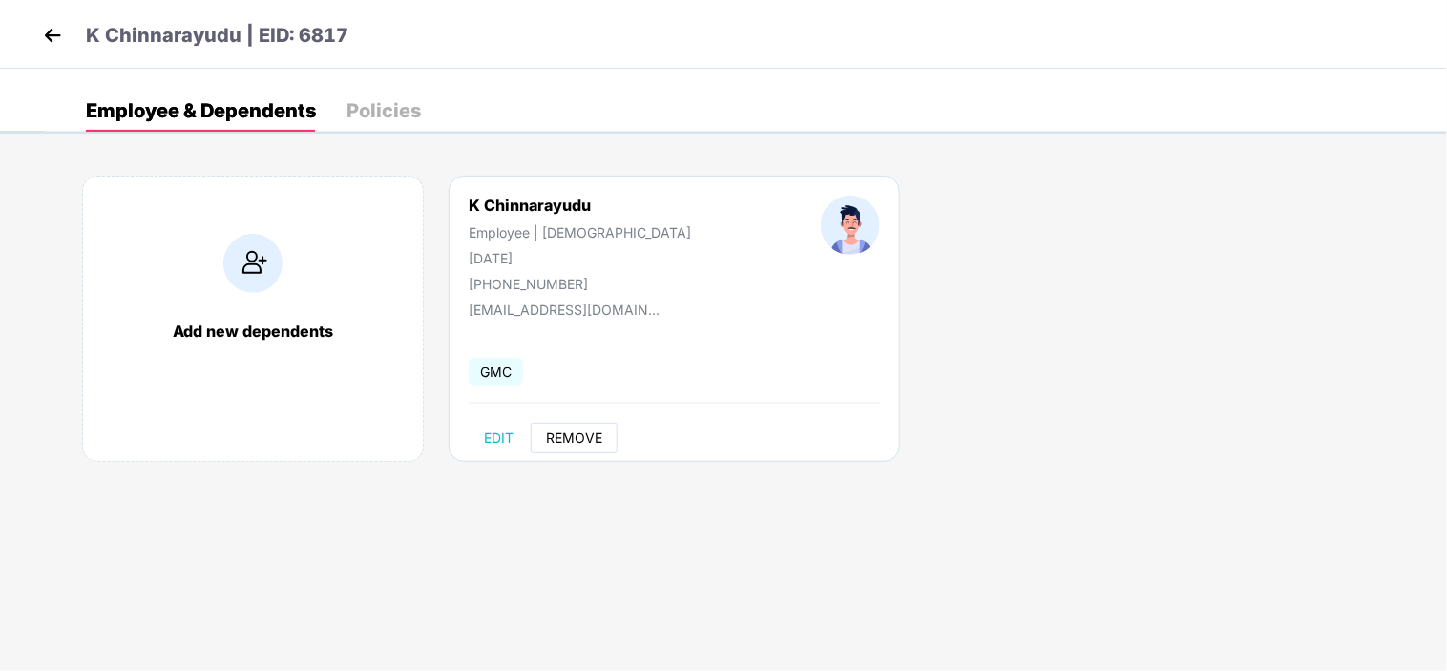
click at [554, 426] on button "REMOVE" at bounding box center [574, 438] width 87 height 31
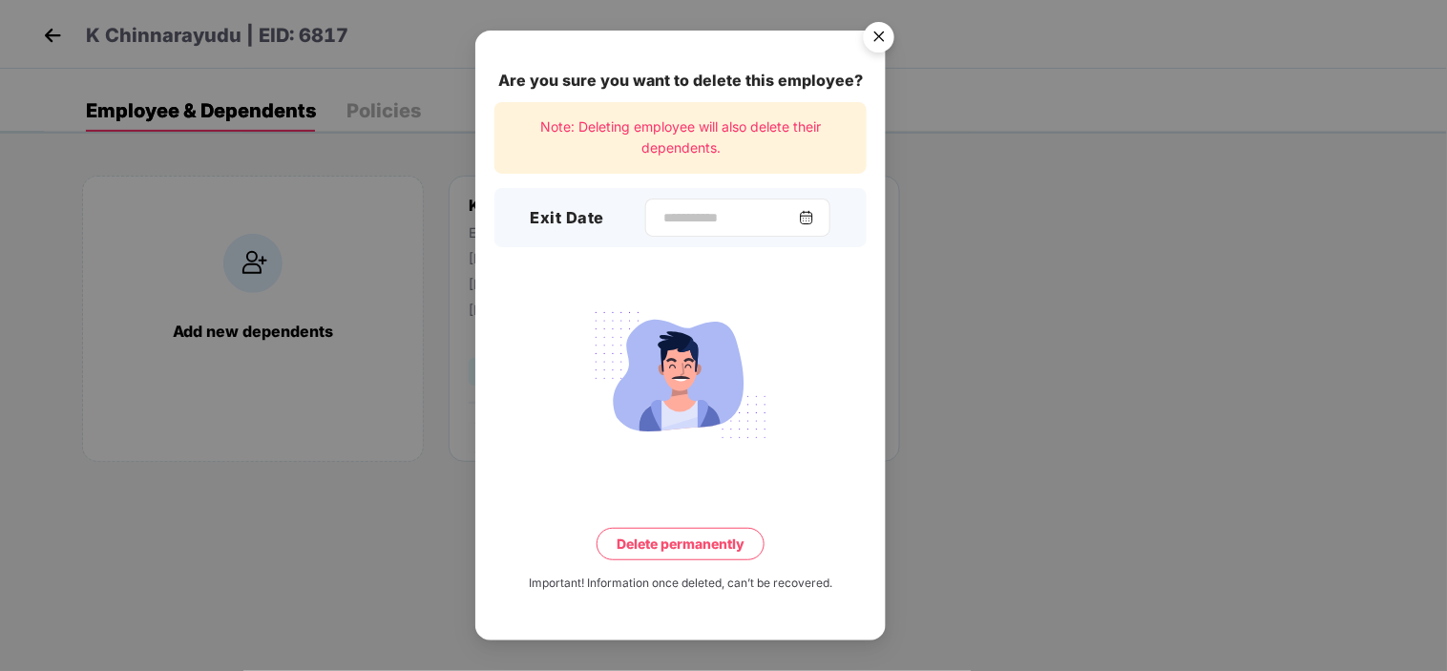
click at [665, 199] on div at bounding box center [737, 218] width 185 height 38
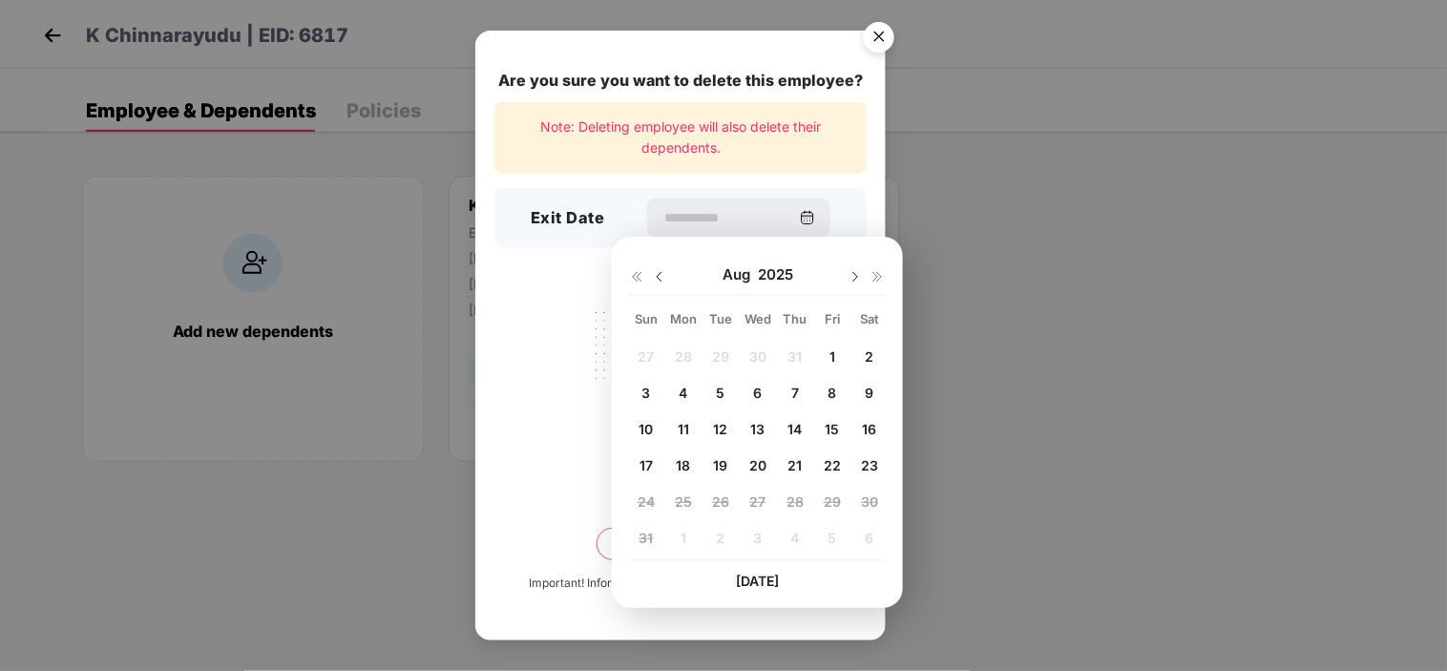
click at [657, 264] on div "Aug 2025" at bounding box center [757, 275] width 257 height 38
click at [657, 271] on img at bounding box center [659, 276] width 15 height 15
click at [833, 461] on span "25" at bounding box center [832, 465] width 17 height 16
type input "**********"
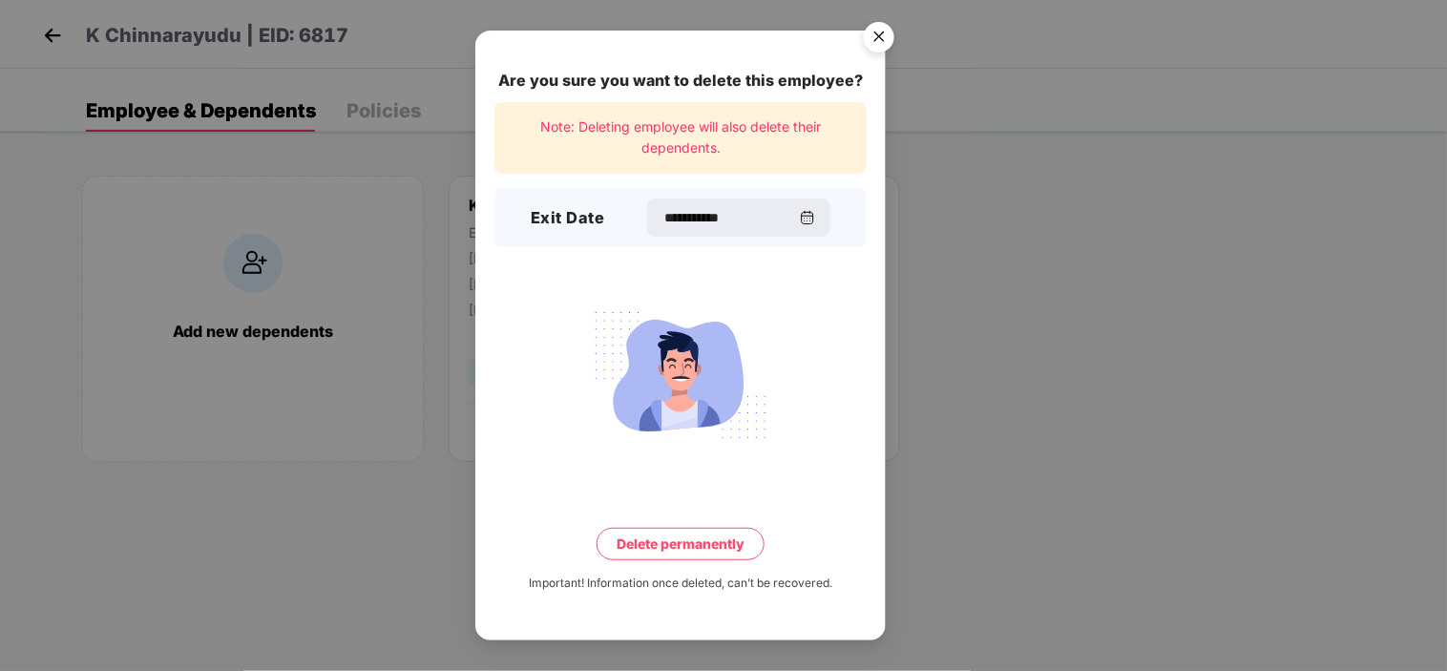
click at [707, 535] on button "Delete permanently" at bounding box center [680, 544] width 168 height 32
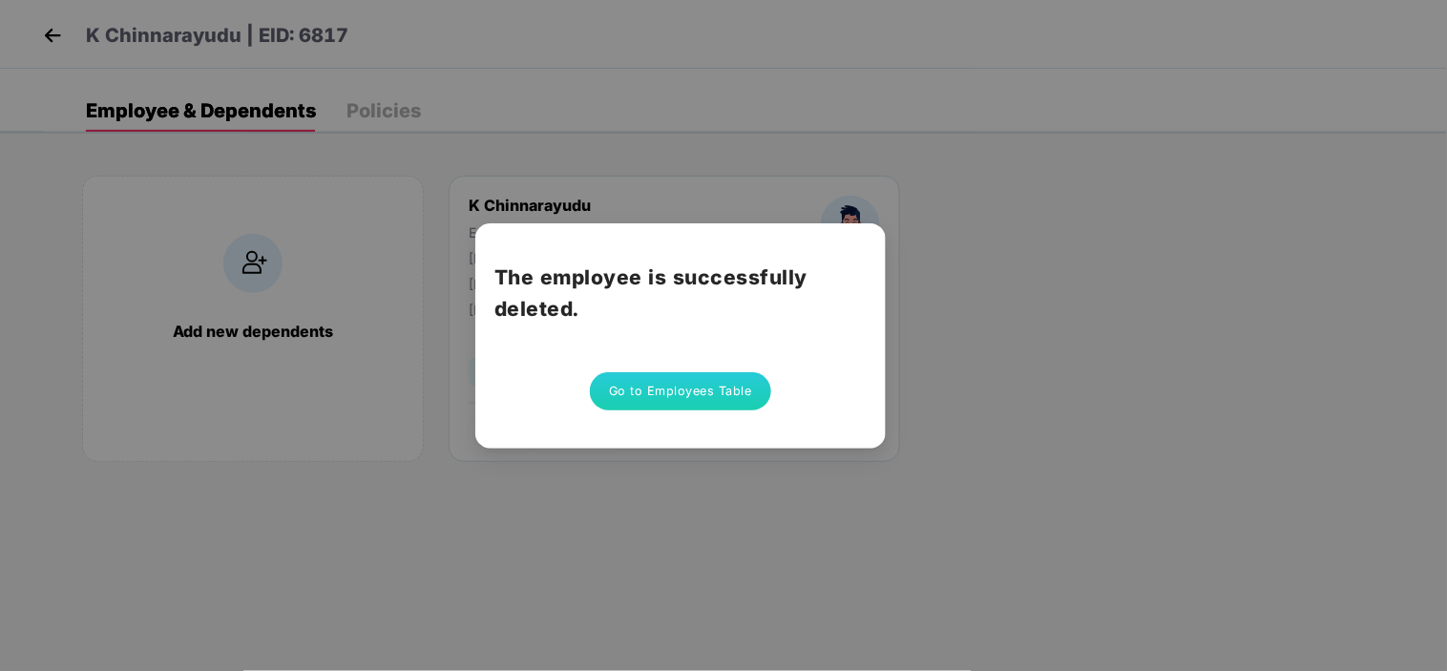
click at [687, 402] on button "Go to Employees Table" at bounding box center [680, 391] width 181 height 38
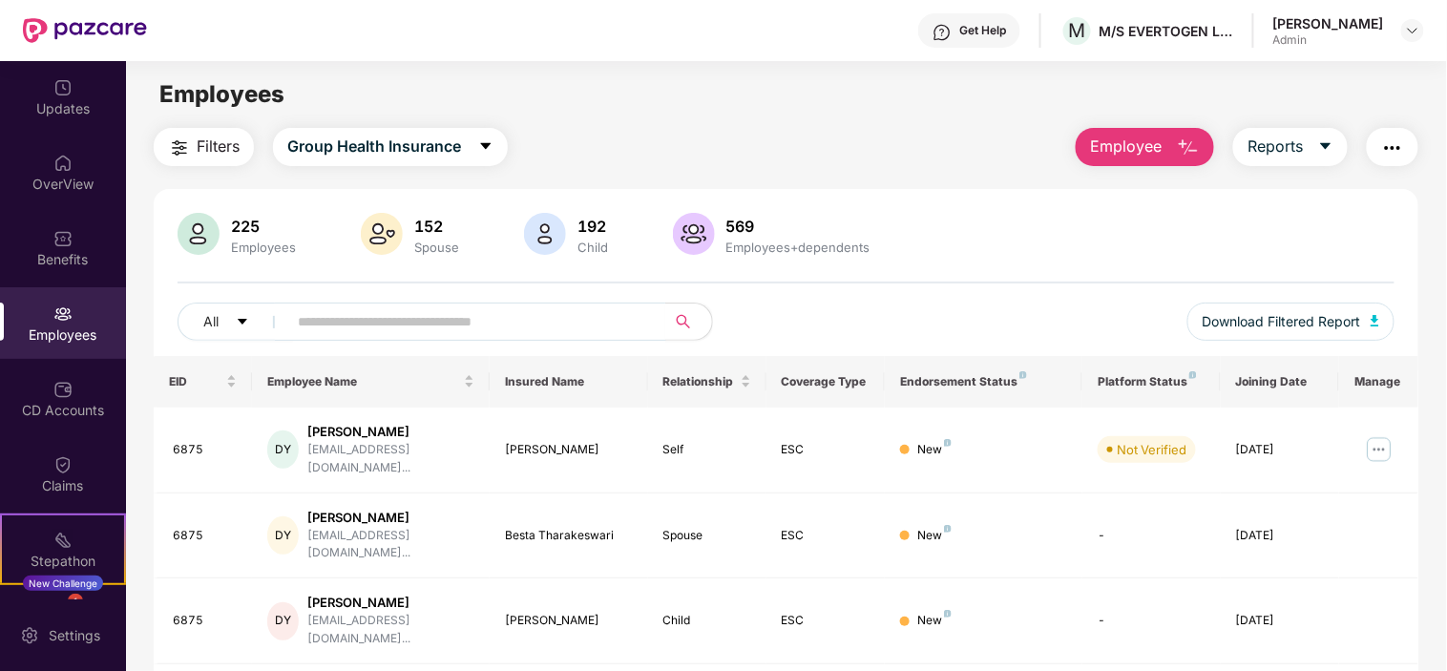
click at [1169, 140] on button "Employee" at bounding box center [1145, 147] width 138 height 38
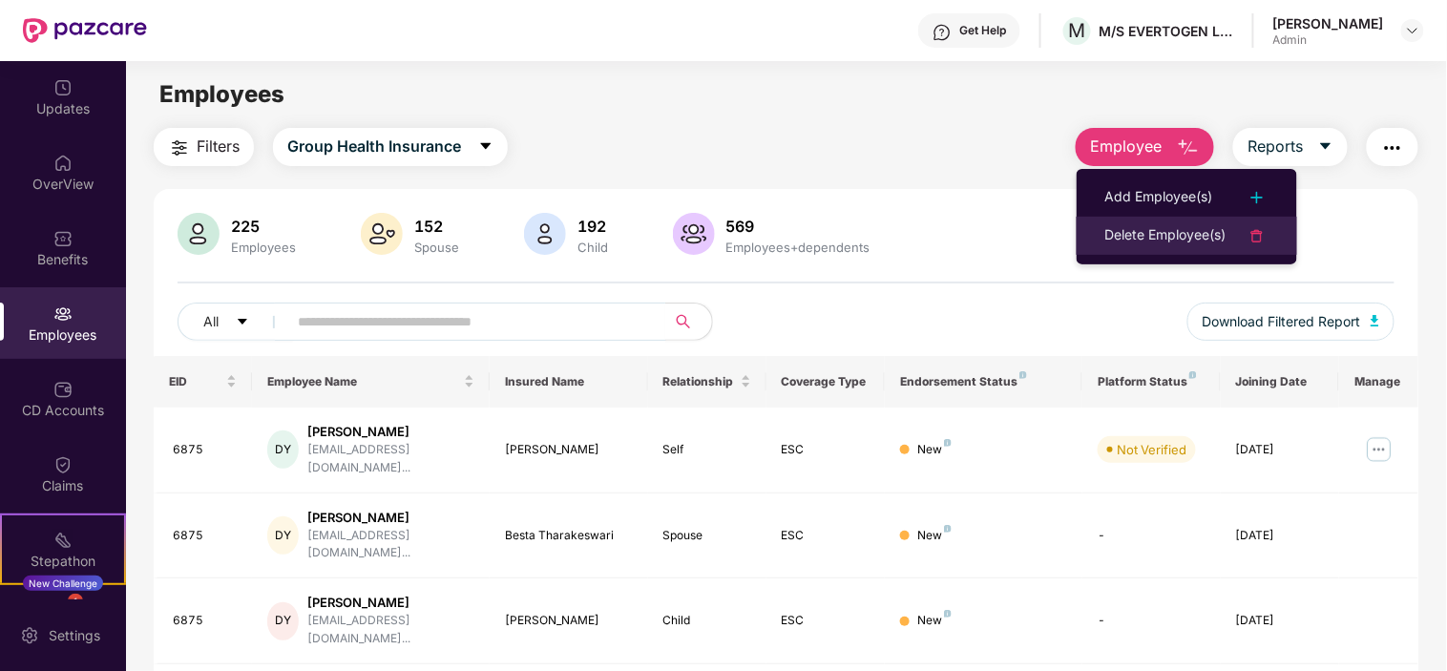
click at [1119, 235] on div "Delete Employee(s)" at bounding box center [1165, 235] width 121 height 23
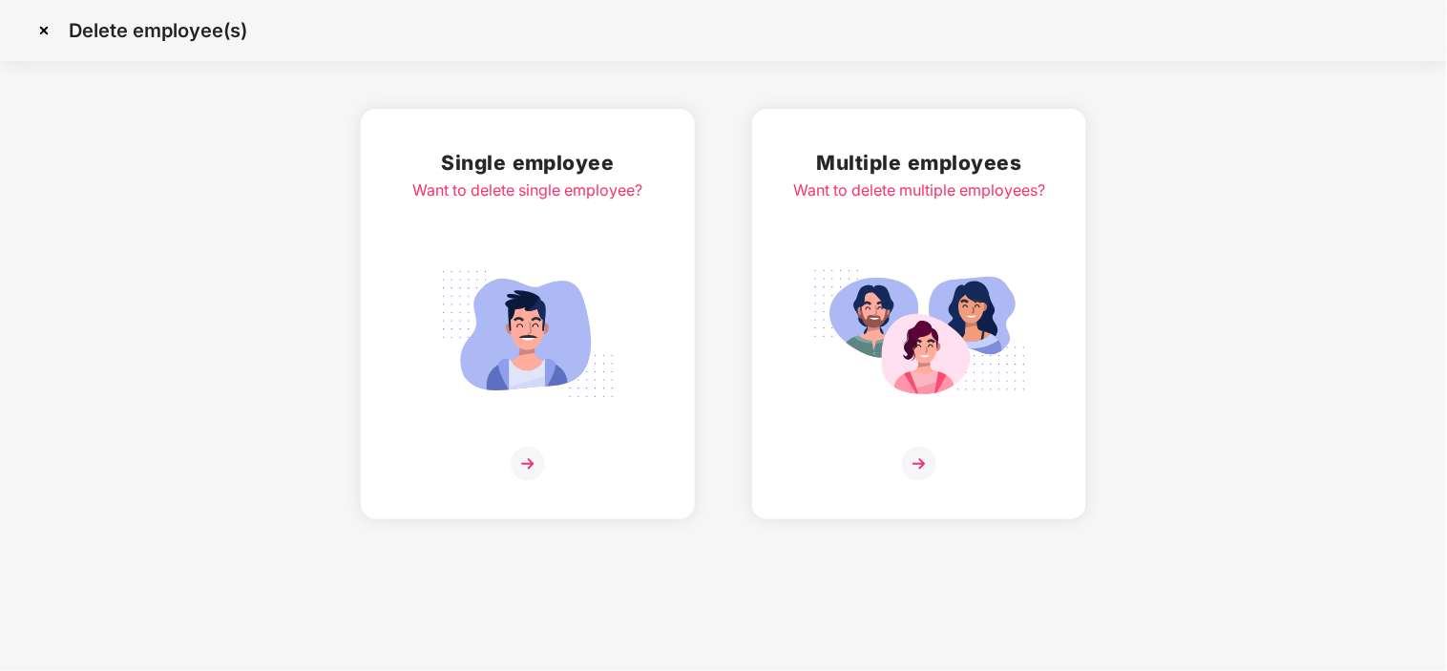
click at [517, 456] on img at bounding box center [528, 464] width 34 height 34
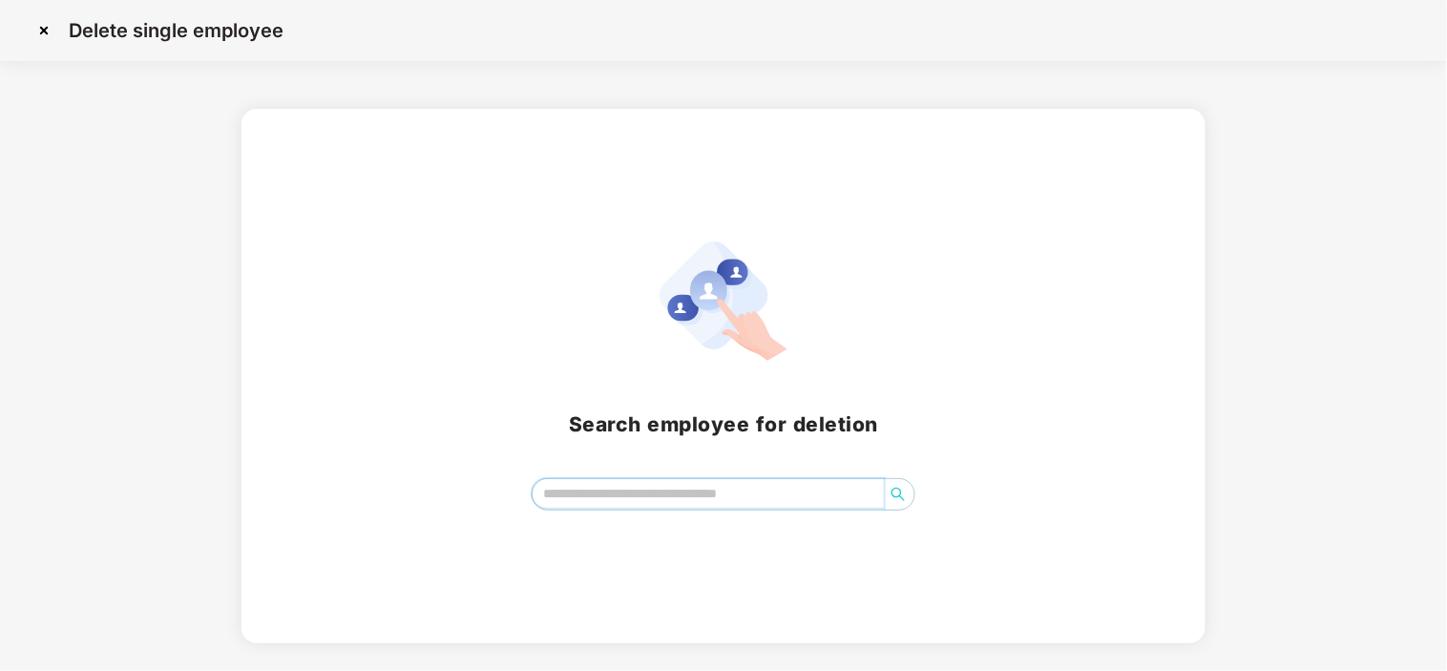
click at [644, 482] on input "search" at bounding box center [708, 493] width 350 height 29
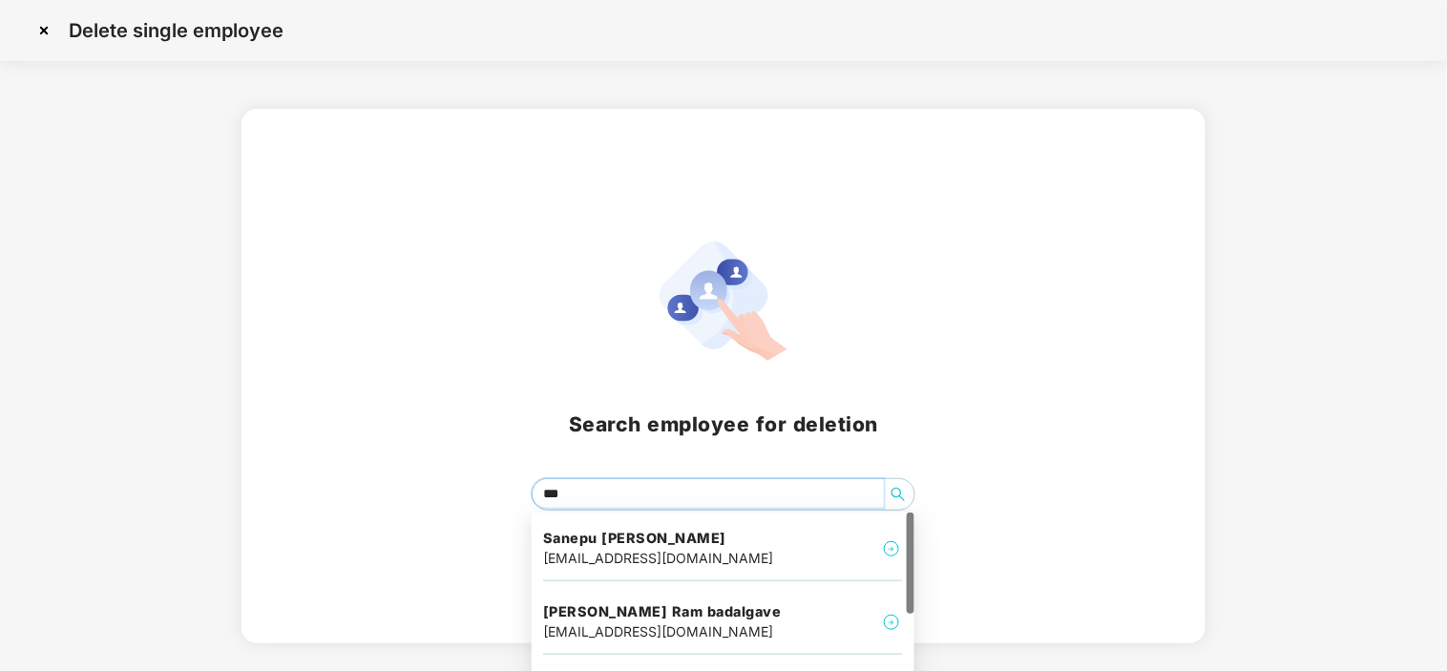
type input "****"
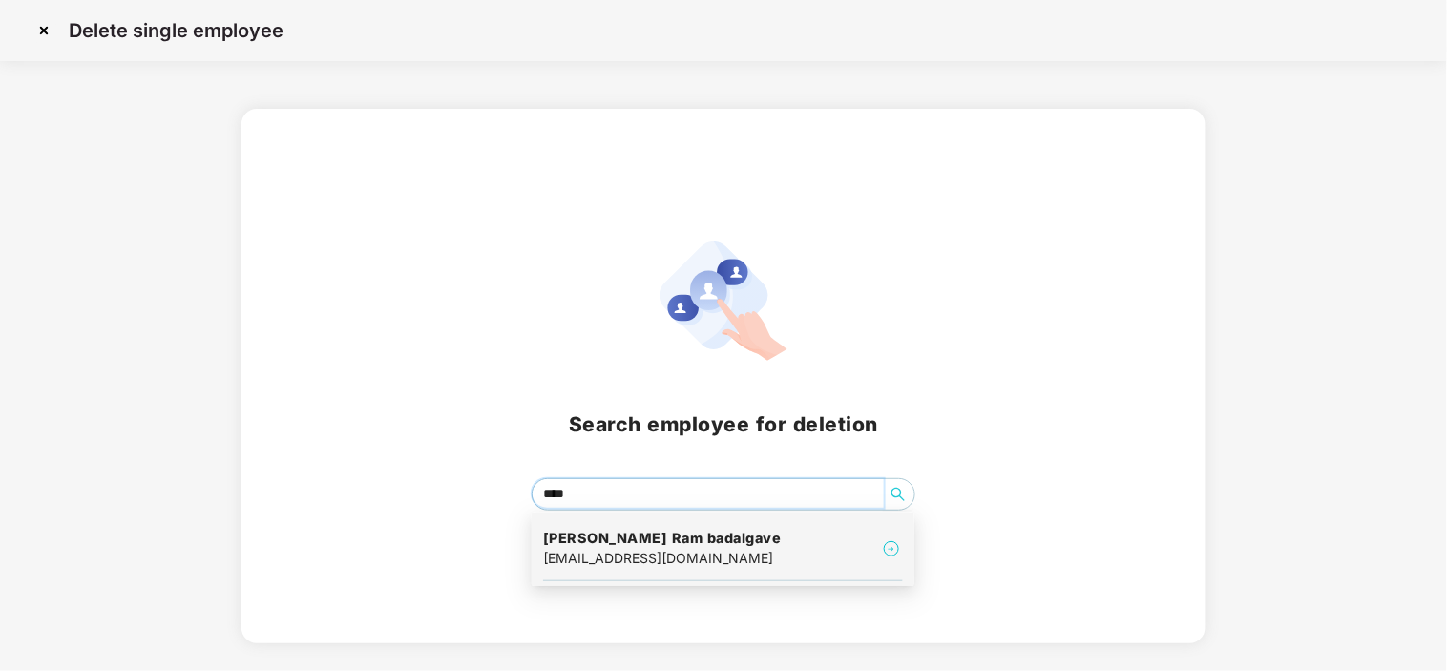
click at [636, 554] on div "dnyaneshwarbadalgave@gmail.com" at bounding box center [662, 558] width 239 height 21
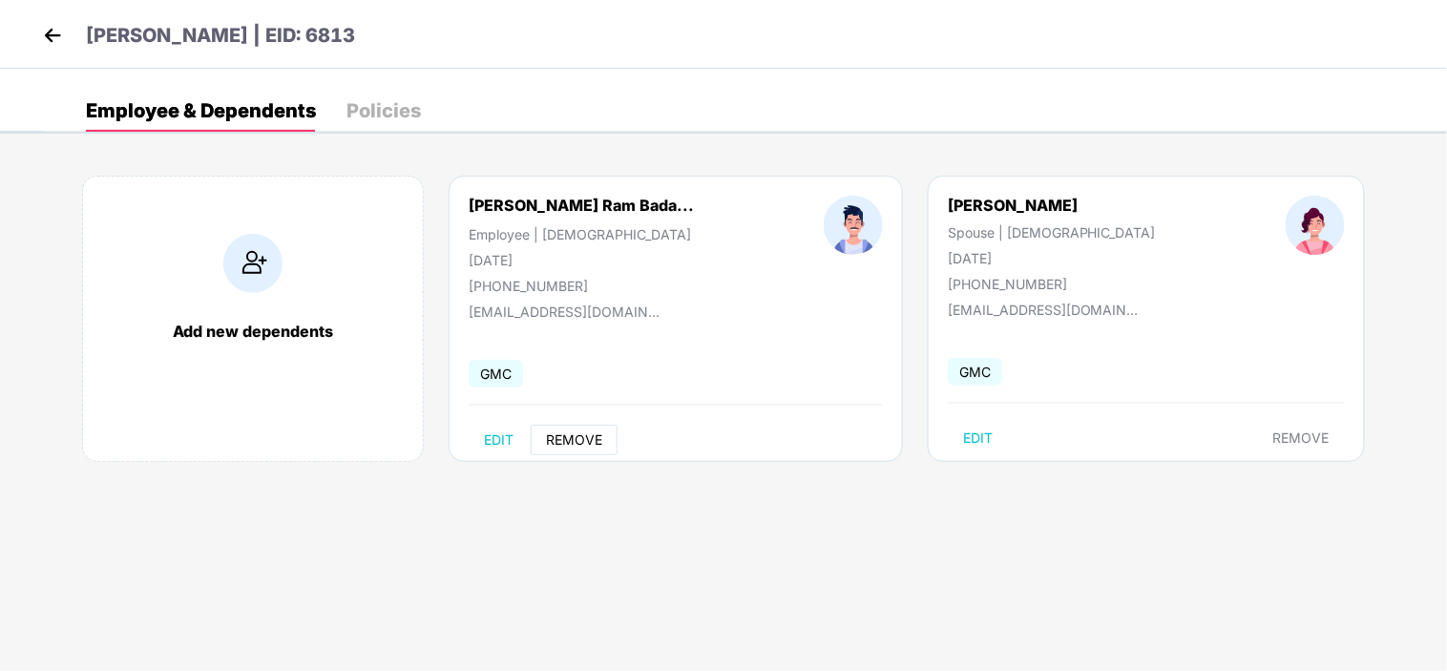
click at [571, 443] on span "REMOVE" at bounding box center [574, 439] width 56 height 15
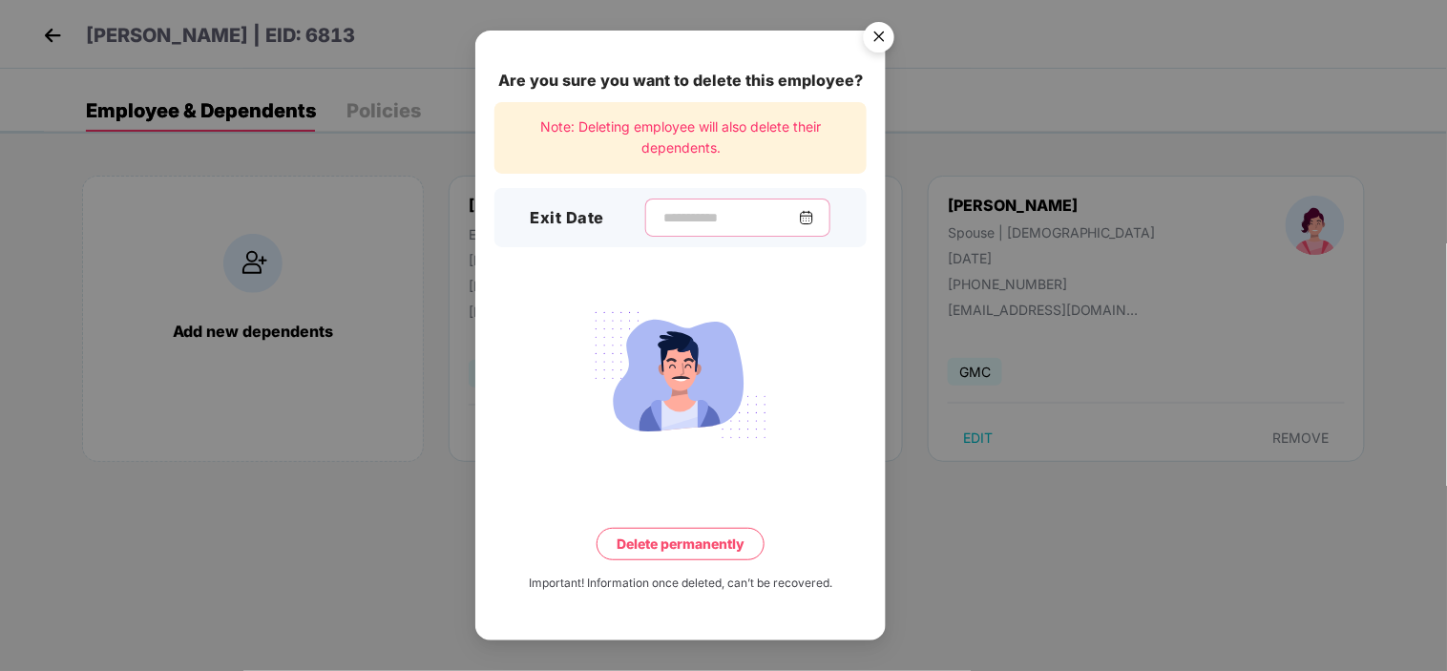
click at [661, 217] on input at bounding box center [729, 218] width 137 height 20
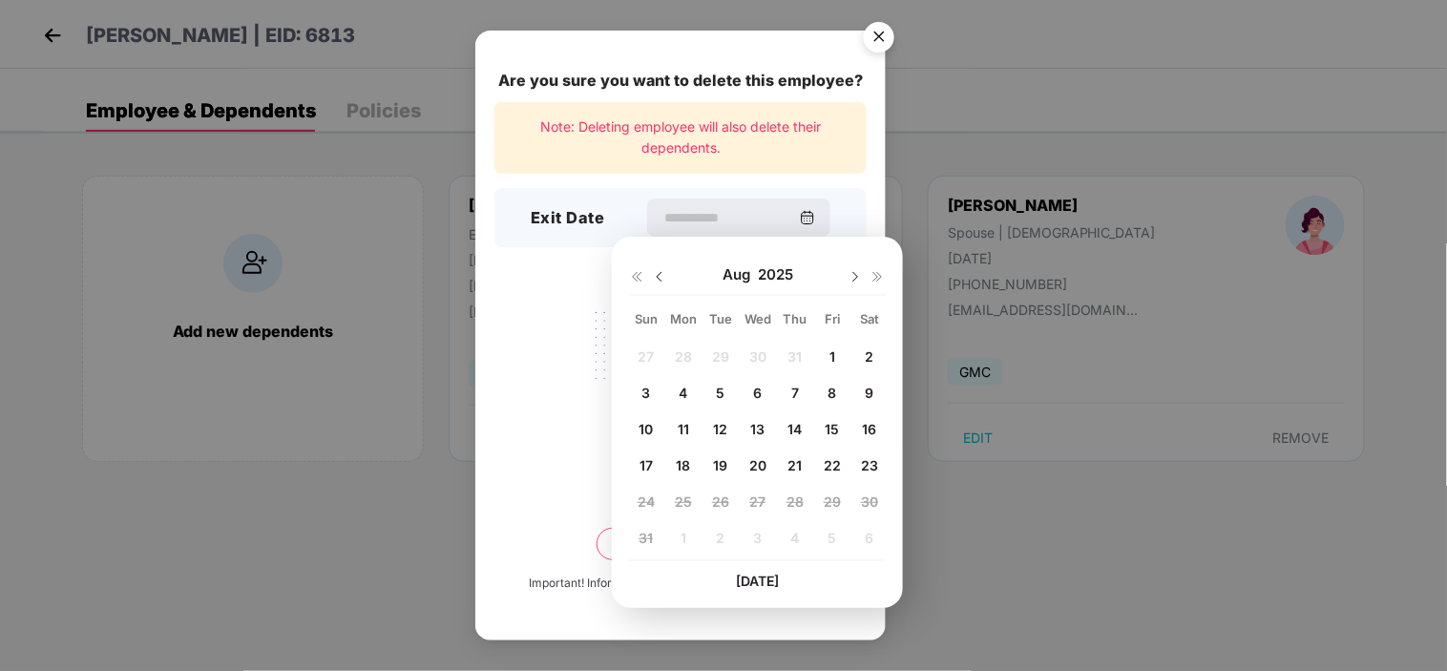
click at [656, 271] on img at bounding box center [659, 276] width 15 height 15
click at [795, 500] on span "31" at bounding box center [794, 501] width 14 height 16
type input "**********"
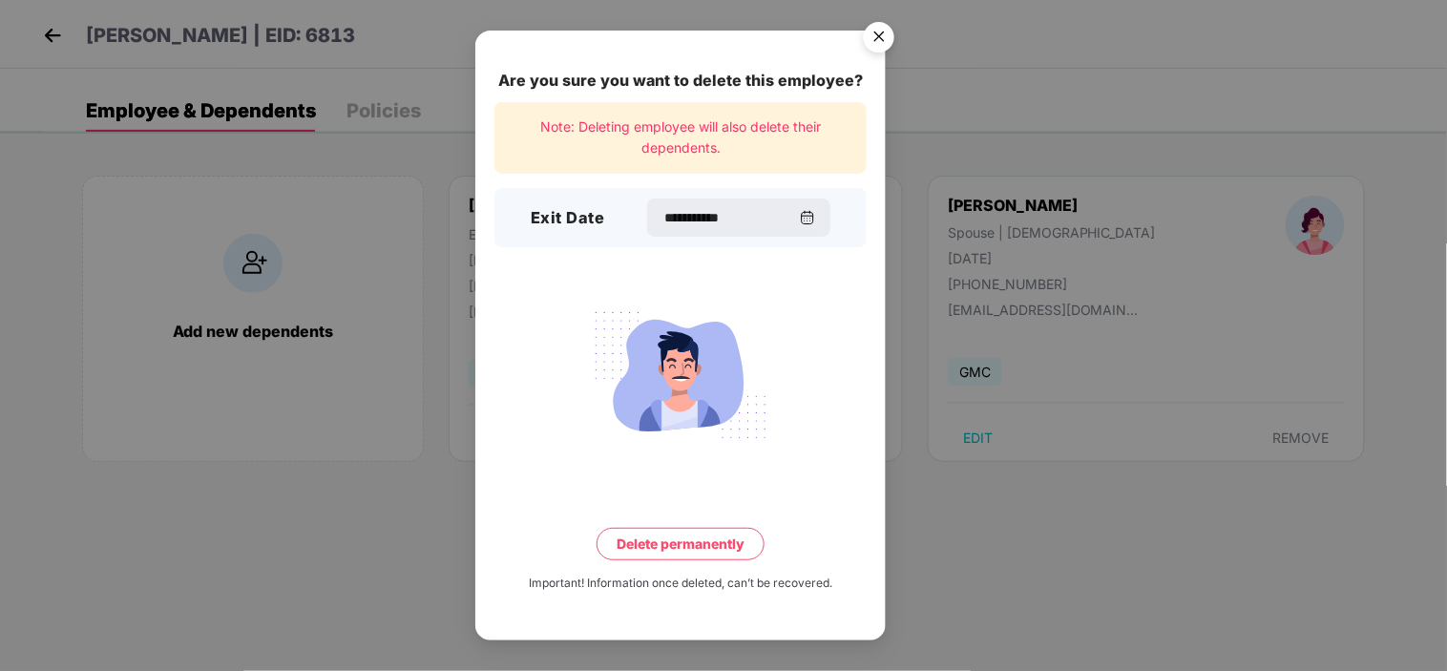
click at [700, 541] on button "Delete permanently" at bounding box center [680, 544] width 168 height 32
click at [700, 541] on button "Delete permanently" at bounding box center [680, 544] width 199 height 32
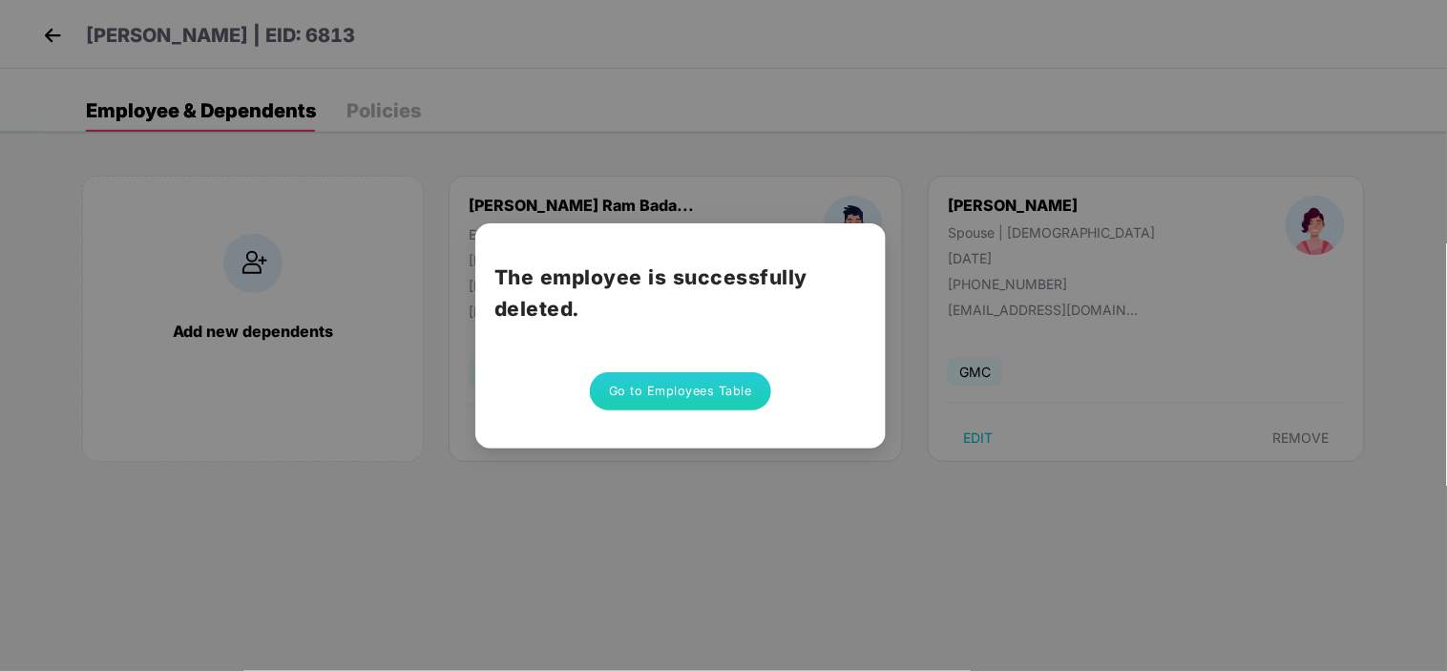
click at [685, 373] on div "The employee is successfully deleted. Go to Employees Table" at bounding box center [680, 335] width 410 height 225
click at [680, 385] on button "Go to Employees Table" at bounding box center [680, 391] width 181 height 38
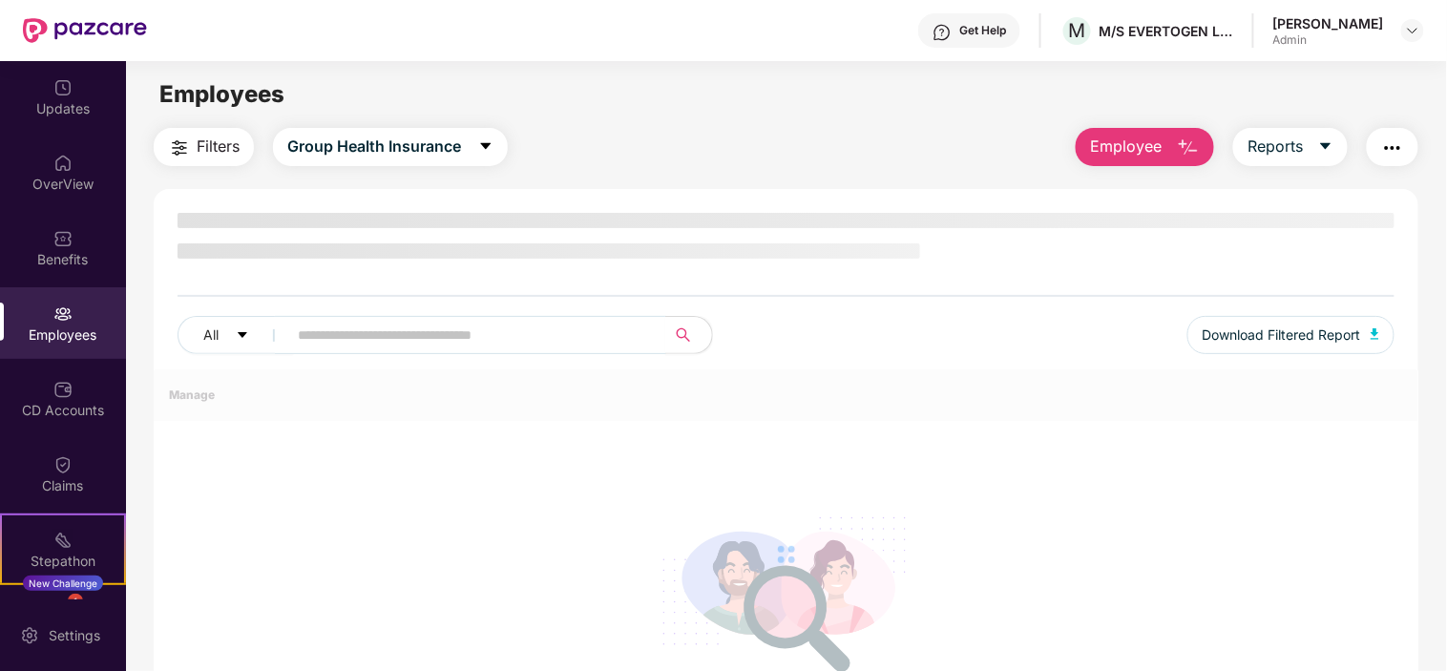
click at [1157, 159] on button "Employee" at bounding box center [1145, 147] width 138 height 38
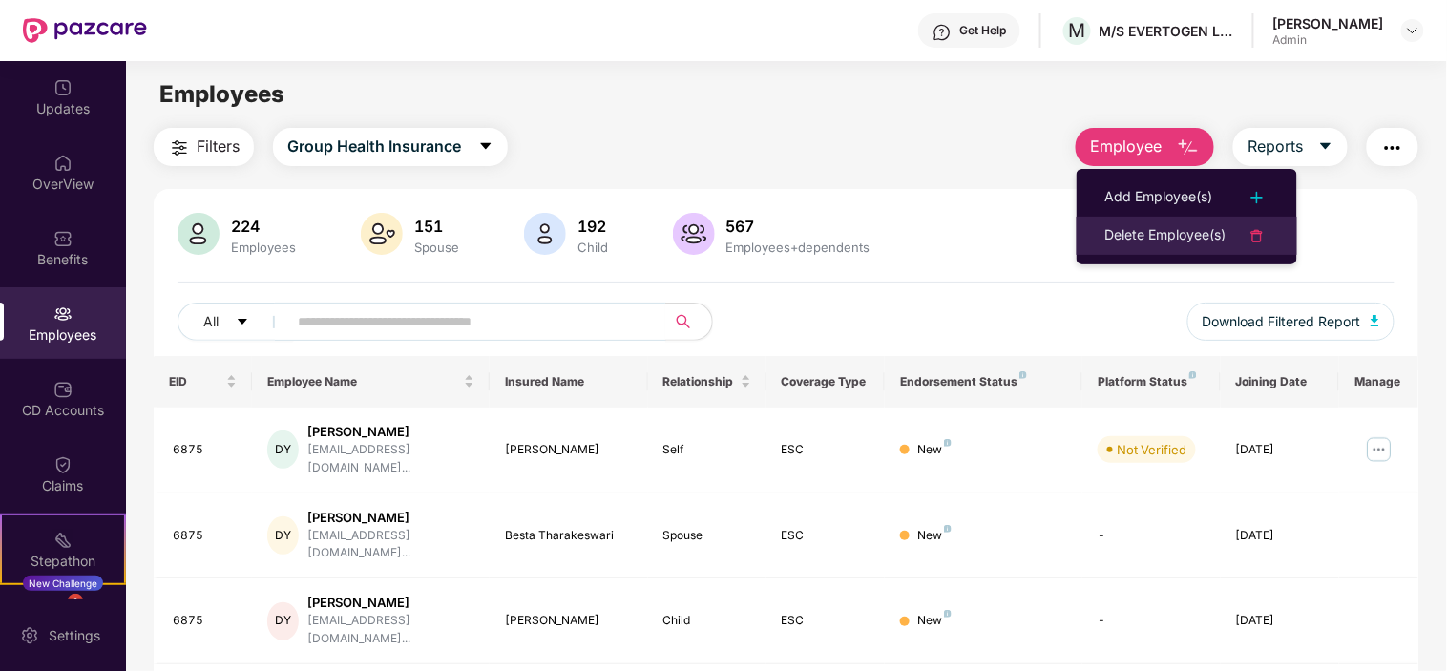
click at [1140, 233] on div "Delete Employee(s)" at bounding box center [1165, 235] width 121 height 23
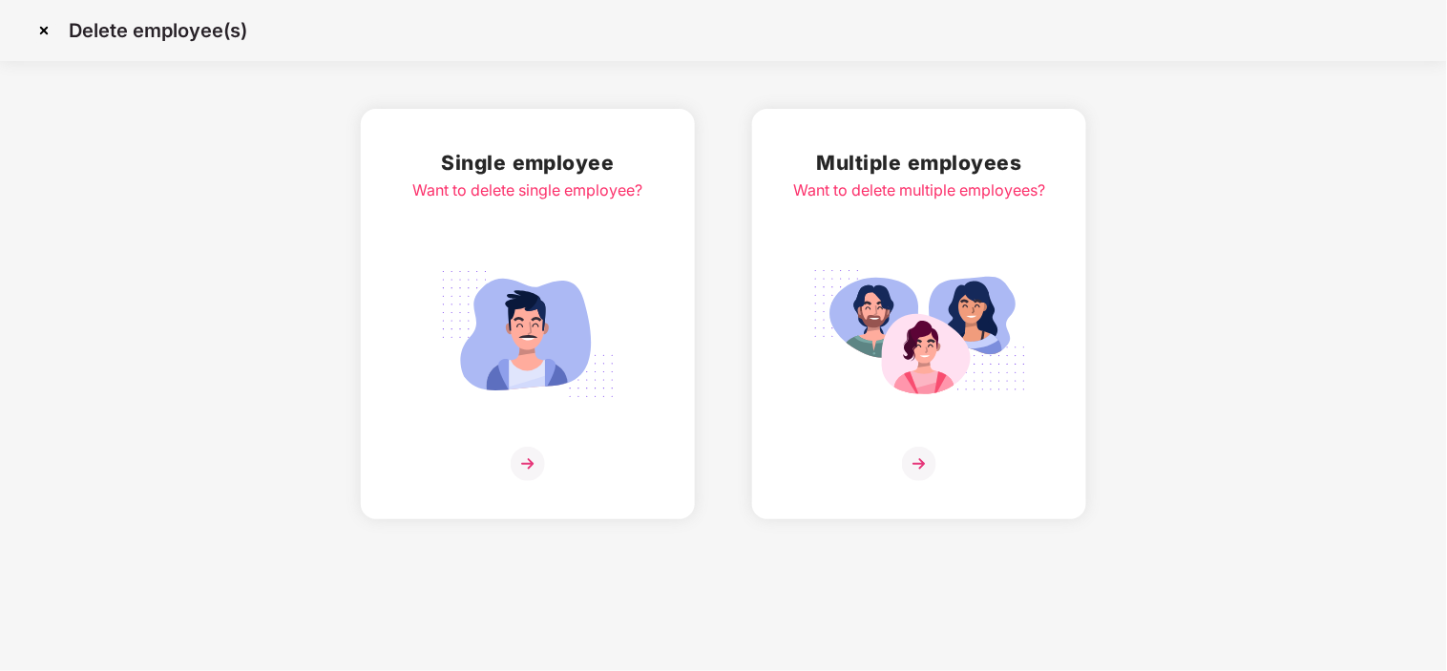
click at [532, 463] on img at bounding box center [528, 464] width 34 height 34
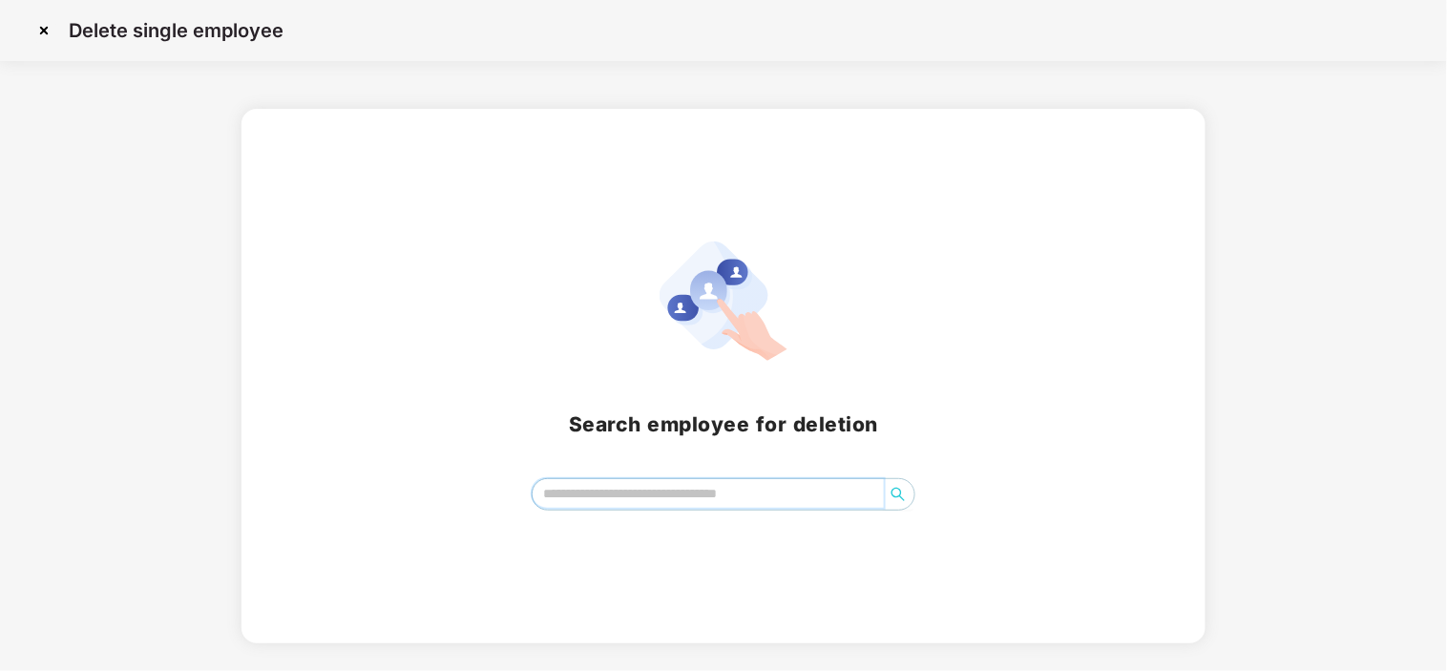
click at [601, 492] on input "search" at bounding box center [708, 493] width 350 height 29
type input "****"
click at [624, 502] on input "search" at bounding box center [708, 493] width 350 height 29
type input "****"
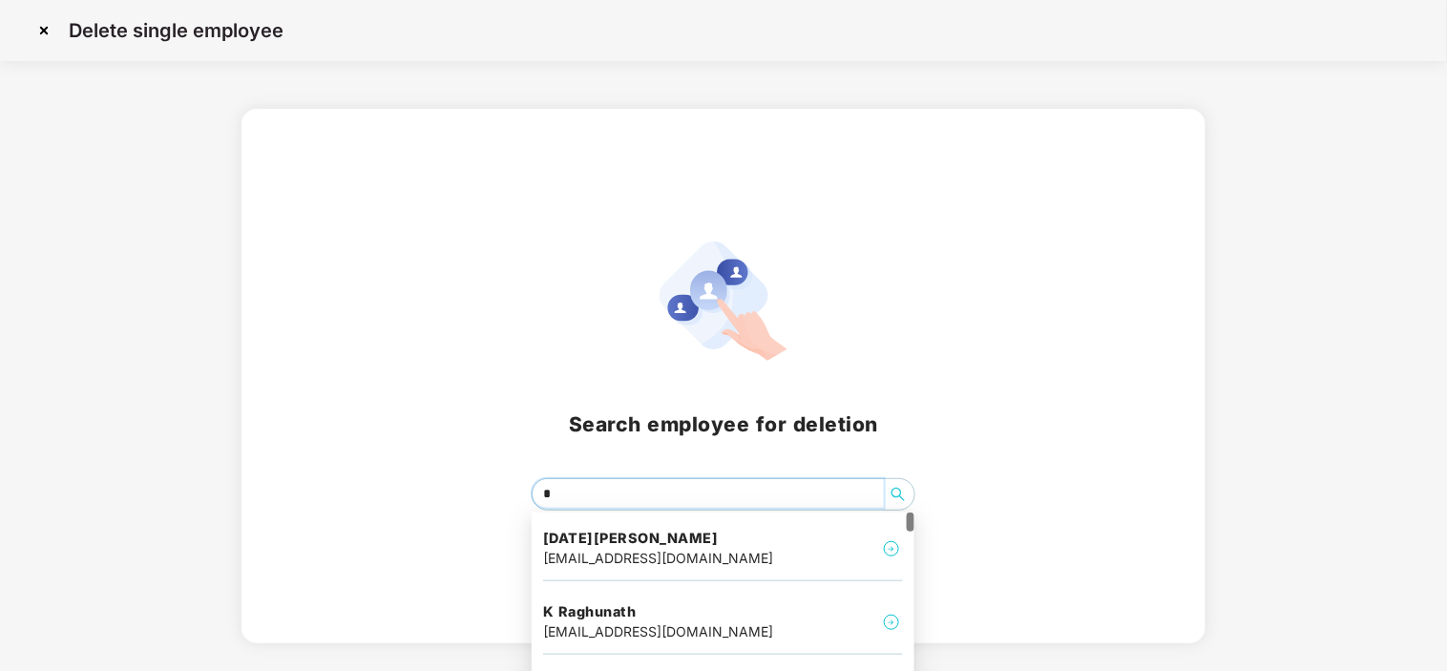
type input "**"
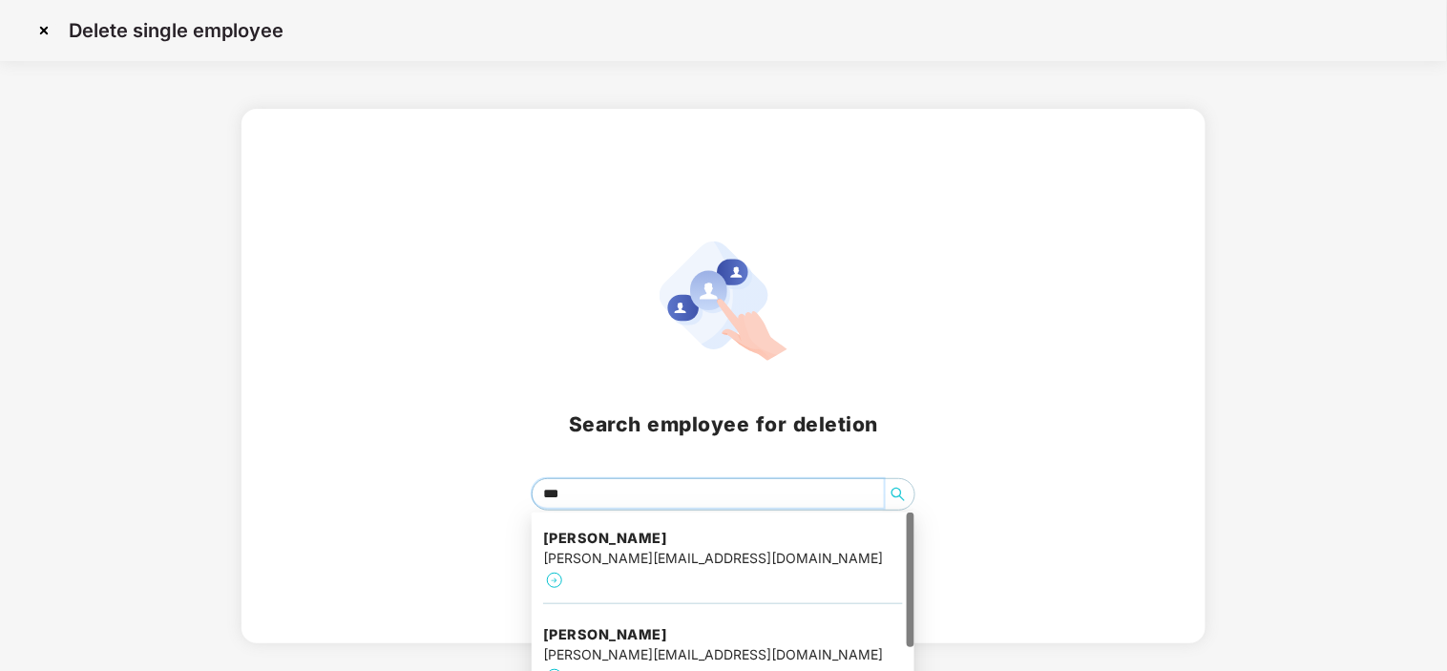
type input "****"
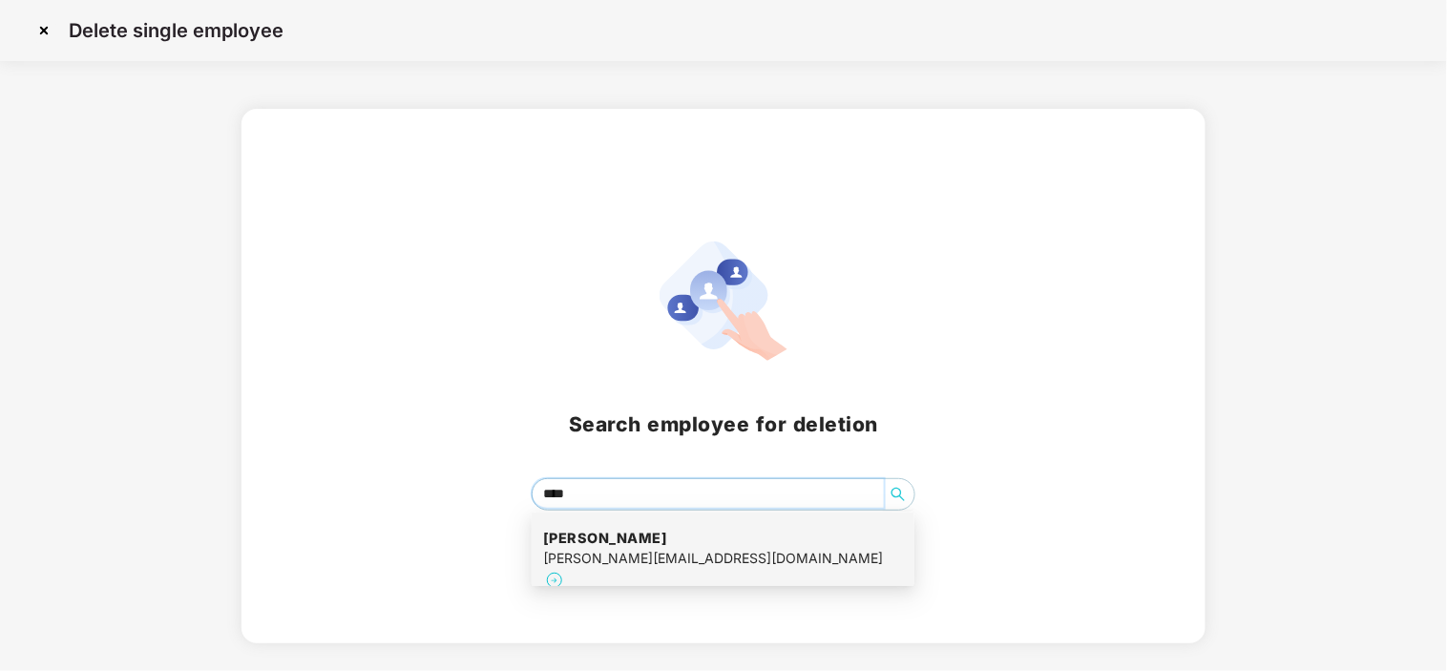
click at [622, 570] on div "[PERSON_NAME] [PERSON_NAME][EMAIL_ADDRESS][DOMAIN_NAME]" at bounding box center [723, 560] width 360 height 87
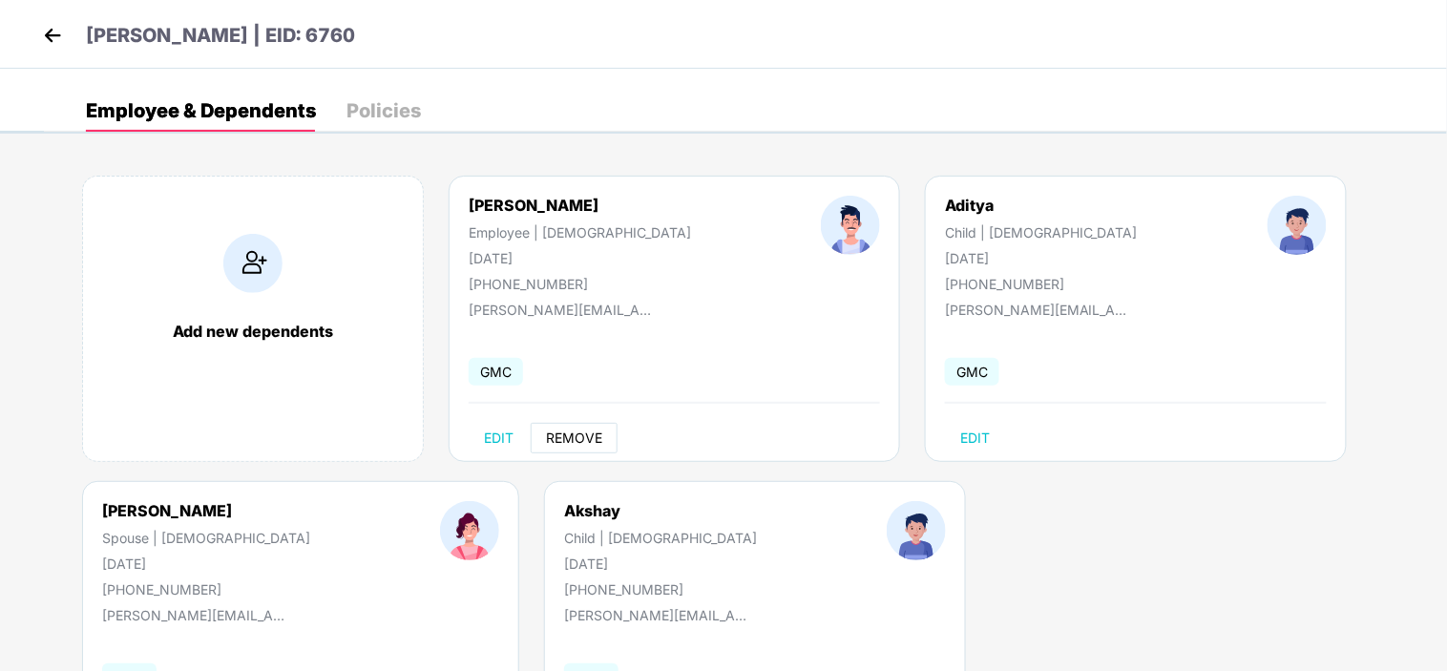
click at [570, 434] on span "REMOVE" at bounding box center [574, 437] width 56 height 15
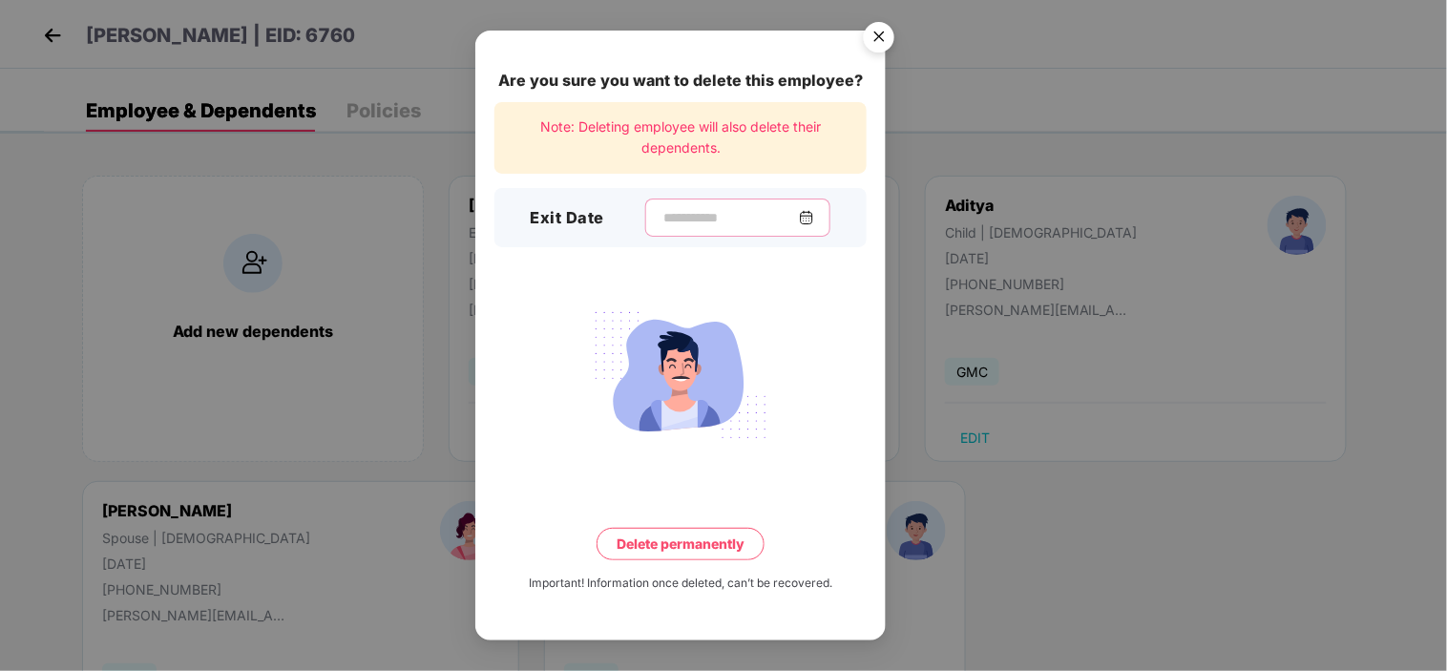
click at [694, 208] on input at bounding box center [729, 218] width 137 height 20
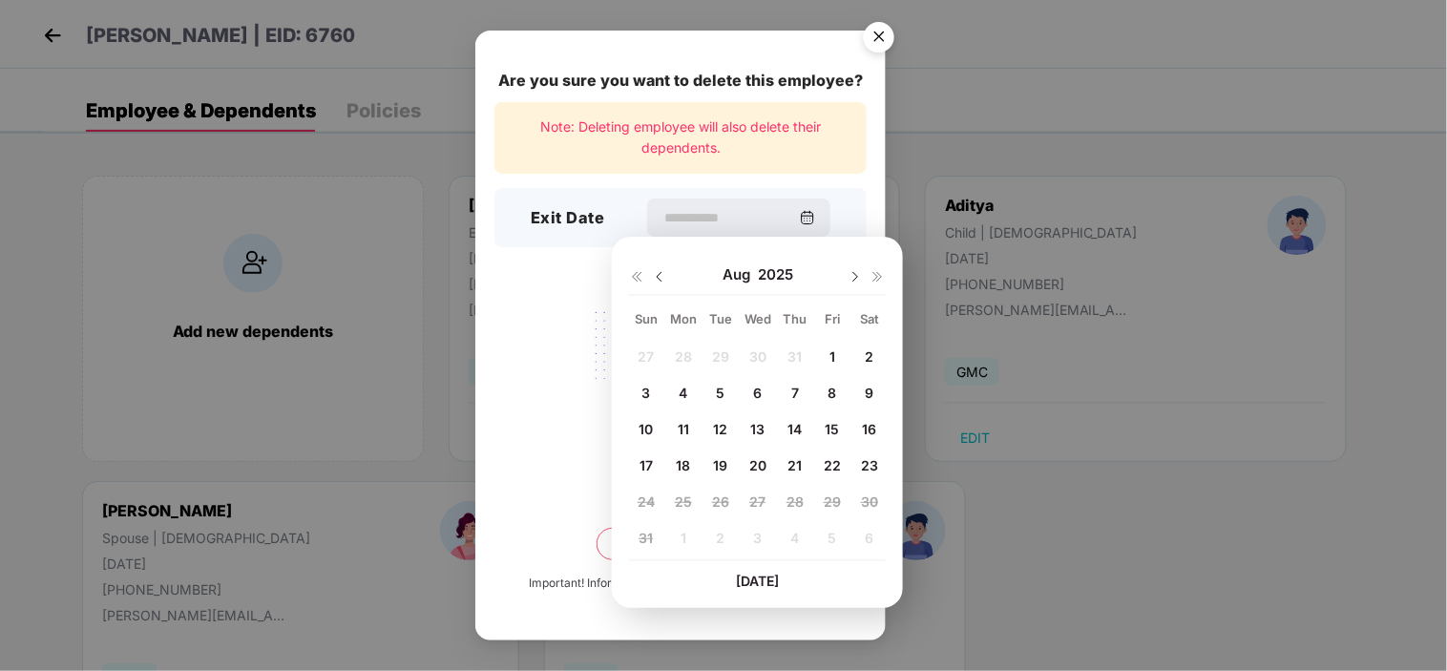
click at [659, 273] on img at bounding box center [659, 276] width 15 height 15
click at [826, 473] on div "25" at bounding box center [832, 464] width 29 height 29
type input "**********"
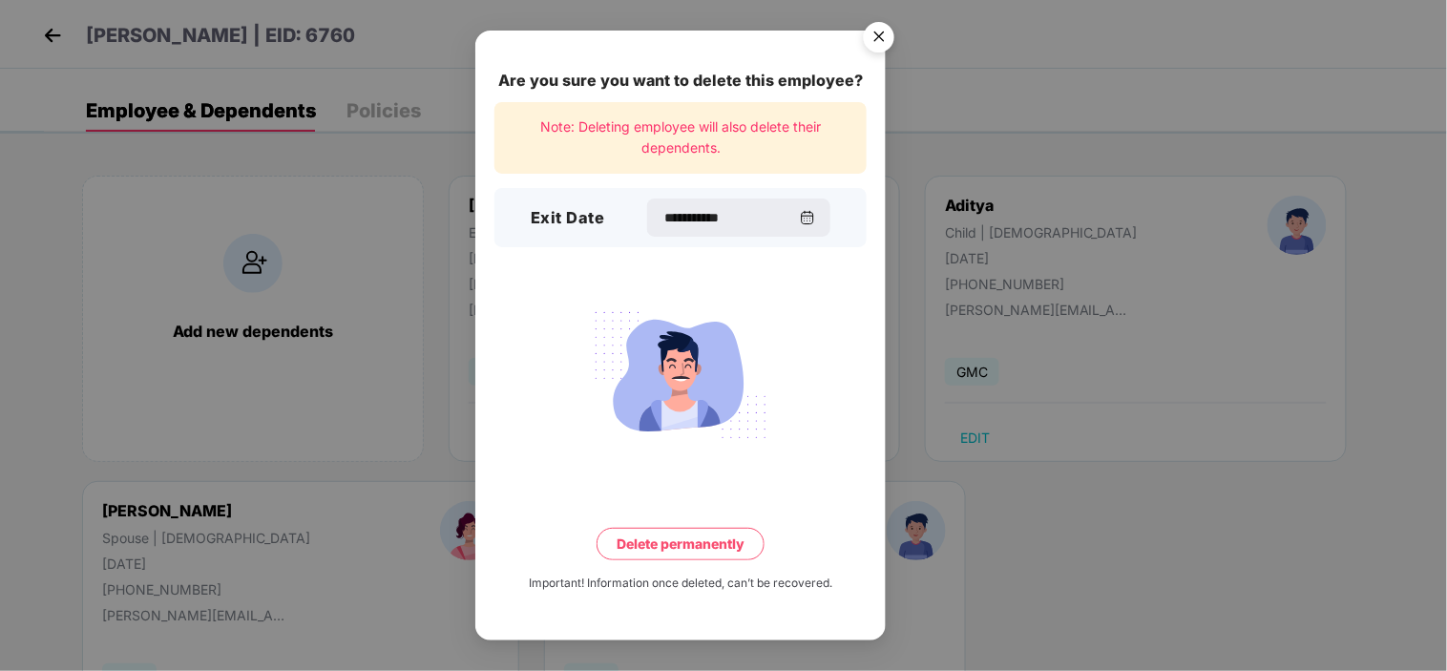
click at [723, 528] on button "Delete permanently" at bounding box center [680, 544] width 168 height 32
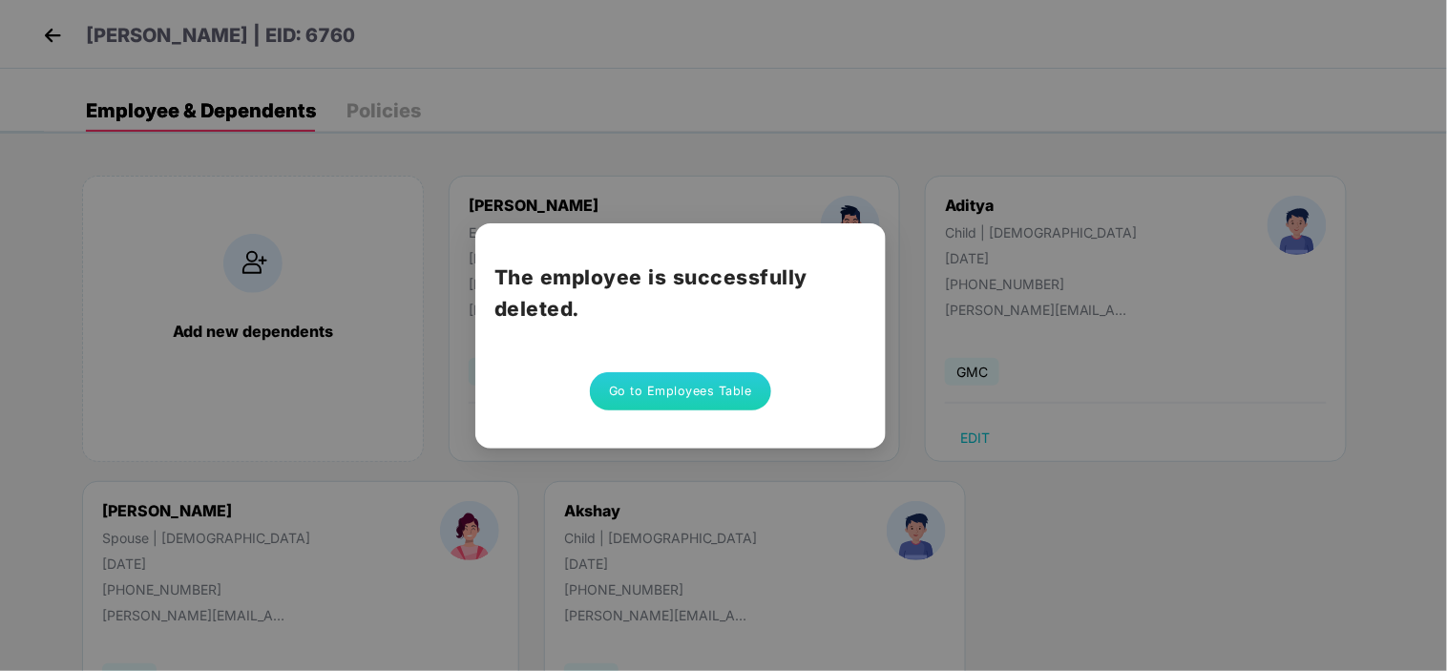
click at [664, 394] on button "Go to Employees Table" at bounding box center [680, 391] width 181 height 38
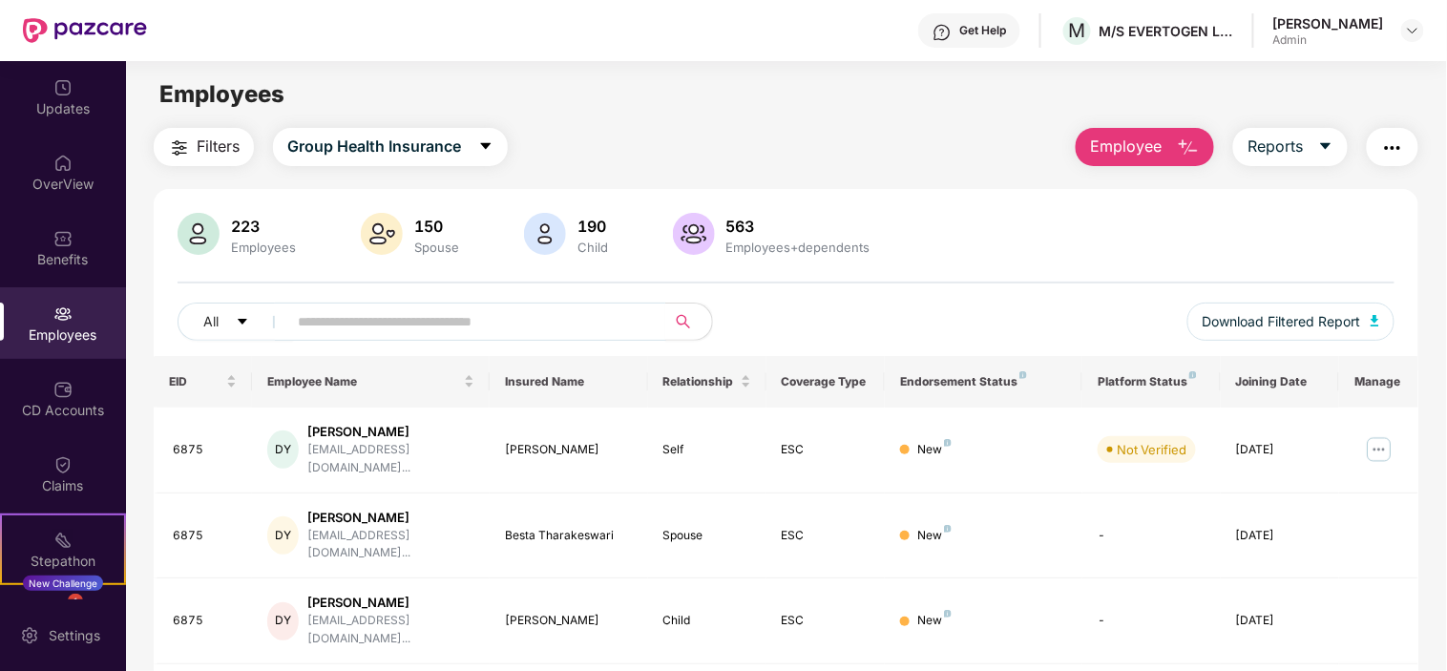
click at [1161, 125] on main "Employees Filters Group Health Insurance Employee Reports 223 Employees 150 Spo…" at bounding box center [786, 396] width 1320 height 671
click at [1160, 136] on span "Employee" at bounding box center [1126, 147] width 72 height 24
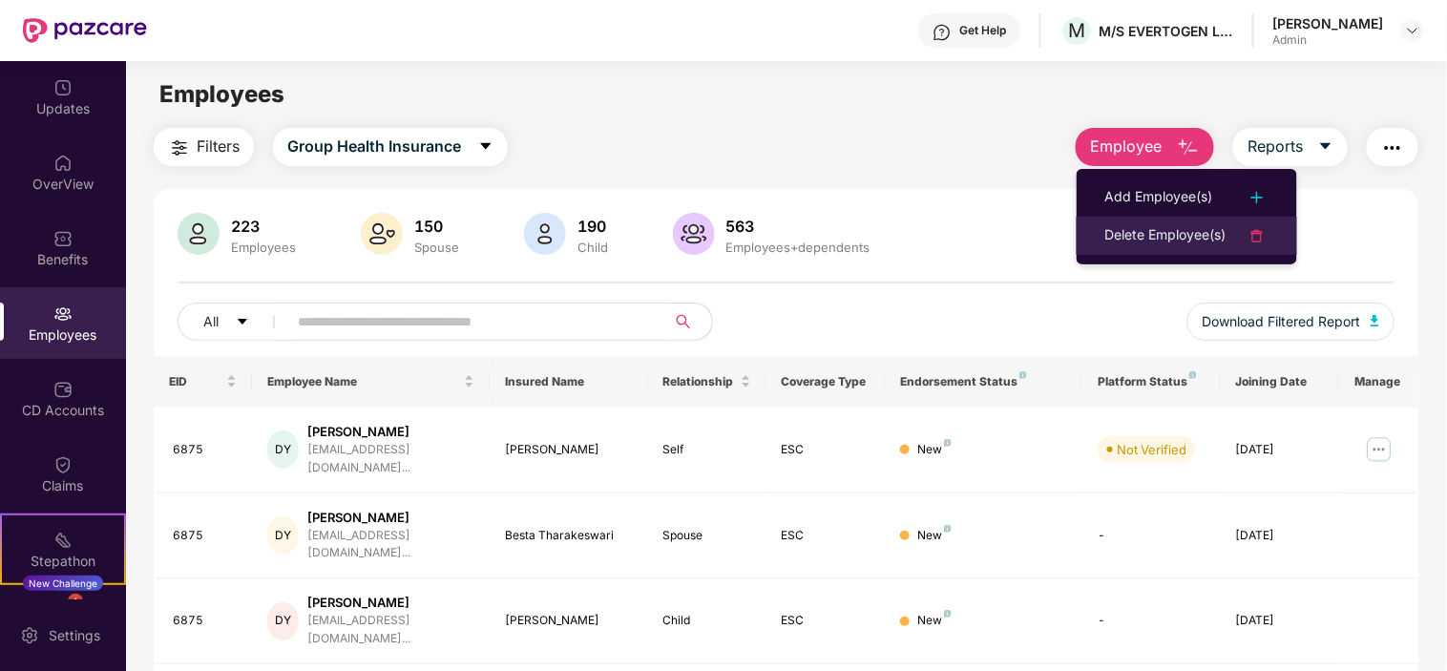
click at [1130, 229] on div "Delete Employee(s)" at bounding box center [1165, 235] width 121 height 23
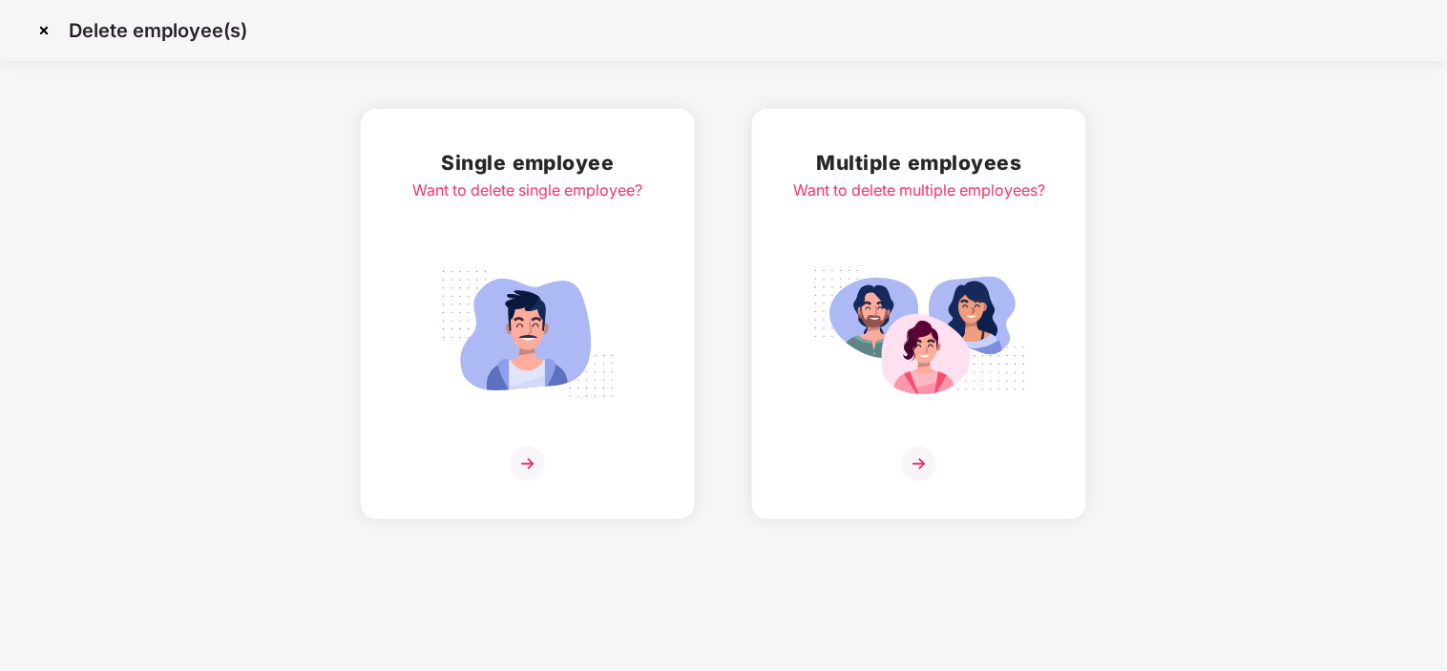
click at [520, 454] on img at bounding box center [528, 464] width 34 height 34
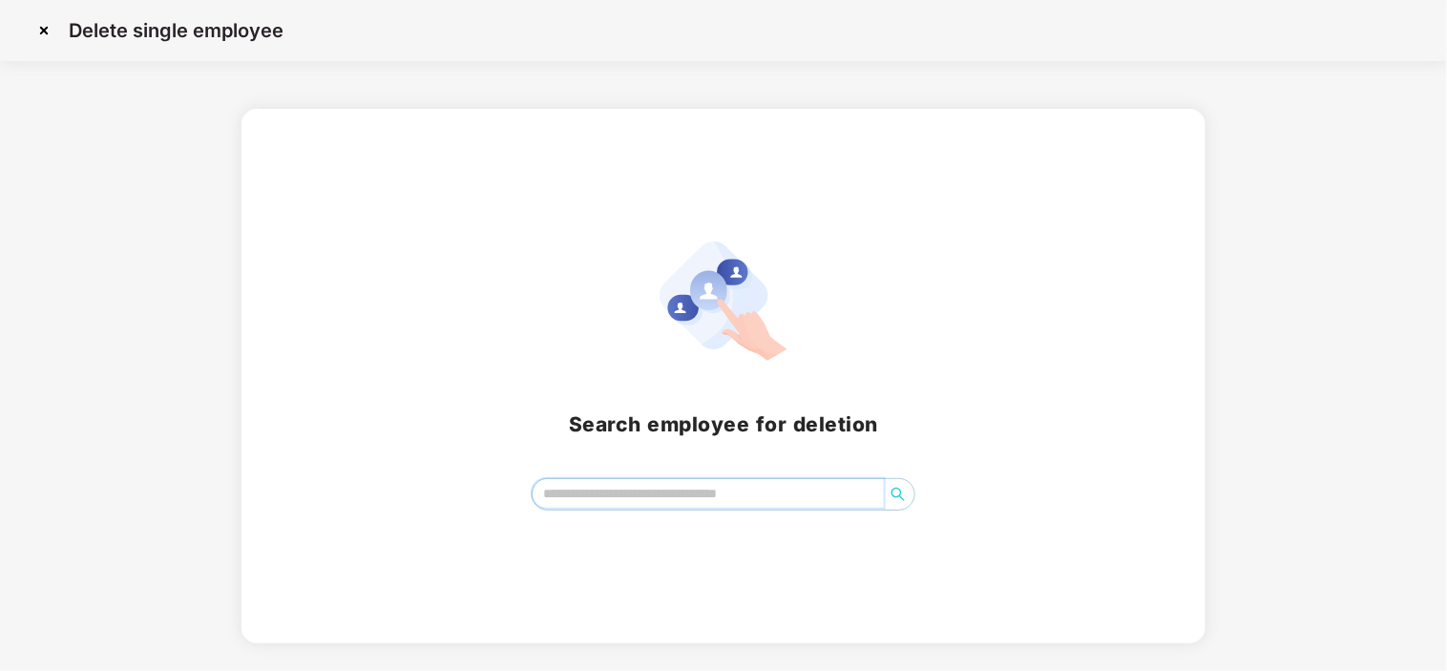
click at [598, 492] on input "search" at bounding box center [708, 493] width 350 height 29
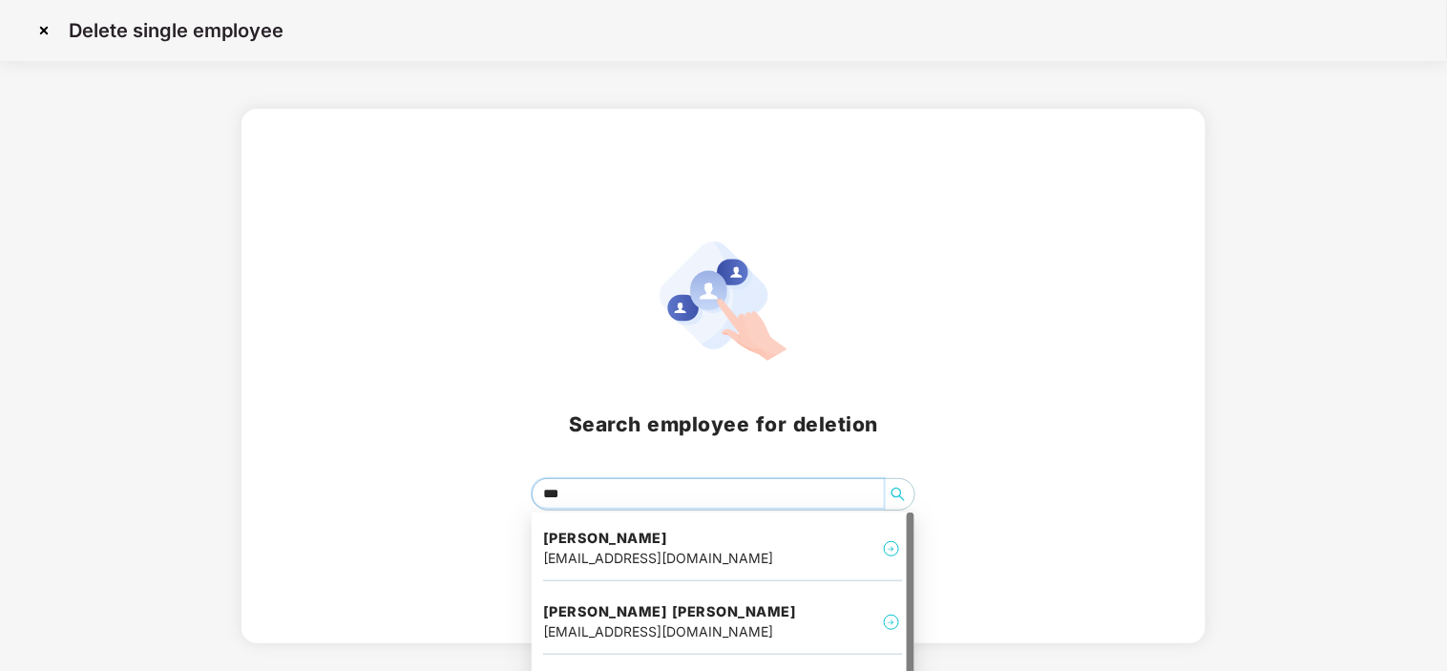
type input "****"
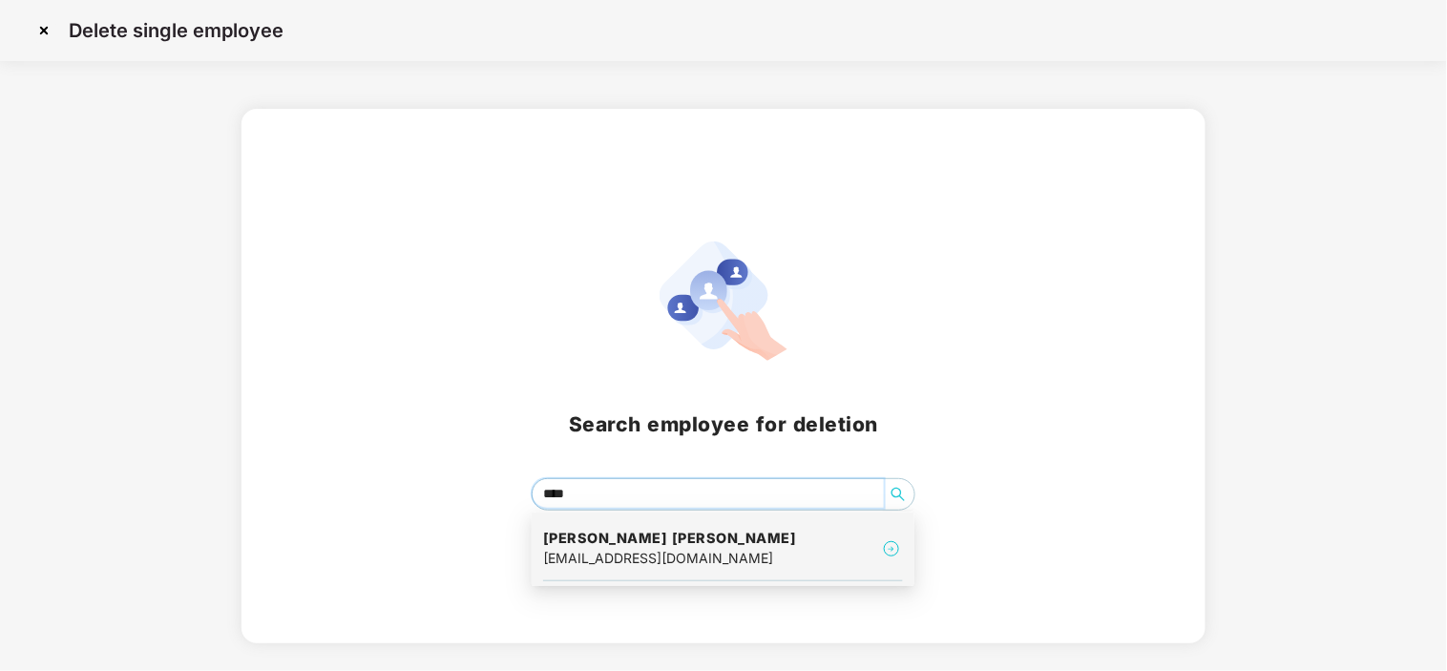
click at [615, 544] on h4 "[PERSON_NAME] [PERSON_NAME]" at bounding box center [670, 538] width 254 height 19
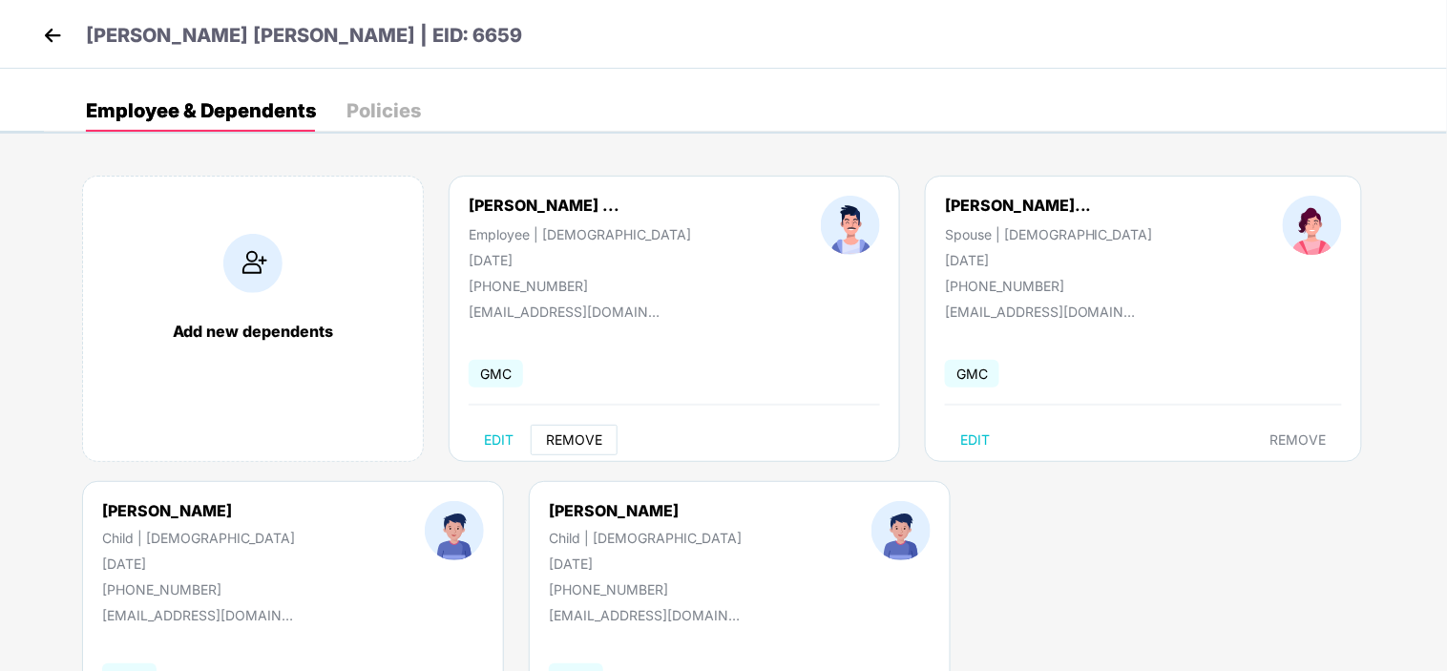
click at [565, 432] on span "REMOVE" at bounding box center [574, 439] width 56 height 15
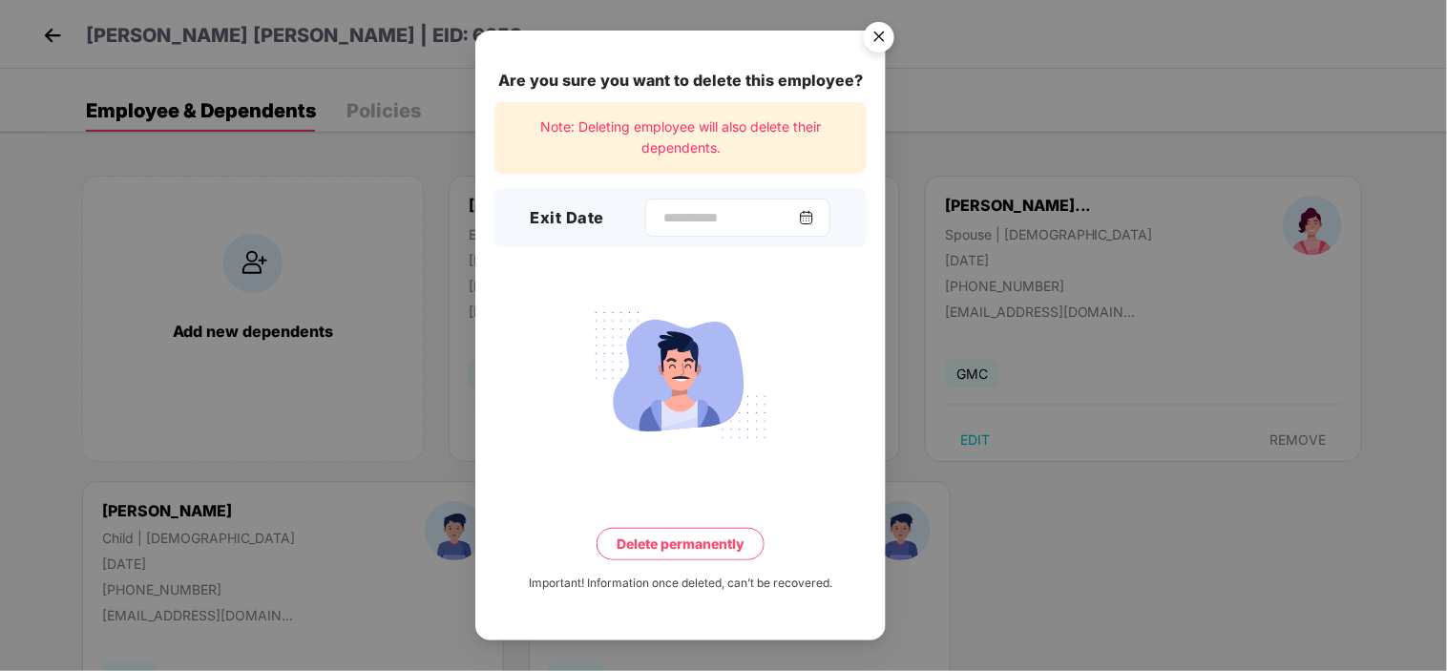
click at [654, 231] on div at bounding box center [737, 218] width 185 height 38
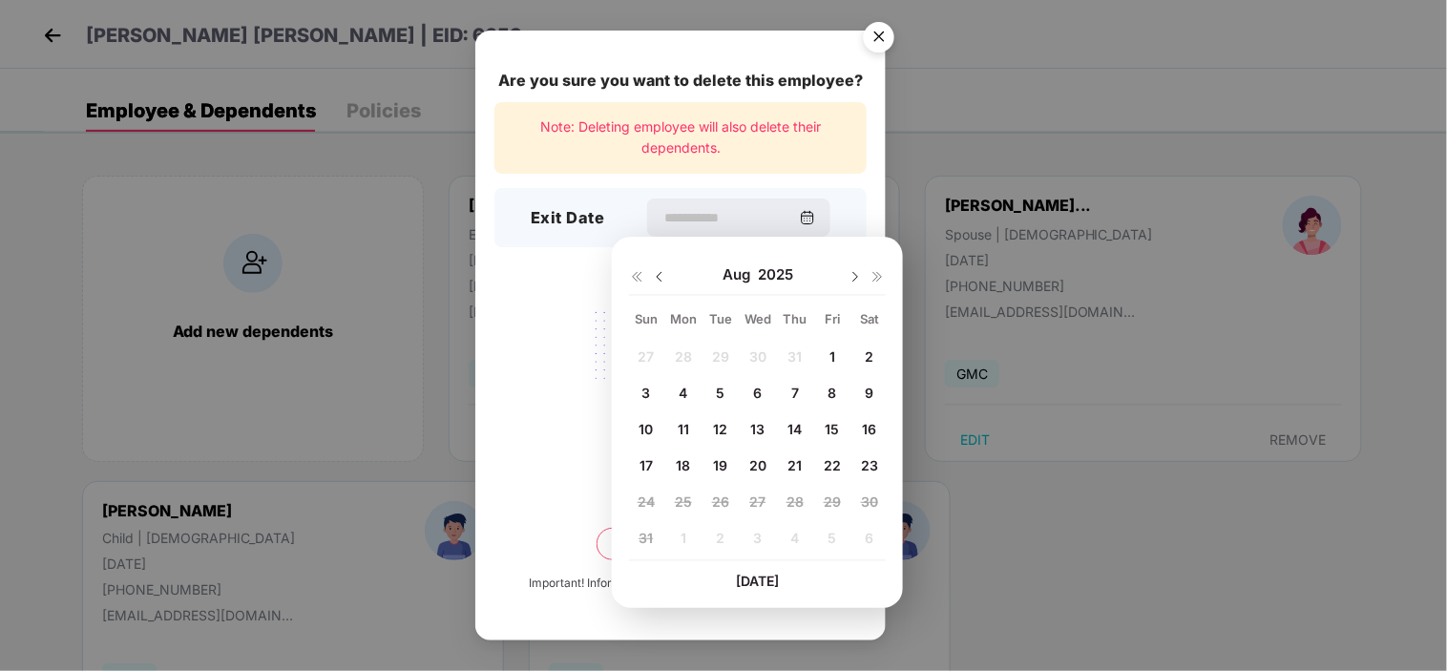
click at [651, 273] on div at bounding box center [648, 274] width 38 height 17
click at [661, 274] on img at bounding box center [659, 276] width 15 height 15
click at [826, 468] on span "25" at bounding box center [832, 465] width 17 height 16
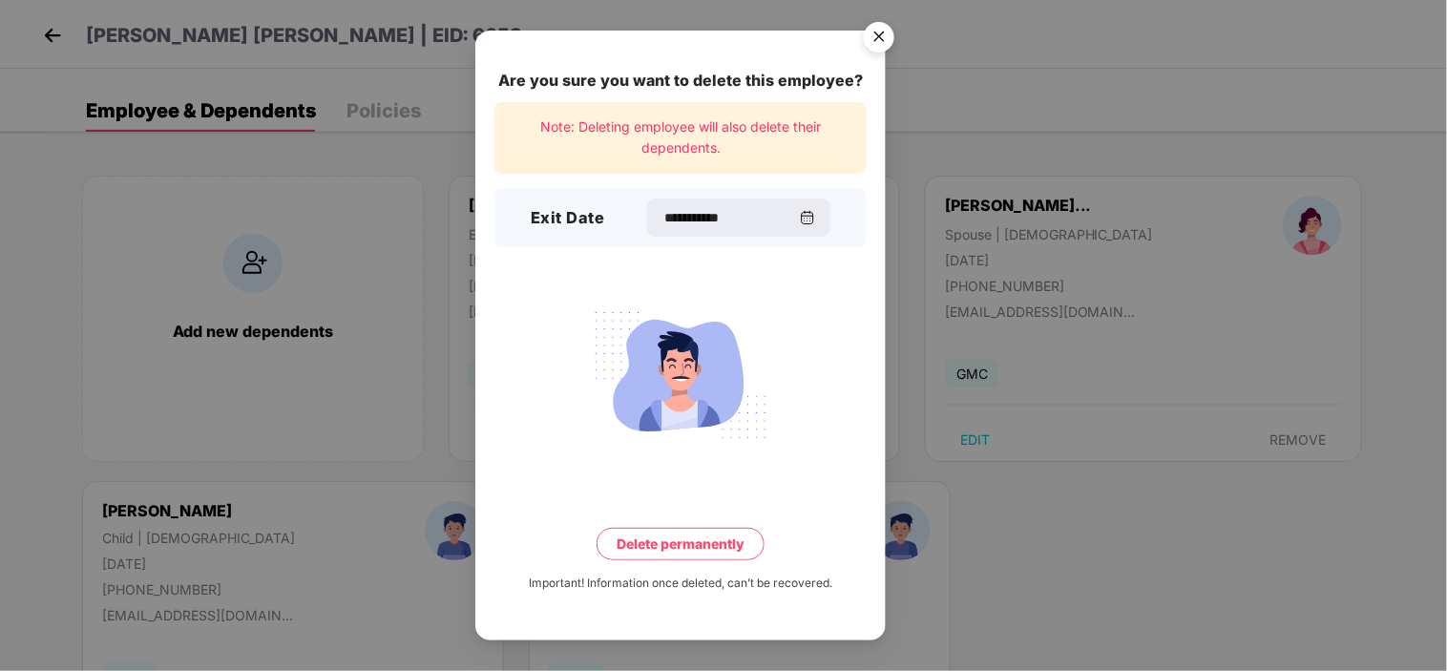
type input "**********"
click at [688, 536] on button "Delete permanently" at bounding box center [680, 544] width 168 height 32
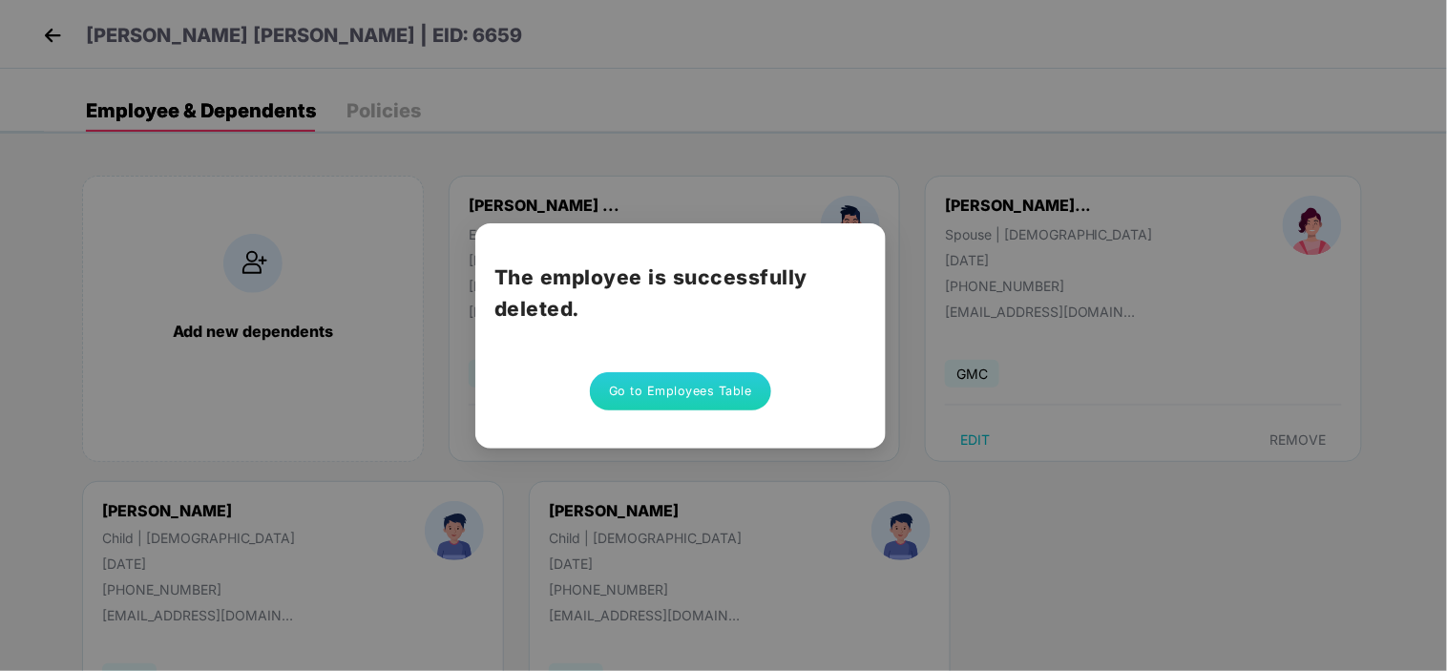
click at [717, 388] on button "Go to Employees Table" at bounding box center [680, 391] width 181 height 38
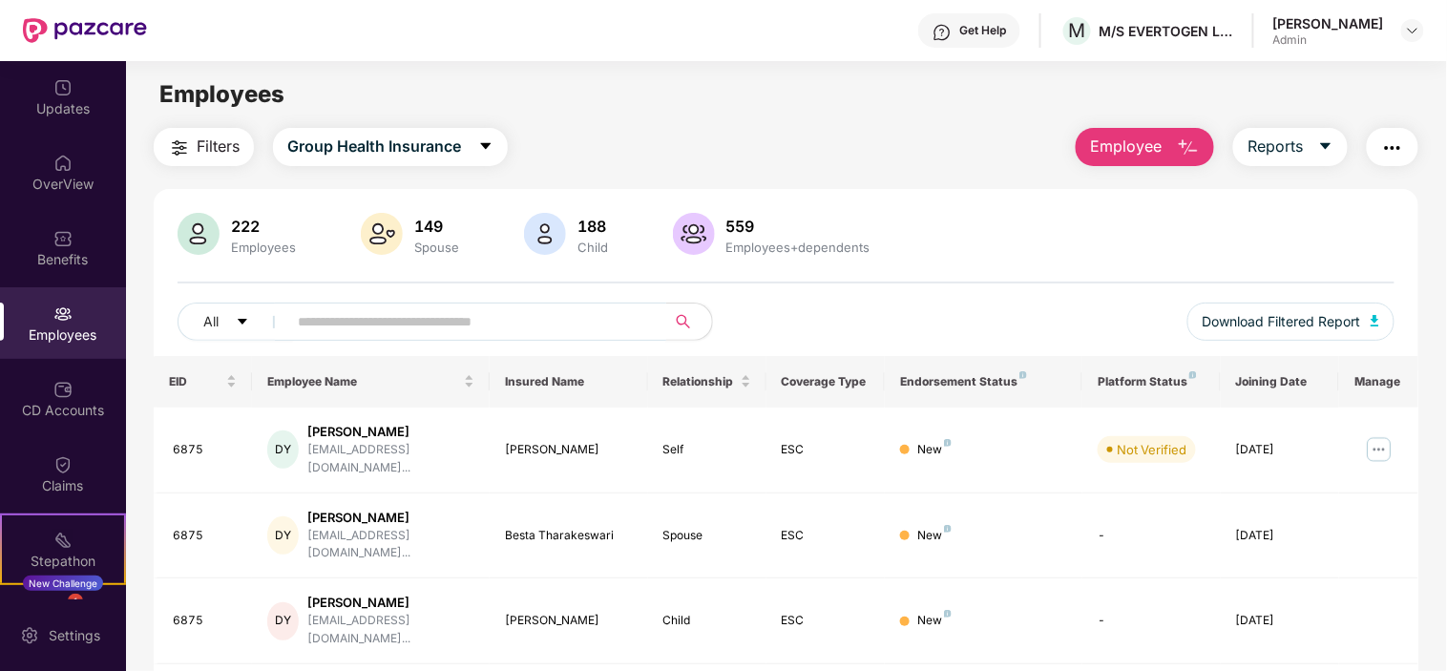
click at [607, 312] on input "text" at bounding box center [469, 321] width 343 height 29
click at [1141, 138] on span "Employee" at bounding box center [1126, 147] width 72 height 24
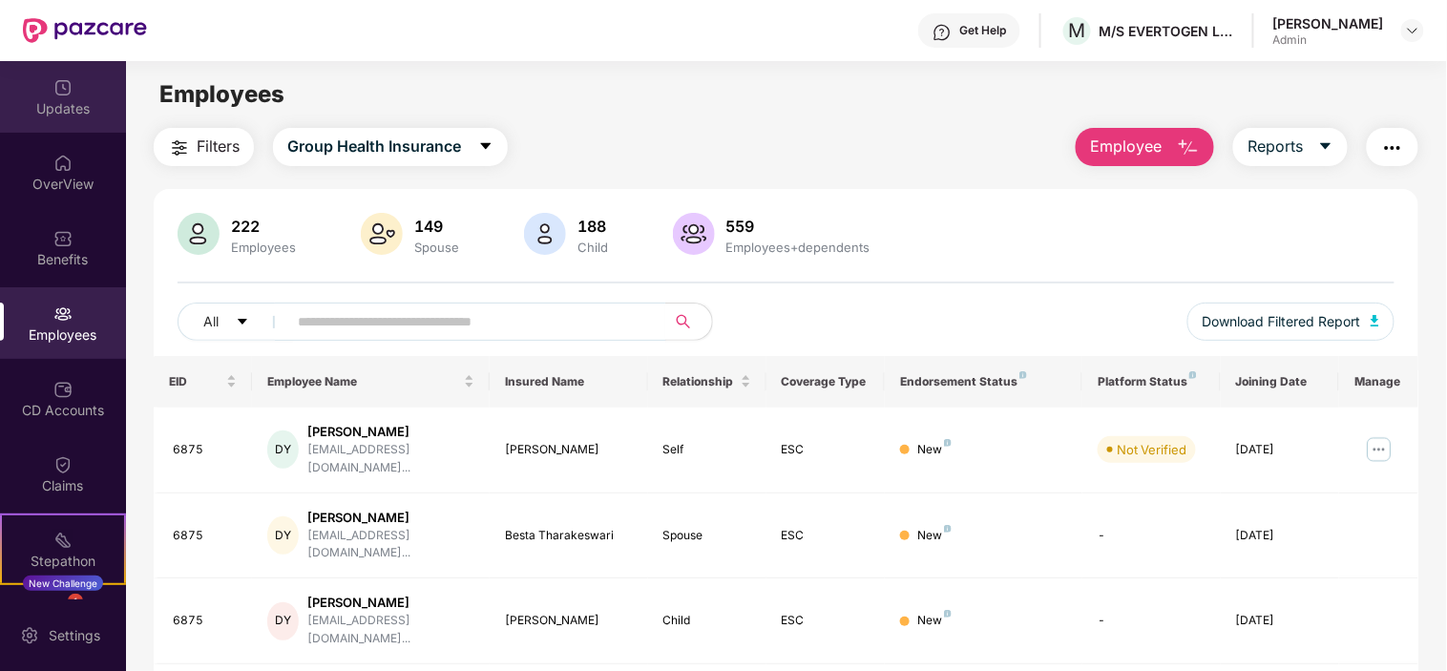
click at [44, 121] on div "Updates" at bounding box center [63, 97] width 126 height 72
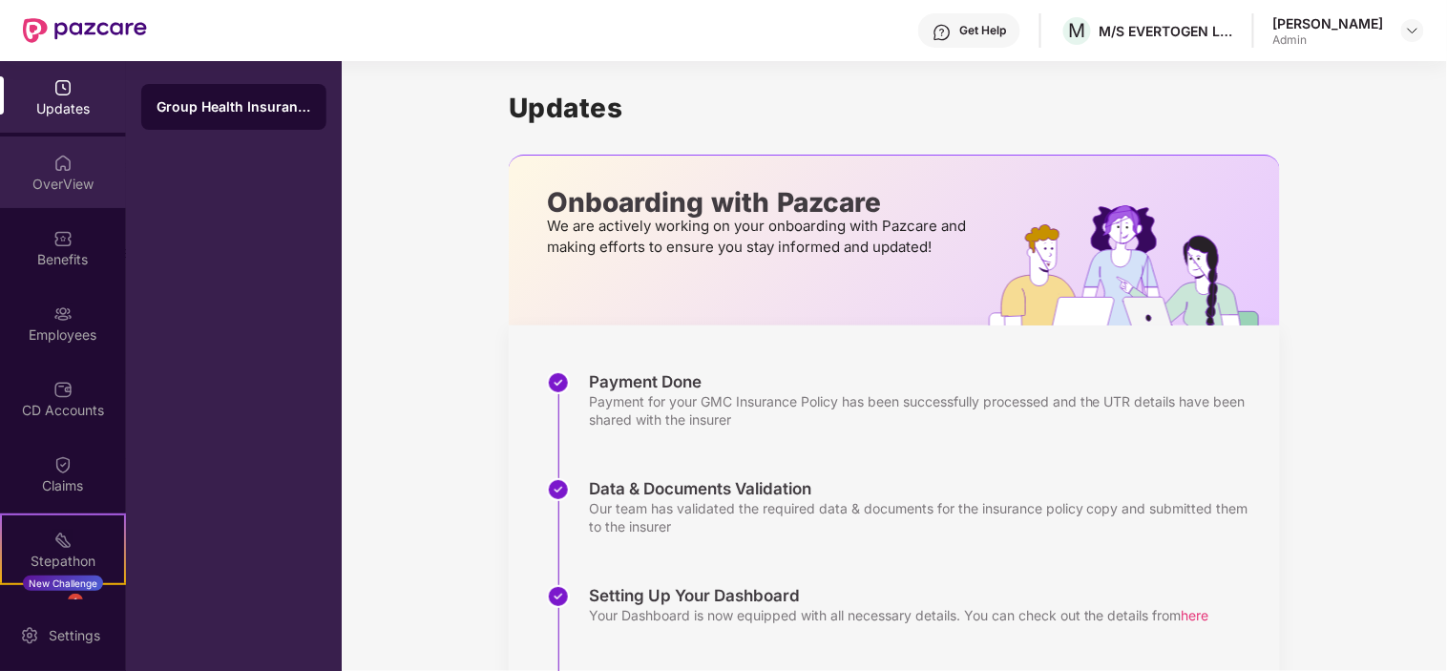
click at [94, 192] on div "OverView" at bounding box center [63, 172] width 126 height 72
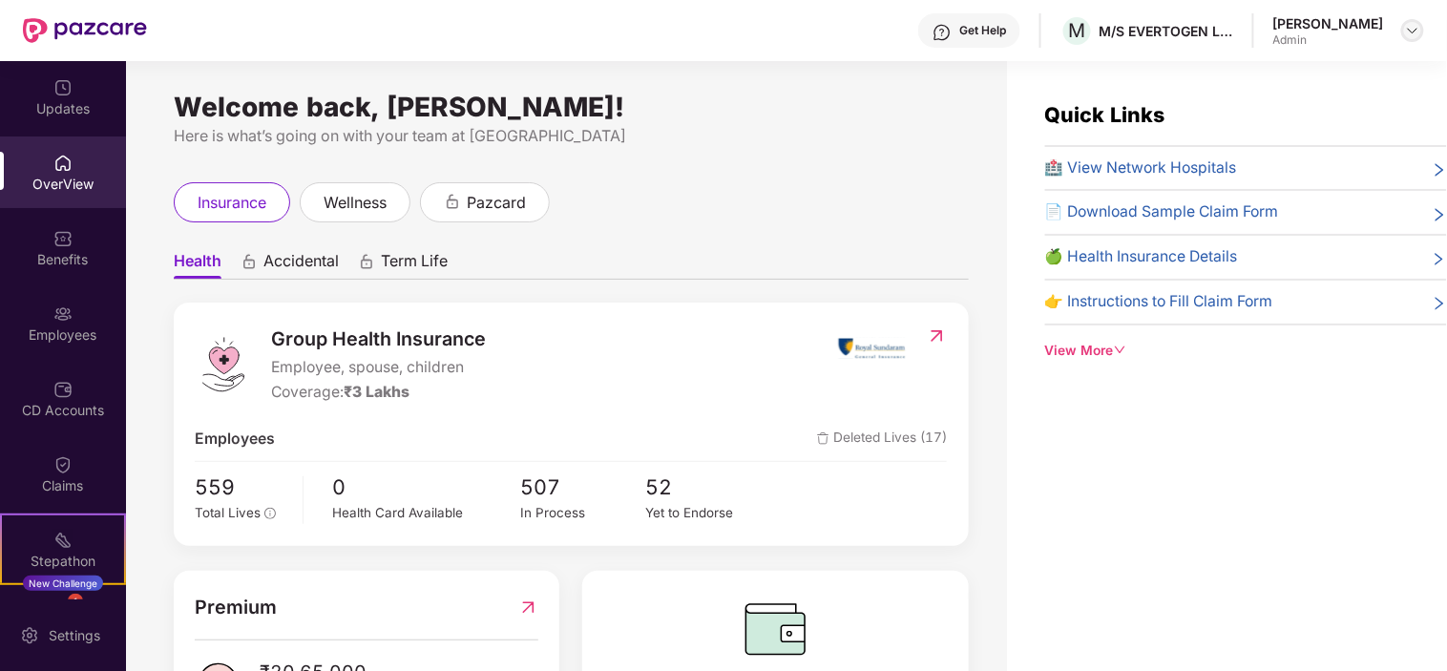
click at [1411, 31] on img at bounding box center [1412, 30] width 15 height 15
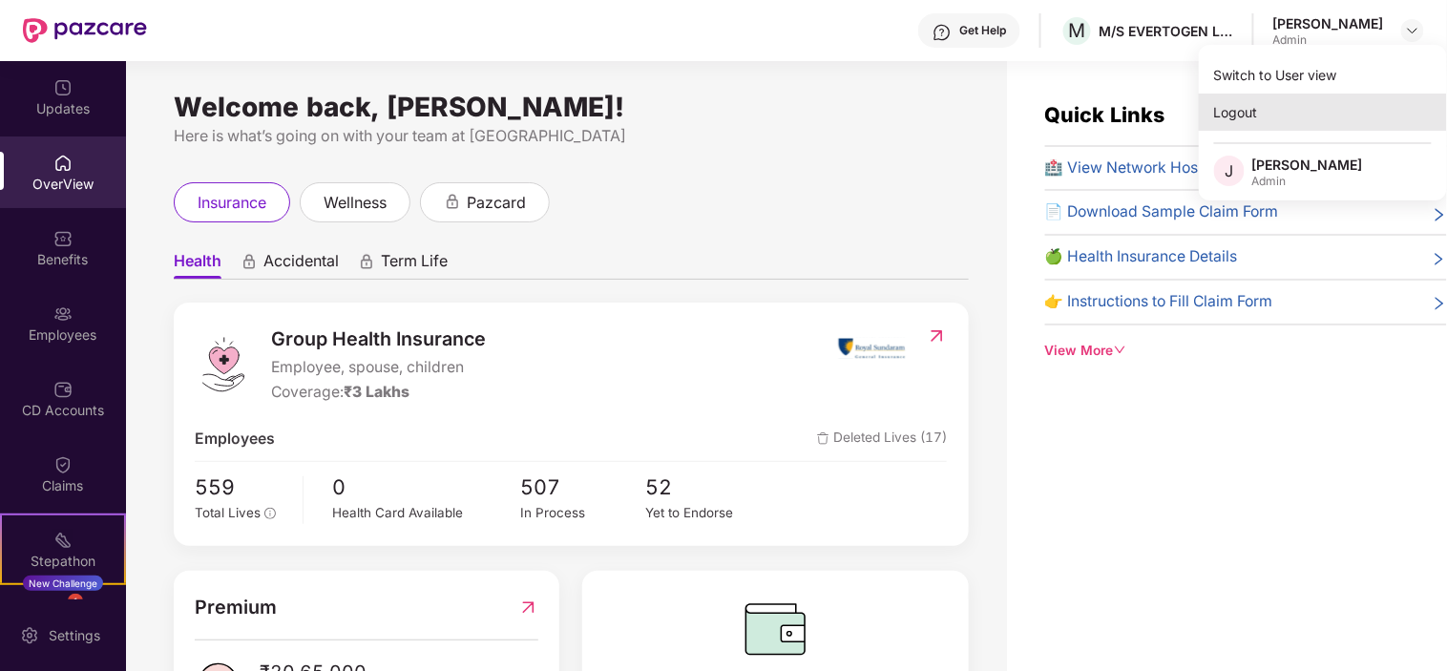
click at [1286, 109] on div "Logout" at bounding box center [1323, 112] width 248 height 37
